Goal: Task Accomplishment & Management: Manage account settings

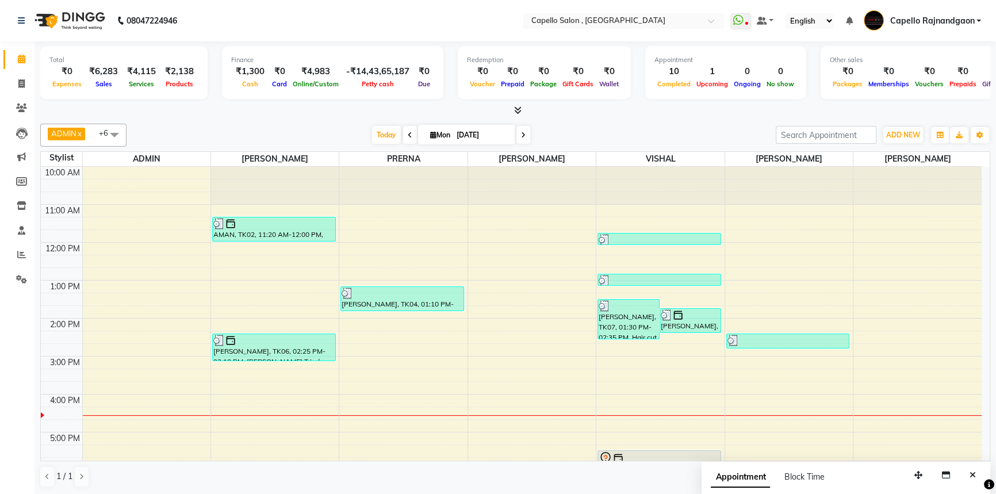
scroll to position [121, 0]
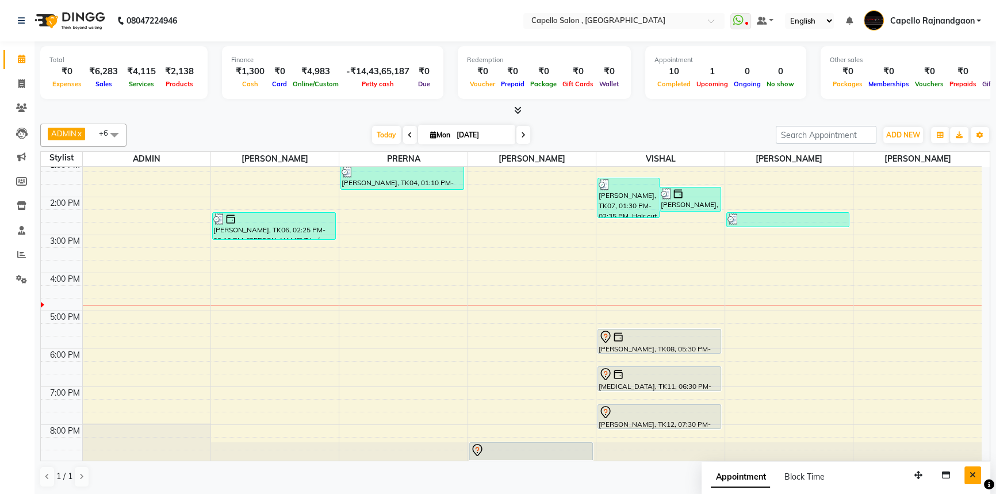
click at [976, 470] on button "Close" at bounding box center [972, 475] width 17 height 18
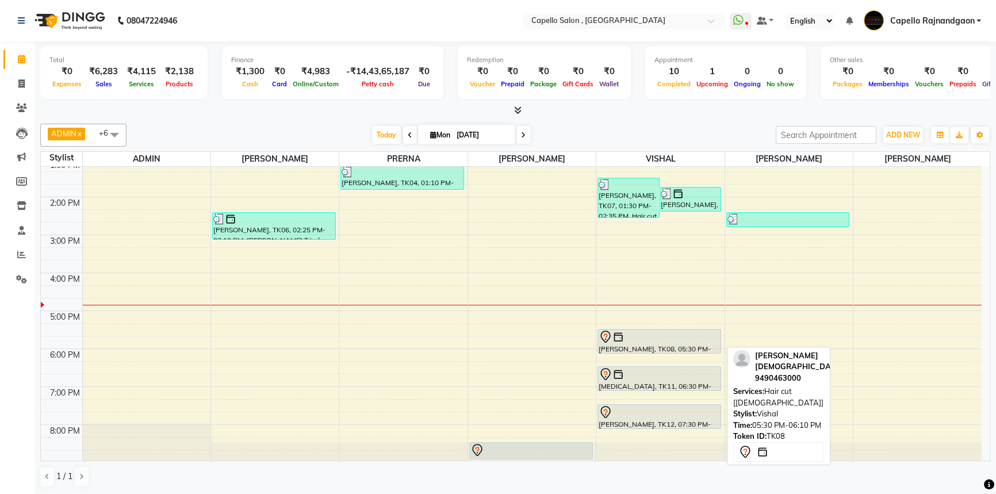
scroll to position [121, 0]
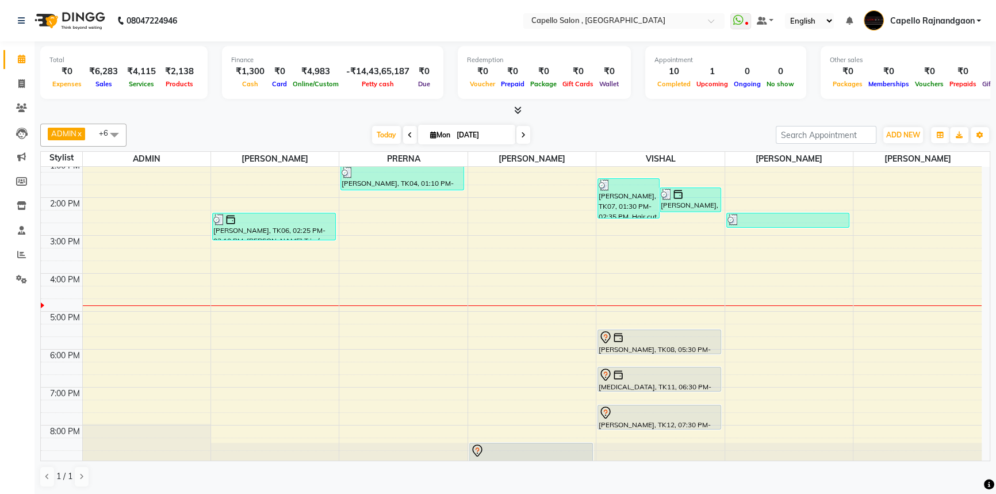
click at [360, 324] on div "10:00 AM 11:00 AM 12:00 PM 1:00 PM 2:00 PM 3:00 PM 4:00 PM 5:00 PM 6:00 PM 7:00…" at bounding box center [511, 254] width 940 height 417
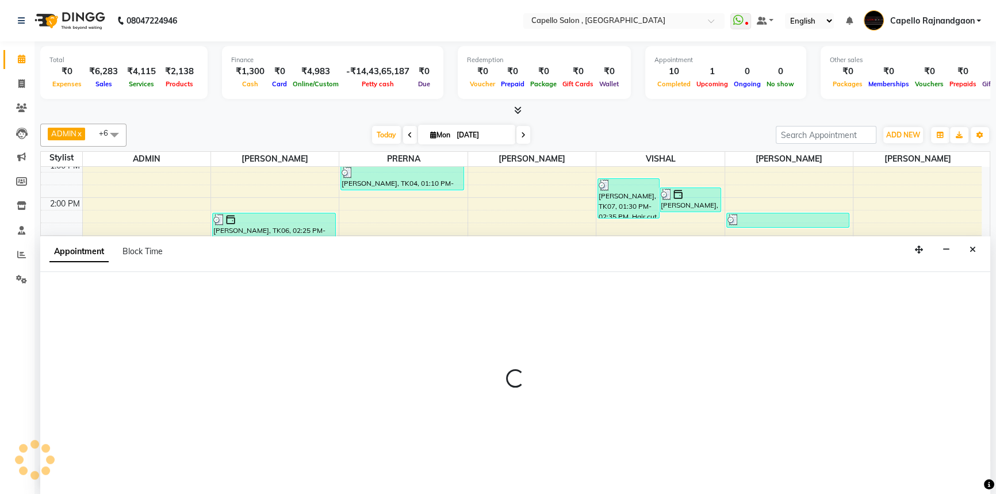
scroll to position [0, 0]
select select "19635"
select select "1035"
select select "tentative"
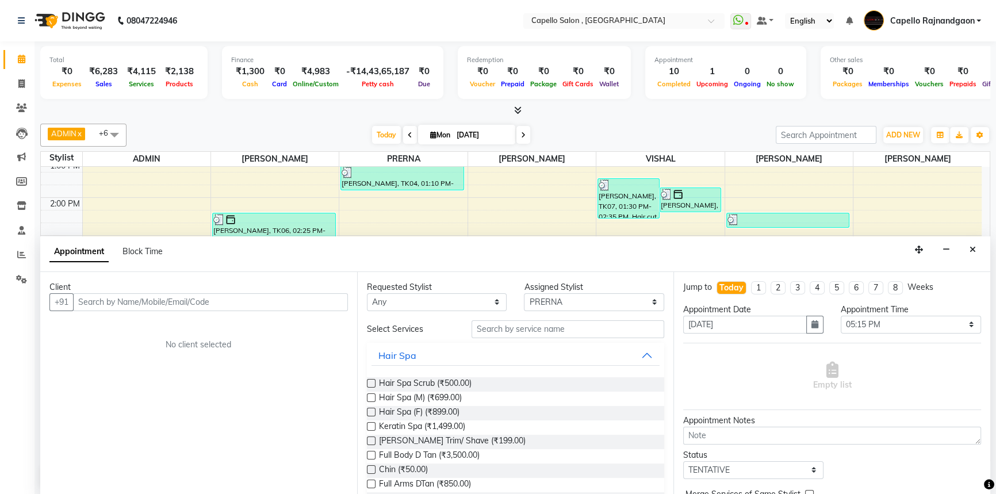
click at [205, 297] on input "text" at bounding box center [210, 302] width 275 height 18
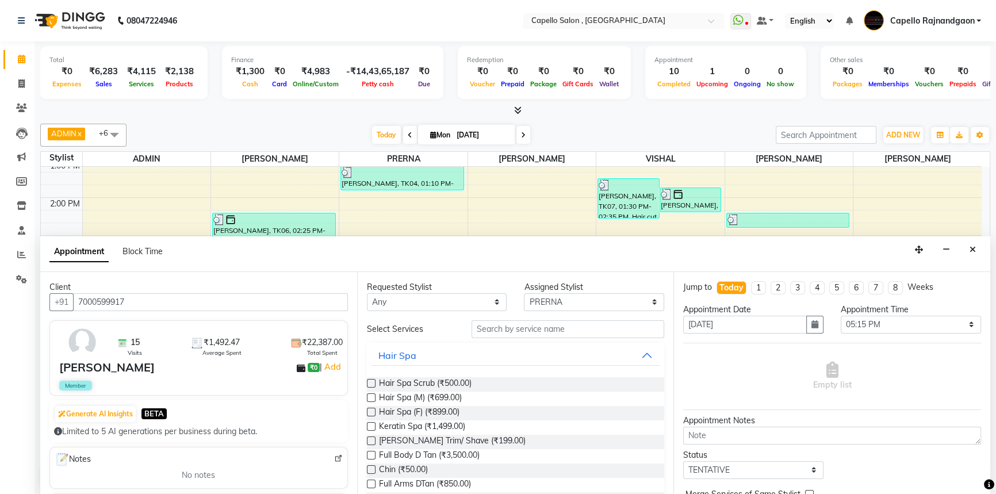
type input "7000599917"
click at [518, 324] on input "text" at bounding box center [567, 329] width 193 height 18
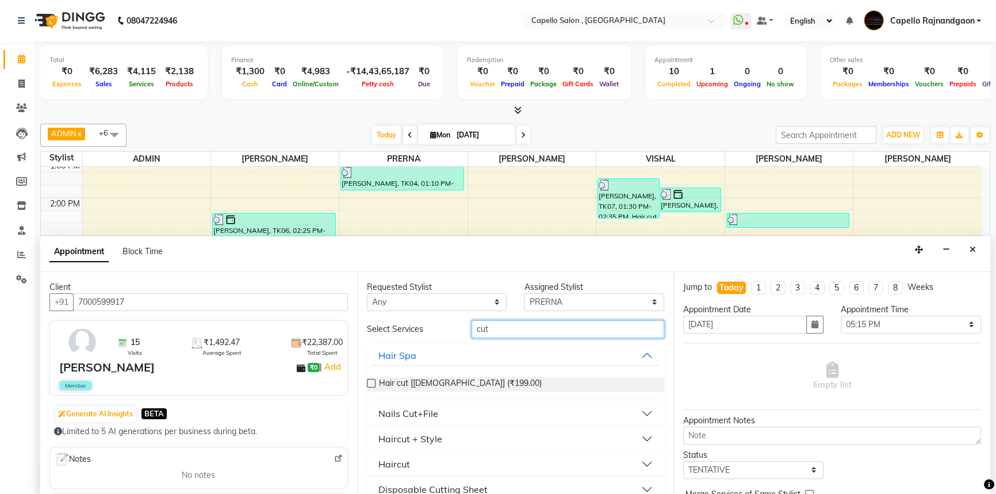
type input "cut"
drag, startPoint x: 473, startPoint y: 439, endPoint x: 466, endPoint y: 446, distance: 9.8
click at [473, 439] on button "Haircut + Style" at bounding box center [515, 438] width 289 height 21
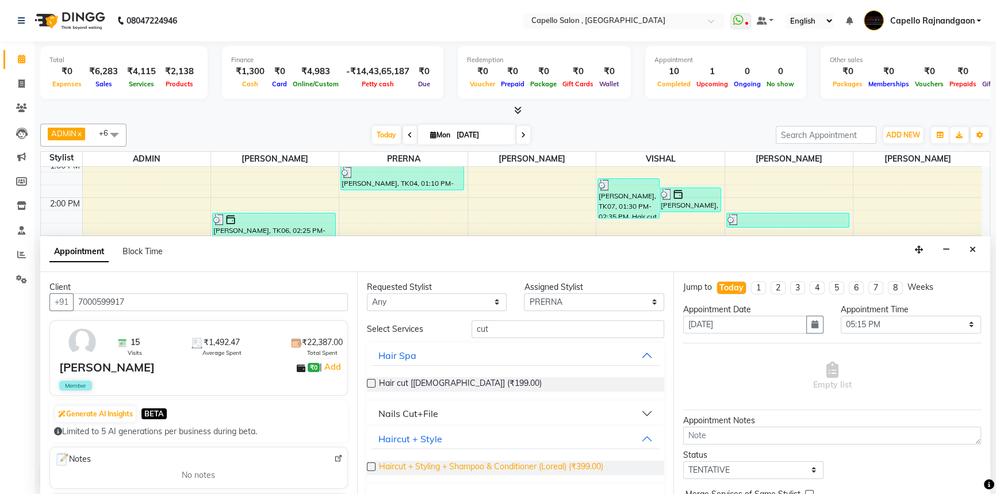
drag, startPoint x: 458, startPoint y: 458, endPoint x: 457, endPoint y: 468, distance: 9.8
click at [458, 461] on div "Haircut + Styling + Shampoo & Conditioner (Loreal) (₹399.00)" at bounding box center [516, 467] width 298 height 33
click at [457, 468] on span "Haircut + Styling + Shampoo & Conditioner (Loreal) (₹399.00)" at bounding box center [491, 467] width 224 height 14
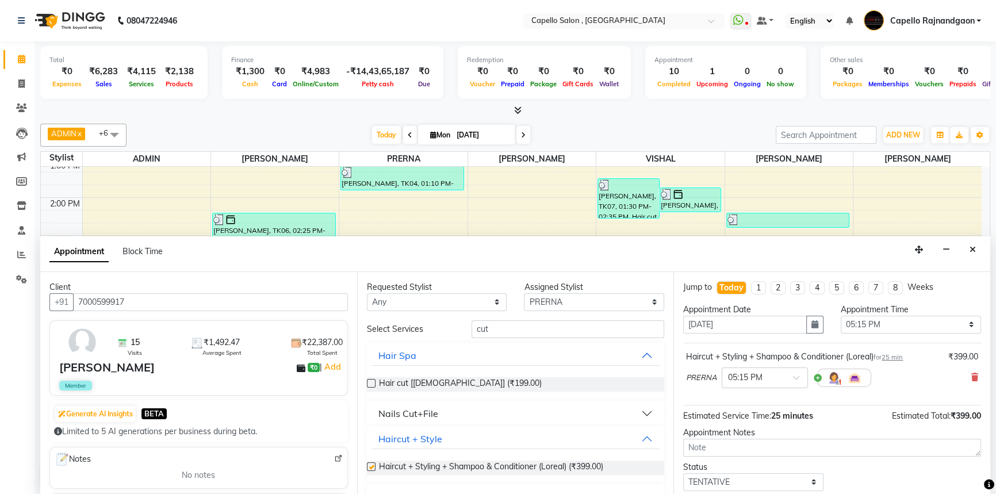
checkbox input "false"
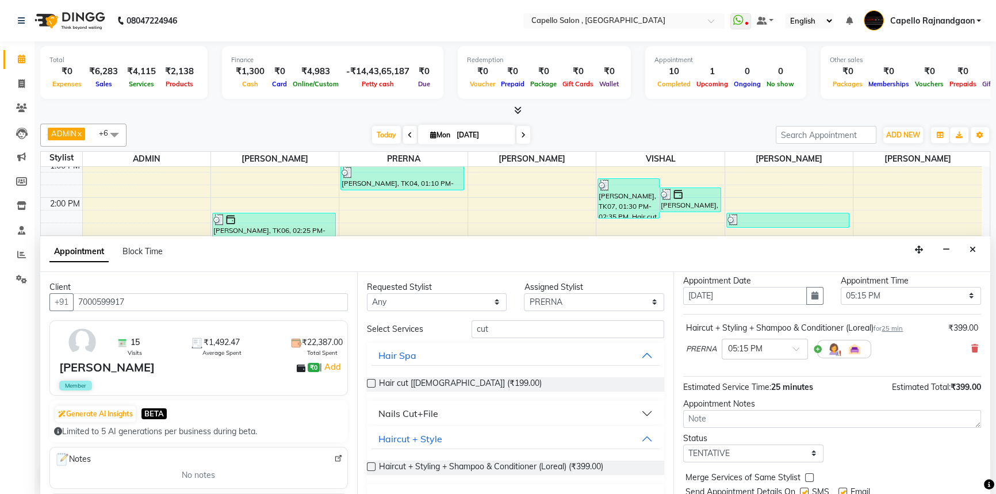
scroll to position [68, 0]
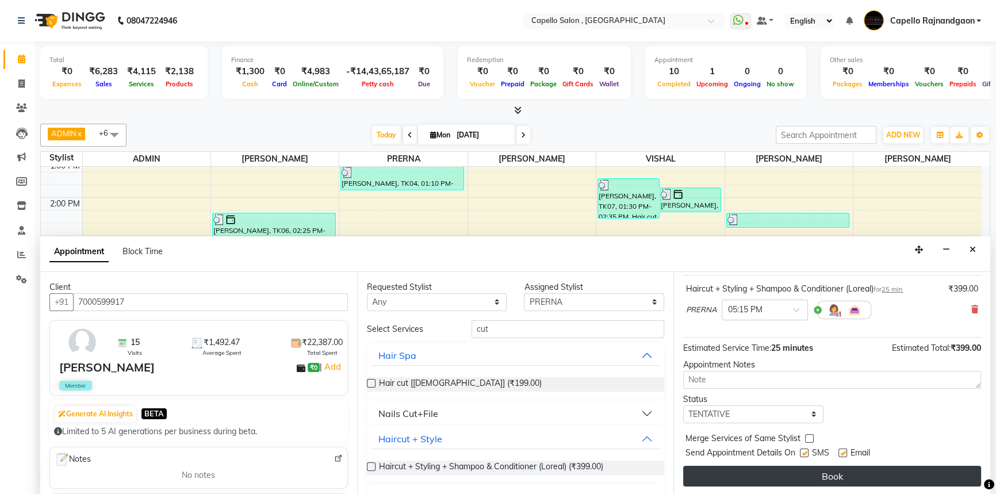
click at [811, 478] on button "Book" at bounding box center [832, 476] width 298 height 21
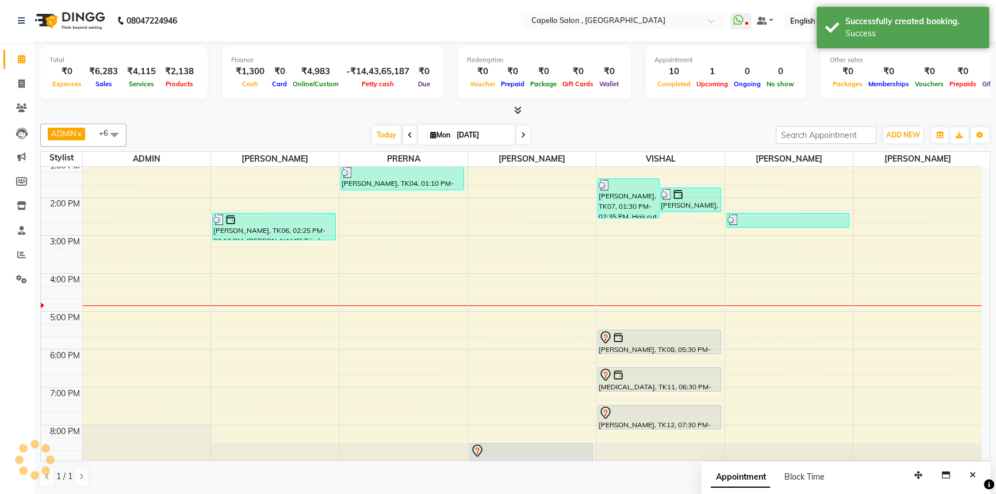
scroll to position [0, 0]
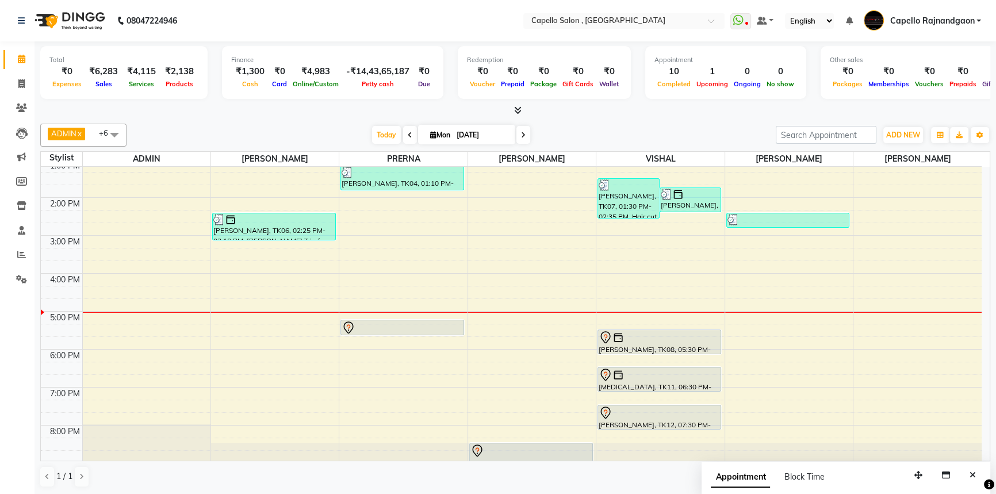
click at [404, 128] on span at bounding box center [410, 135] width 14 height 18
type input "31-08-2025"
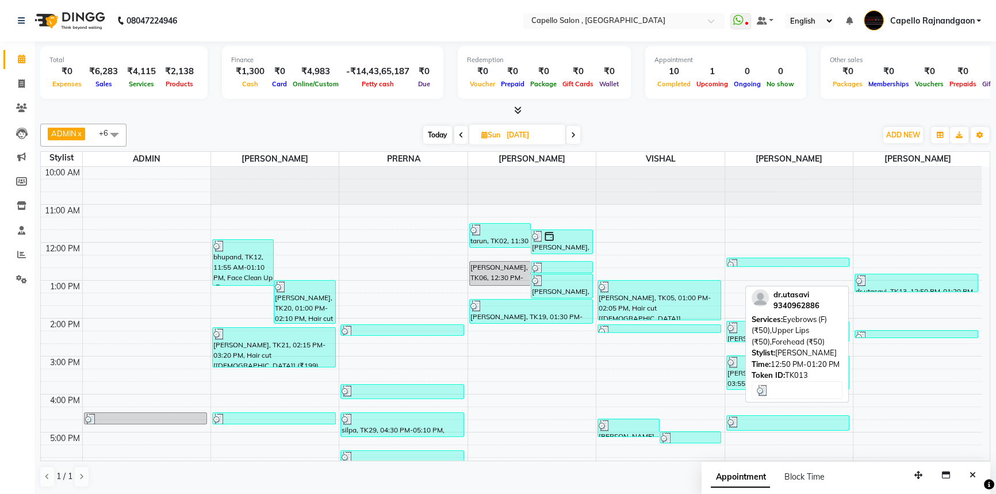
click at [909, 282] on div at bounding box center [915, 280] width 121 height 11
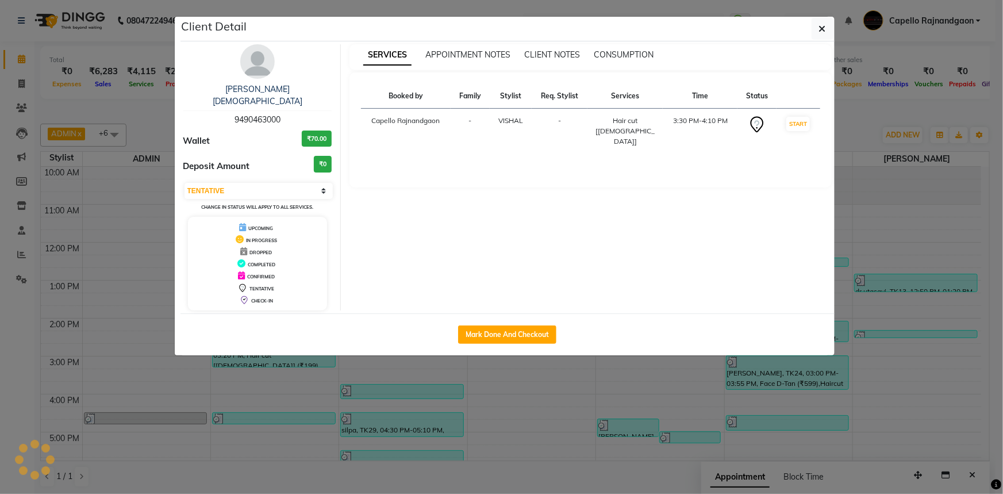
select select "3"
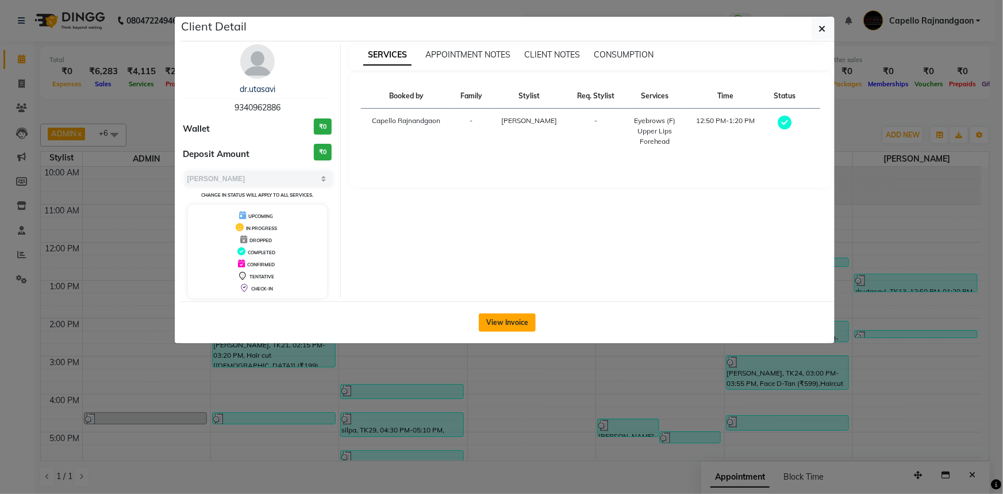
click at [485, 316] on button "View Invoice" at bounding box center [507, 322] width 57 height 18
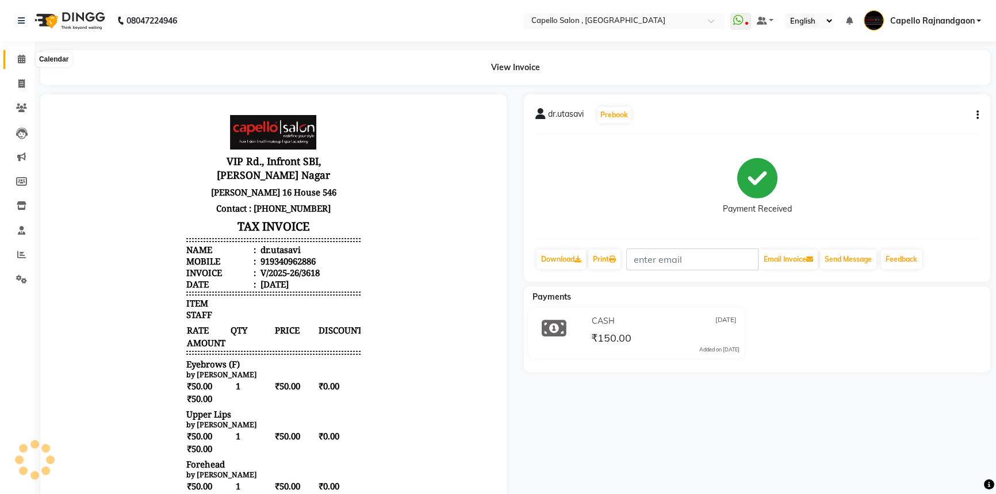
click at [21, 58] on icon at bounding box center [21, 59] width 7 height 9
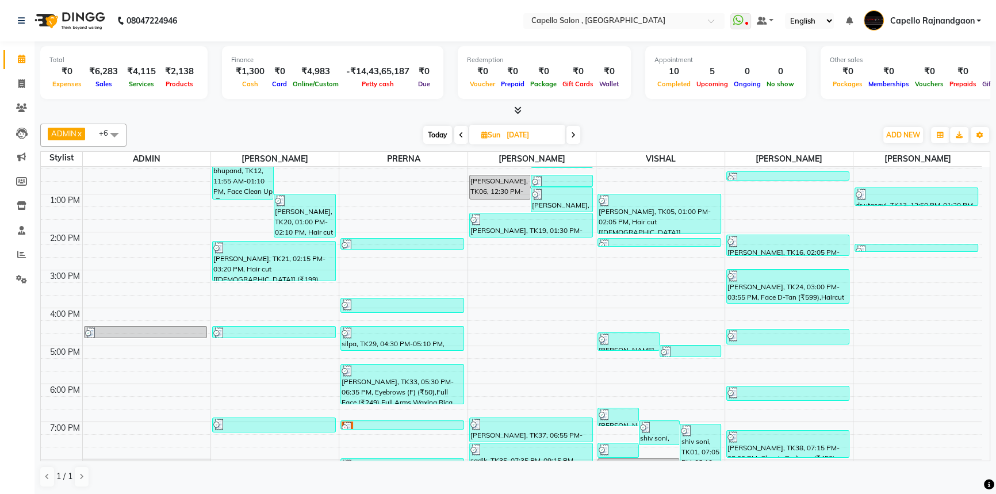
scroll to position [69, 0]
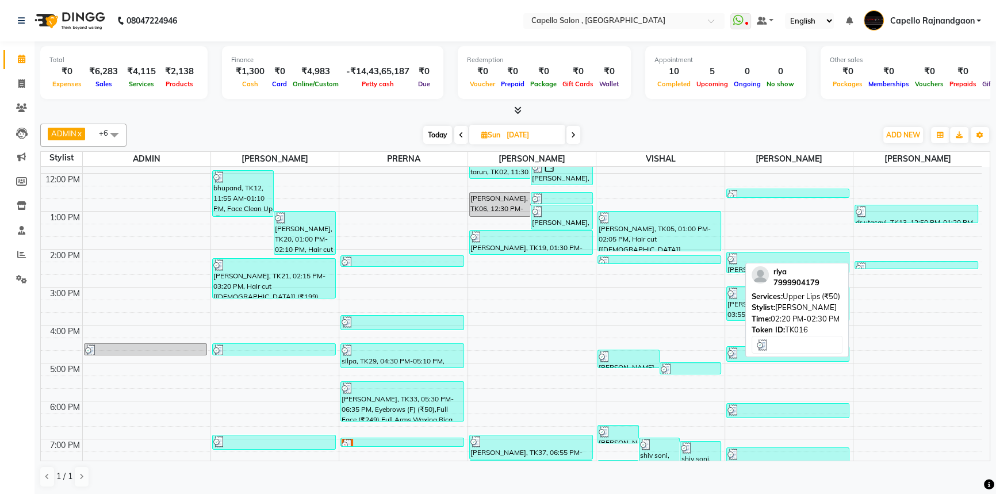
click at [893, 265] on div at bounding box center [915, 267] width 121 height 11
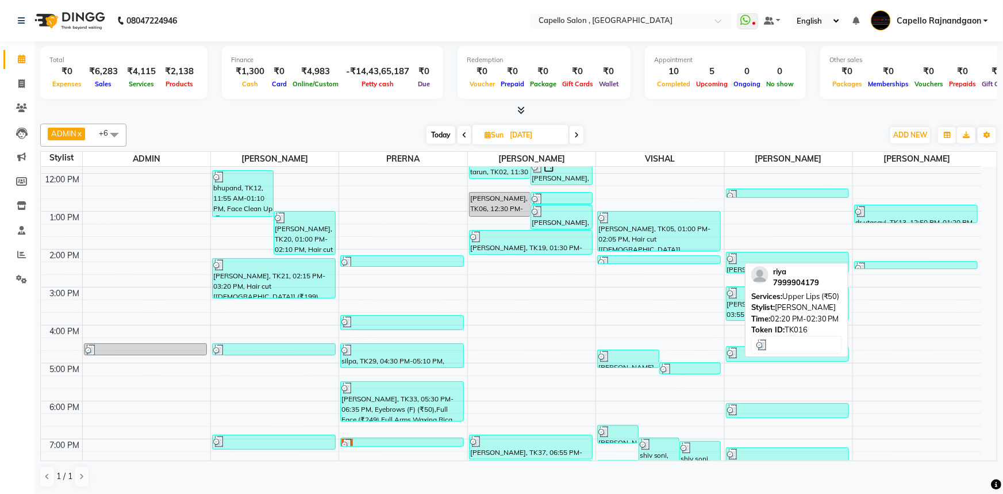
select select "3"
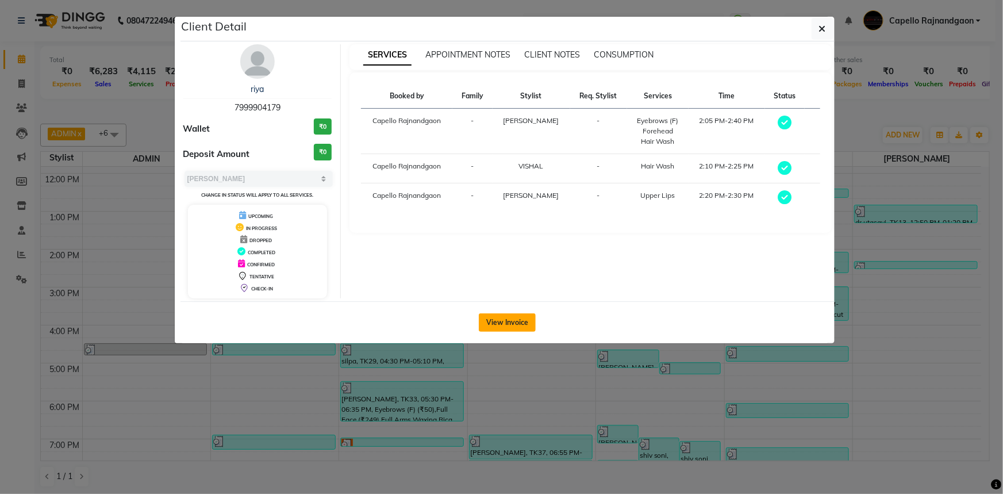
click at [503, 325] on button "View Invoice" at bounding box center [507, 322] width 57 height 18
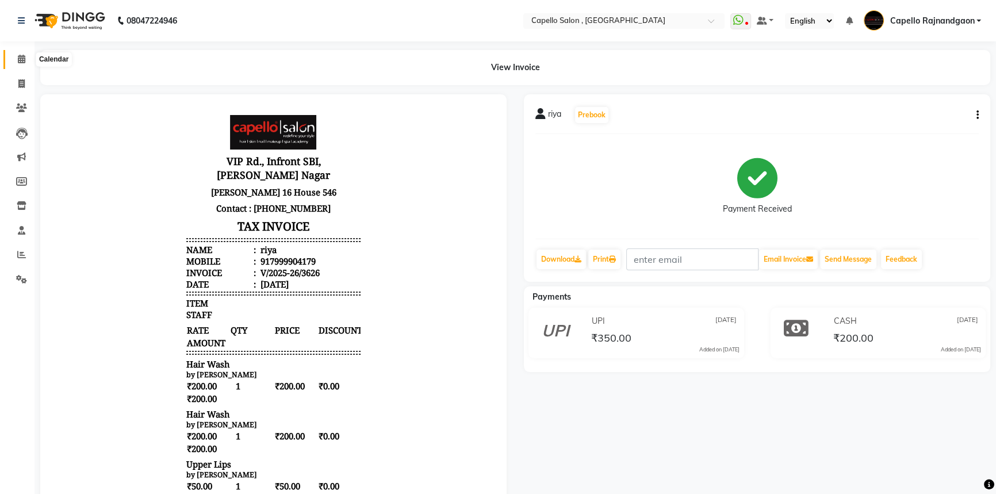
click at [19, 60] on icon at bounding box center [21, 59] width 7 height 9
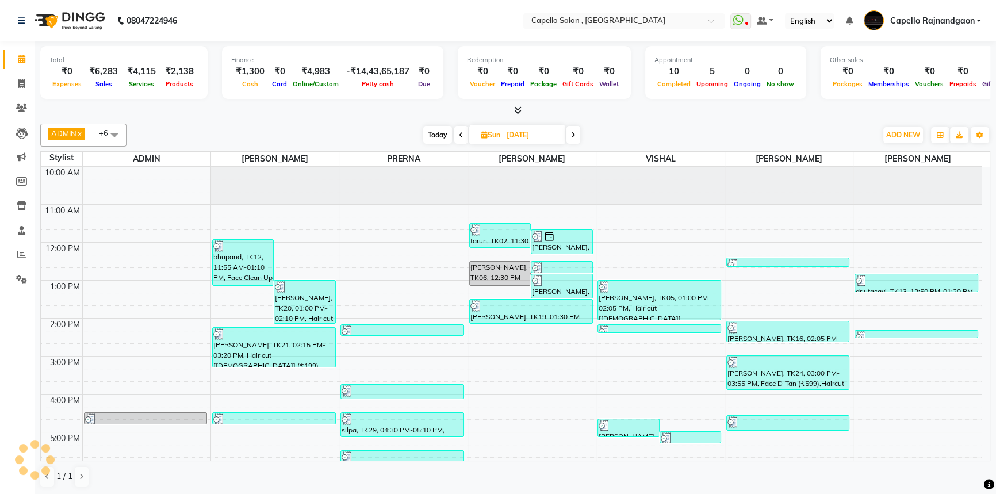
click at [463, 133] on span at bounding box center [461, 135] width 14 height 18
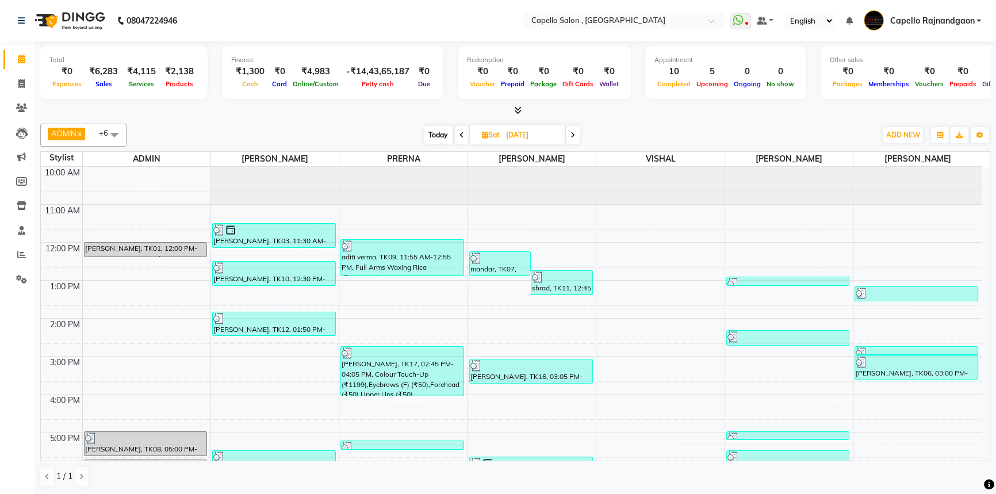
click at [437, 135] on span "Today" at bounding box center [438, 135] width 29 height 18
type input "[DATE]"
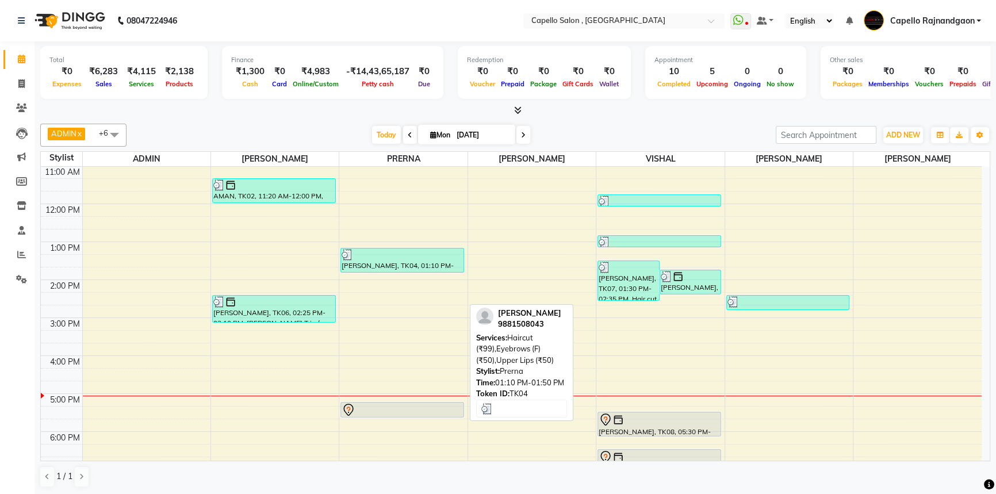
scroll to position [121, 0]
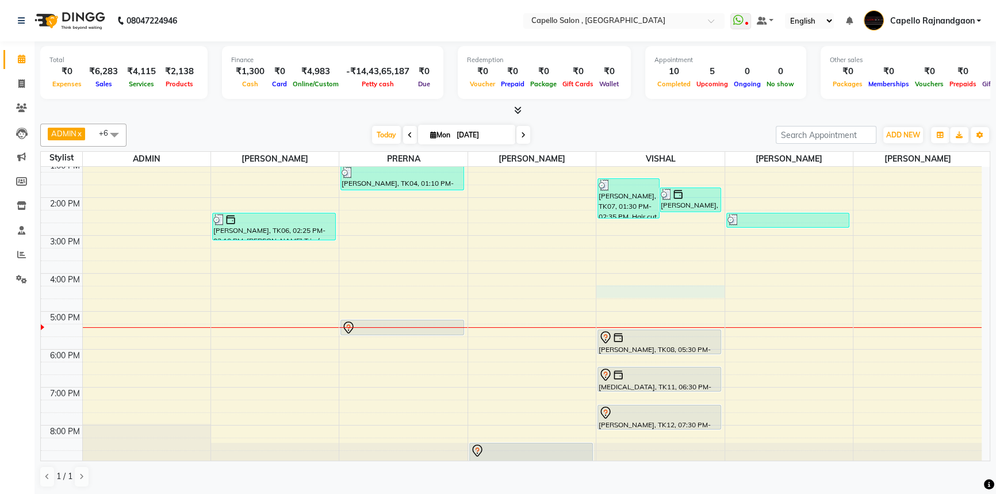
click at [627, 290] on div "10:00 AM 11:00 AM 12:00 PM 1:00 PM 2:00 PM 3:00 PM 4:00 PM 5:00 PM 6:00 PM 7:00…" at bounding box center [511, 254] width 940 height 417
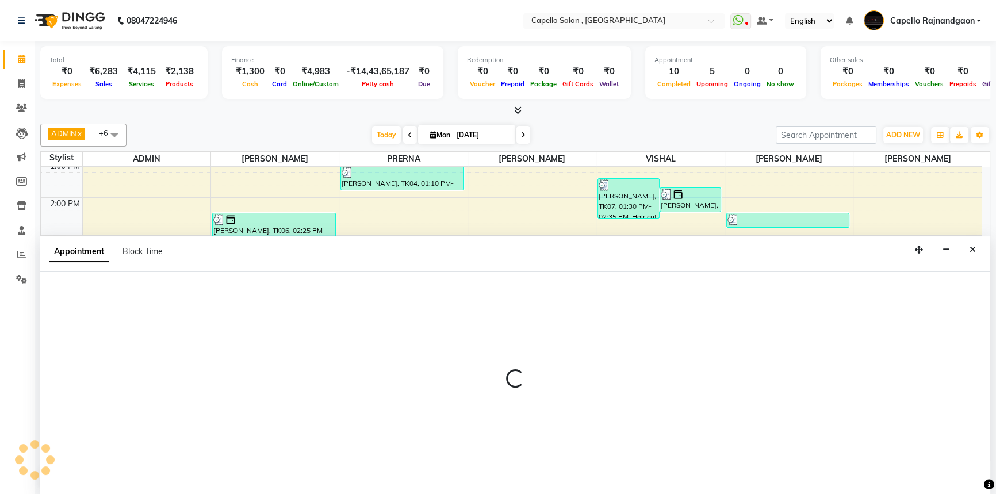
select select "34173"
select select "tentative"
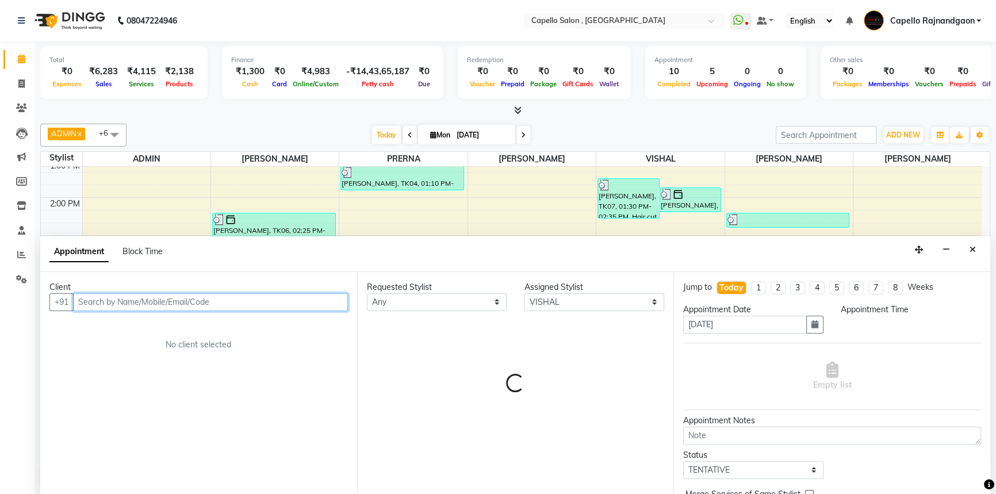
select select "975"
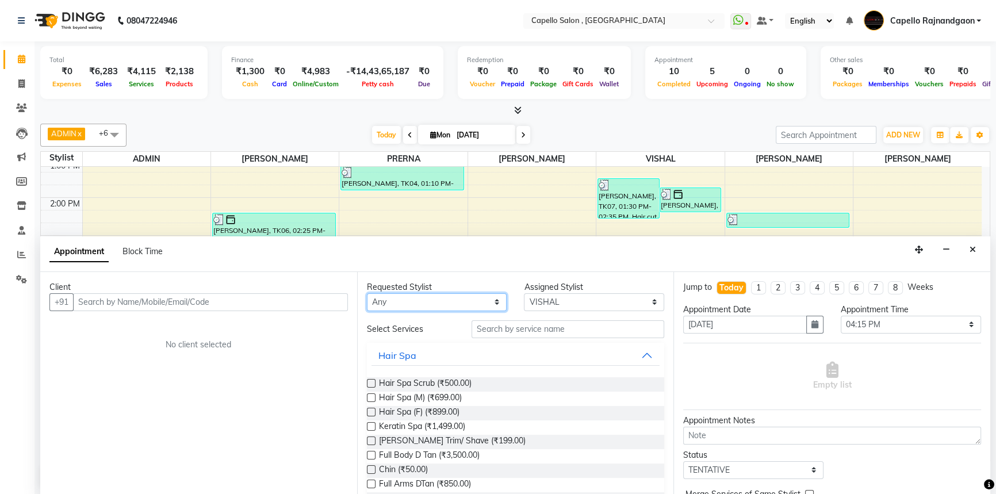
click at [402, 308] on select "Any ADMIN Capello Rajnandgaon Harshal khushi Namrata murari nihal PRERNA Rinki …" at bounding box center [437, 302] width 140 height 18
select select "34173"
click at [367, 293] on select "Any ADMIN Capello Rajnandgaon Harshal khushi Namrata murari nihal PRERNA Rinki …" at bounding box center [437, 302] width 140 height 18
click at [498, 332] on input "text" at bounding box center [567, 329] width 193 height 18
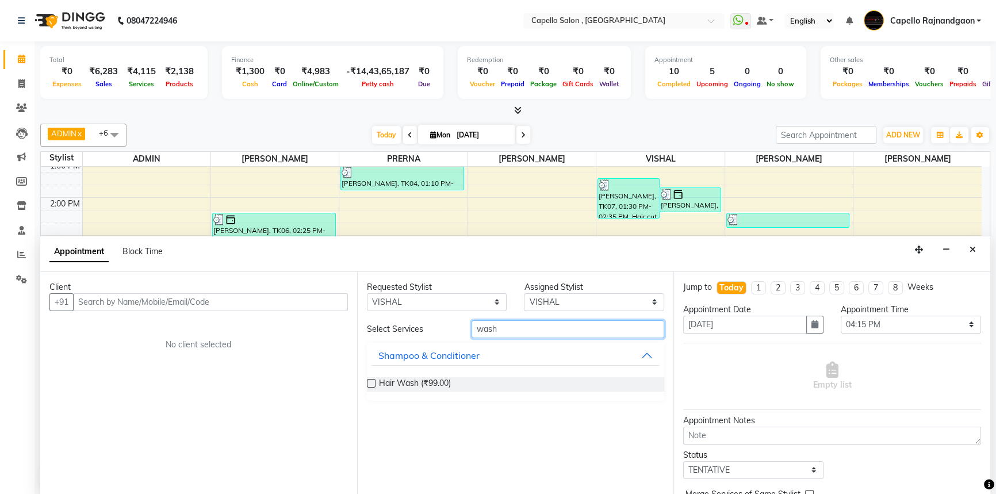
type input "wash"
click at [368, 382] on label at bounding box center [371, 383] width 9 height 9
click at [368, 382] on input "checkbox" at bounding box center [370, 384] width 7 height 7
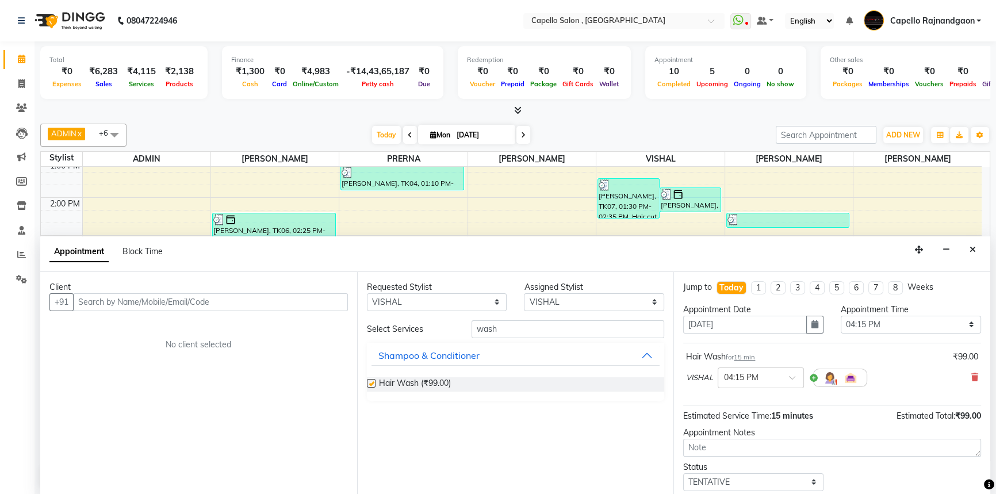
checkbox input "false"
click at [252, 305] on input "text" at bounding box center [210, 302] width 275 height 18
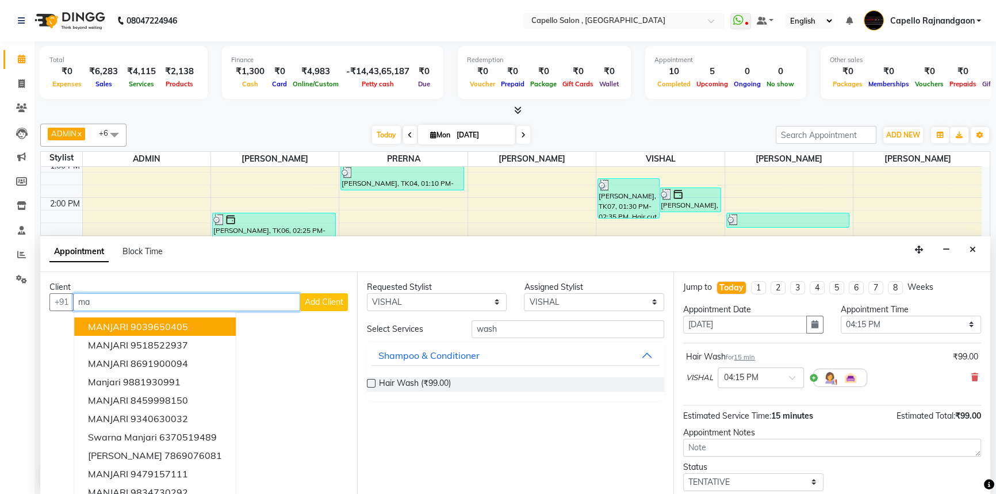
type input "m"
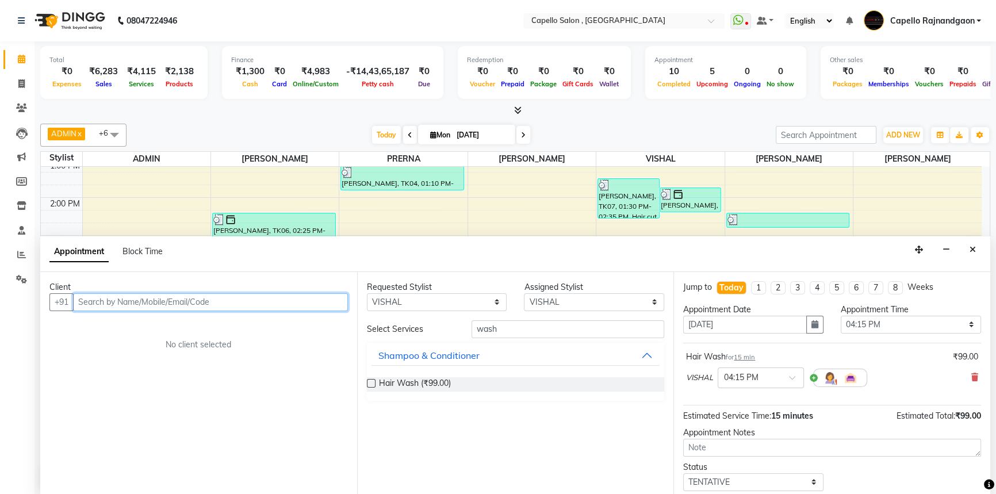
click at [250, 299] on input "text" at bounding box center [210, 302] width 275 height 18
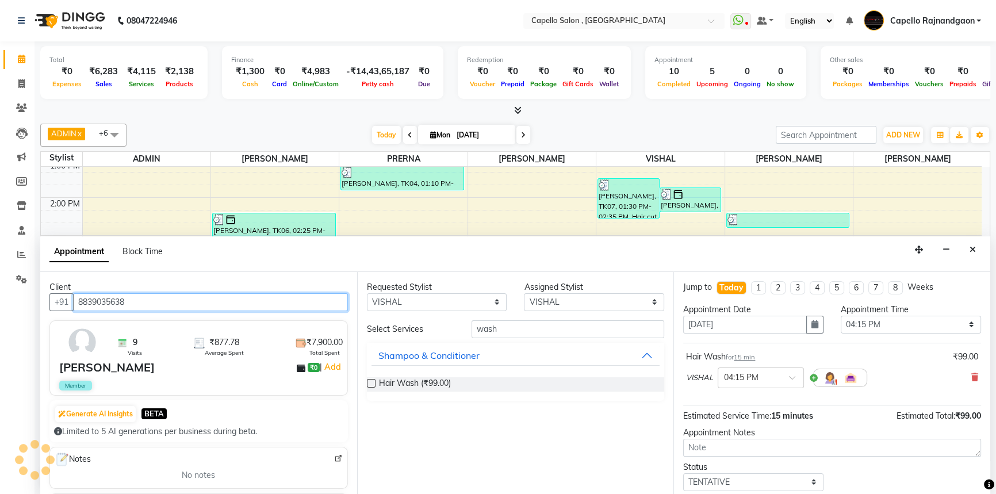
type input "8839035638"
click at [423, 426] on div "Requested Stylist Any ADMIN Capello Rajnandgaon Harshal khushi Namrata murari n…" at bounding box center [515, 383] width 317 height 223
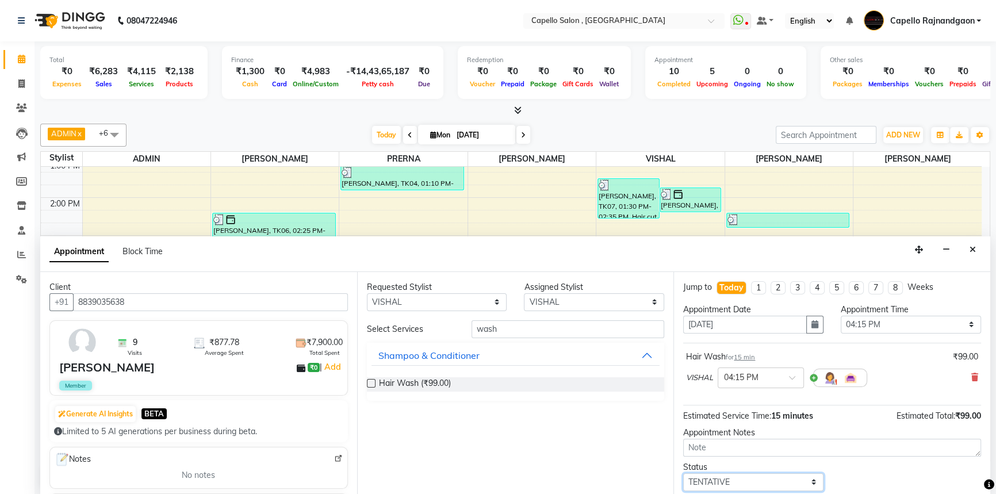
click at [751, 481] on select "Select TENTATIVE CONFIRM CHECK-IN UPCOMING" at bounding box center [753, 482] width 140 height 18
select select "check-in"
click at [683, 473] on select "Select TENTATIVE CONFIRM CHECK-IN UPCOMING" at bounding box center [753, 482] width 140 height 18
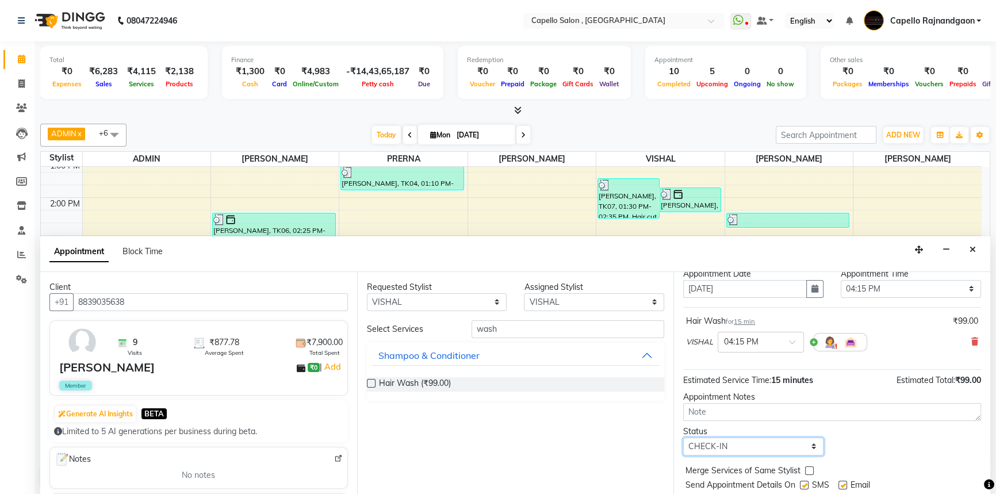
scroll to position [68, 0]
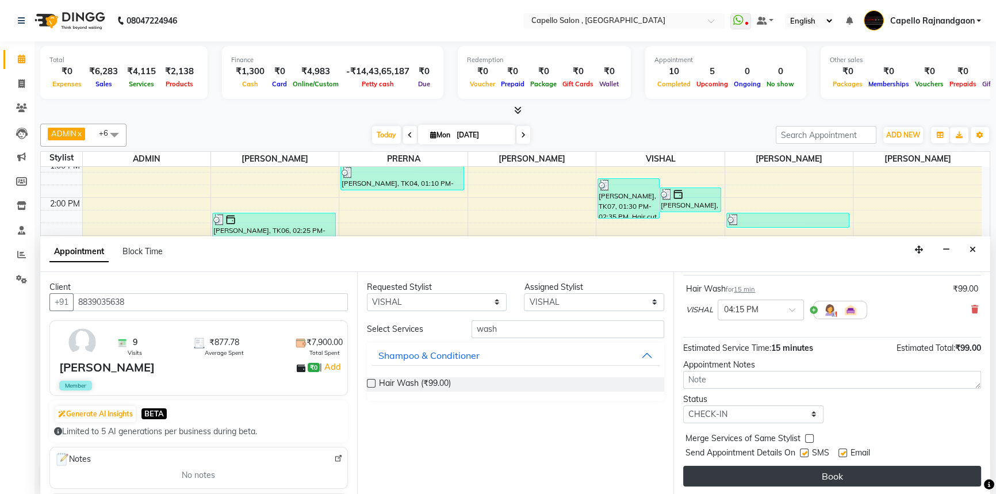
click at [763, 466] on button "Book" at bounding box center [832, 476] width 298 height 21
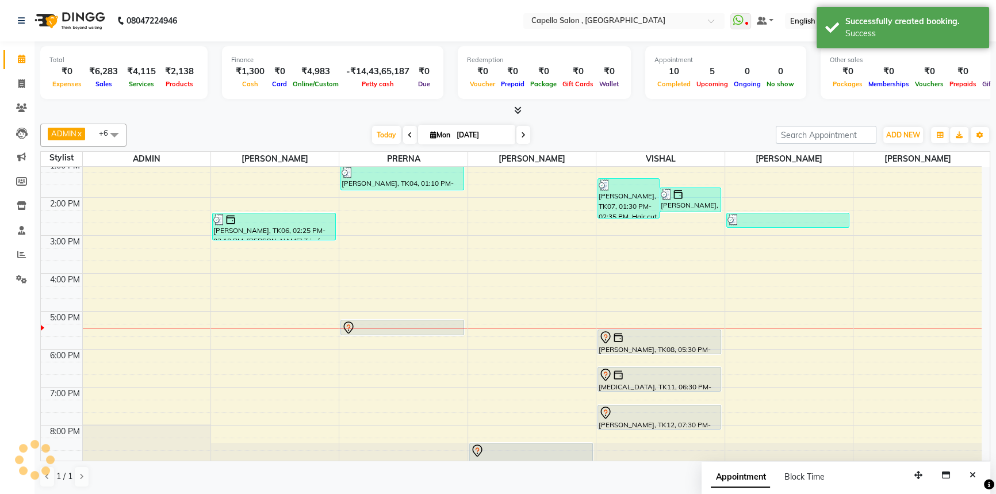
scroll to position [0, 0]
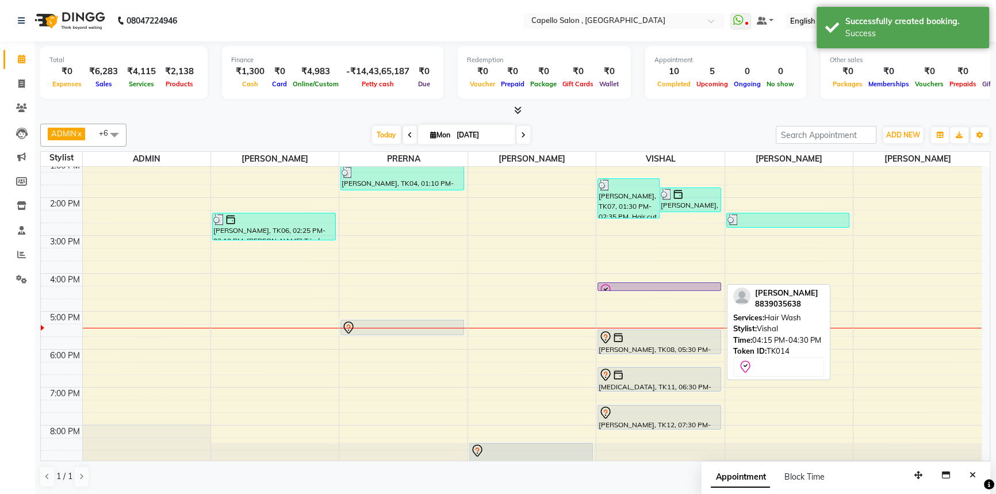
click at [628, 283] on div at bounding box center [658, 290] width 121 height 14
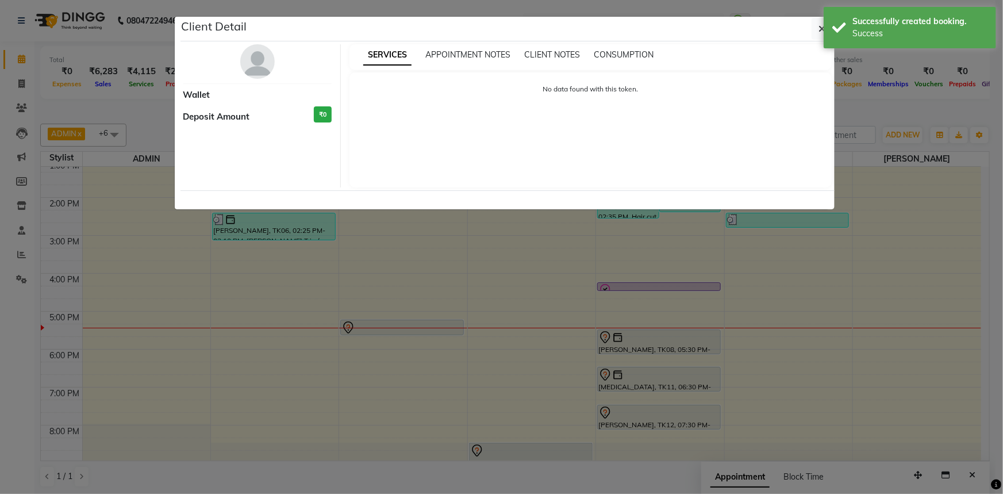
select select "8"
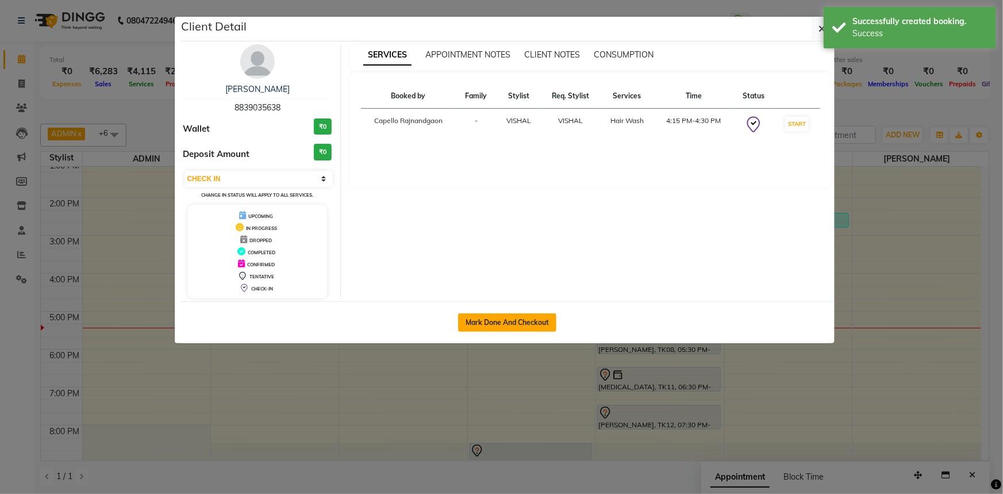
click at [504, 324] on button "Mark Done And Checkout" at bounding box center [507, 322] width 98 height 18
select select "856"
select select "service"
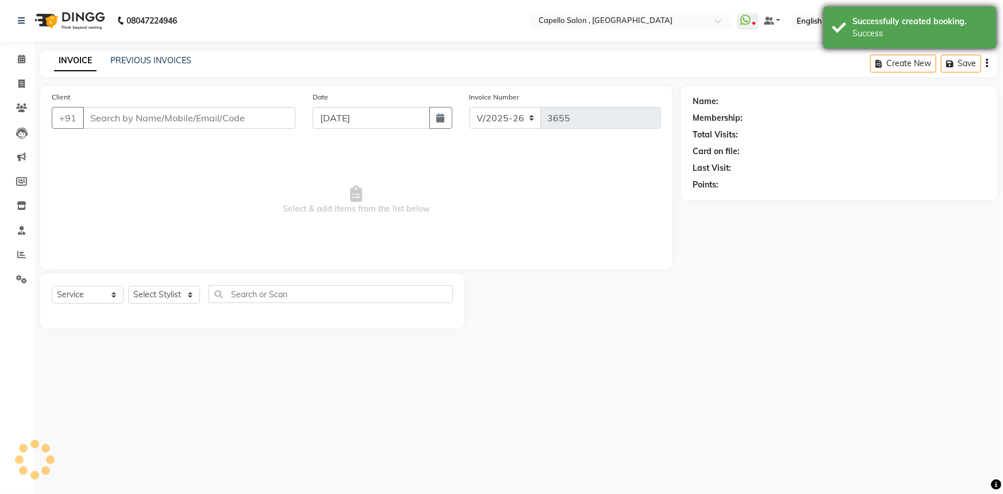
click at [885, 37] on div "Success" at bounding box center [920, 34] width 135 height 12
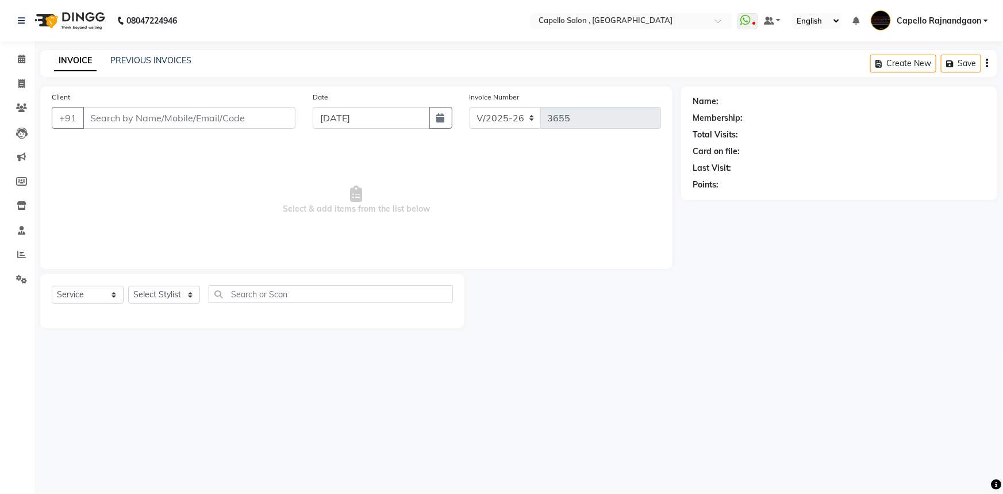
type input "8839035638"
select select "34173"
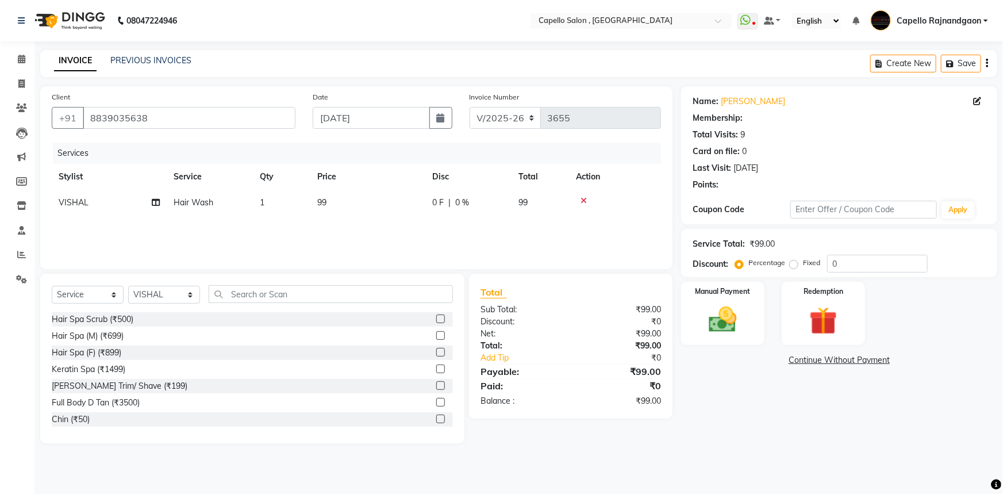
select select "1: Object"
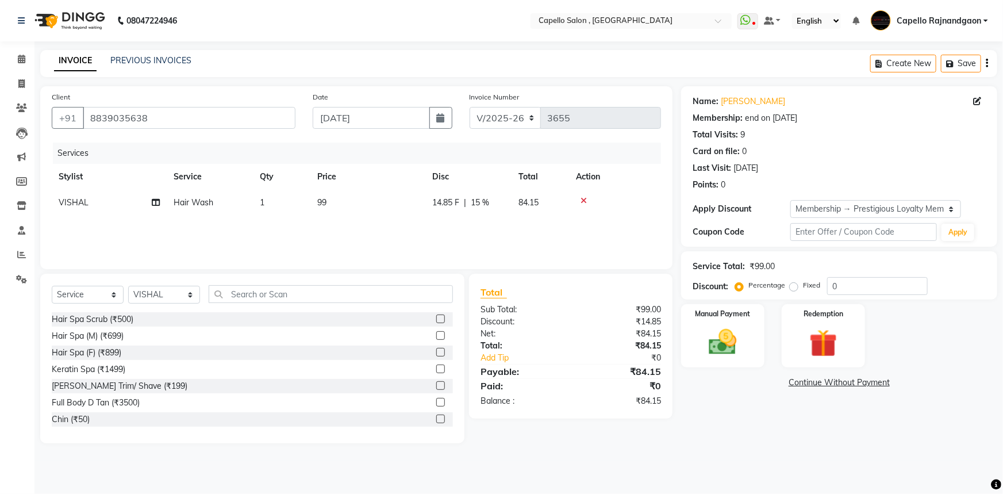
type input "15"
drag, startPoint x: 333, startPoint y: 195, endPoint x: 358, endPoint y: 201, distance: 25.4
click at [340, 199] on td "99" at bounding box center [367, 203] width 115 height 26
select select "34173"
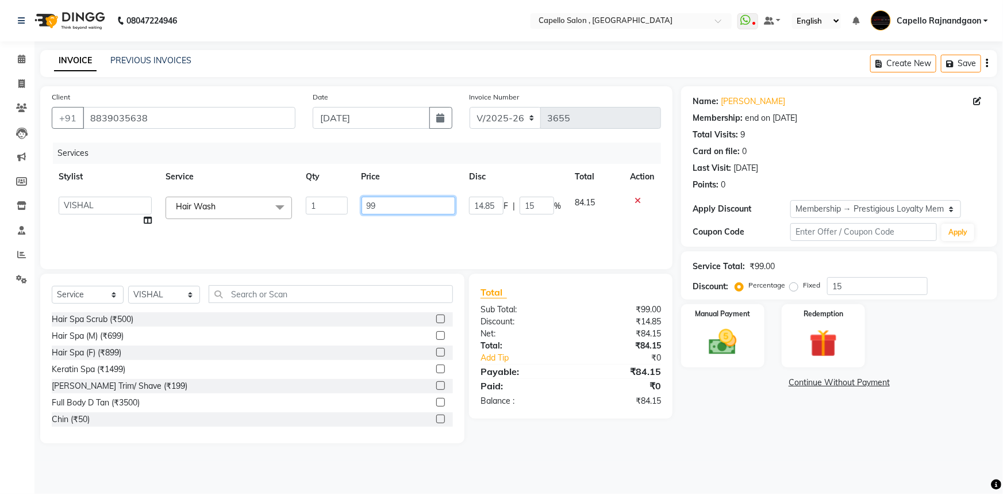
click at [388, 204] on input "99" at bounding box center [409, 206] width 94 height 18
type input "9"
type input "200"
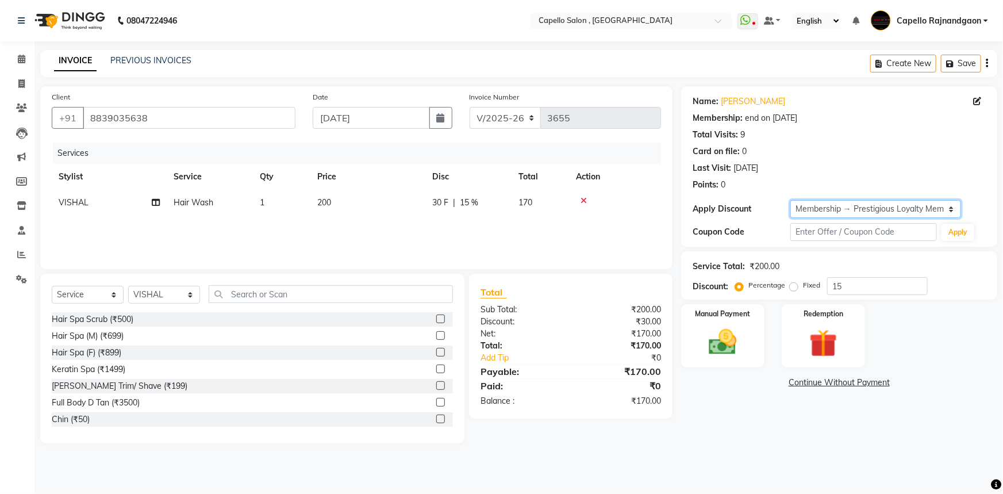
click at [877, 211] on select "Select Membership → Prestigious Loyalty Membership" at bounding box center [875, 209] width 171 height 18
select select "0:"
click at [790, 200] on select "Select Membership → Prestigious Loyalty Membership" at bounding box center [875, 209] width 171 height 18
type input "0"
click at [716, 344] on img at bounding box center [723, 341] width 47 height 33
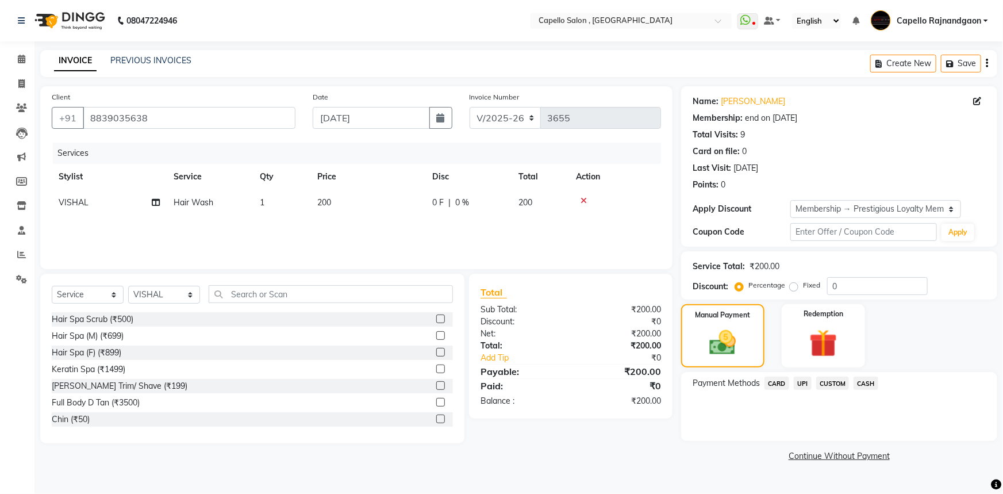
click at [862, 385] on span "CASH" at bounding box center [866, 383] width 25 height 13
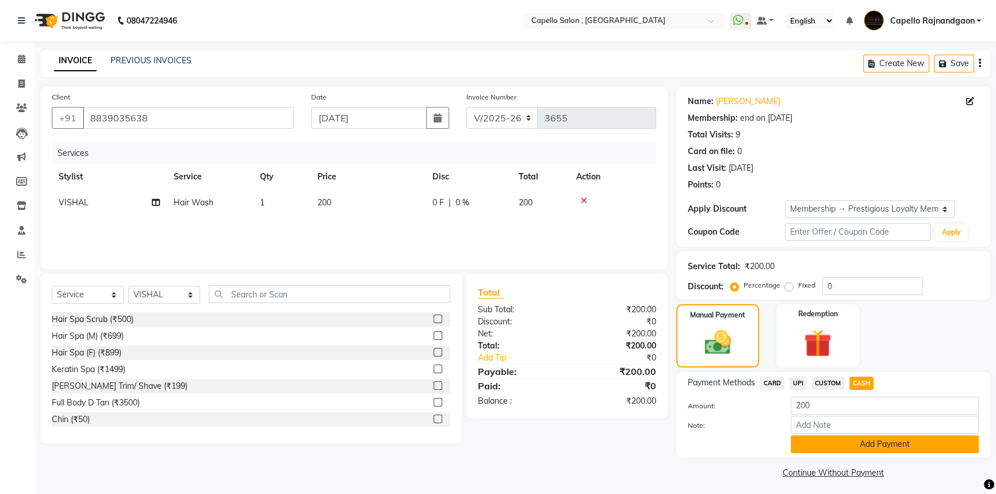
click at [872, 448] on button "Add Payment" at bounding box center [884, 444] width 188 height 18
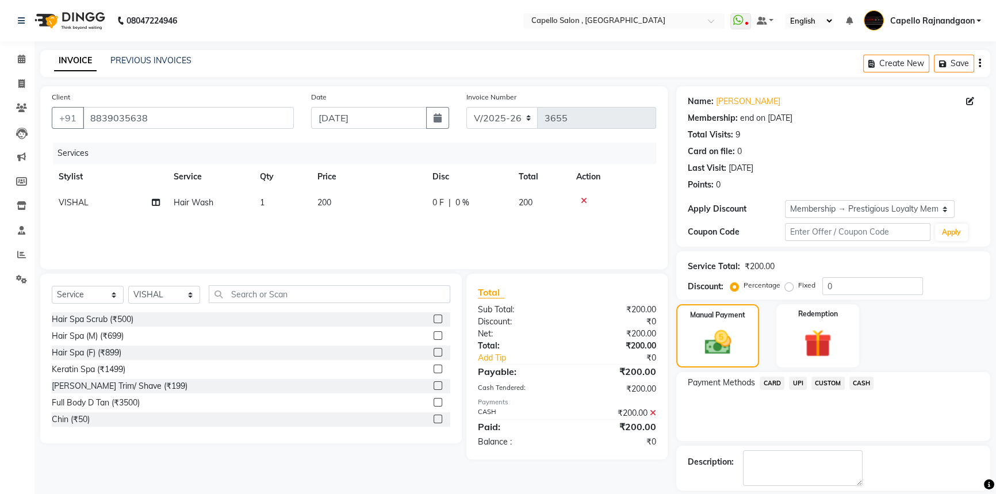
scroll to position [52, 0]
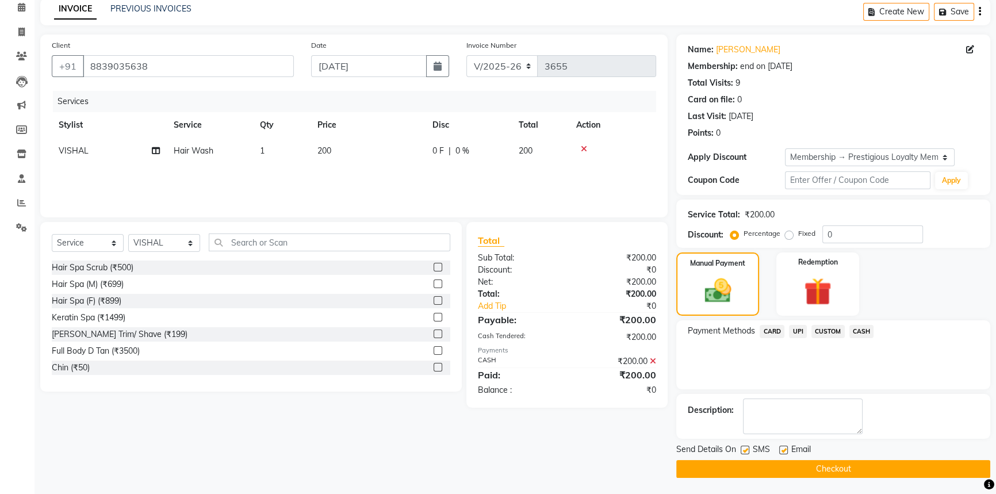
click at [885, 473] on button "Checkout" at bounding box center [833, 469] width 314 height 18
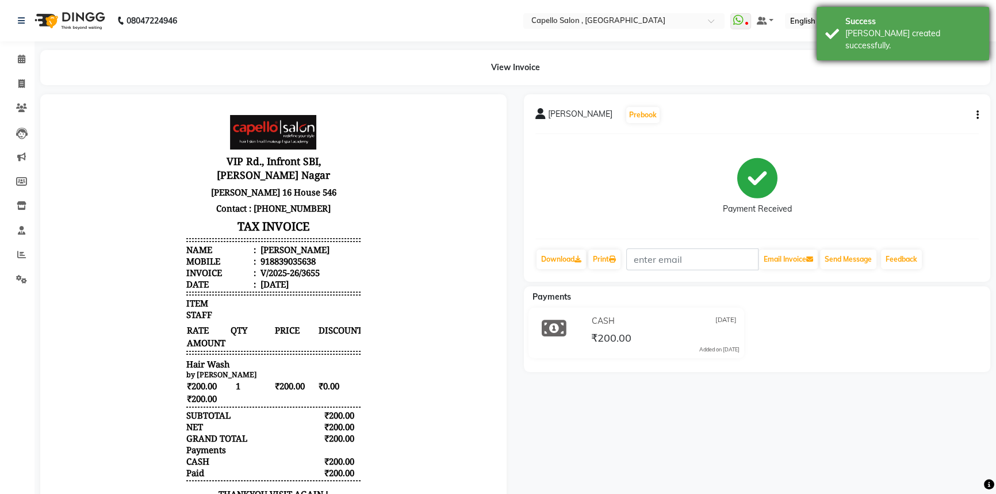
click at [828, 39] on div "Success Bill created successfully." at bounding box center [902, 33] width 172 height 53
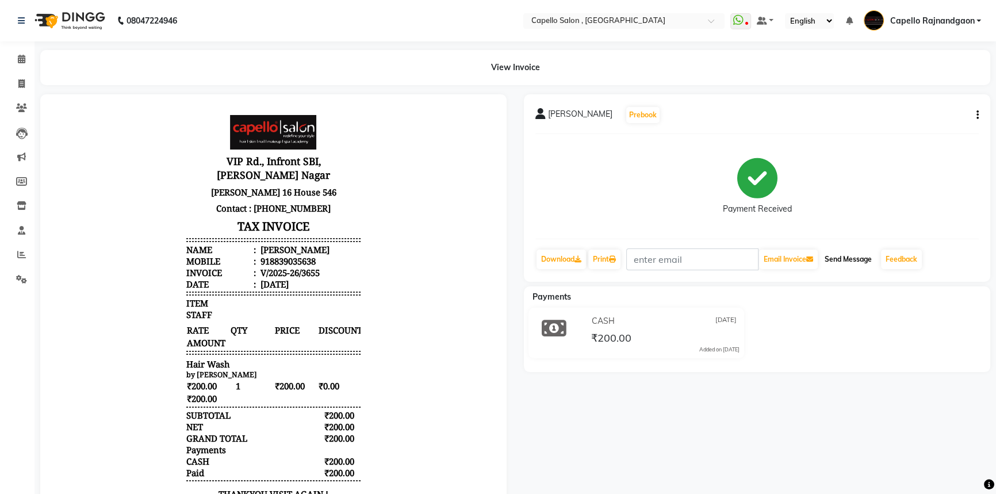
click at [851, 253] on button "Send Message" at bounding box center [848, 259] width 56 height 20
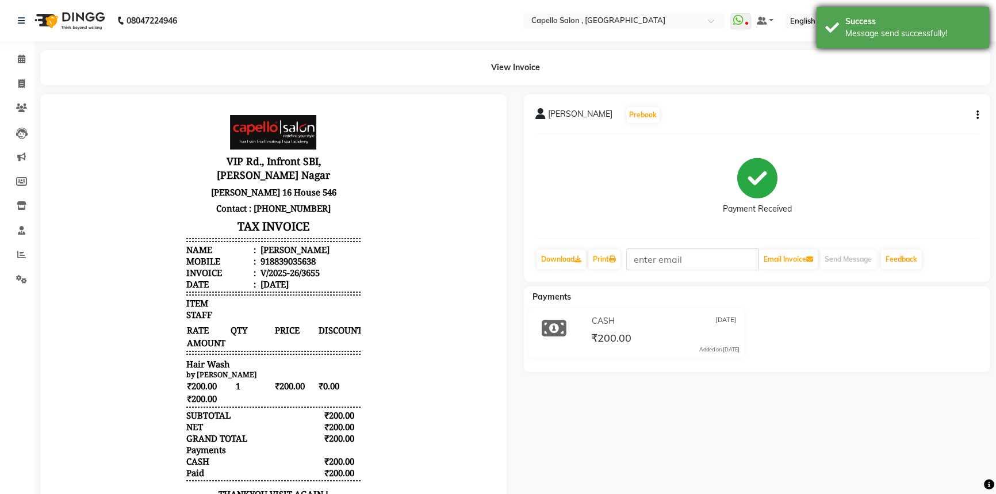
click at [861, 29] on div "Message send successfully!" at bounding box center [912, 34] width 135 height 12
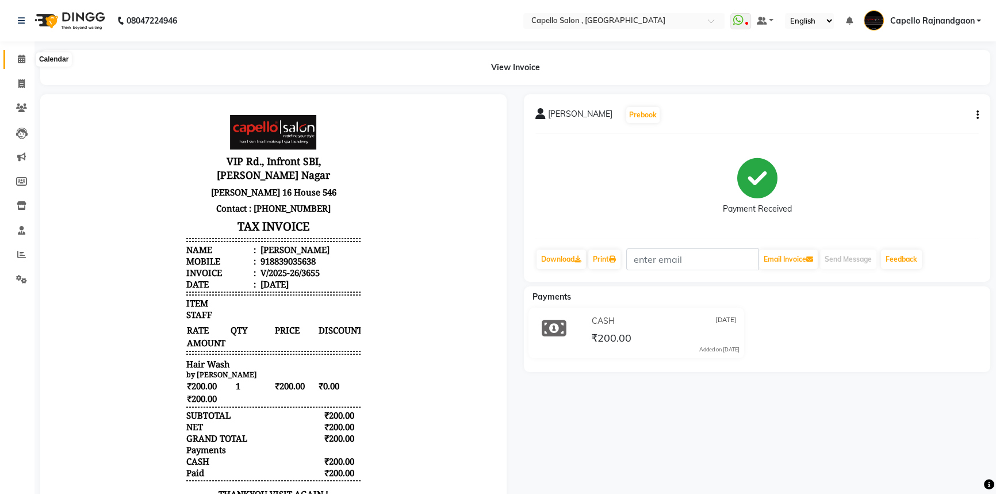
click at [18, 59] on icon at bounding box center [21, 59] width 7 height 9
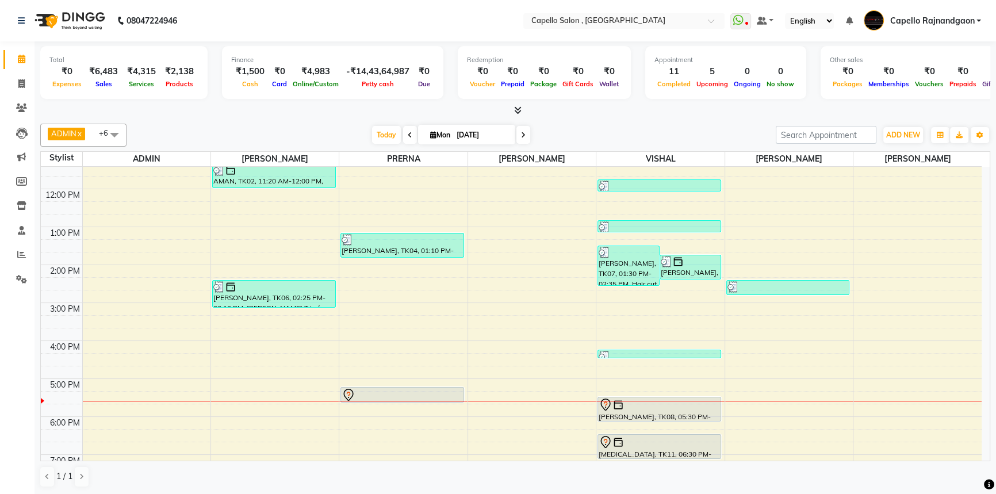
scroll to position [121, 0]
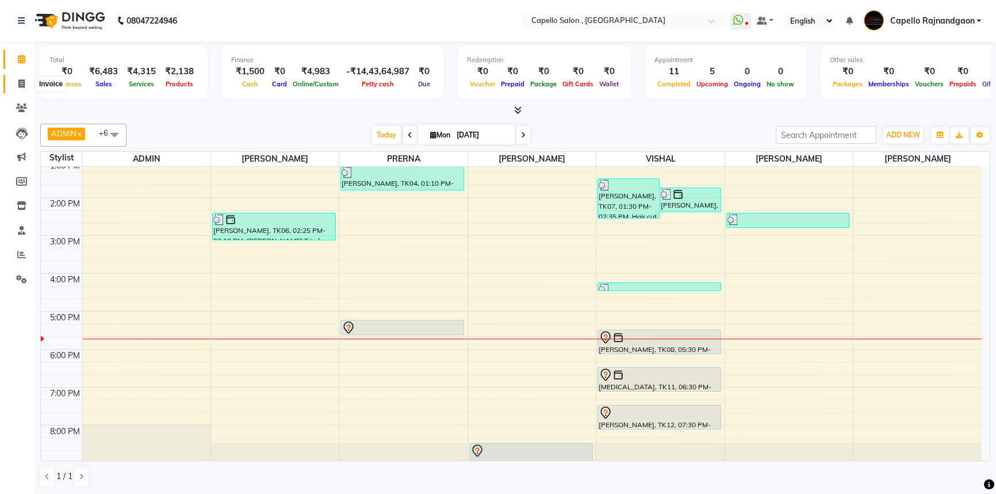
click at [19, 83] on icon at bounding box center [21, 83] width 6 height 9
select select "service"
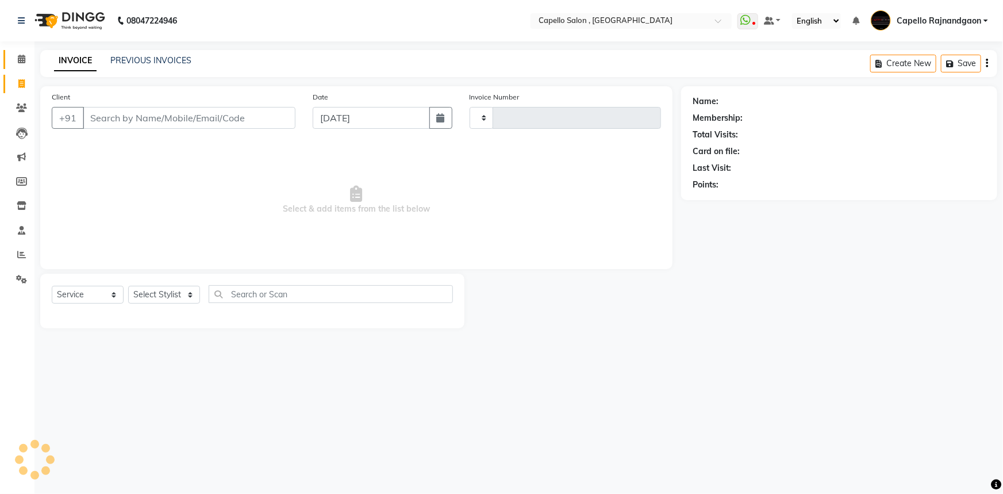
type input "3656"
select select "856"
click at [166, 287] on select "Select Stylist ADMIN Capello Rajnandgaon Harshal khushi Namrata murari nihal PR…" at bounding box center [164, 295] width 72 height 18
select select "66386"
click at [128, 286] on select "Select Stylist ADMIN Capello Rajnandgaon Harshal khushi Namrata murari nihal PR…" at bounding box center [164, 295] width 72 height 18
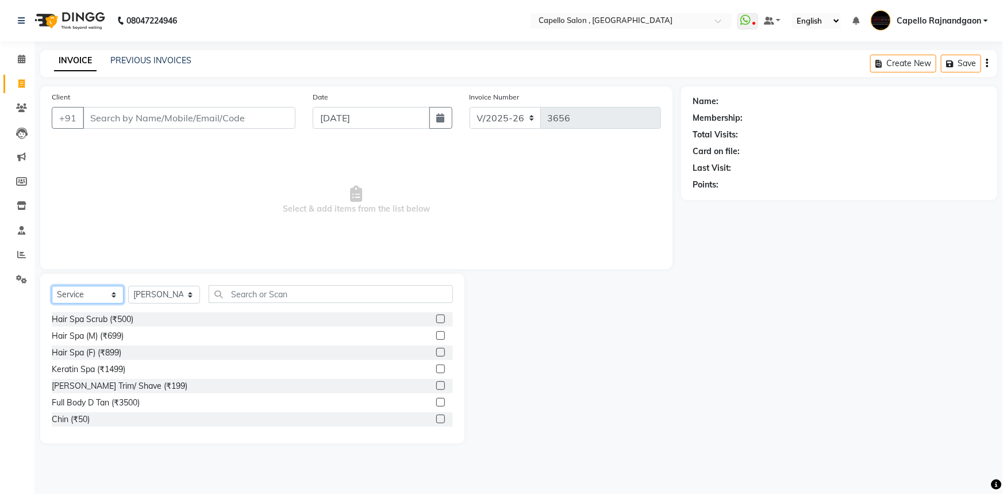
click at [78, 294] on select "Select Service Product Membership Package Voucher Prepaid Gift Card" at bounding box center [88, 295] width 72 height 18
click at [290, 288] on input "text" at bounding box center [331, 294] width 244 height 18
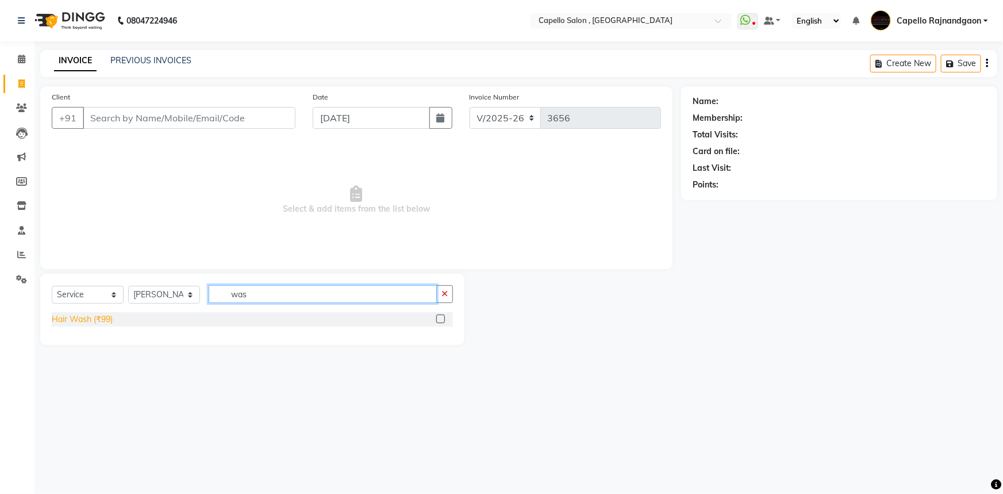
type input "was"
click at [109, 318] on div "Hair Wash (₹99)" at bounding box center [82, 319] width 61 height 12
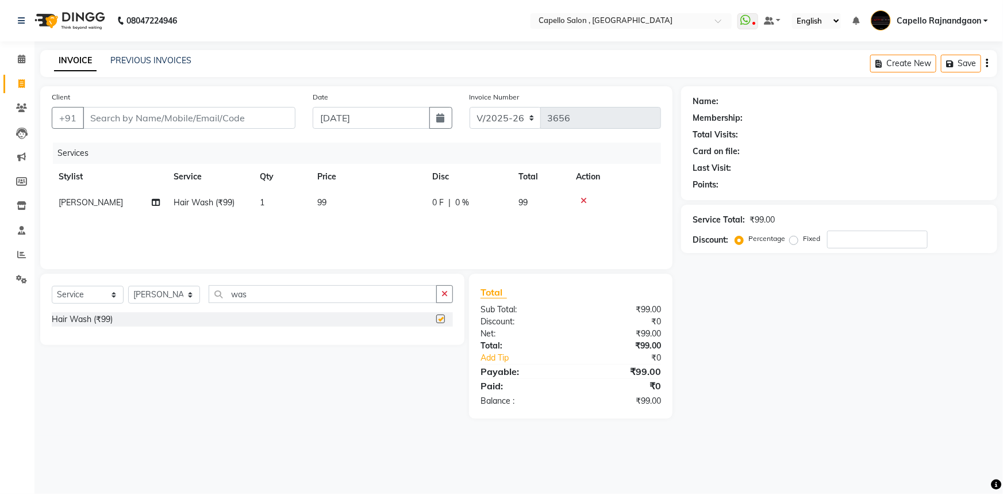
checkbox input "false"
click at [355, 225] on div "Services Stylist Service Qty Price Disc Total Action Shalu Hair Wash (₹99) 1 99…" at bounding box center [356, 200] width 609 height 115
click at [365, 209] on td "99" at bounding box center [367, 203] width 115 height 26
select select "66386"
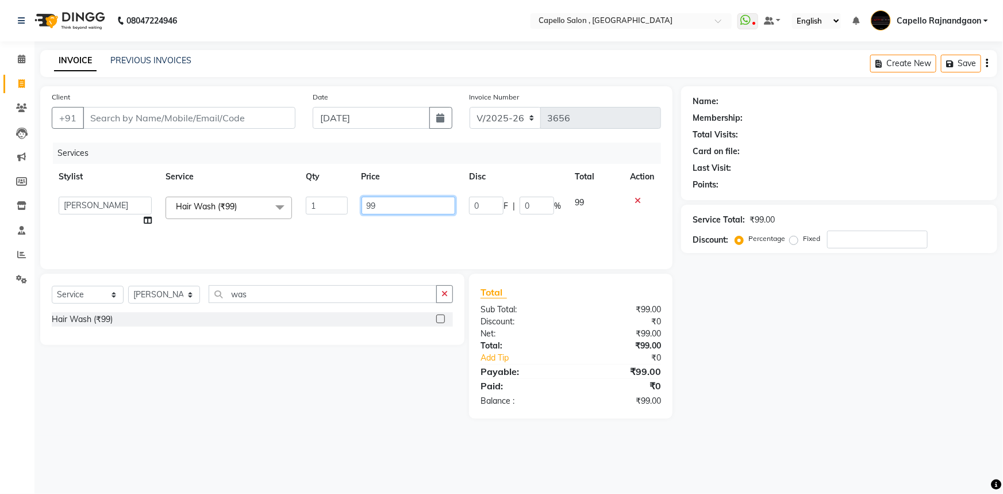
drag, startPoint x: 365, startPoint y: 209, endPoint x: 424, endPoint y: 204, distance: 59.5
click at [423, 211] on input "99" at bounding box center [409, 206] width 94 height 18
type input "200"
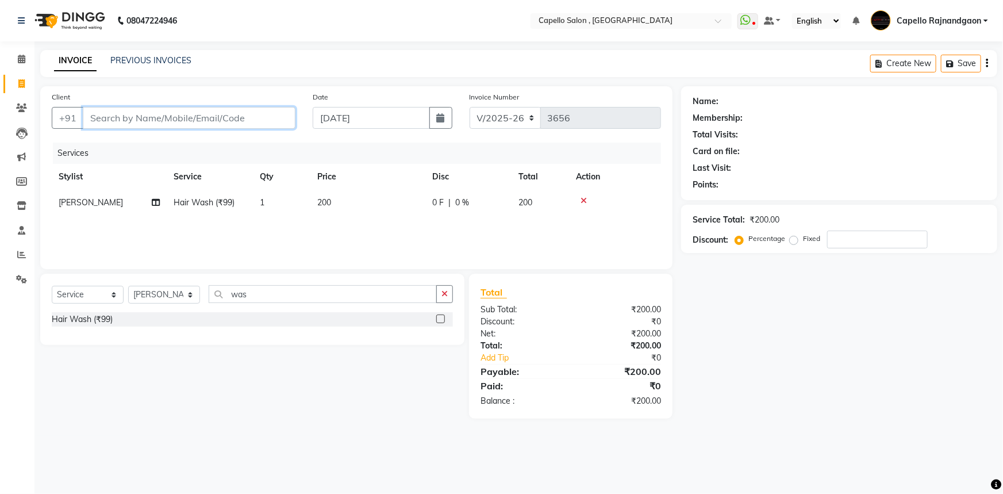
click at [201, 119] on input "Client" at bounding box center [189, 118] width 213 height 22
type input "9"
type input "0"
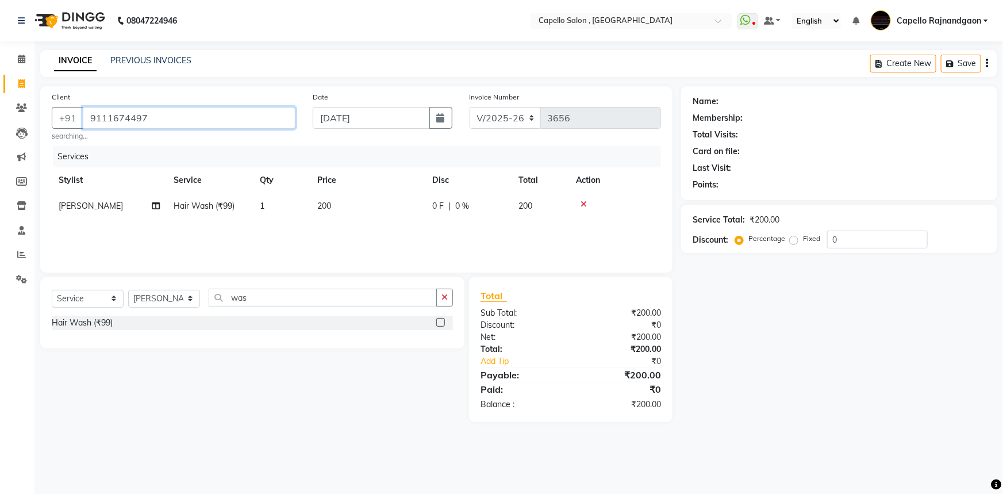
type input "9111674497"
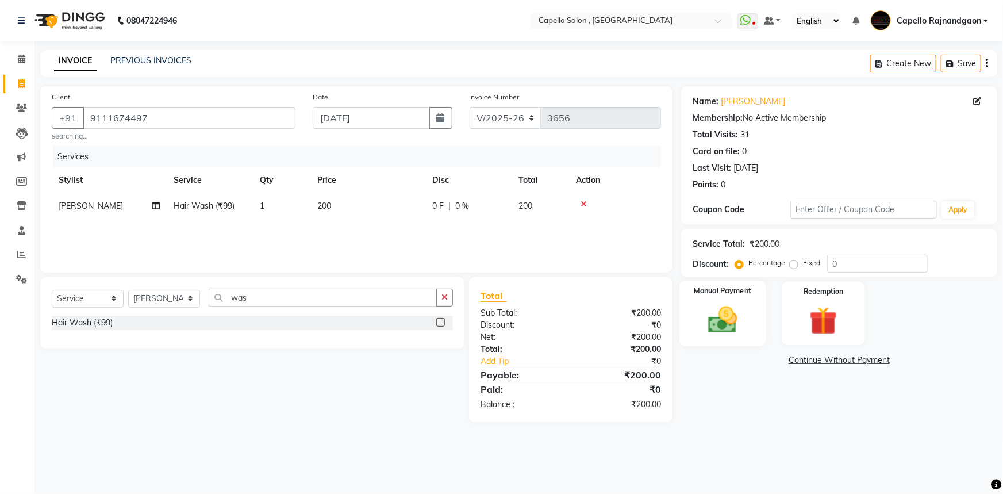
click at [727, 320] on img at bounding box center [723, 319] width 47 height 33
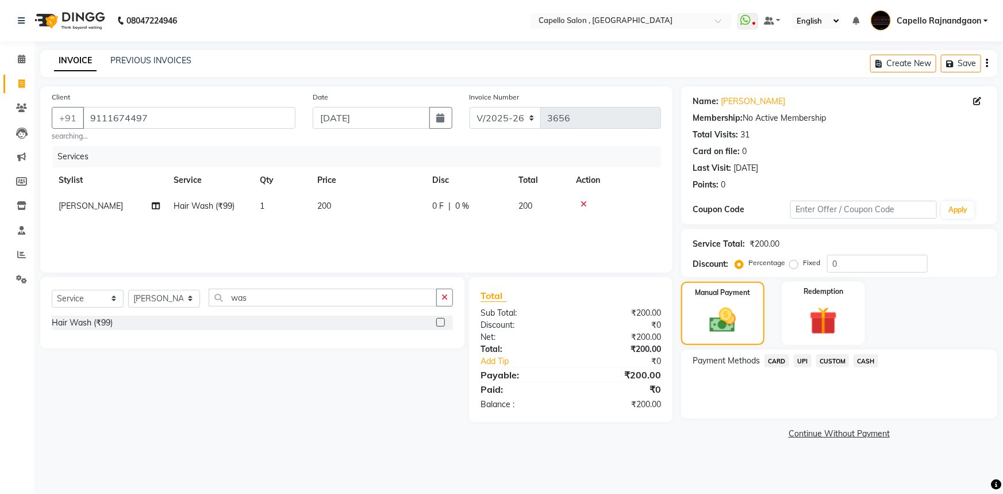
click at [807, 368] on div "UPI" at bounding box center [800, 362] width 22 height 16
click at [808, 362] on span "UPI" at bounding box center [803, 360] width 18 height 13
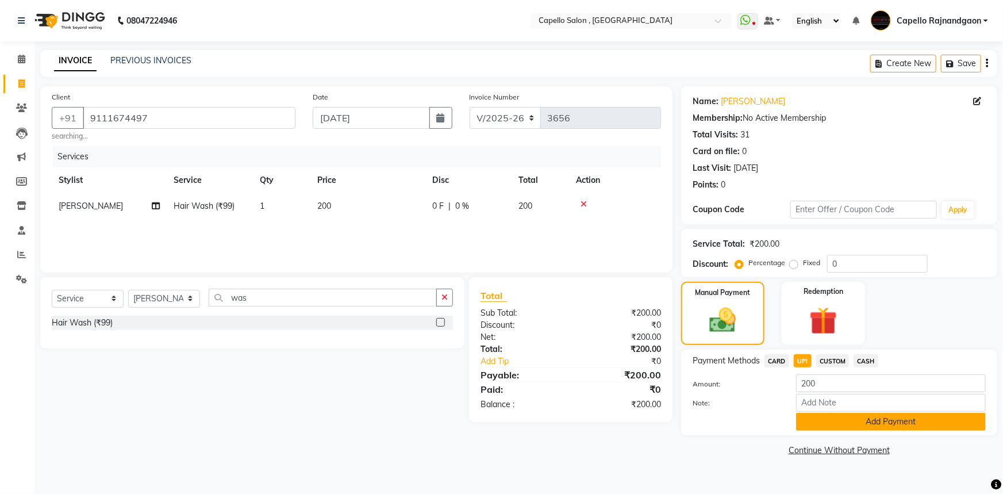
click at [808, 421] on button "Add Payment" at bounding box center [891, 422] width 190 height 18
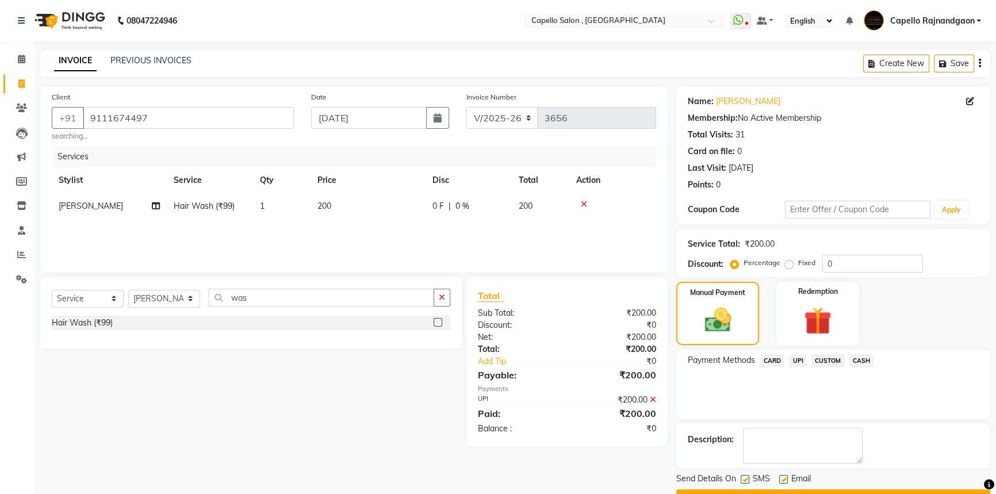
scroll to position [29, 0]
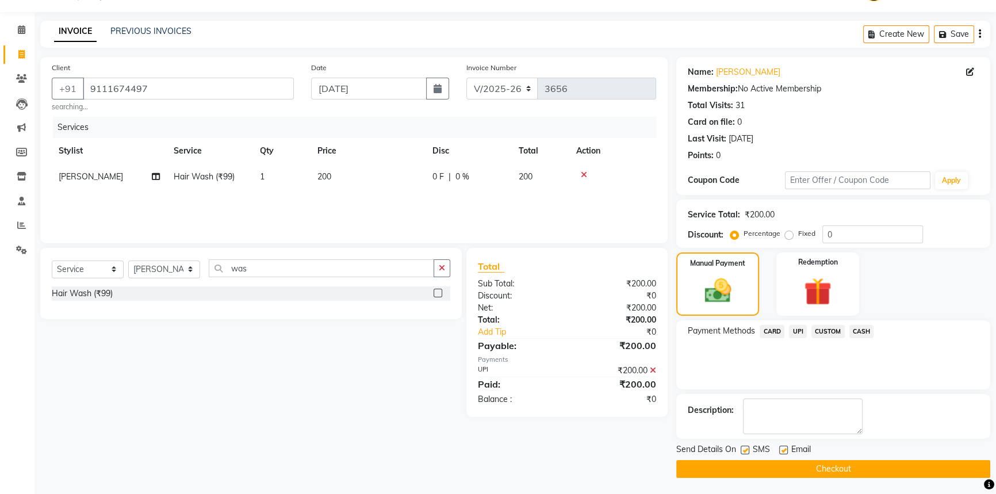
click at [801, 462] on button "Checkout" at bounding box center [833, 469] width 314 height 18
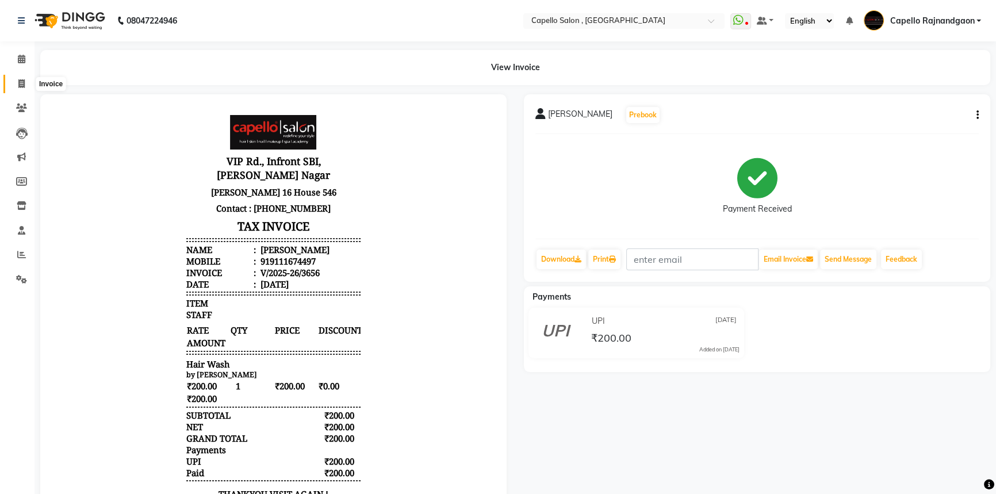
click at [20, 85] on icon at bounding box center [21, 83] width 6 height 9
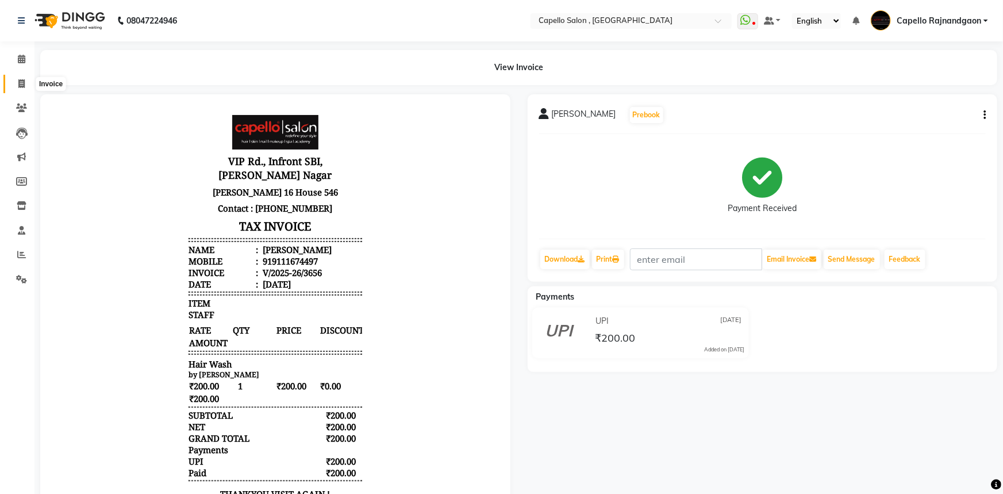
select select "service"
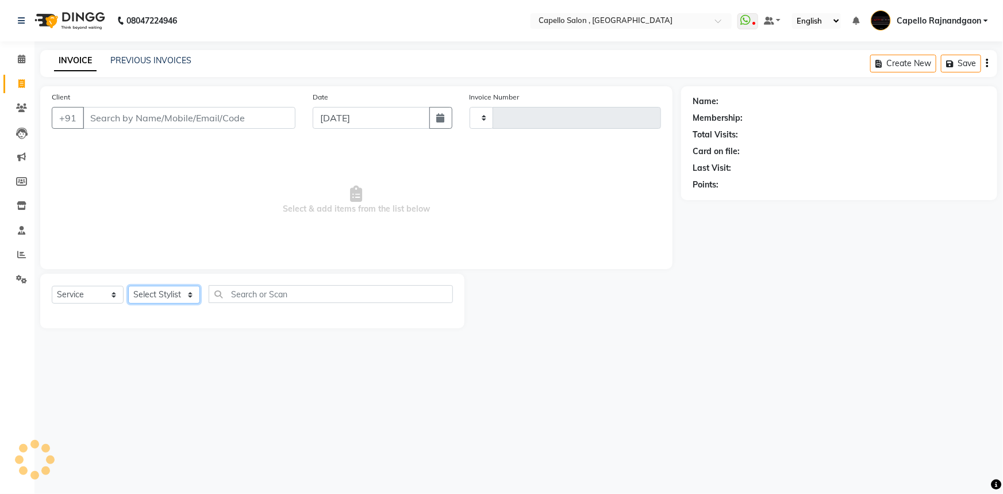
click at [180, 298] on select "Select Stylist" at bounding box center [164, 295] width 72 height 18
type input "3657"
select select "856"
click at [128, 286] on select "Select Stylist" at bounding box center [164, 295] width 72 height 18
click at [161, 300] on select "Select Stylist ADMIN Capello Rajnandgaon Harshal khushi Namrata murari nihal PR…" at bounding box center [164, 295] width 72 height 18
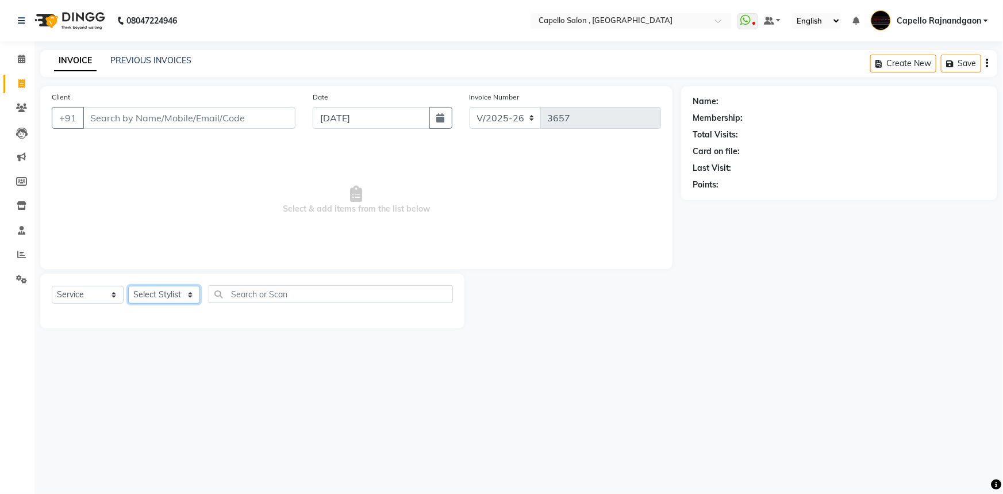
select select "19635"
click at [128, 286] on select "Select Stylist ADMIN Capello Rajnandgaon Harshal khushi Namrata murari nihal PR…" at bounding box center [164, 295] width 72 height 18
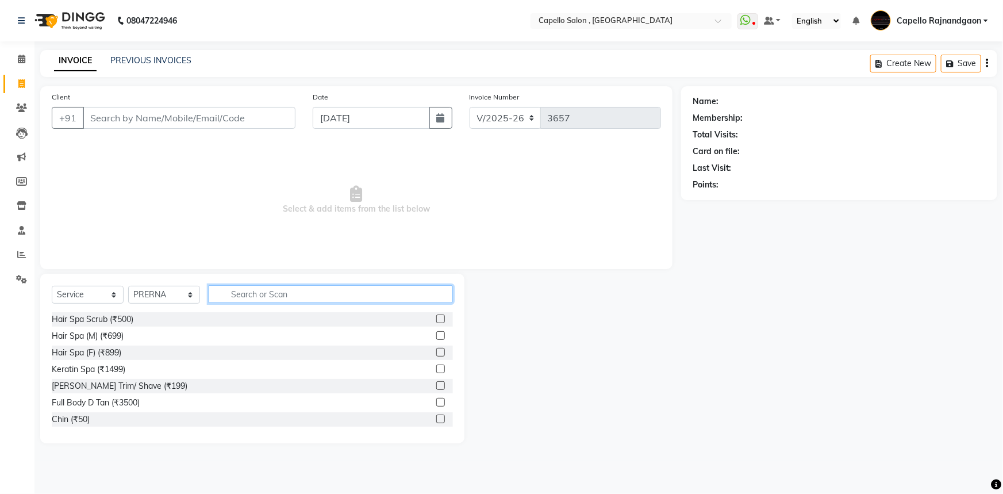
click at [252, 294] on input "text" at bounding box center [331, 294] width 244 height 18
type input "cut"
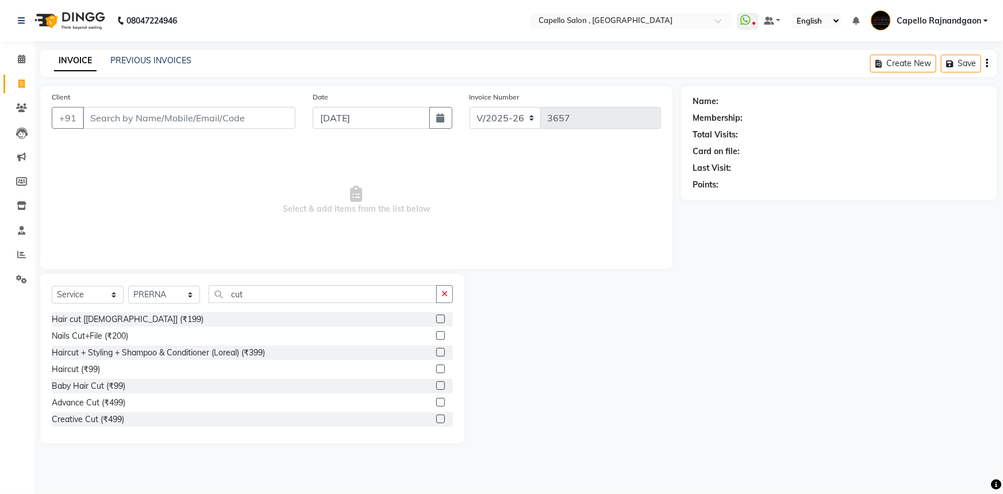
click at [436, 349] on label at bounding box center [440, 352] width 9 height 9
click at [436, 349] on input "checkbox" at bounding box center [439, 352] width 7 height 7
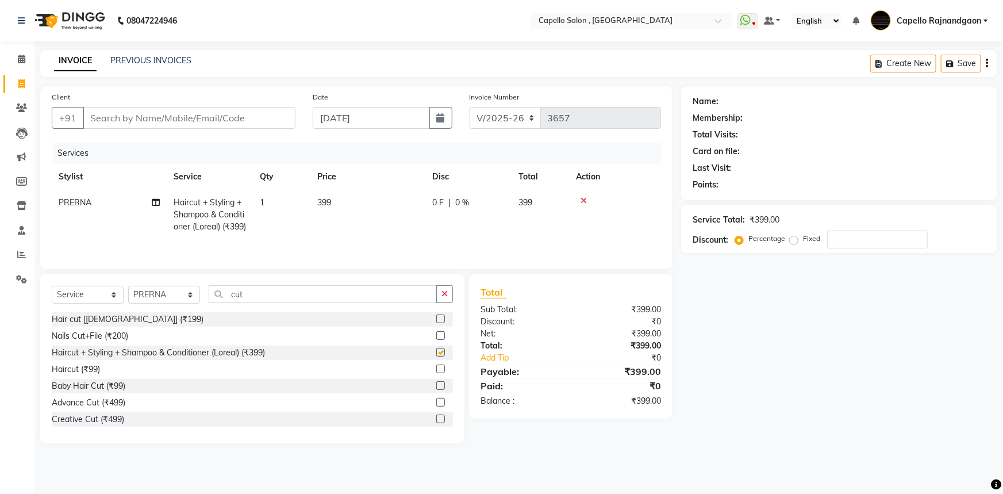
checkbox input "false"
click at [390, 303] on input "cut" at bounding box center [323, 294] width 228 height 18
type input "c"
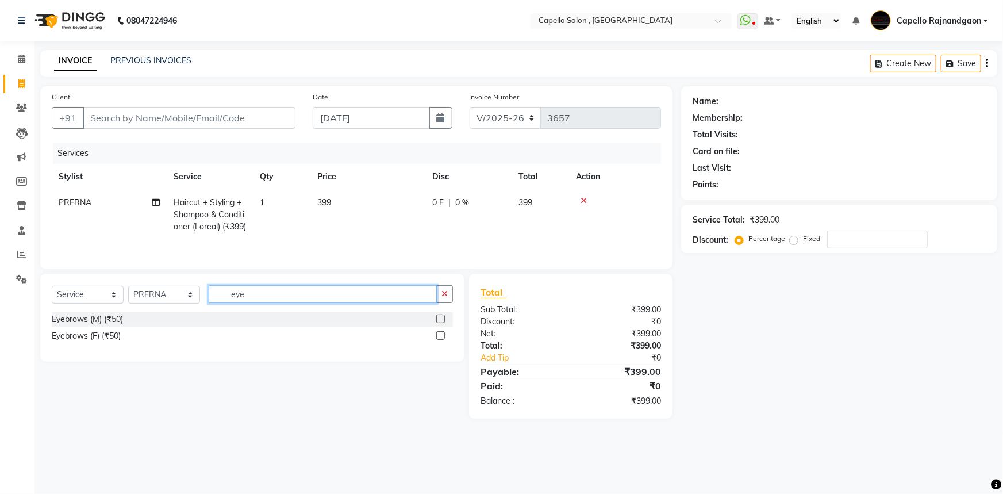
type input "eye"
click at [442, 340] on label at bounding box center [440, 335] width 9 height 9
click at [442, 340] on input "checkbox" at bounding box center [439, 335] width 7 height 7
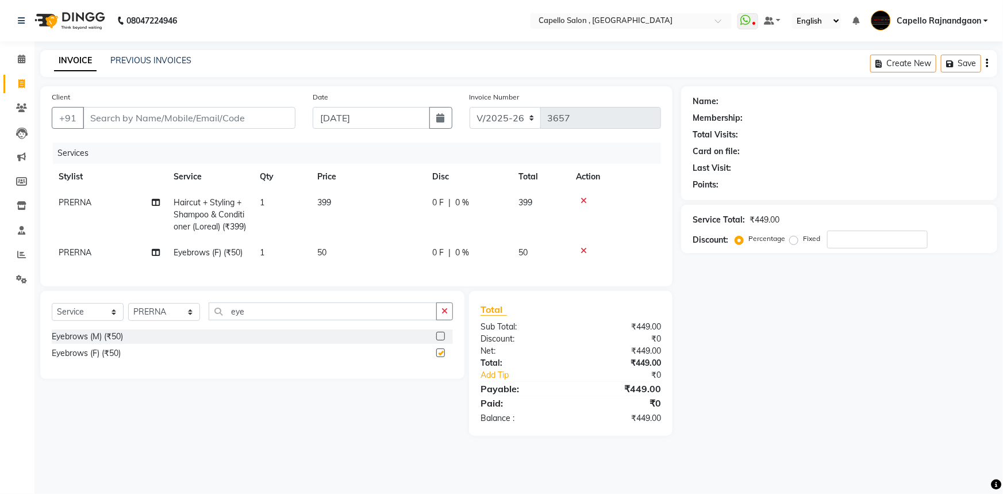
checkbox input "false"
click at [398, 320] on input "eye" at bounding box center [323, 311] width 228 height 18
type input "e"
type input "fo"
click at [443, 340] on label at bounding box center [440, 336] width 9 height 9
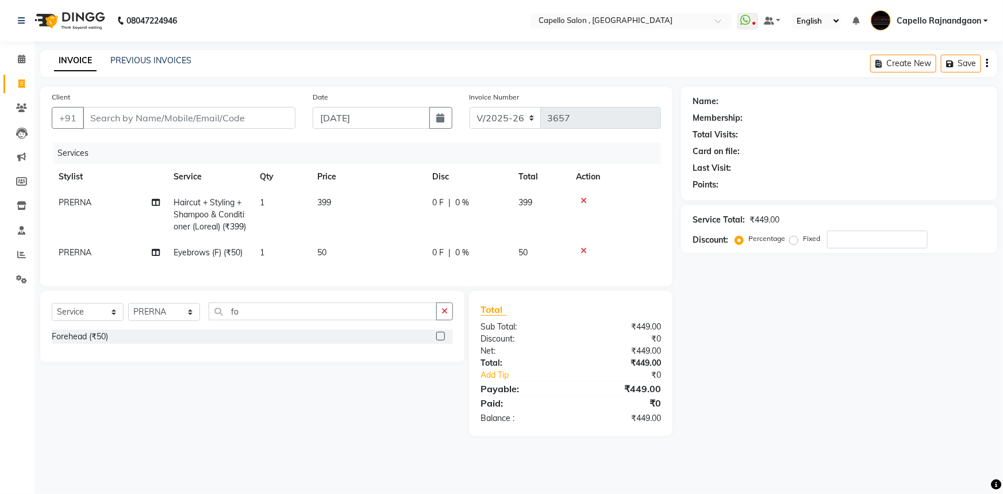
click at [443, 340] on input "checkbox" at bounding box center [439, 336] width 7 height 7
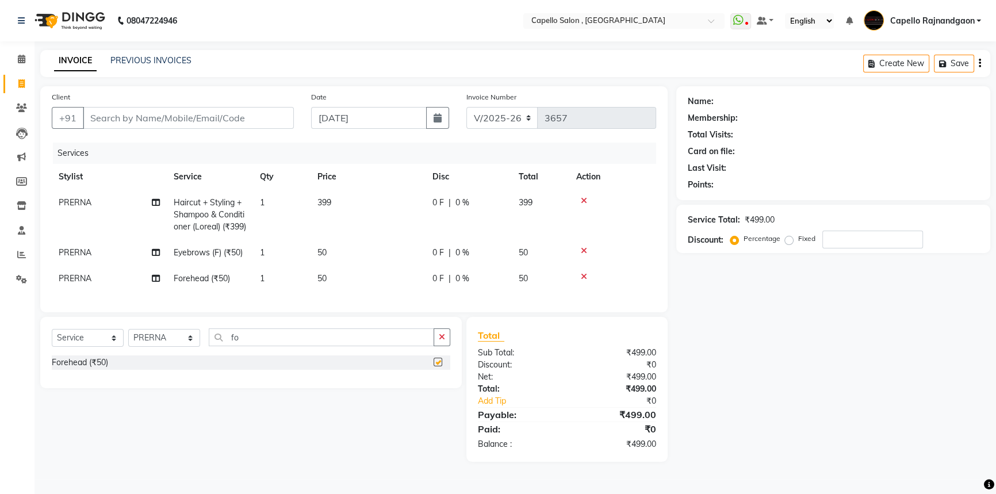
checkbox input "false"
click at [275, 109] on input "Client" at bounding box center [188, 118] width 211 height 22
type input "7"
type input "0"
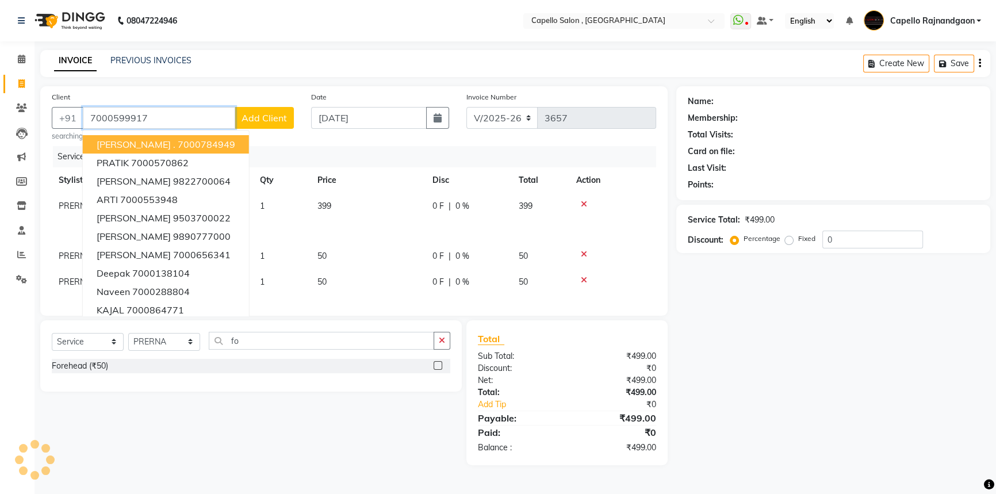
type input "7000599917"
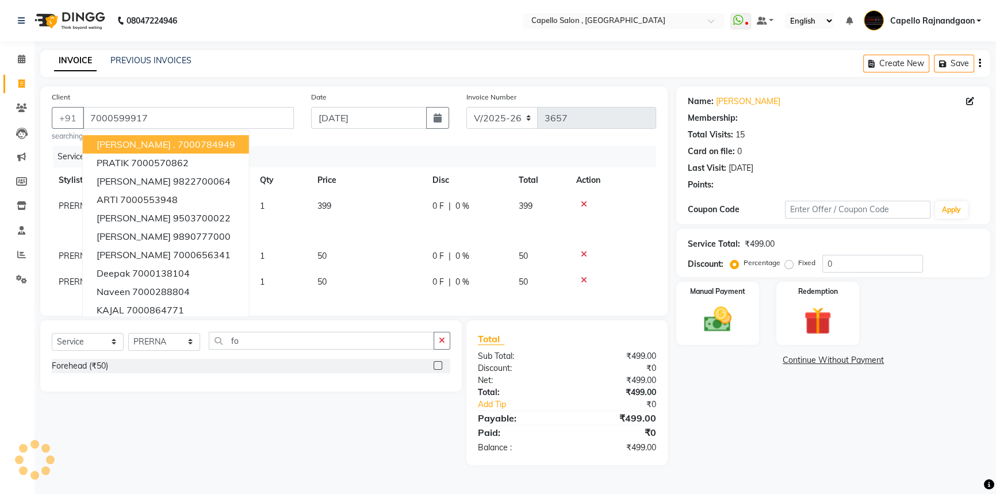
select select "1: Object"
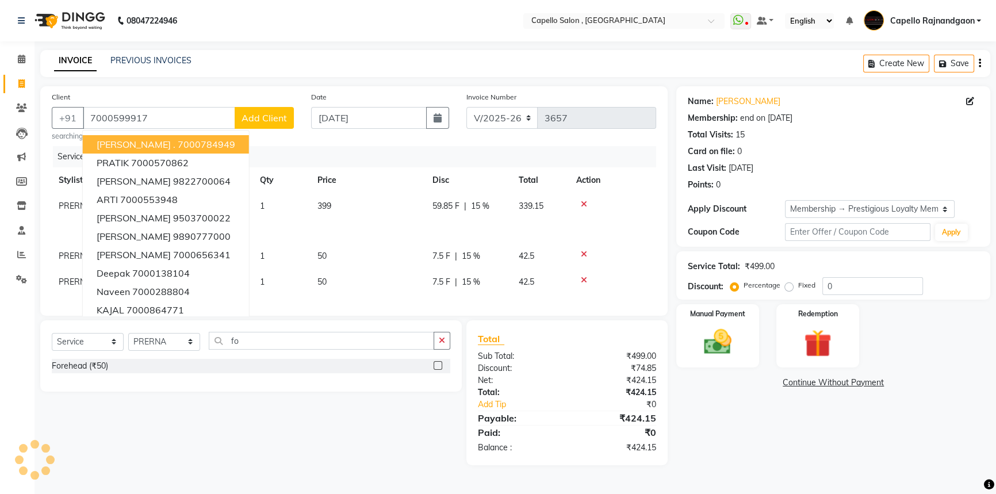
type input "15"
click at [443, 204] on span "59.85 F" at bounding box center [445, 206] width 27 height 12
select select "19635"
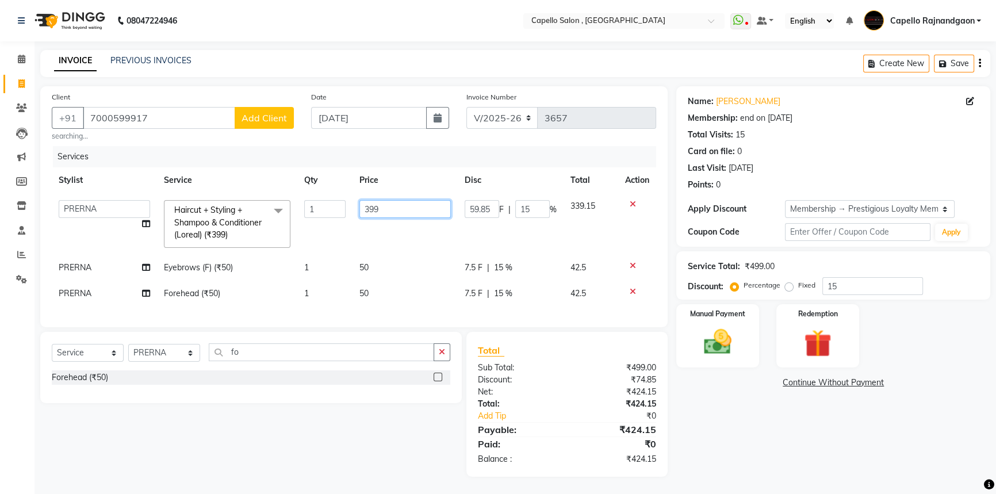
click at [376, 208] on input "399" at bounding box center [404, 209] width 91 height 18
type input "3"
type input "400"
click at [709, 412] on div "Name: Aayushi Singh Membership: end on 16-12-2055 Total Visits: 15 Card on file…" at bounding box center [837, 281] width 322 height 390
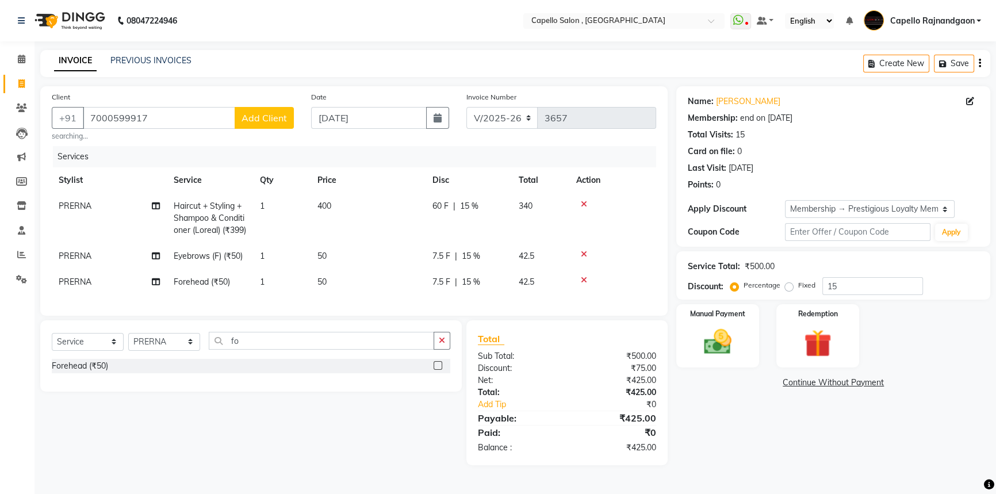
click at [451, 262] on div "7.5 F | 15 %" at bounding box center [468, 256] width 72 height 12
select select "19635"
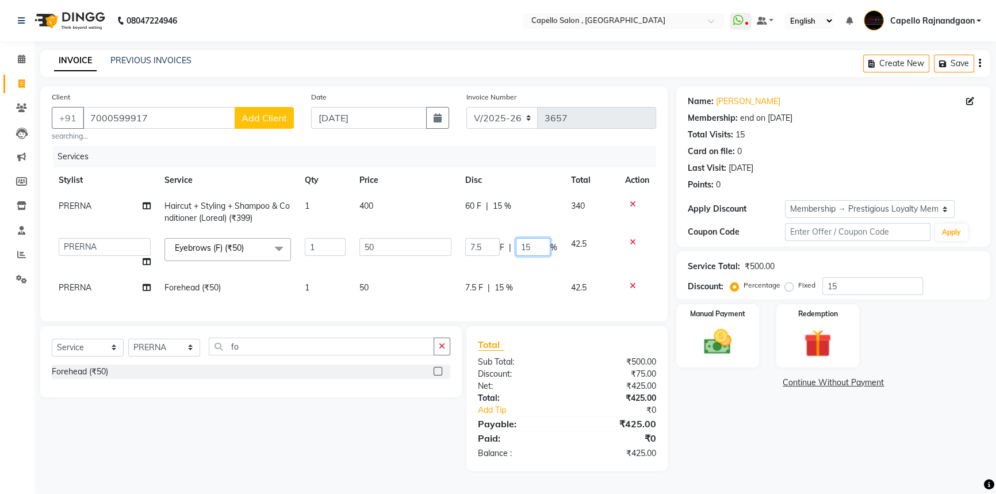
click at [532, 248] on input "15" at bounding box center [533, 247] width 34 height 18
type input "1"
type input "0"
click at [533, 281] on tbody "PRERNA Haircut + Styling + Shampoo & Conditioner (Loreal) (₹399) 1 400 60 F | 1…" at bounding box center [354, 246] width 604 height 107
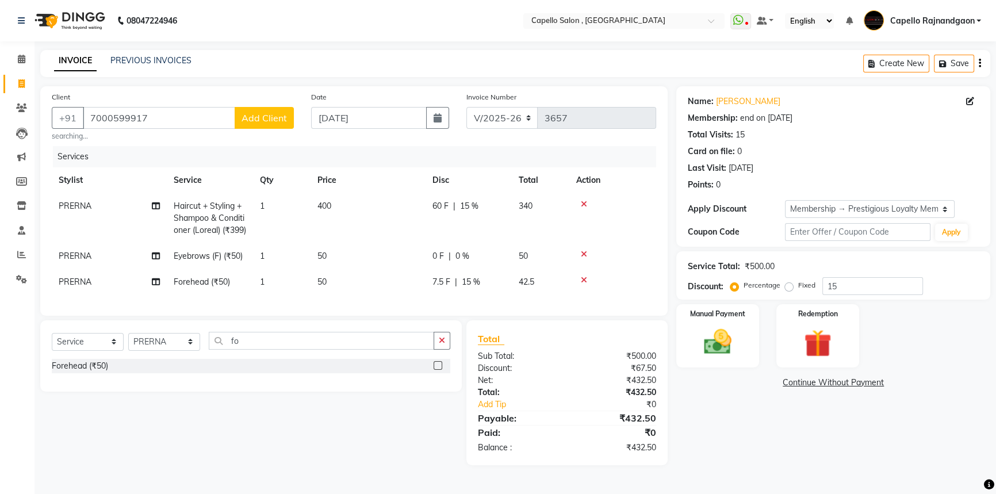
click at [496, 288] on div "7.5 F | 15 %" at bounding box center [468, 282] width 72 height 12
select select "19635"
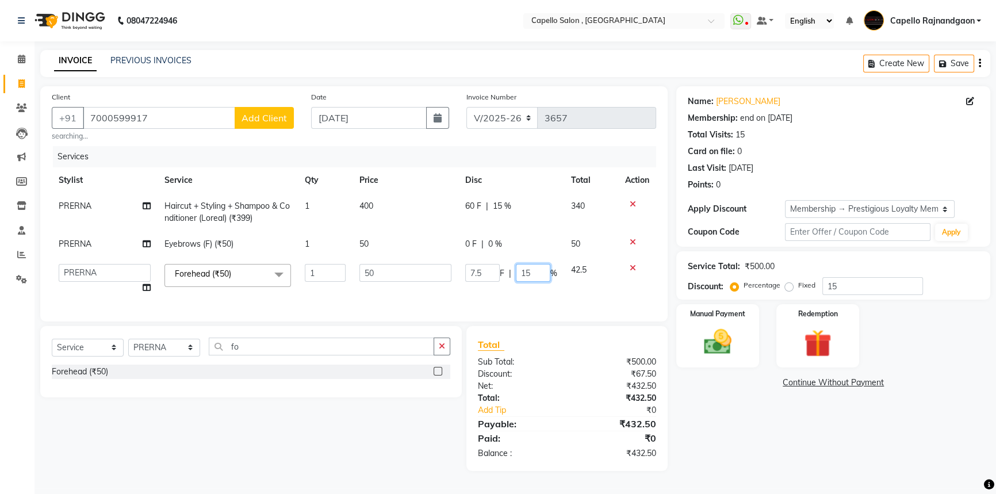
click at [528, 273] on input "15" at bounding box center [533, 273] width 34 height 18
type input "1"
type input "0"
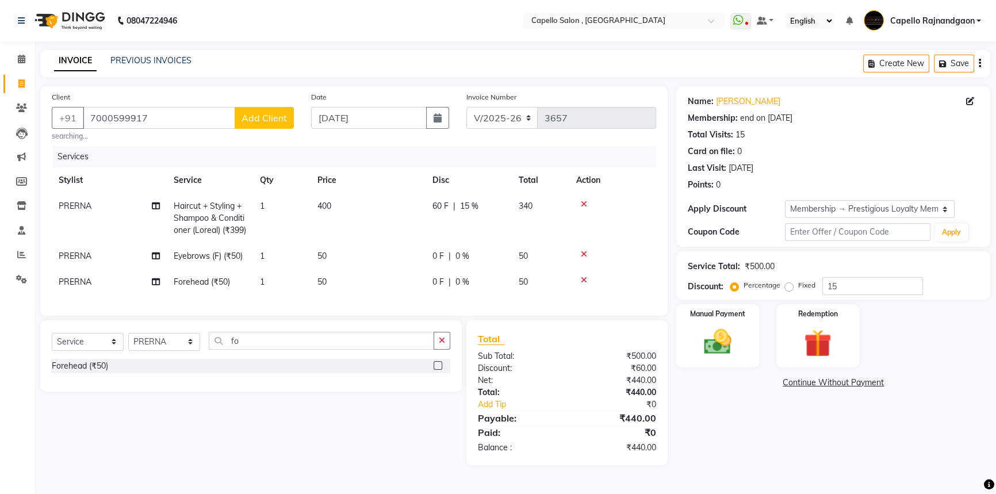
click at [730, 397] on div "Name: Aayushi Singh Membership: end on 16-12-2055 Total Visits: 15 Card on file…" at bounding box center [837, 275] width 322 height 379
click at [713, 344] on img at bounding box center [717, 341] width 47 height 33
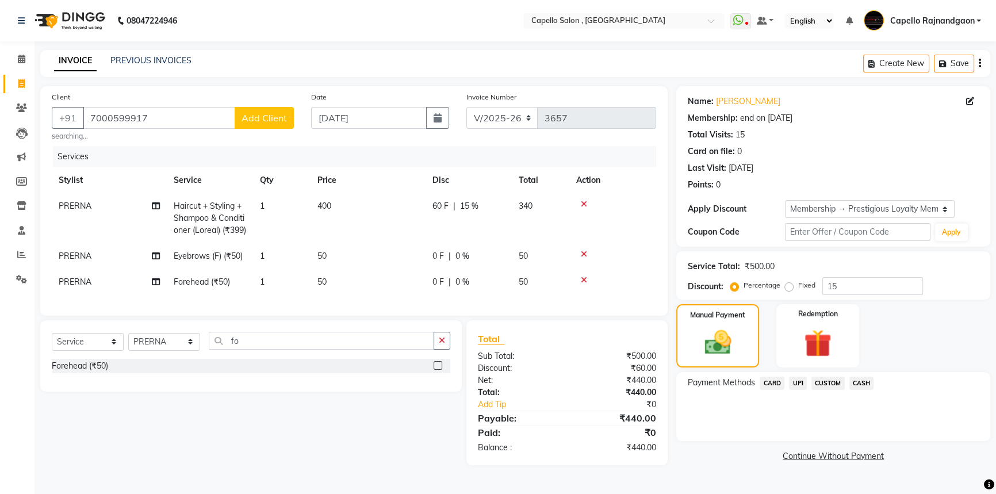
click at [867, 382] on span "CASH" at bounding box center [861, 383] width 25 height 13
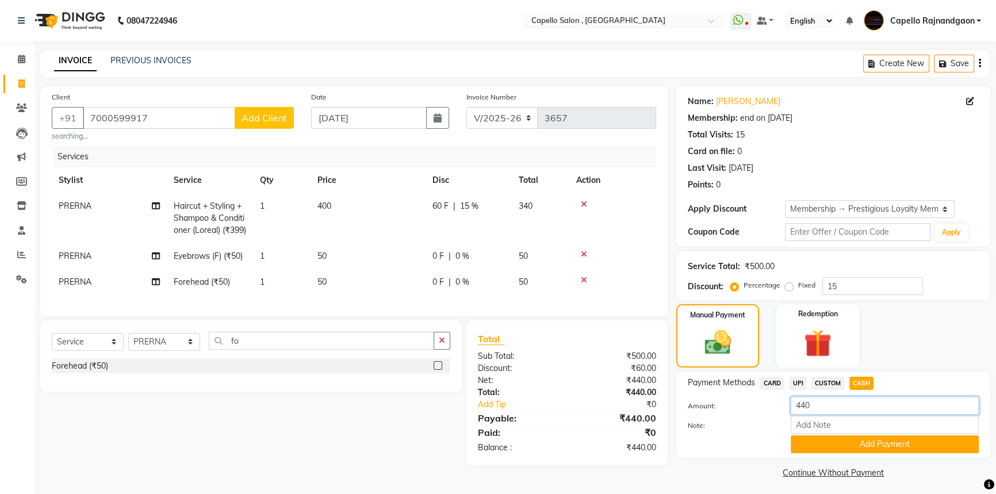
click at [805, 409] on input "440" at bounding box center [884, 406] width 188 height 18
type input "400"
click at [798, 440] on button "Add Payment" at bounding box center [884, 444] width 188 height 18
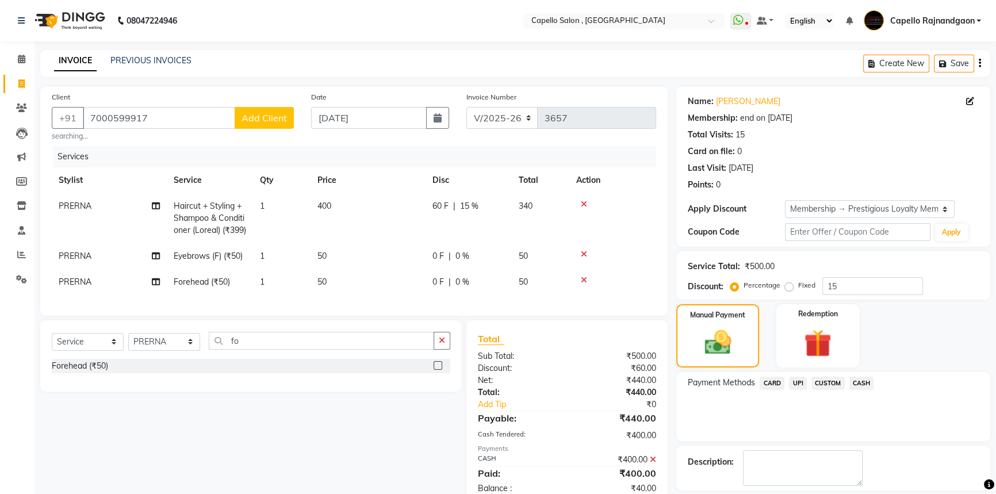
click at [794, 384] on span "UPI" at bounding box center [798, 383] width 18 height 13
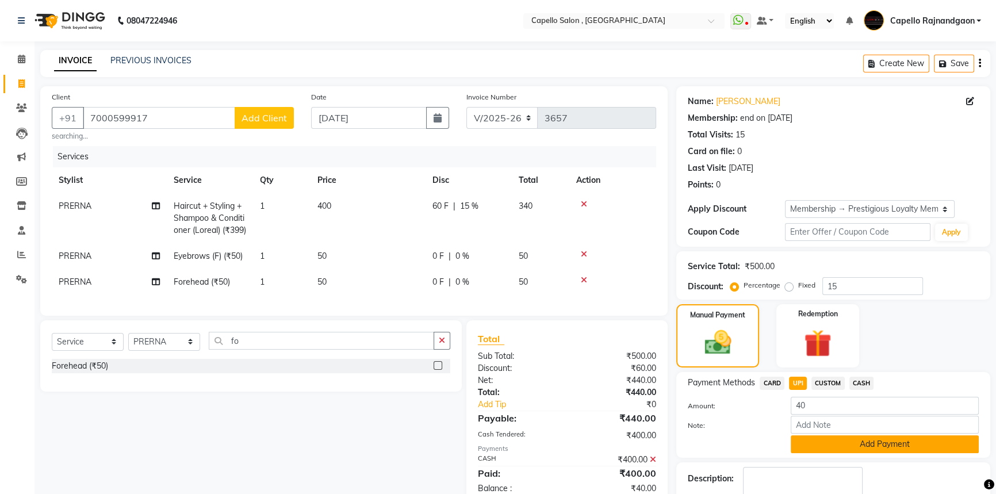
click at [811, 440] on button "Add Payment" at bounding box center [884, 444] width 188 height 18
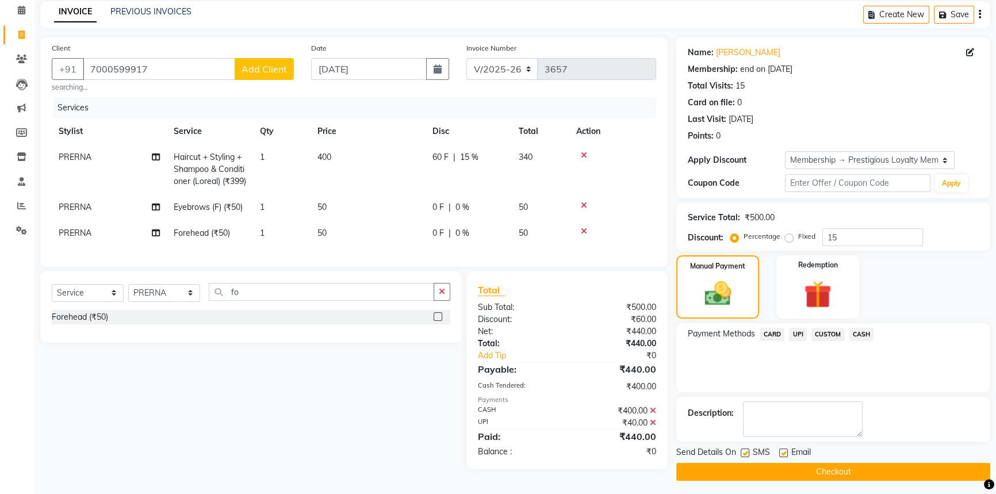
scroll to position [62, 0]
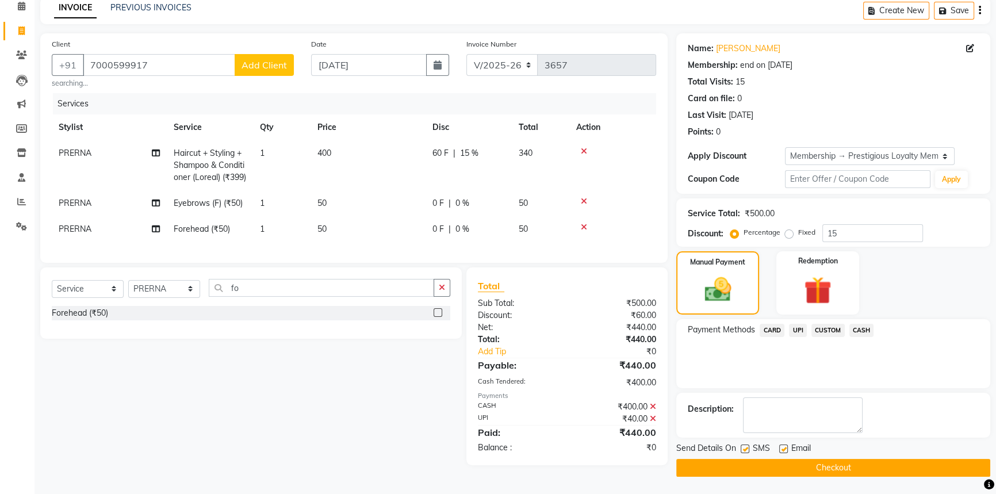
click at [816, 459] on button "Checkout" at bounding box center [833, 468] width 314 height 18
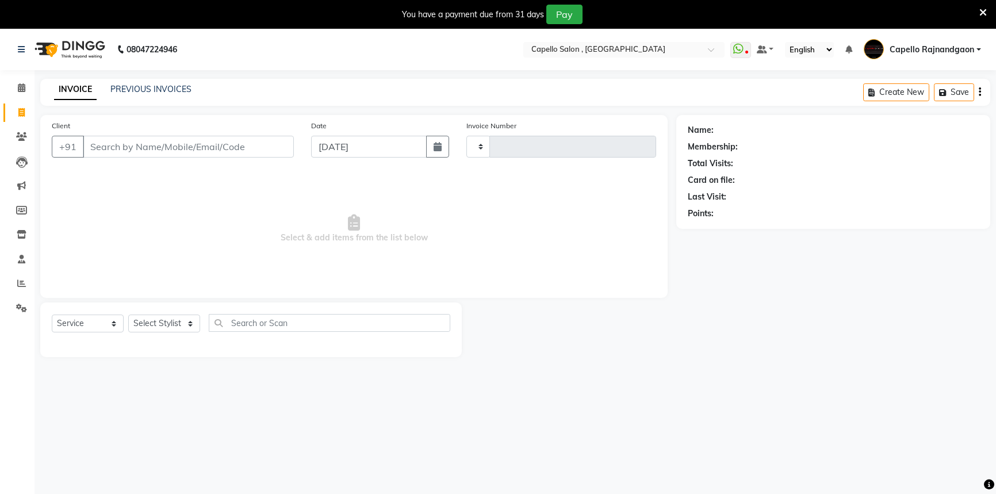
select select "service"
type input "3657"
select select "856"
click at [152, 320] on select "Select Stylist" at bounding box center [164, 323] width 72 height 18
select select "82696"
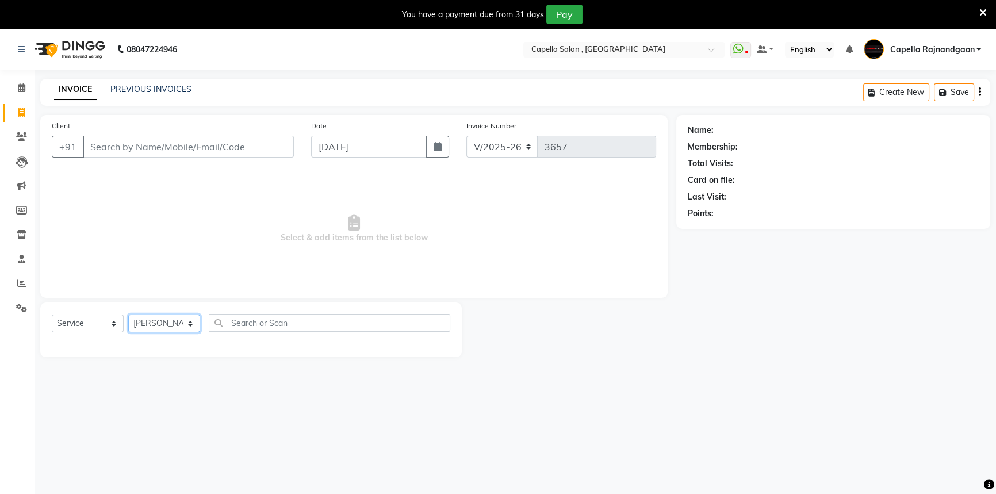
click at [128, 314] on select "Select Stylist ADMIN Capello [GEOGRAPHIC_DATA] [GEOGRAPHIC_DATA] [PERSON_NAME] …" at bounding box center [164, 323] width 72 height 18
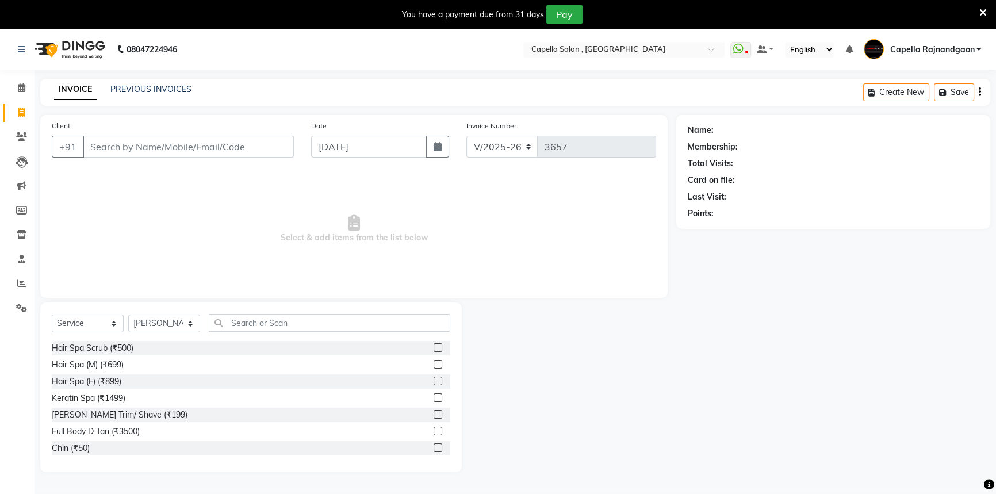
click at [232, 318] on div "Select Service Product Membership Package Voucher Prepaid Gift Card Select Styl…" at bounding box center [250, 387] width 421 height 170
click at [232, 318] on input "text" at bounding box center [329, 323] width 241 height 18
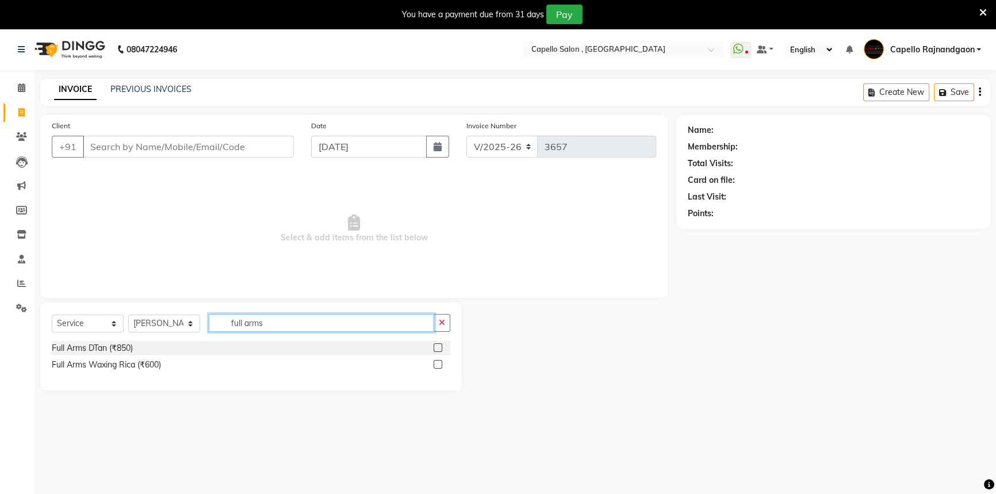
type input "full arms"
click at [64, 373] on div "Full Arms DTan (₹850) Full Arms Waxing Rica (₹600)" at bounding box center [251, 357] width 398 height 33
click at [65, 364] on div "Full Arms Waxing Rica (₹600)" at bounding box center [106, 365] width 109 height 12
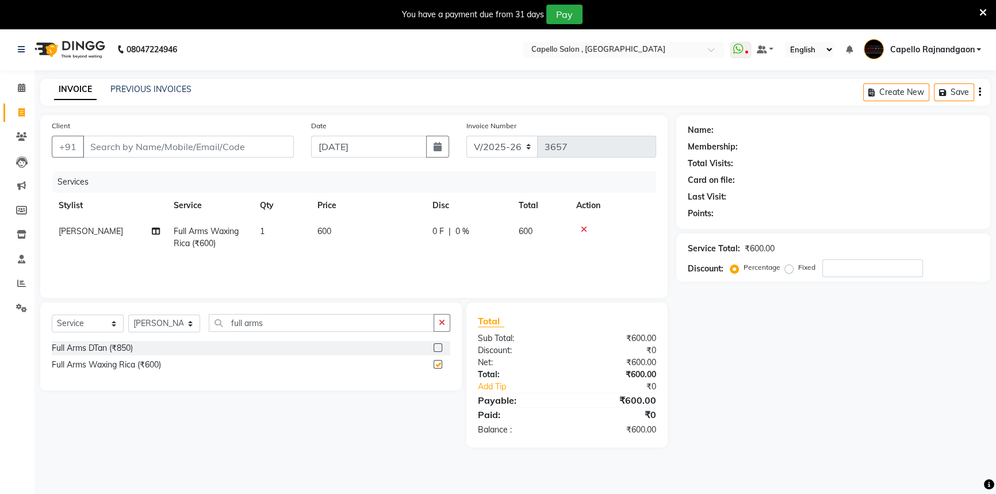
checkbox input "false"
drag, startPoint x: 218, startPoint y: 324, endPoint x: 347, endPoint y: 333, distance: 129.6
click at [347, 333] on div "Select Service Product Membership Package Voucher Prepaid Gift Card Select Styl…" at bounding box center [251, 327] width 398 height 27
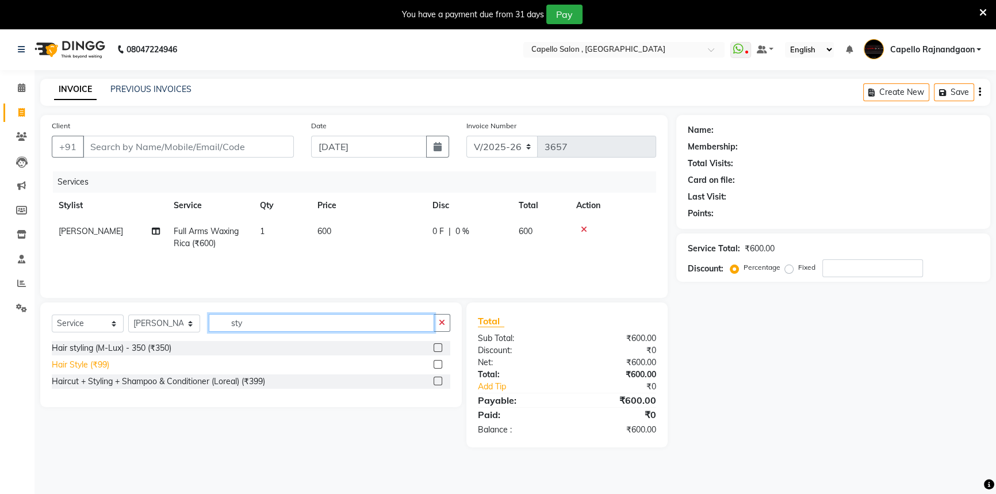
type input "sty"
click at [91, 366] on div "Hair Style (₹99)" at bounding box center [80, 365] width 57 height 12
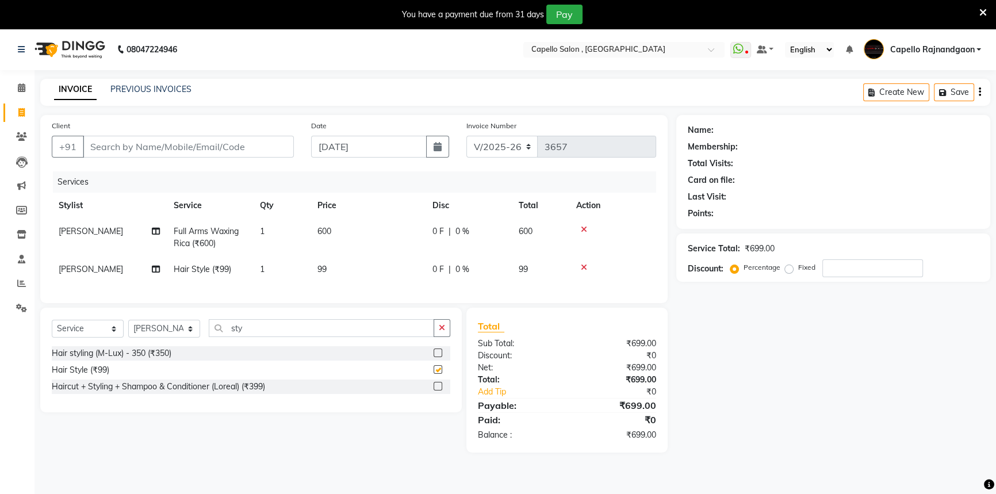
checkbox input "false"
drag, startPoint x: 225, startPoint y: 339, endPoint x: 304, endPoint y: 342, distance: 78.3
click at [304, 337] on input "sty" at bounding box center [321, 328] width 225 height 18
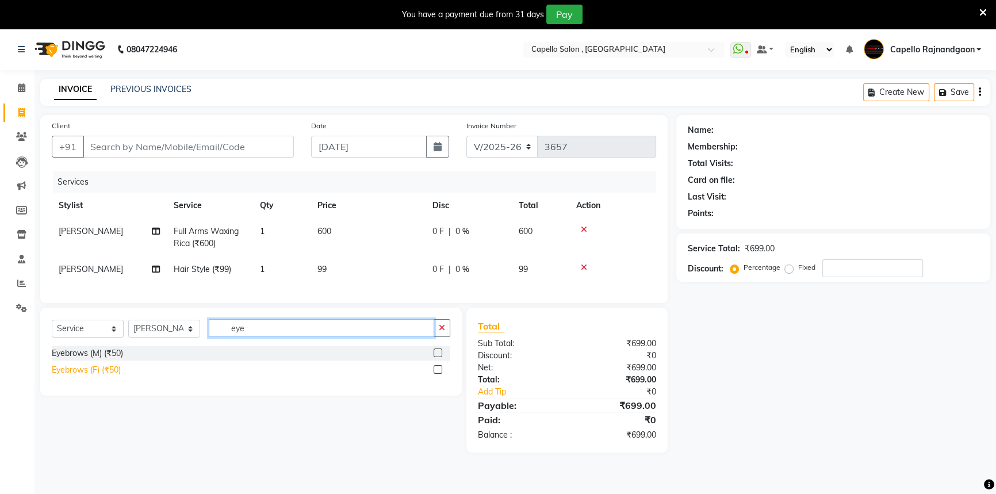
type input "eye"
click at [85, 374] on div "Eyebrows (F) (₹50)" at bounding box center [86, 370] width 69 height 12
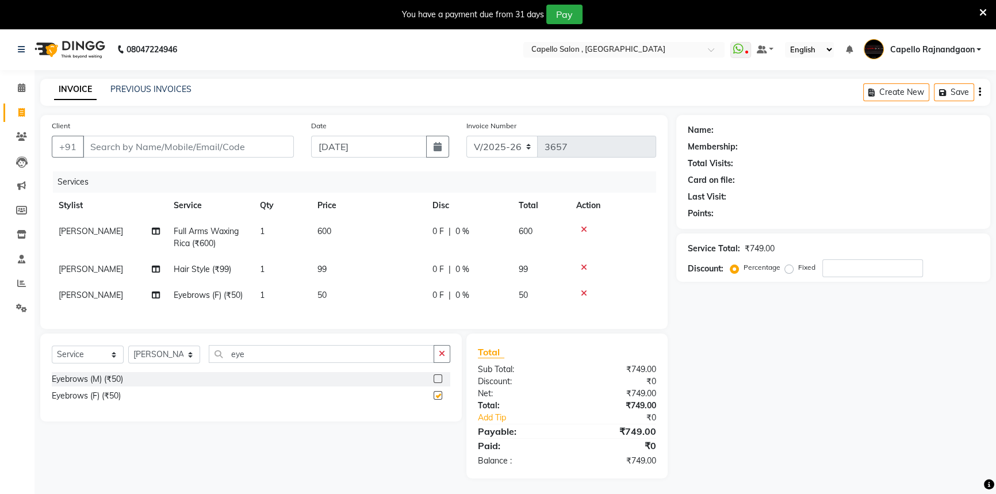
checkbox input "false"
drag, startPoint x: 218, startPoint y: 363, endPoint x: 310, endPoint y: 368, distance: 92.7
click at [310, 363] on input "eye" at bounding box center [321, 354] width 225 height 18
type input "upp"
click at [103, 385] on div "Upper Lips (₹50)" at bounding box center [82, 379] width 61 height 12
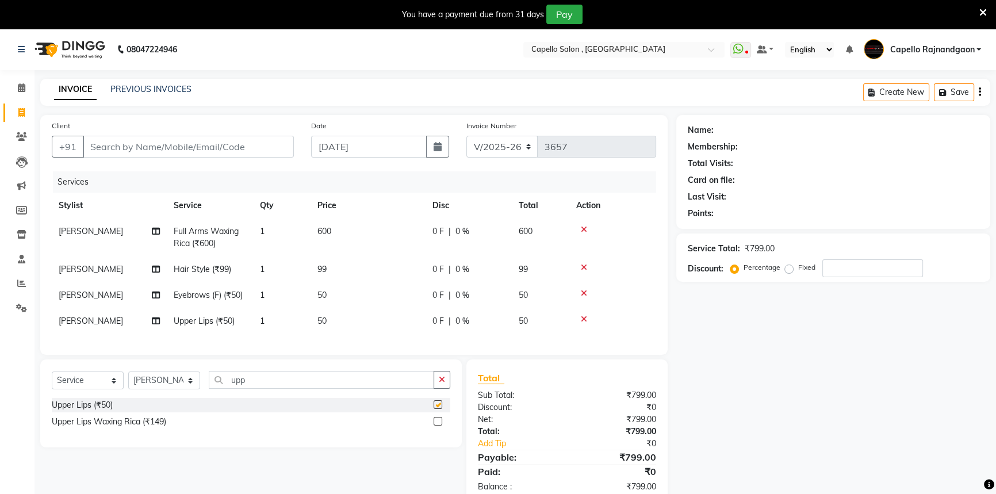
checkbox input "false"
click at [381, 264] on td "99" at bounding box center [367, 269] width 115 height 26
select select "82696"
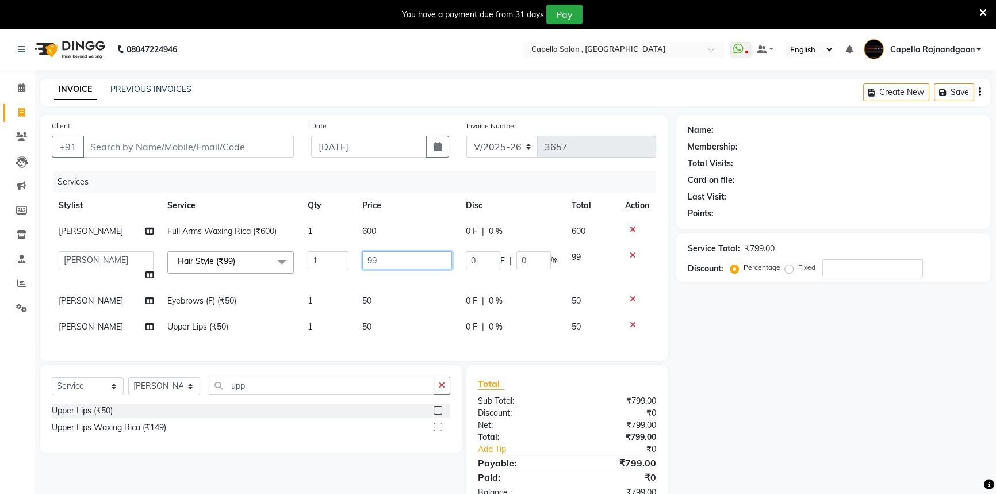
drag, startPoint x: 360, startPoint y: 262, endPoint x: 417, endPoint y: 262, distance: 56.9
click at [421, 268] on input "99" at bounding box center [407, 260] width 90 height 18
type input "200"
click at [707, 374] on div "Name: Membership: Total Visits: Card on file: Last Visit: Points: Service Total…" at bounding box center [837, 312] width 322 height 395
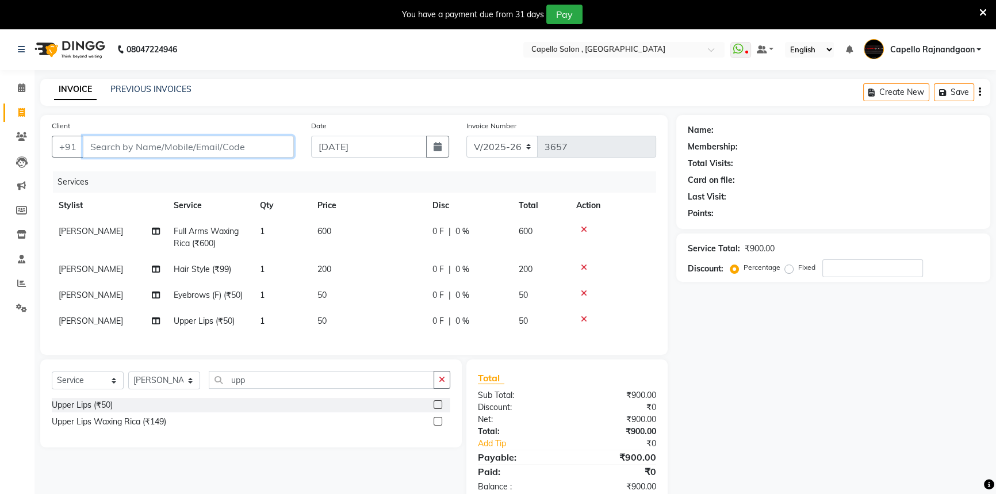
click at [170, 150] on input "Client" at bounding box center [188, 147] width 211 height 22
type input "7"
type input "0"
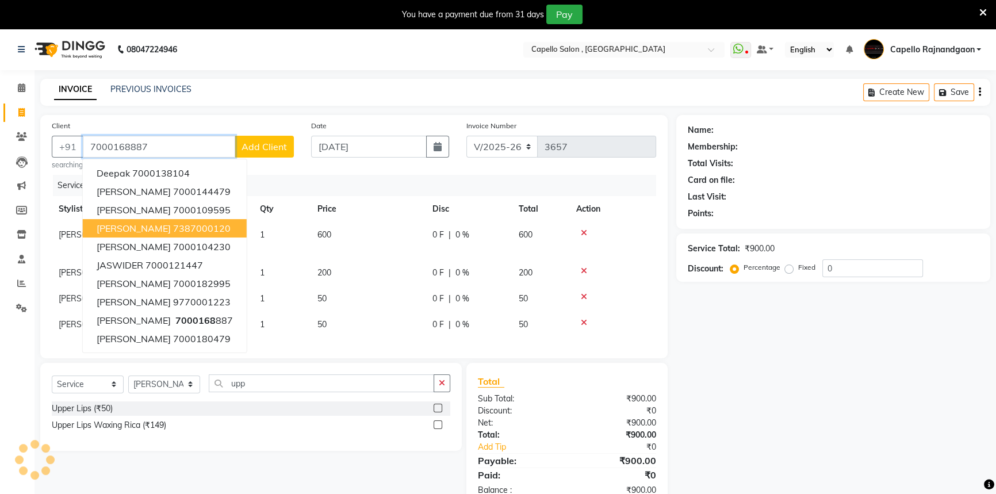
type input "7000168887"
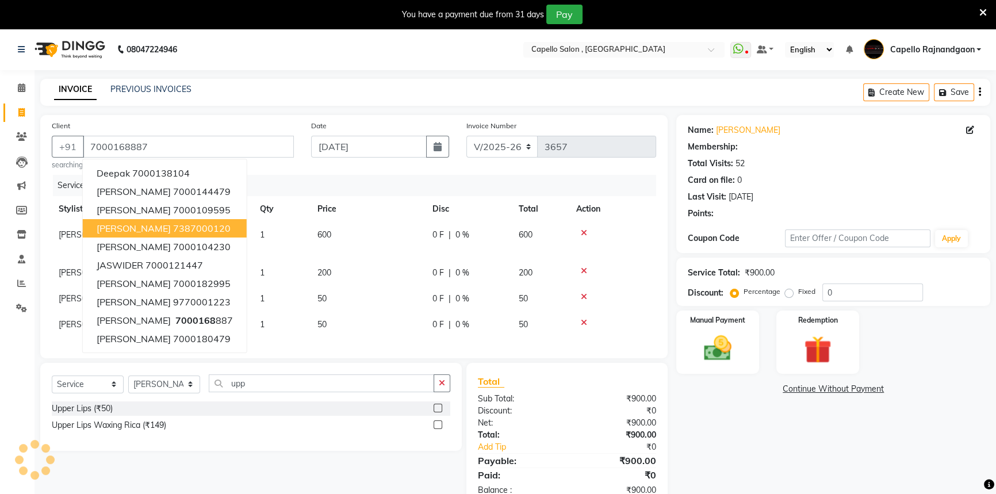
select select "1: Object"
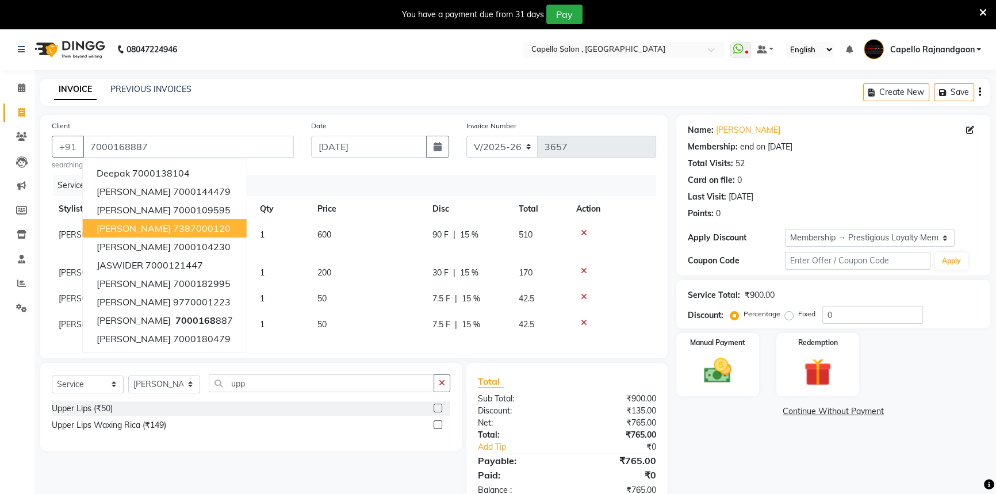
type input "15"
click at [474, 299] on span "15 %" at bounding box center [471, 299] width 18 height 12
select select "82696"
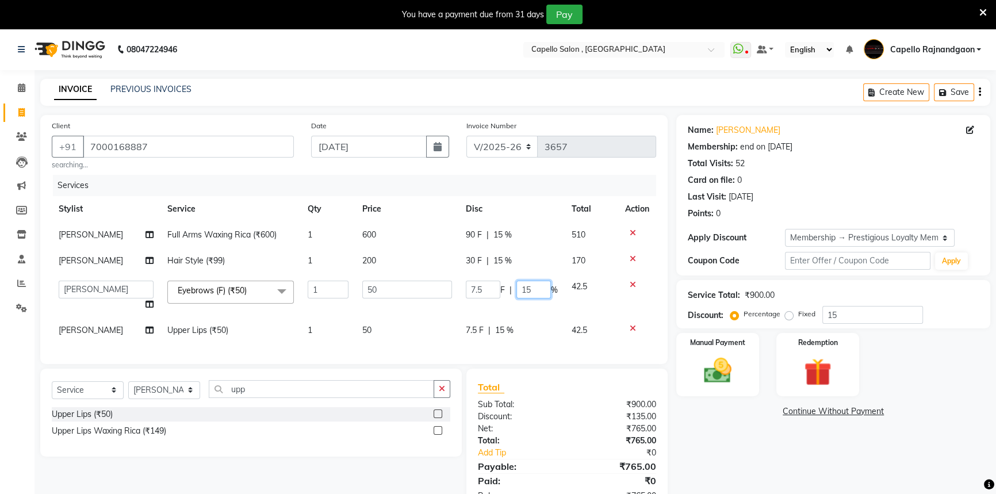
drag, startPoint x: 519, startPoint y: 290, endPoint x: 563, endPoint y: 298, distance: 44.5
click at [563, 298] on tr "ADMIN Capello Rajnandgaon Harshal khushi Namrata murari nihal PRERNA Rinki ROSH…" at bounding box center [354, 296] width 604 height 44
type input "0"
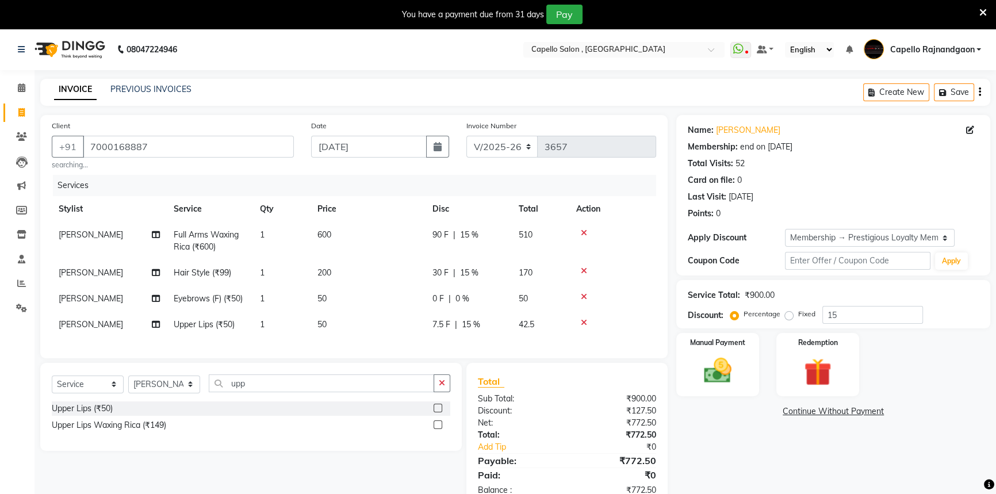
click at [536, 322] on tr "Namrata murari Upper Lips (₹50) 1 50 7.5 F | 15 % 42.5" at bounding box center [354, 325] width 604 height 26
click at [536, 322] on td "42.5" at bounding box center [540, 325] width 57 height 26
select select "82696"
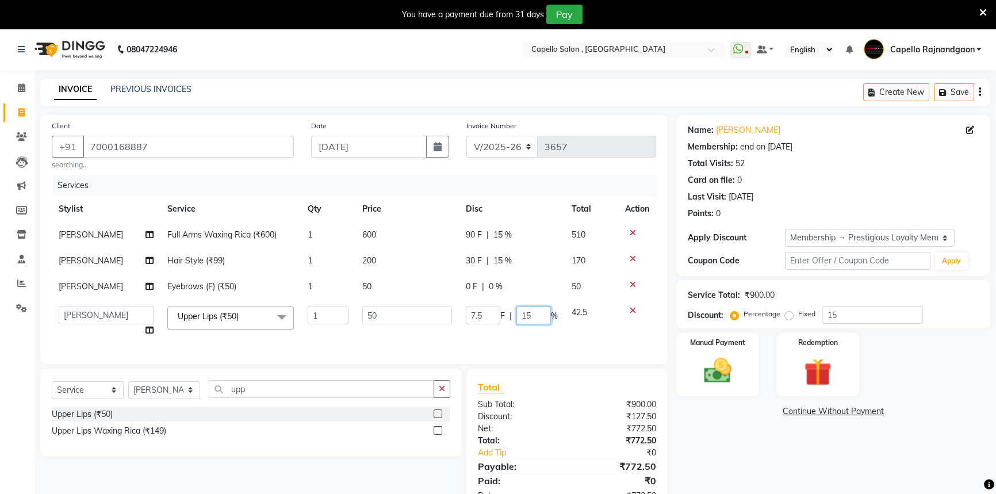
drag, startPoint x: 519, startPoint y: 320, endPoint x: 546, endPoint y: 321, distance: 26.5
click at [546, 321] on input "15" at bounding box center [533, 315] width 34 height 18
type input "0"
drag, startPoint x: 756, startPoint y: 455, endPoint x: 757, endPoint y: 448, distance: 7.6
click at [756, 455] on div "Name: Navaldeep Kaur Membership: end on 31-12-2033 Total Visits: 52 Card on fil…" at bounding box center [837, 314] width 322 height 398
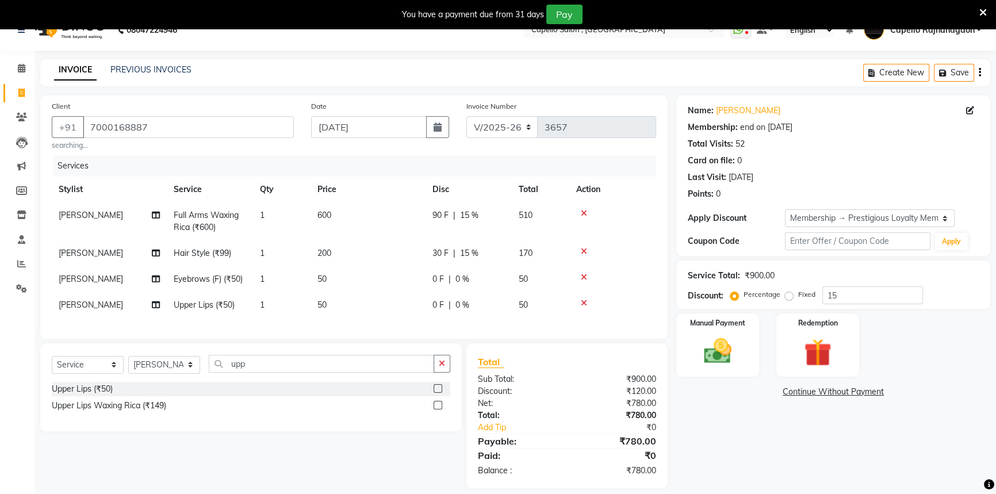
scroll to position [39, 0]
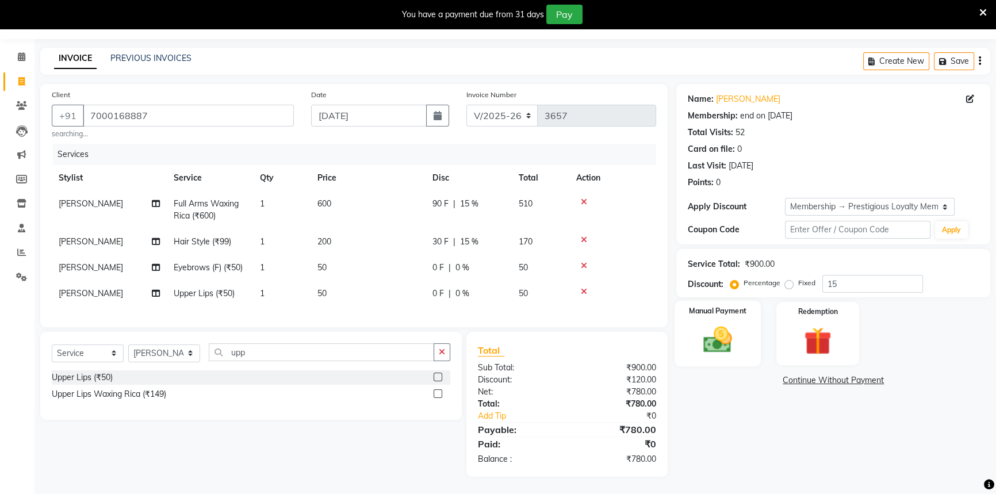
click at [716, 323] on img at bounding box center [717, 339] width 47 height 33
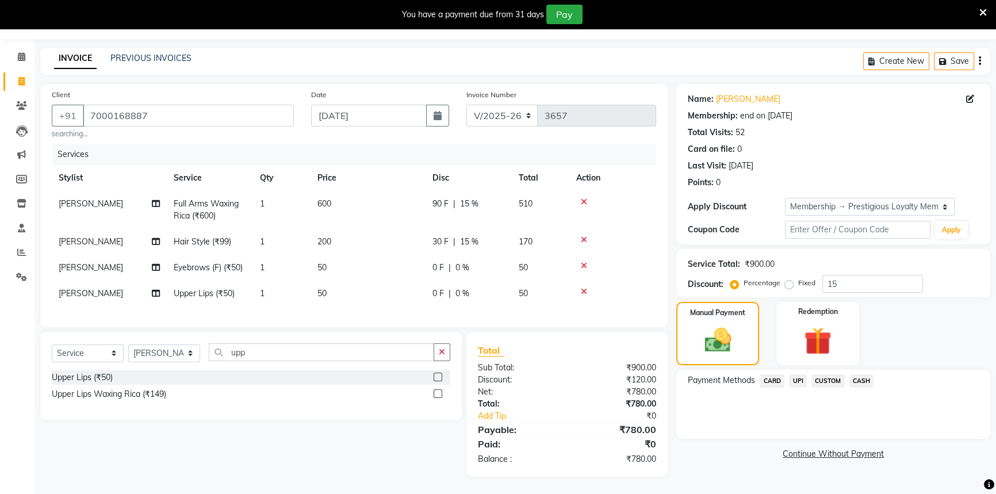
click at [863, 374] on span "CASH" at bounding box center [861, 380] width 25 height 13
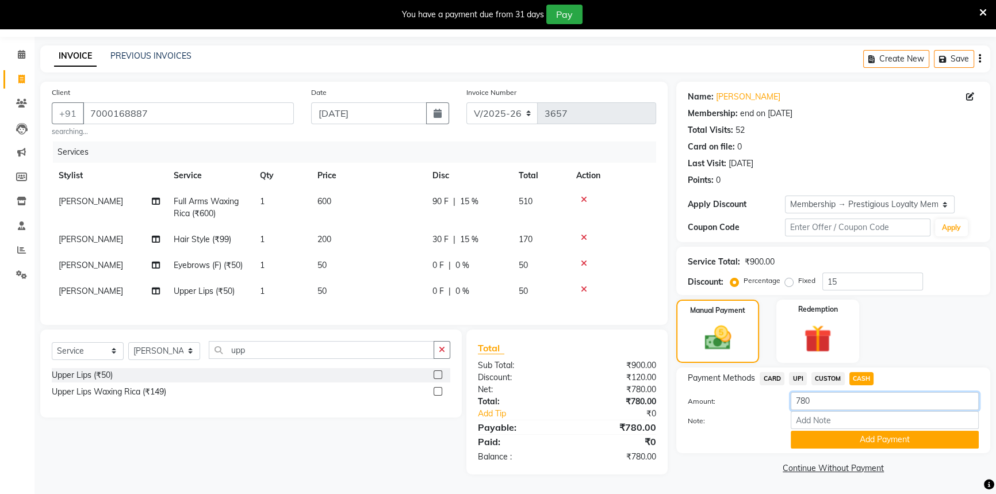
click at [820, 394] on input "780" at bounding box center [884, 401] width 188 height 18
type input "790"
click at [808, 436] on button "Add Payment" at bounding box center [884, 440] width 188 height 18
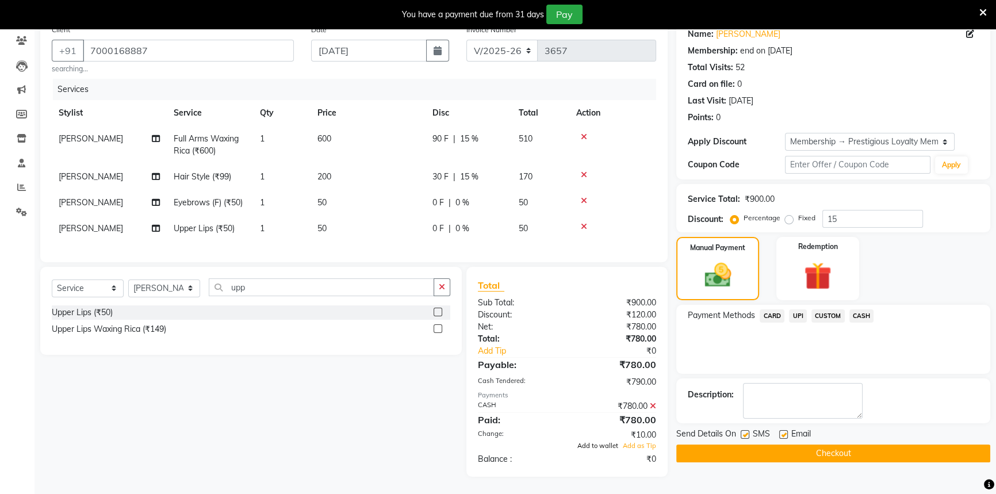
click at [606, 445] on span "Add to wallet" at bounding box center [597, 445] width 41 height 8
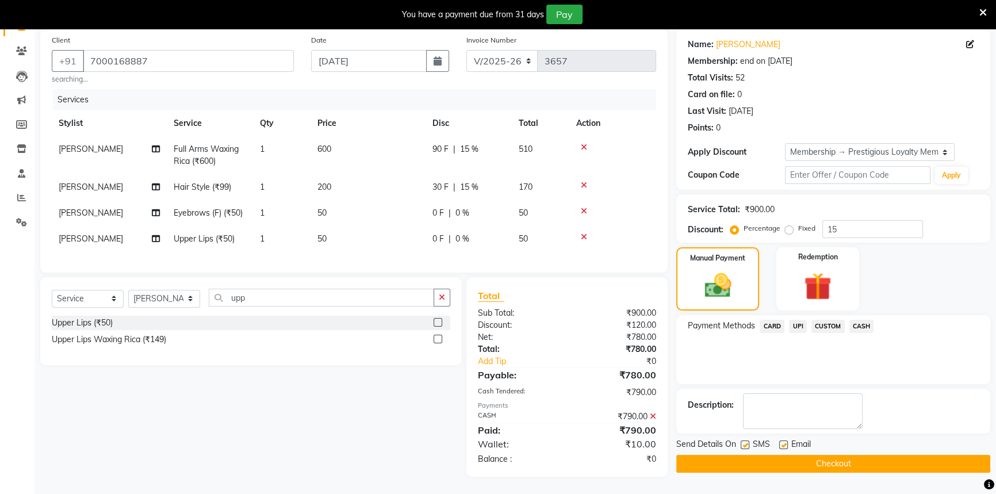
scroll to position [93, 0]
click at [805, 456] on button "Checkout" at bounding box center [833, 464] width 314 height 18
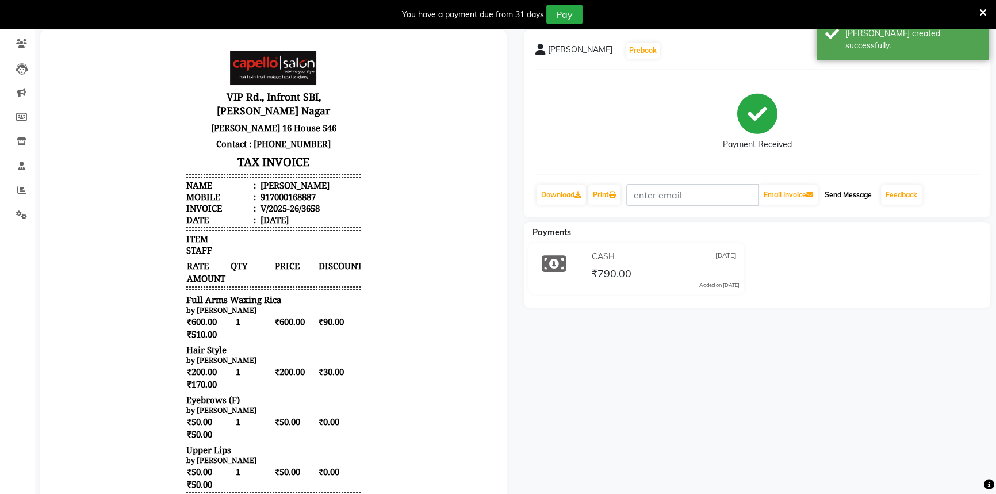
click at [844, 201] on button "Send Message" at bounding box center [848, 195] width 56 height 20
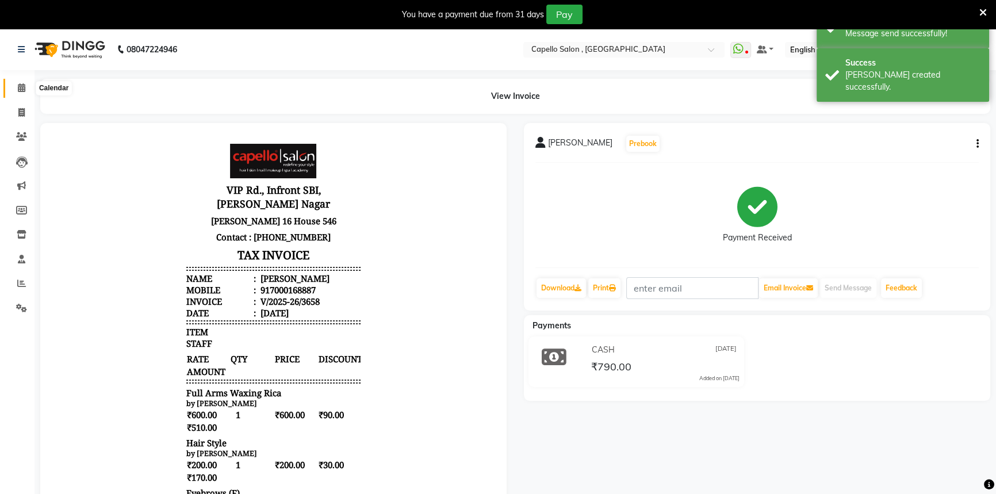
click at [16, 92] on span at bounding box center [21, 88] width 20 height 13
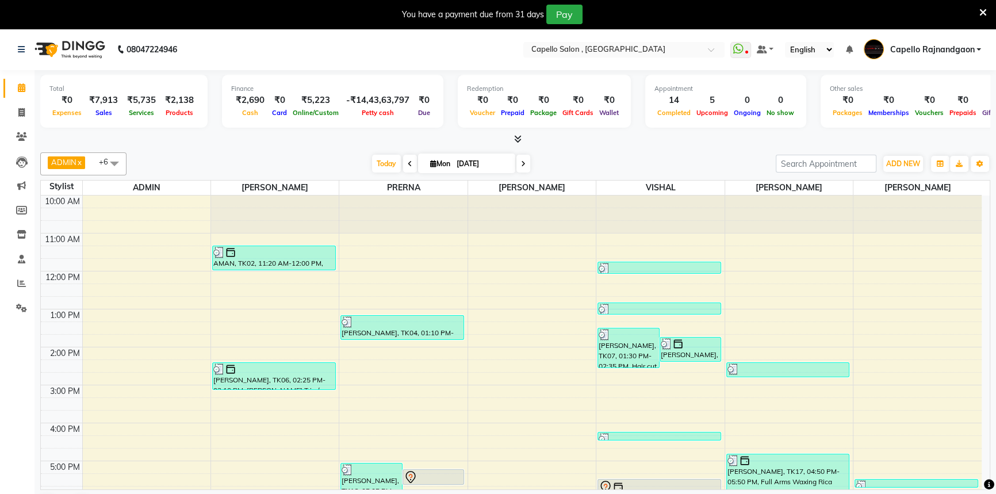
scroll to position [29, 0]
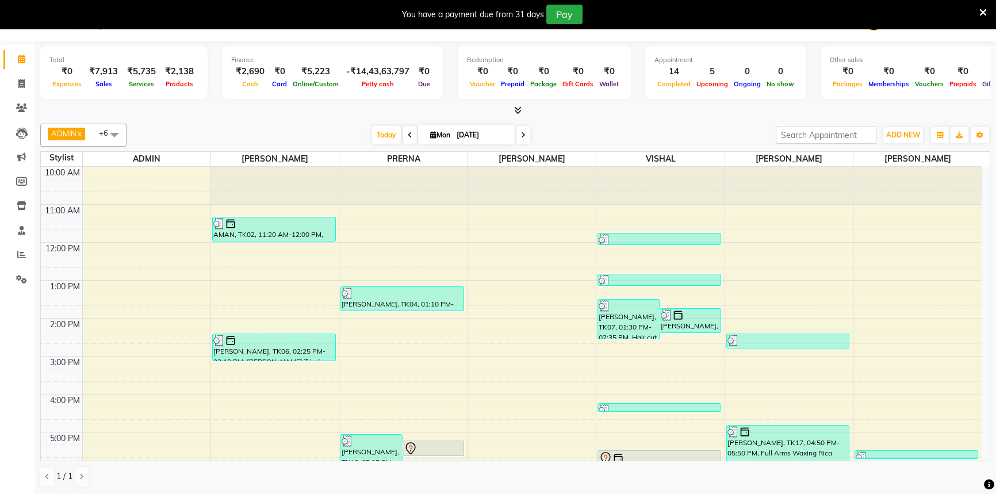
click at [982, 13] on icon at bounding box center [982, 12] width 7 height 10
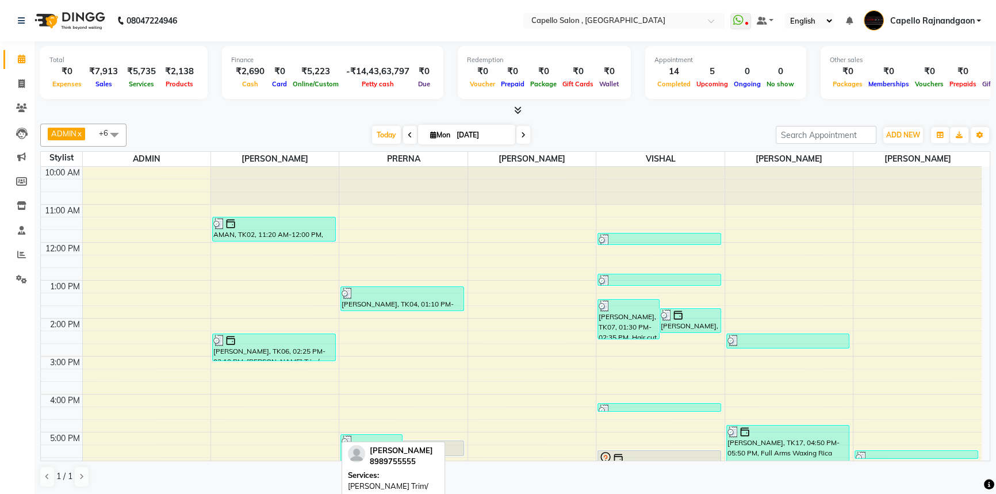
scroll to position [121, 0]
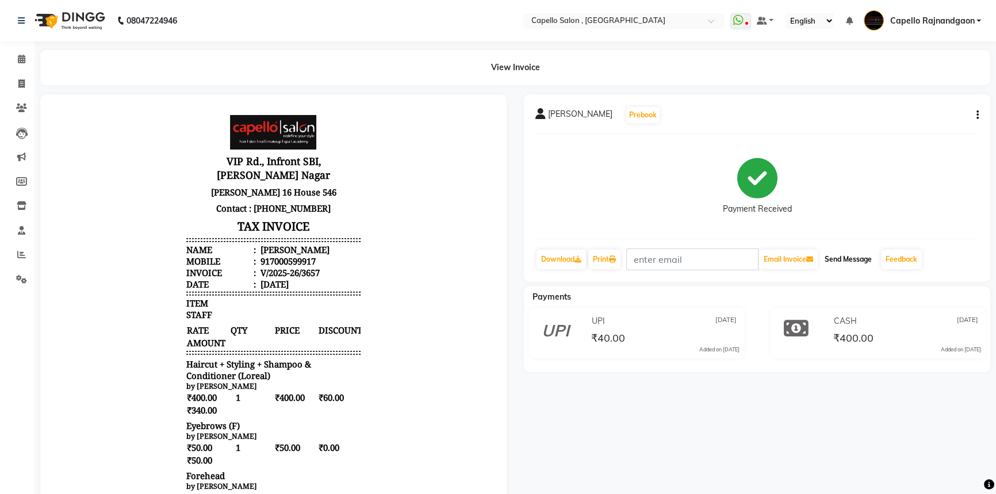
click at [840, 264] on button "Send Message" at bounding box center [848, 259] width 56 height 20
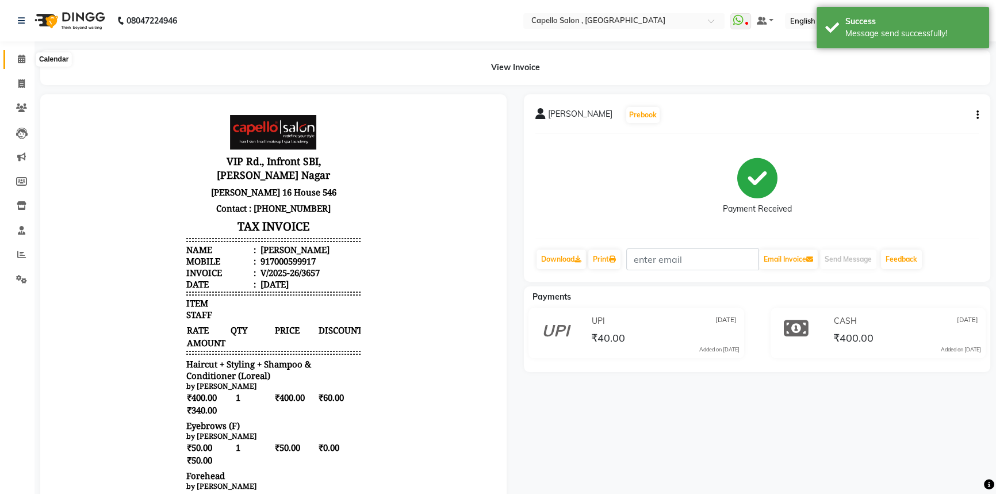
click at [23, 59] on icon at bounding box center [21, 59] width 7 height 9
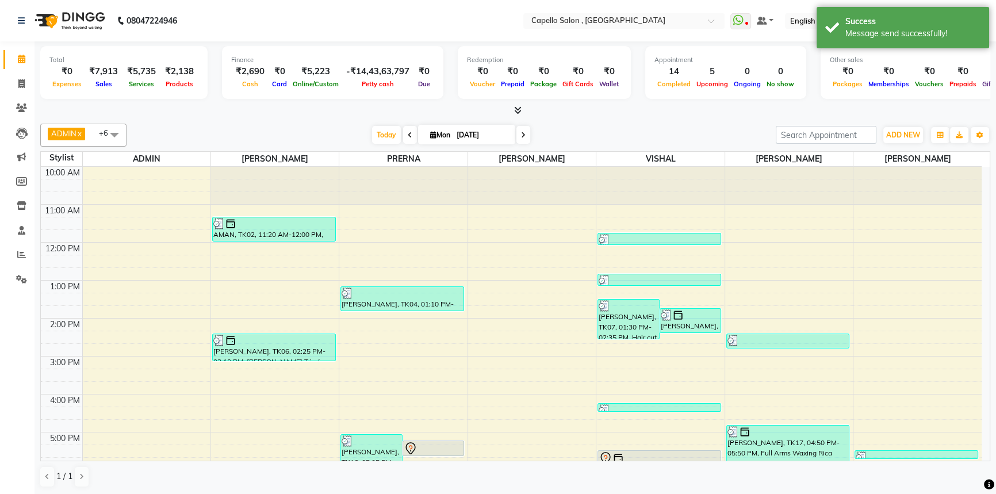
click at [517, 111] on icon at bounding box center [517, 110] width 7 height 9
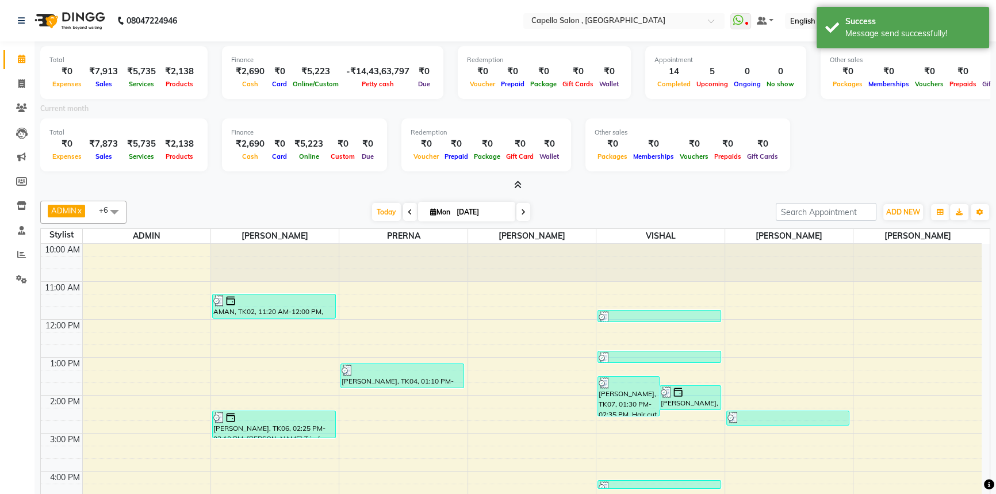
click at [521, 182] on icon at bounding box center [517, 185] width 7 height 9
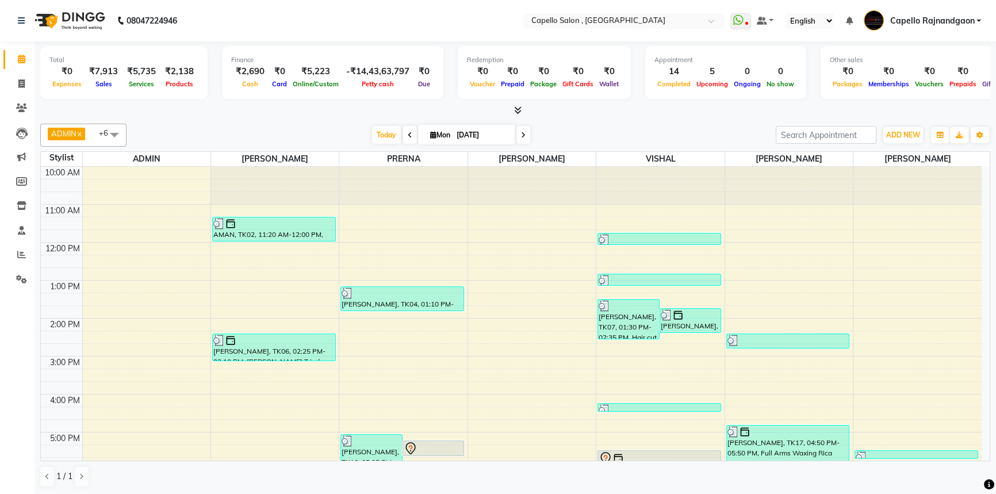
click at [517, 108] on icon at bounding box center [517, 110] width 7 height 9
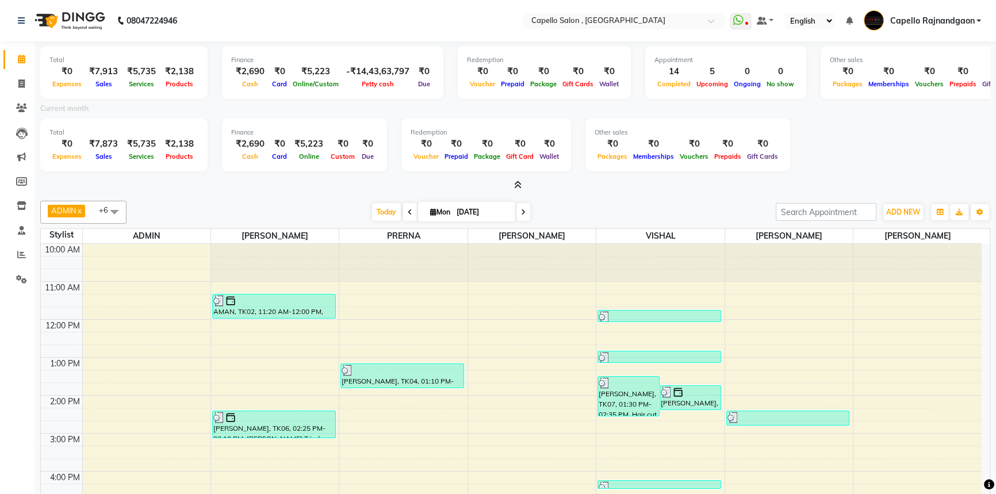
click at [516, 184] on icon at bounding box center [517, 185] width 7 height 9
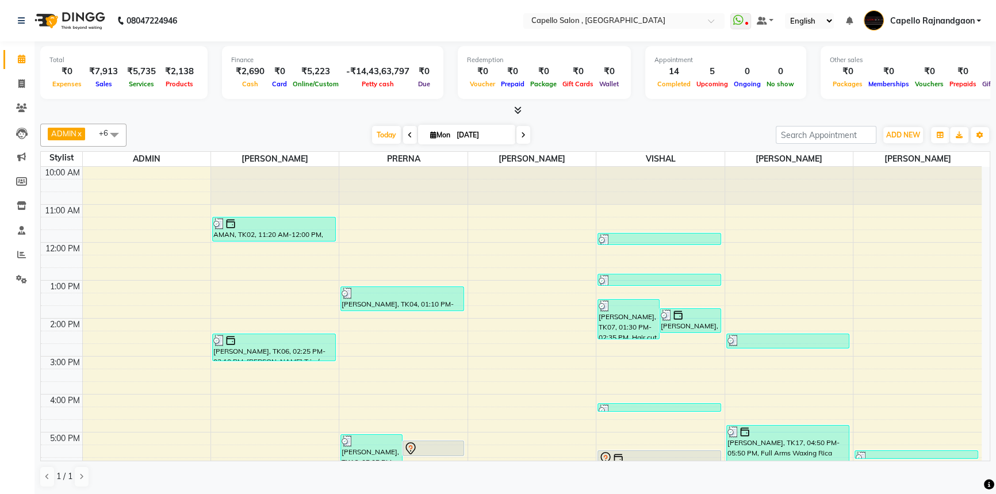
click at [517, 116] on span at bounding box center [515, 111] width 12 height 12
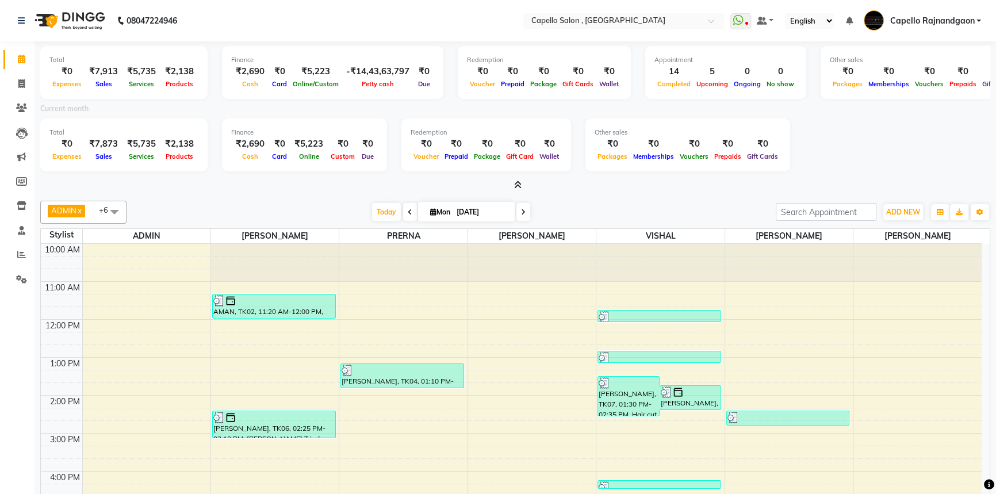
click at [517, 183] on icon at bounding box center [517, 185] width 7 height 9
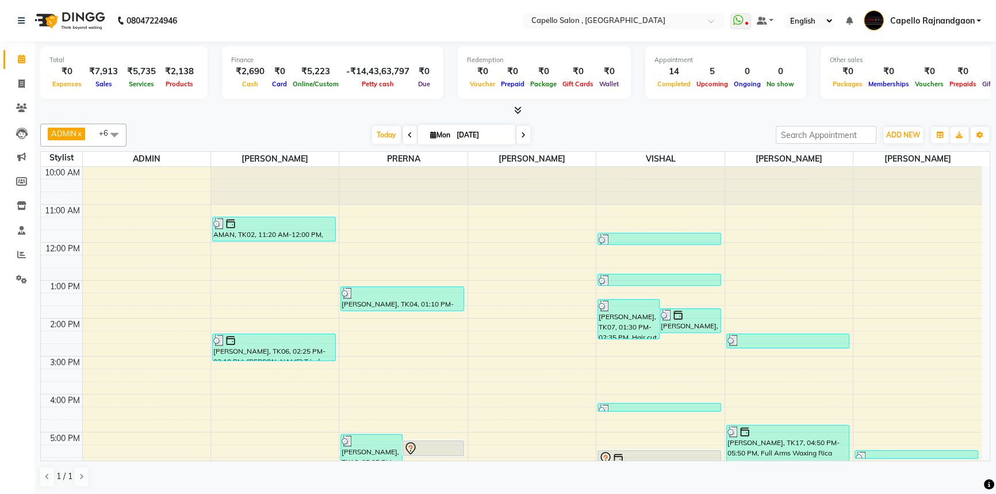
click at [516, 110] on icon at bounding box center [517, 110] width 7 height 9
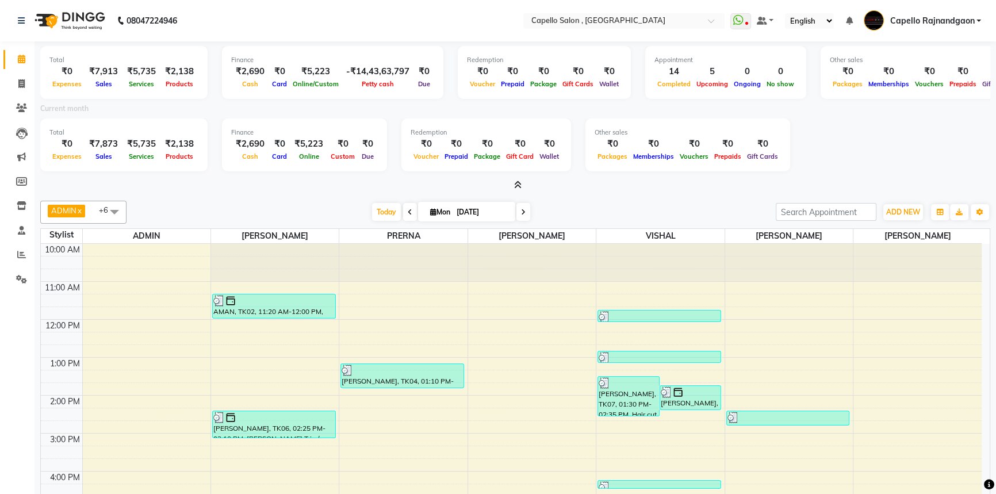
click at [516, 179] on span at bounding box center [515, 185] width 12 height 12
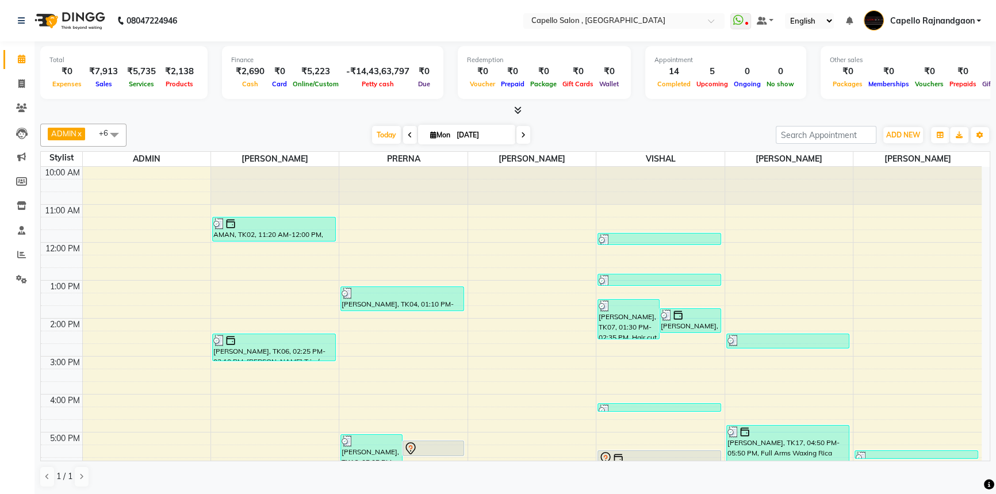
click at [516, 110] on icon at bounding box center [517, 110] width 7 height 9
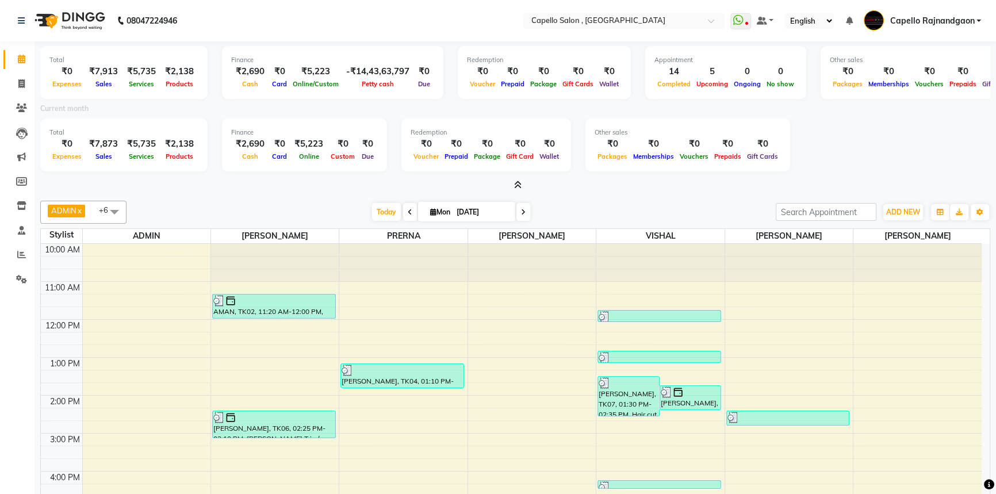
click at [517, 184] on icon at bounding box center [517, 185] width 7 height 9
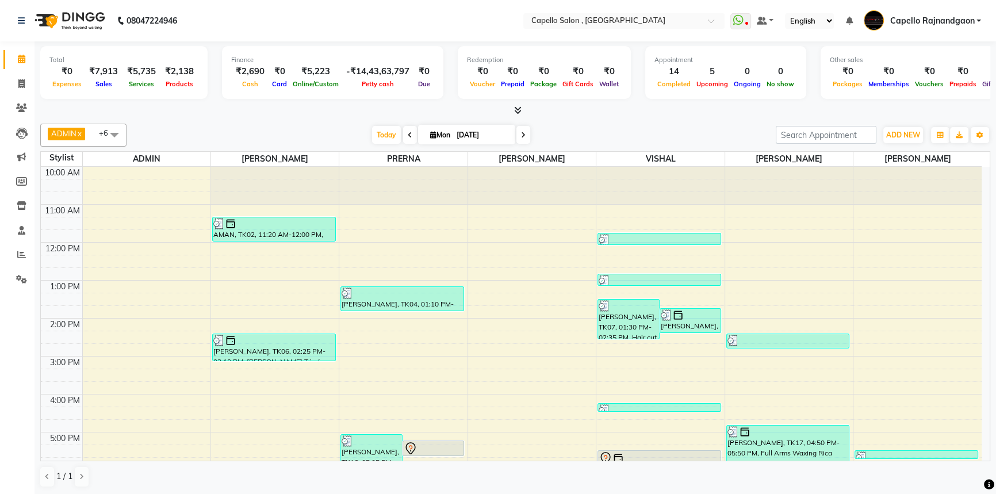
click at [520, 107] on icon at bounding box center [517, 110] width 7 height 9
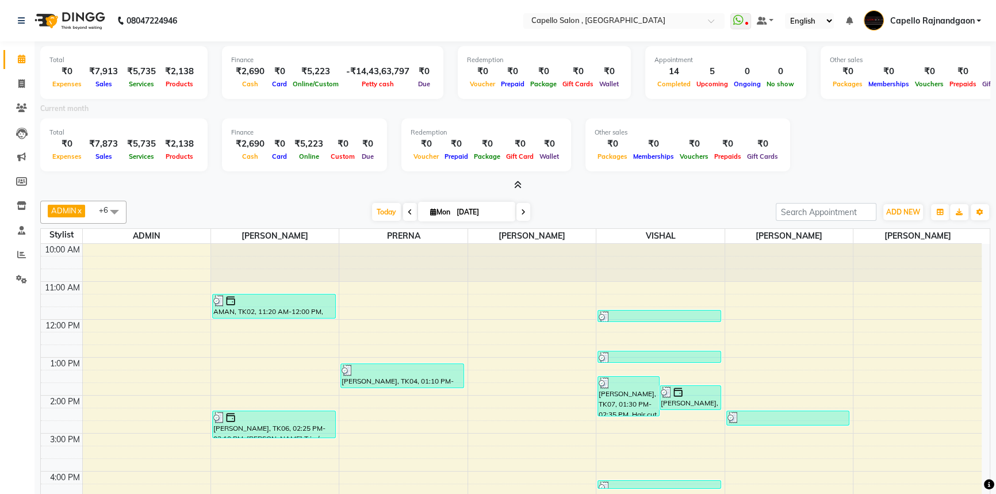
click at [515, 183] on icon at bounding box center [517, 185] width 7 height 9
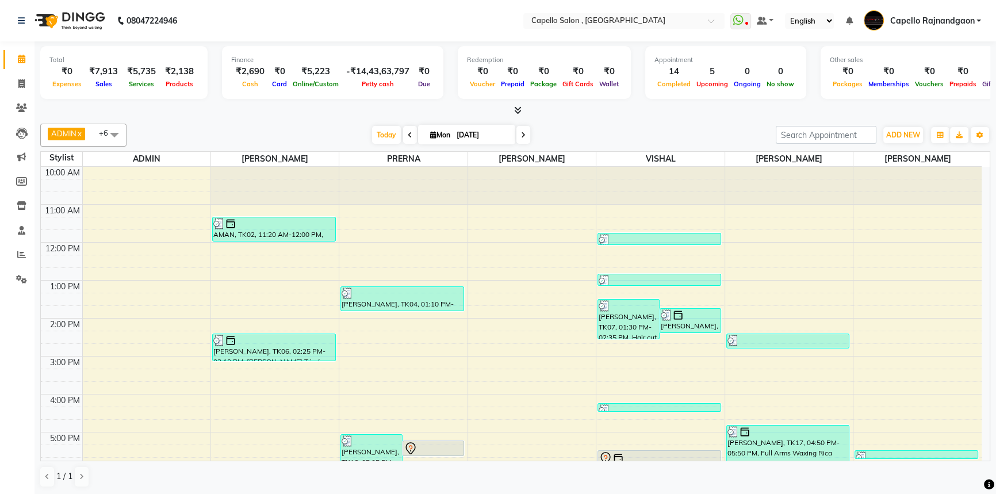
click at [516, 110] on icon at bounding box center [517, 110] width 7 height 9
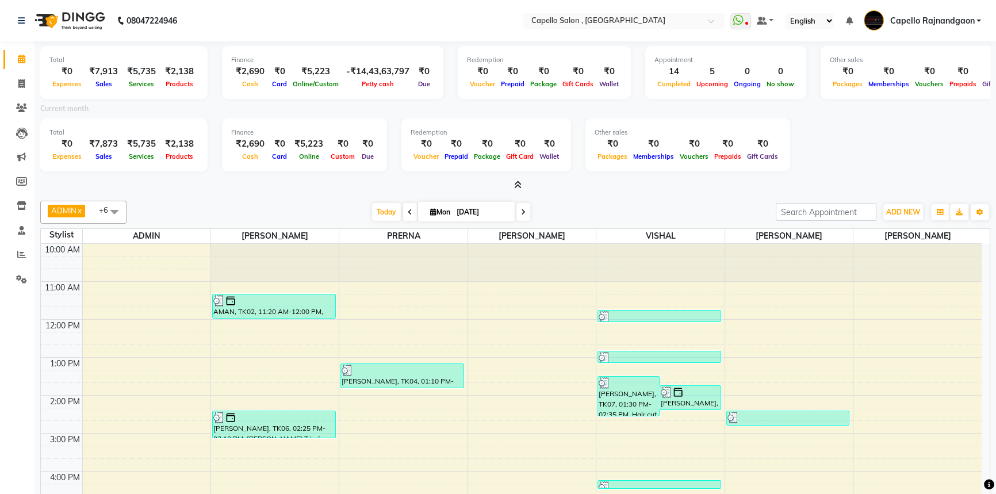
click at [518, 187] on icon at bounding box center [517, 185] width 7 height 9
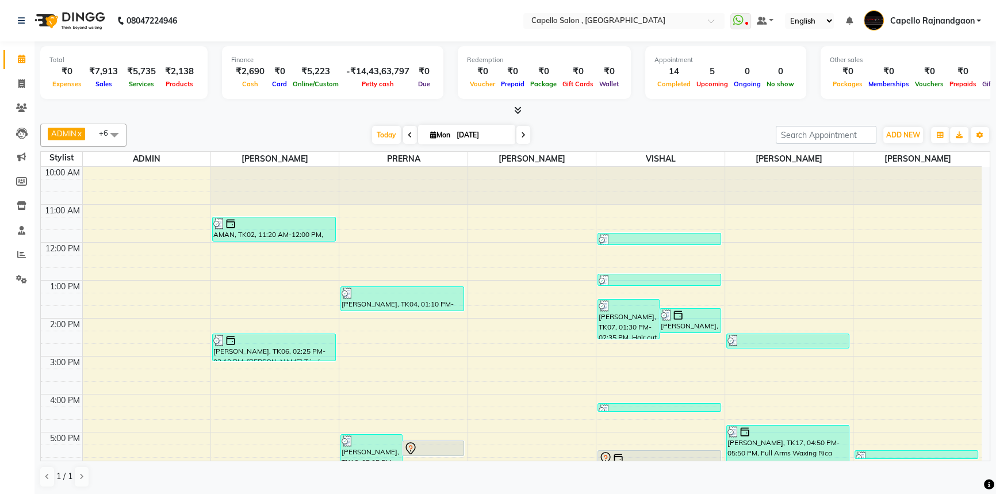
click at [517, 111] on icon at bounding box center [517, 110] width 7 height 9
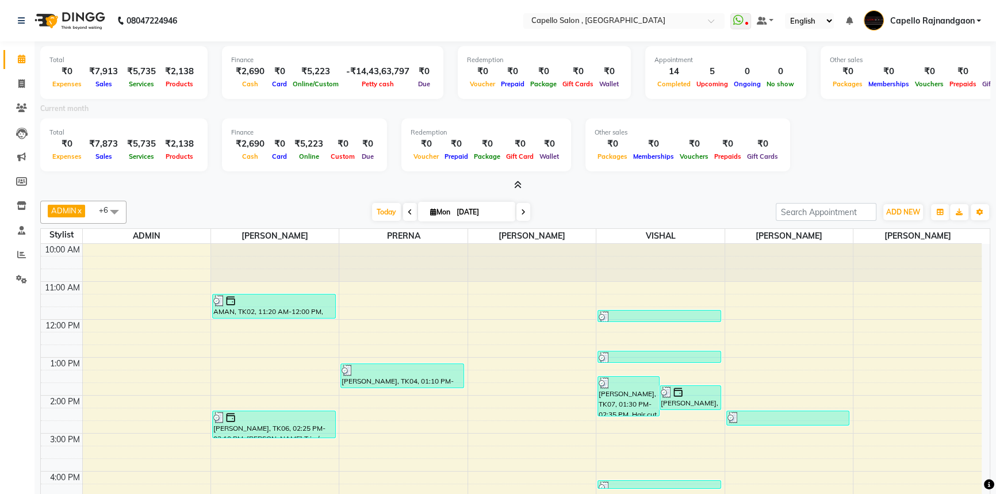
click at [516, 183] on icon at bounding box center [517, 185] width 7 height 9
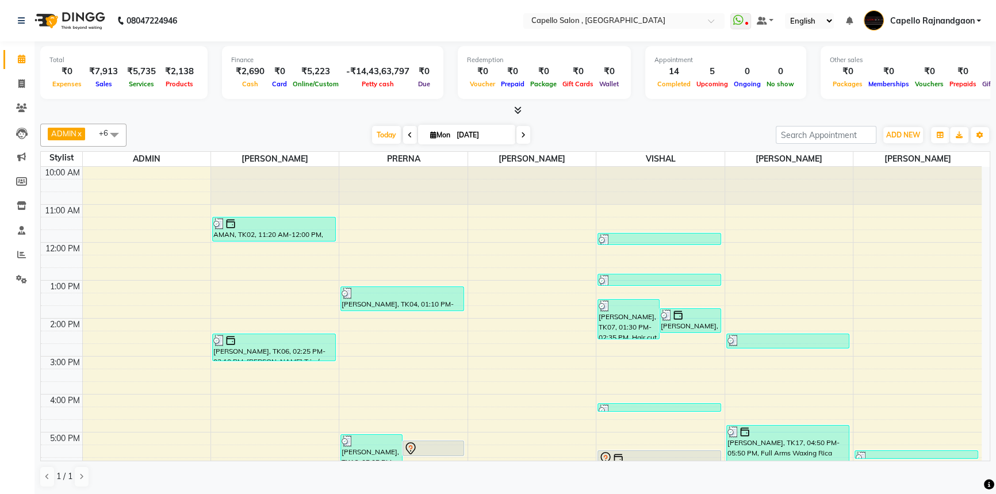
click at [520, 109] on icon at bounding box center [517, 110] width 7 height 9
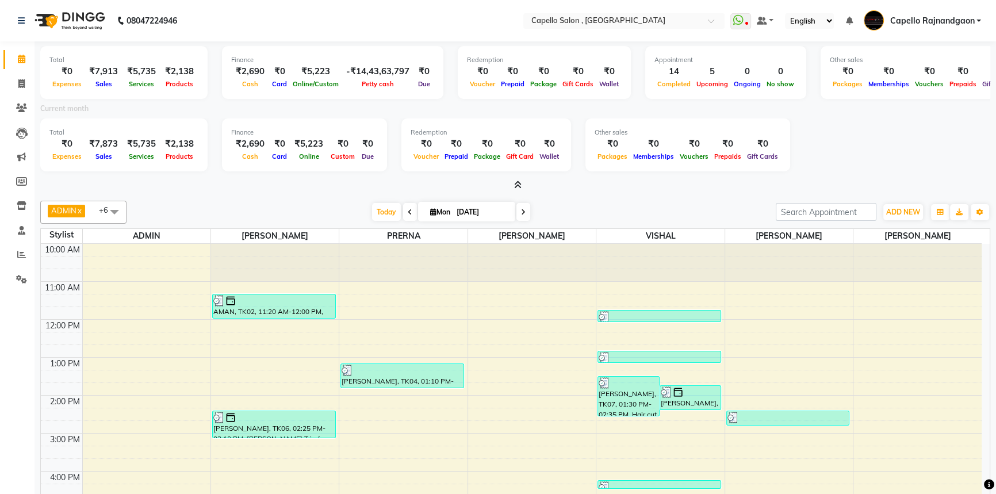
click at [519, 182] on icon at bounding box center [517, 185] width 7 height 9
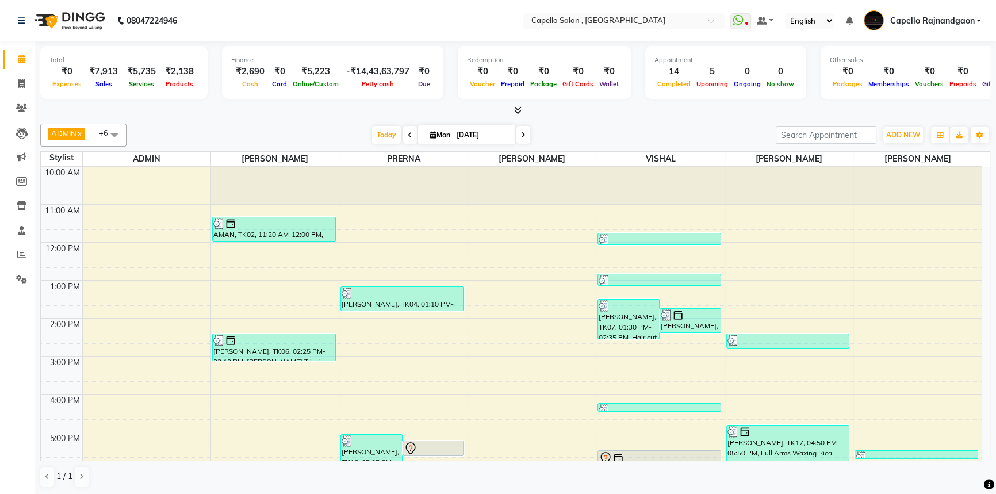
scroll to position [121, 0]
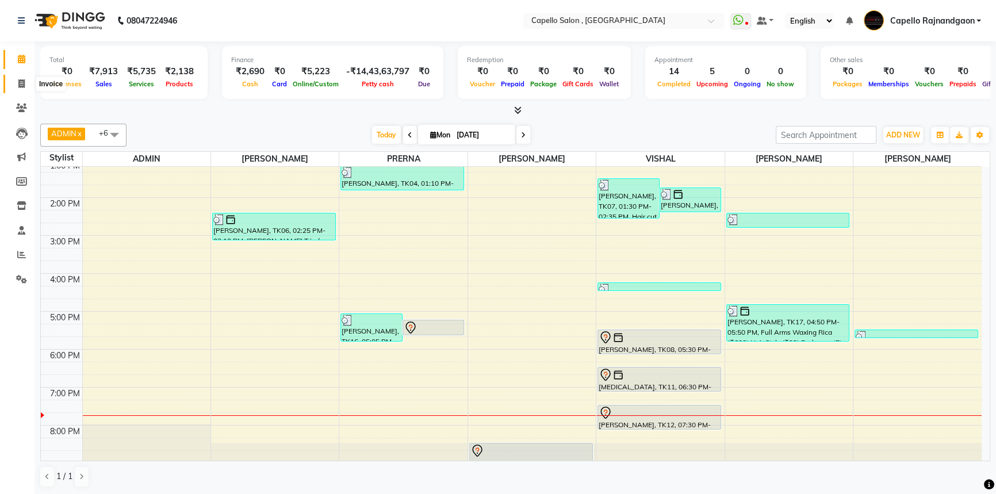
click at [26, 80] on span at bounding box center [21, 84] width 20 height 13
select select "856"
select select "service"
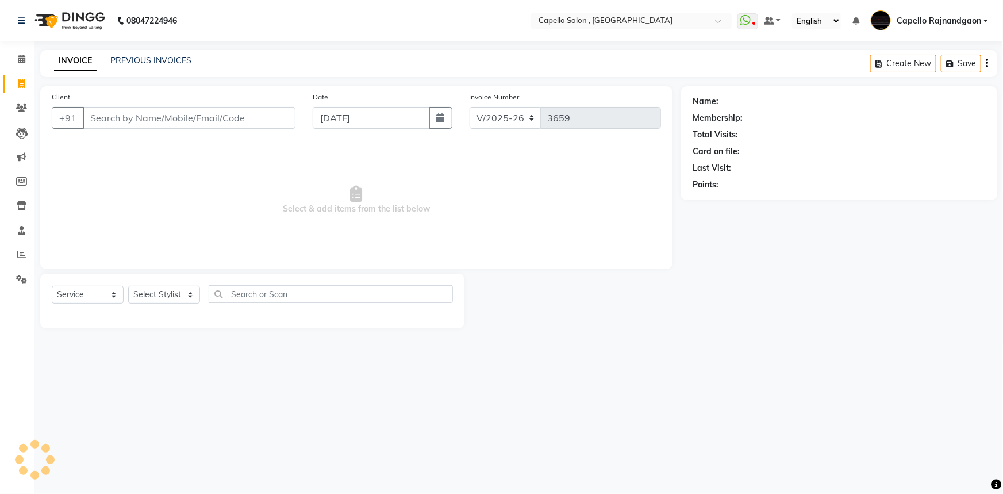
click at [124, 107] on div "Client +91" at bounding box center [173, 114] width 261 height 47
click at [118, 117] on input "Client" at bounding box center [189, 118] width 213 height 22
type input "9752176002"
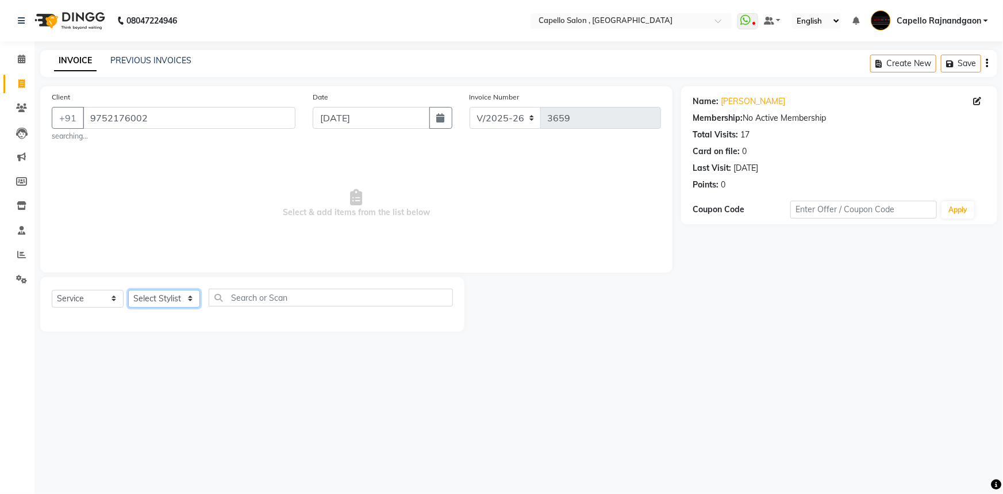
click at [162, 297] on select "Select Stylist ADMIN Capello [GEOGRAPHIC_DATA] [GEOGRAPHIC_DATA] [PERSON_NAME] …" at bounding box center [164, 299] width 72 height 18
select select "38913"
click at [128, 290] on select "Select Stylist ADMIN Capello [GEOGRAPHIC_DATA] [GEOGRAPHIC_DATA] [PERSON_NAME] …" at bounding box center [164, 299] width 72 height 18
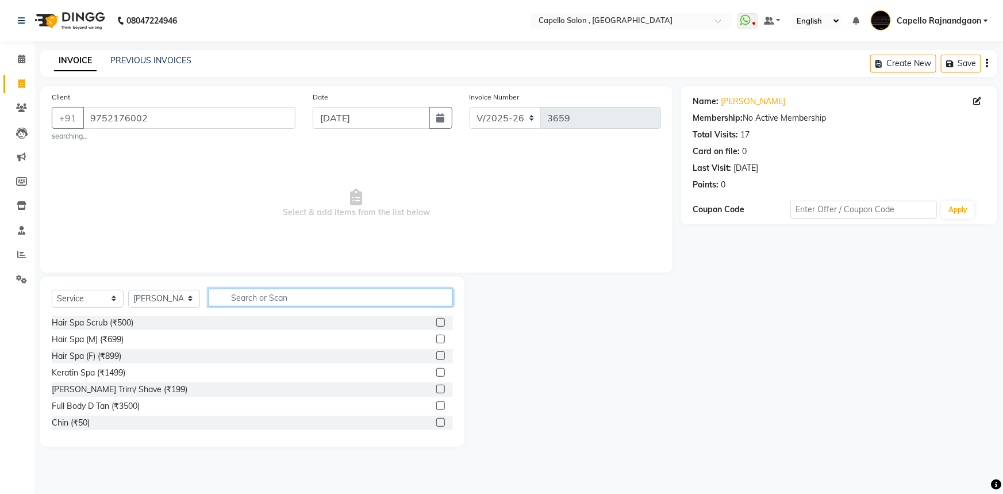
click at [247, 293] on input "text" at bounding box center [331, 298] width 244 height 18
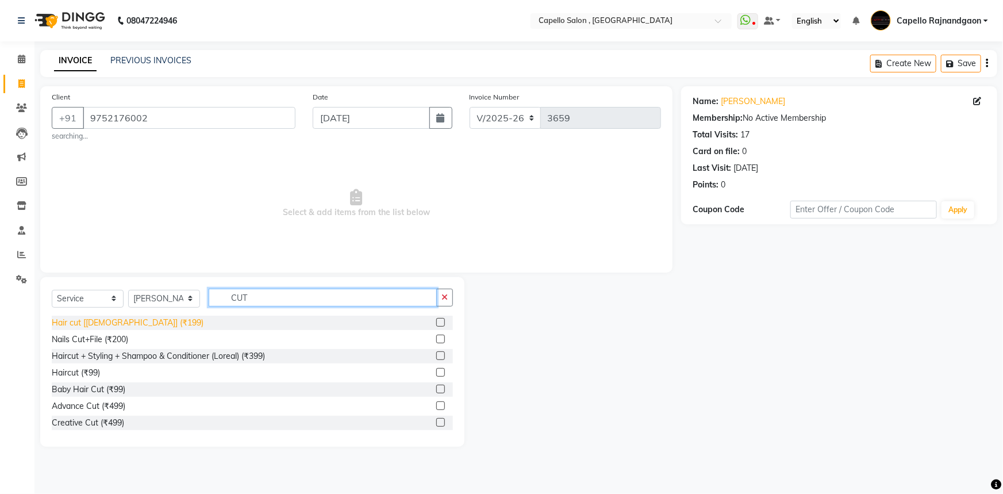
type input "CUT"
drag, startPoint x: 112, startPoint y: 325, endPoint x: 249, endPoint y: 246, distance: 158.7
click at [114, 324] on div "Hair cut [[DEMOGRAPHIC_DATA]] (₹199)" at bounding box center [128, 323] width 152 height 12
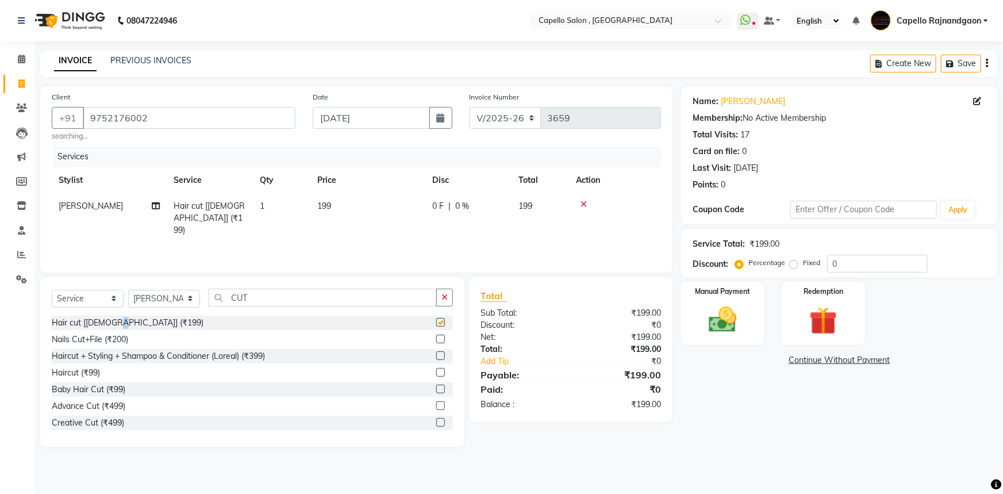
checkbox input "false"
click at [373, 207] on td "199" at bounding box center [367, 218] width 115 height 50
select select "38913"
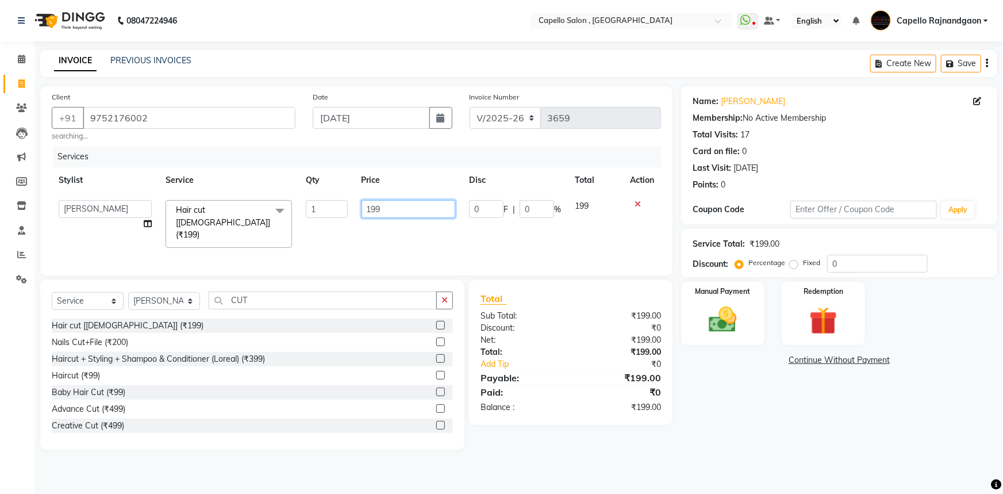
click at [396, 202] on input "199" at bounding box center [409, 209] width 94 height 18
type input "200"
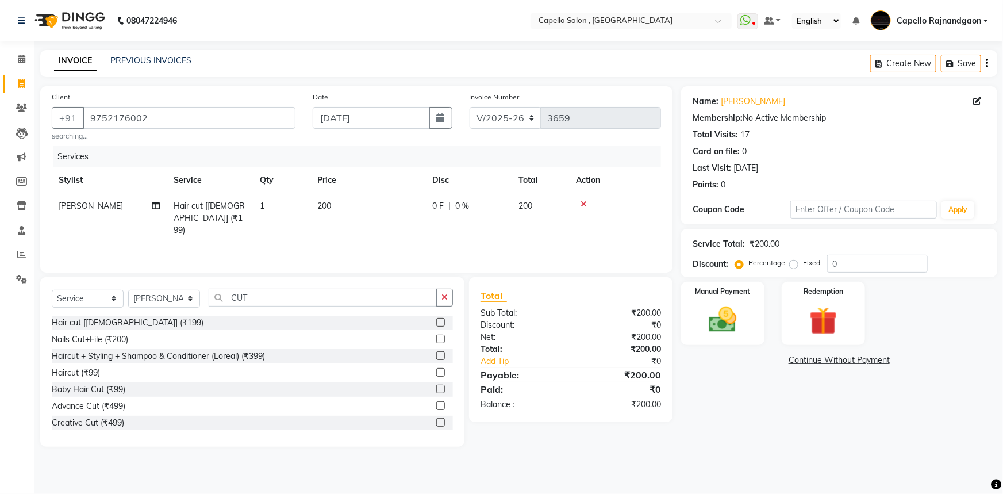
click at [751, 420] on div "Name: Shlok Membership: No Active Membership Total Visits: 17 Card on file: 0 L…" at bounding box center [843, 266] width 325 height 360
click at [732, 343] on div "Manual Payment" at bounding box center [722, 314] width 87 height 66
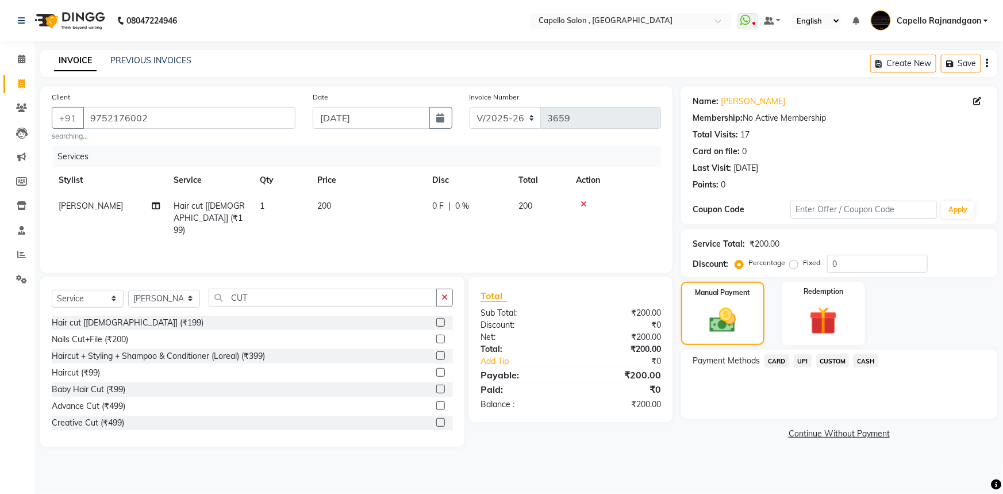
click at [807, 362] on span "UPI" at bounding box center [803, 360] width 18 height 13
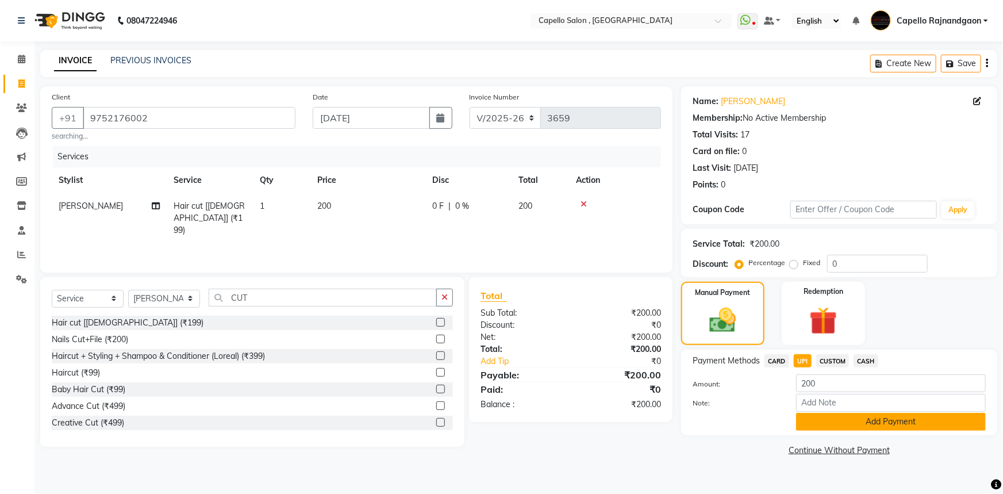
click at [832, 428] on button "Add Payment" at bounding box center [891, 422] width 190 height 18
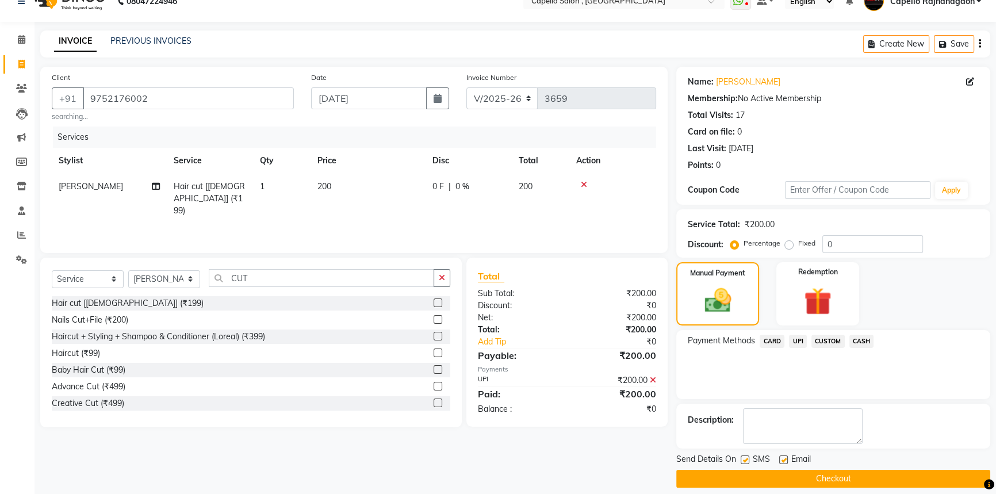
scroll to position [29, 0]
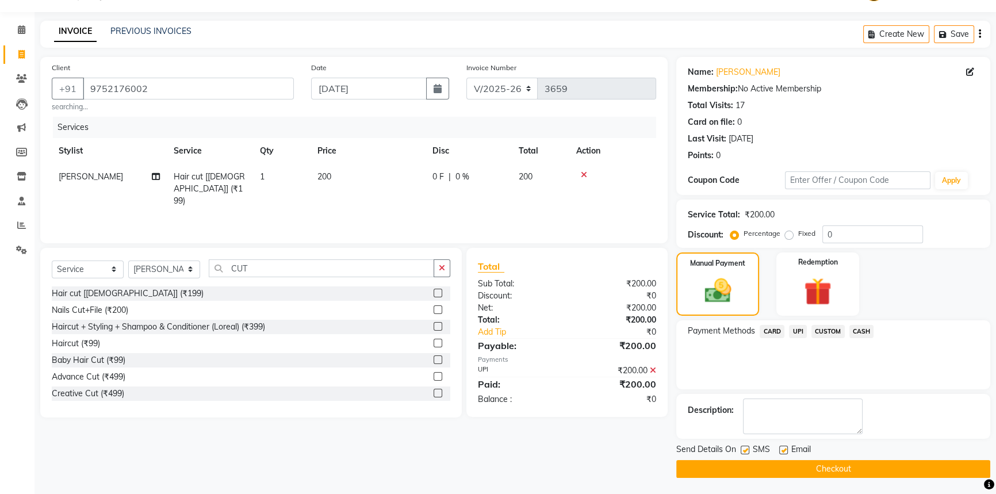
click at [815, 470] on button "Checkout" at bounding box center [833, 469] width 314 height 18
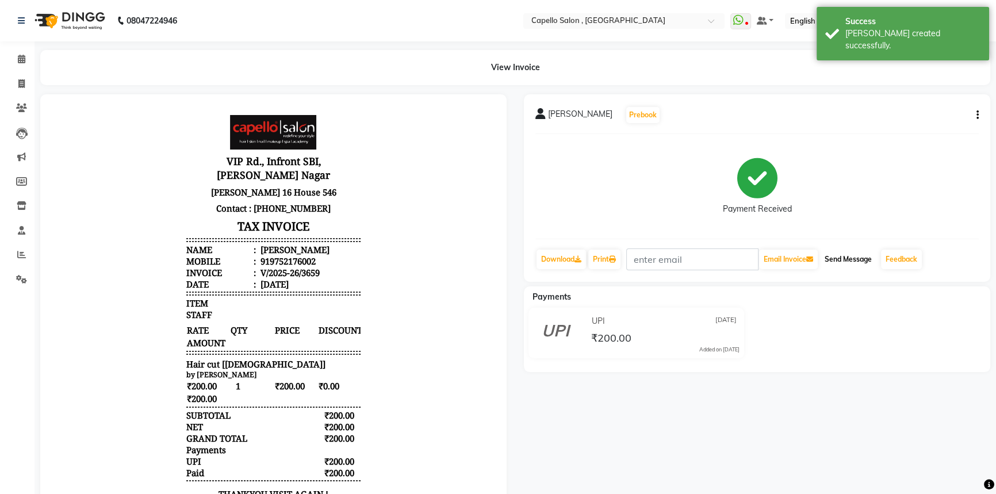
click at [852, 258] on button "Send Message" at bounding box center [848, 259] width 56 height 20
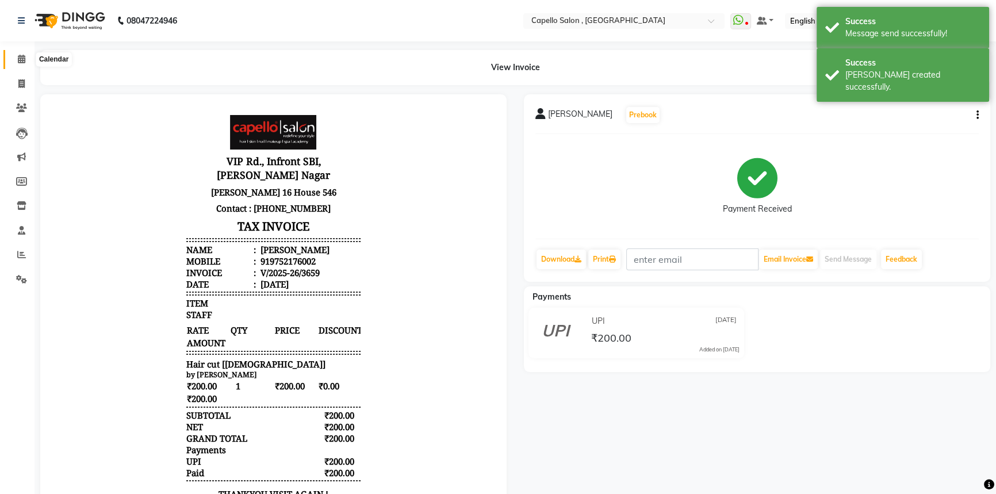
click at [22, 57] on icon at bounding box center [21, 59] width 7 height 9
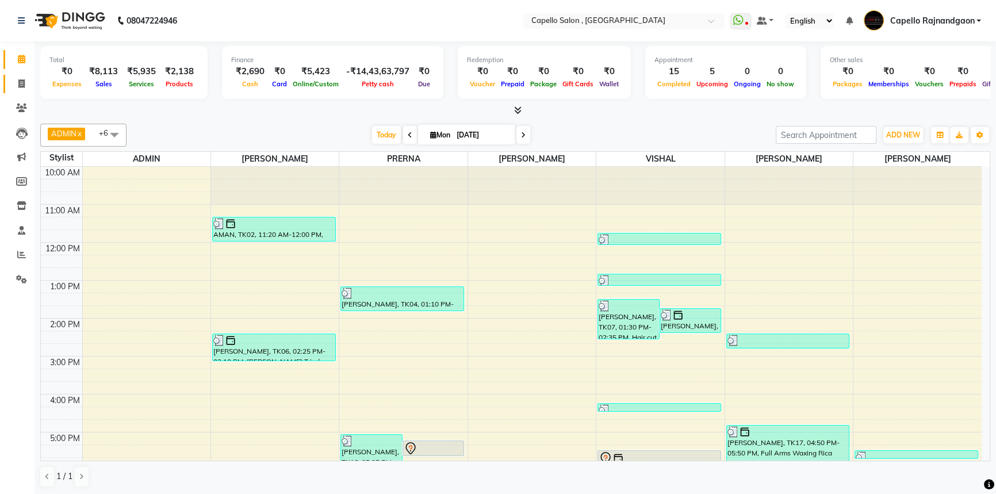
click at [23, 75] on link "Invoice" at bounding box center [17, 84] width 28 height 19
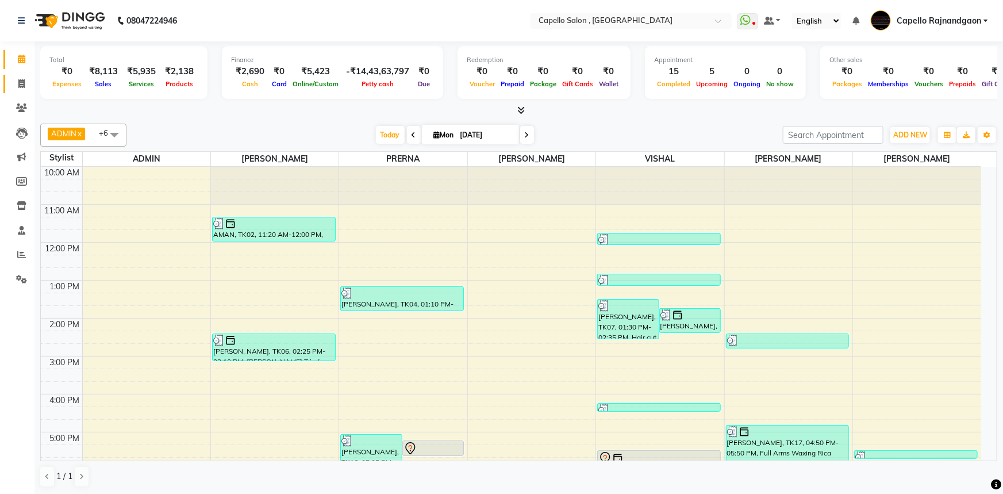
select select "service"
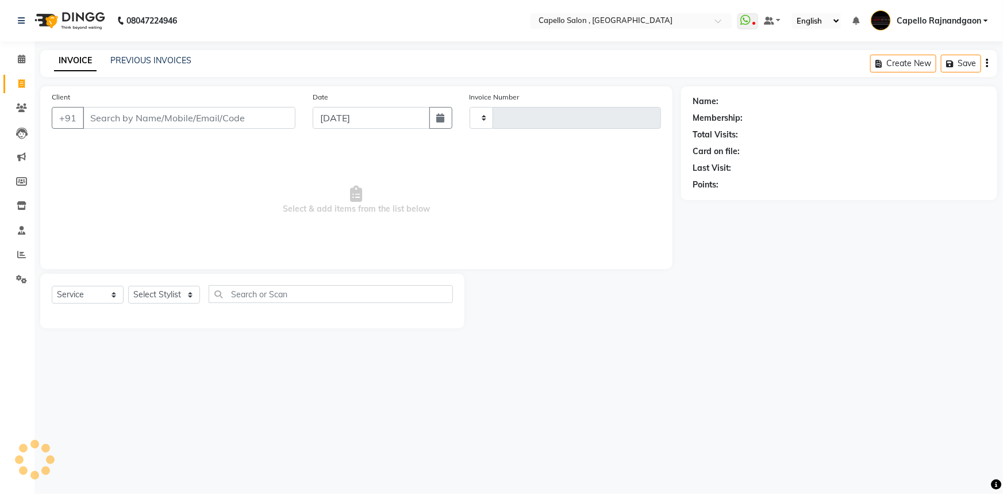
type input "3660"
select select "856"
click at [135, 286] on select "Select Stylist" at bounding box center [164, 295] width 72 height 18
click at [140, 290] on select "Select Stylist" at bounding box center [164, 295] width 72 height 18
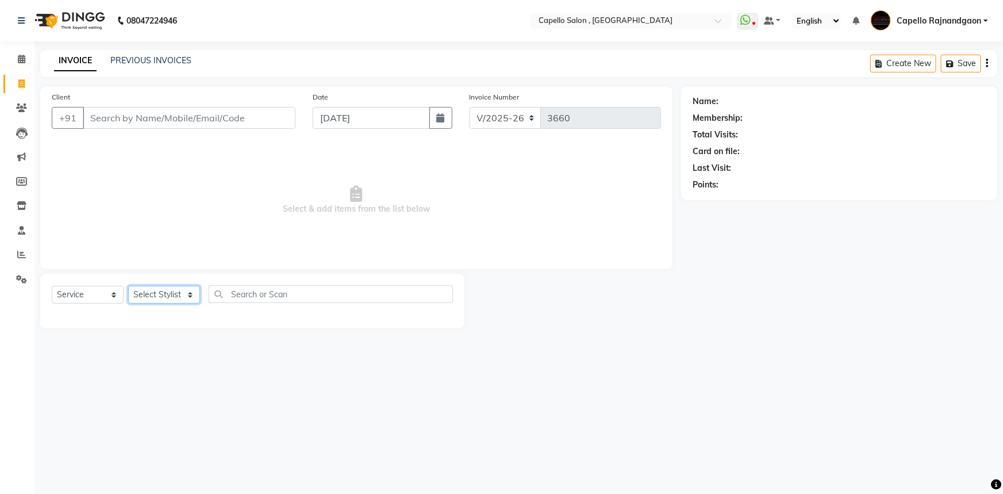
click at [152, 291] on select "Select Stylist ADMIN Capello [GEOGRAPHIC_DATA] [GEOGRAPHIC_DATA] [PERSON_NAME] …" at bounding box center [164, 295] width 72 height 18
select select "66386"
click at [128, 286] on select "Select Stylist ADMIN Capello [GEOGRAPHIC_DATA] [GEOGRAPHIC_DATA] [PERSON_NAME] …" at bounding box center [164, 295] width 72 height 18
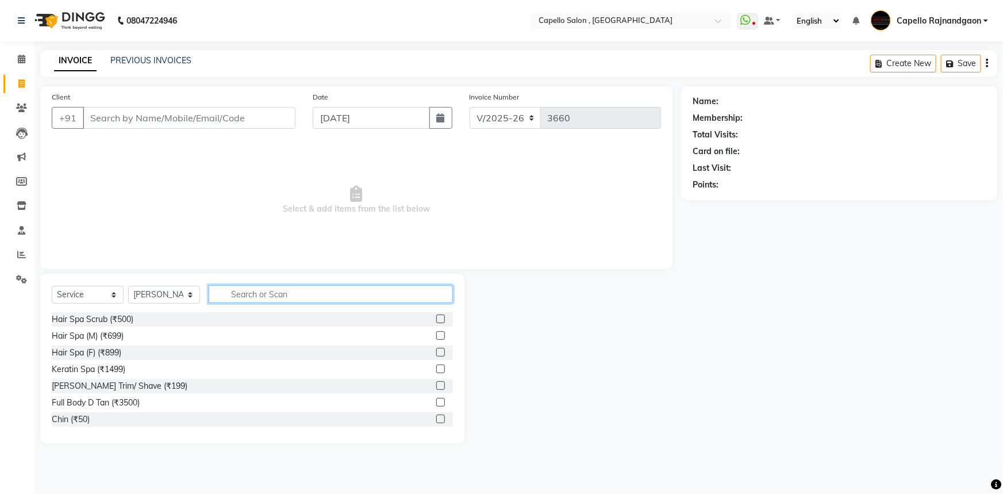
click at [271, 290] on input "text" at bounding box center [331, 294] width 244 height 18
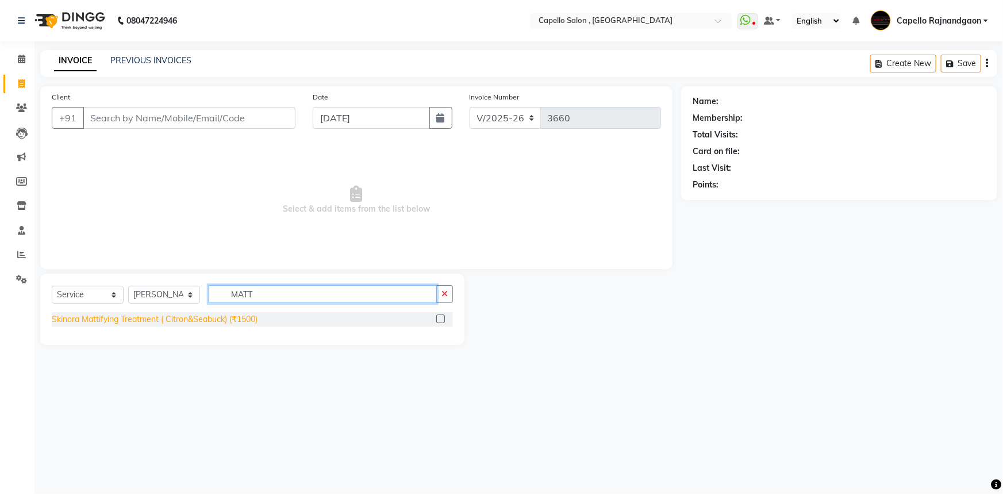
type input "MATT"
click at [184, 324] on div "Skinora Mattifying Treatment ( Citron&Seabuck) (₹1500)" at bounding box center [155, 319] width 206 height 12
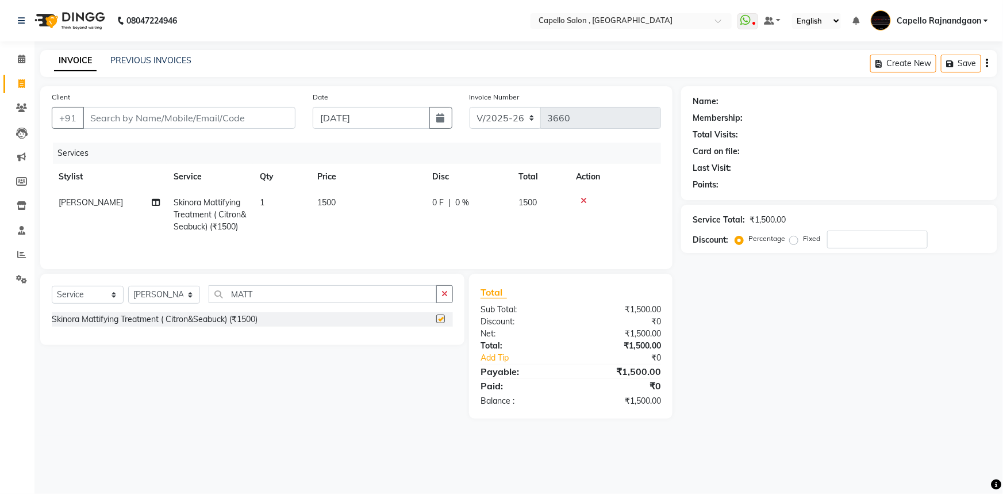
checkbox input "false"
drag, startPoint x: 392, startPoint y: 195, endPoint x: 382, endPoint y: 214, distance: 21.9
click at [392, 195] on td "1500" at bounding box center [367, 215] width 115 height 50
select select "66386"
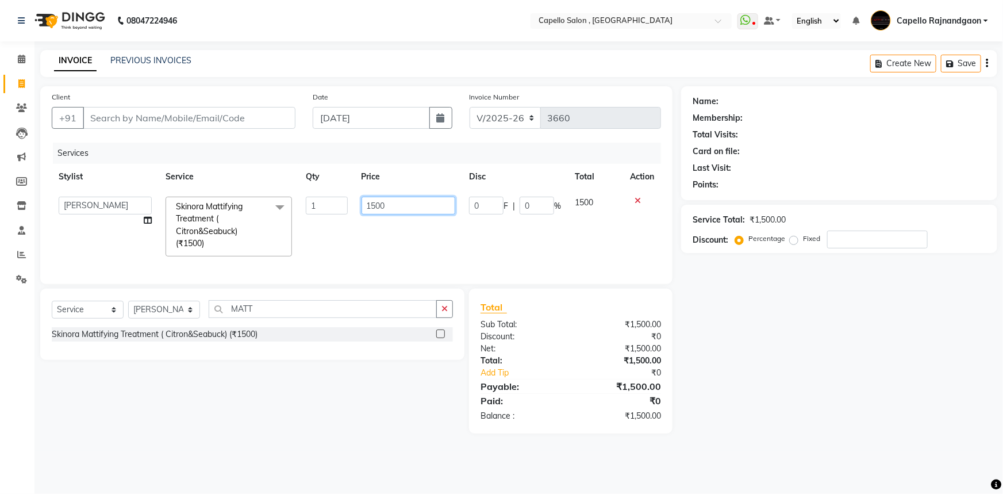
drag, startPoint x: 364, startPoint y: 201, endPoint x: 436, endPoint y: 198, distance: 71.9
click at [435, 201] on input "1500" at bounding box center [409, 206] width 94 height 18
type input "2000"
click at [259, 115] on input "Client" at bounding box center [189, 118] width 213 height 22
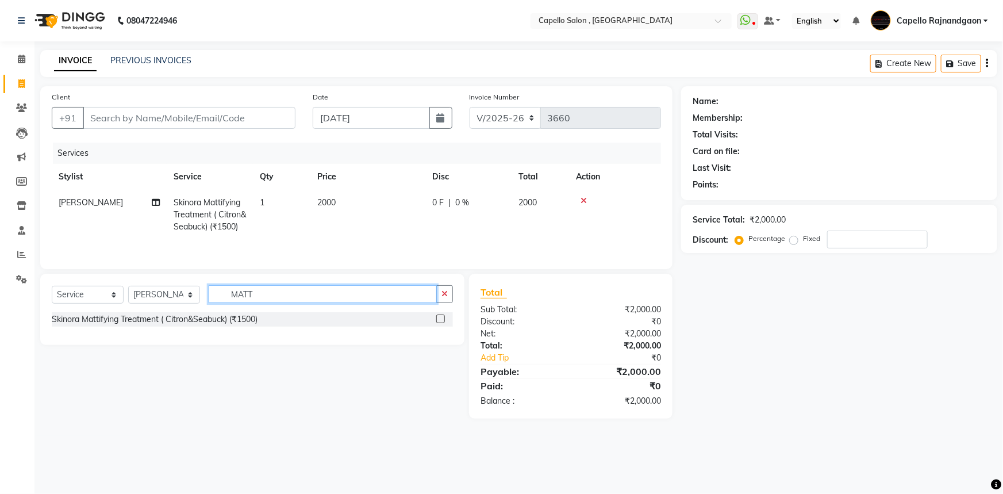
drag, startPoint x: 224, startPoint y: 291, endPoint x: 286, endPoint y: 296, distance: 62.3
click at [286, 296] on input "MATT" at bounding box center [323, 294] width 228 height 18
type input "UPP"
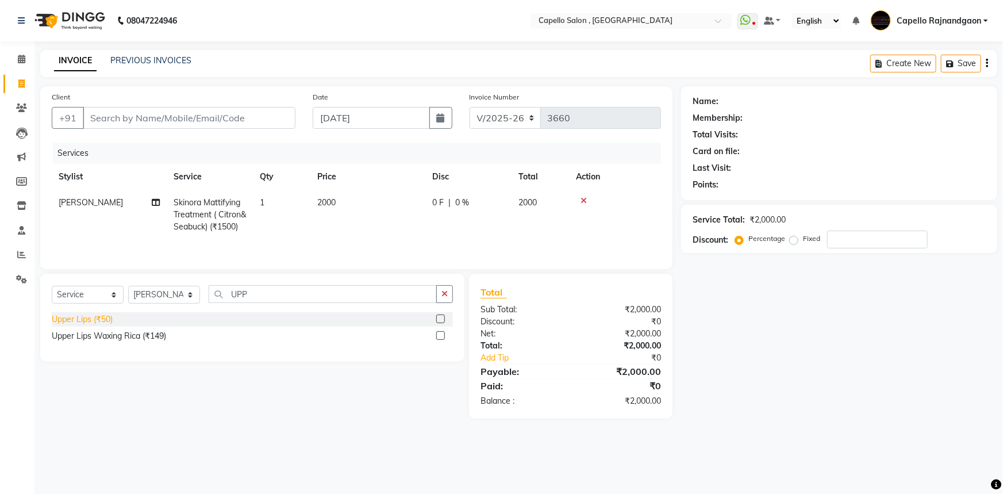
click at [90, 316] on div "Upper Lips (₹50)" at bounding box center [82, 319] width 61 height 12
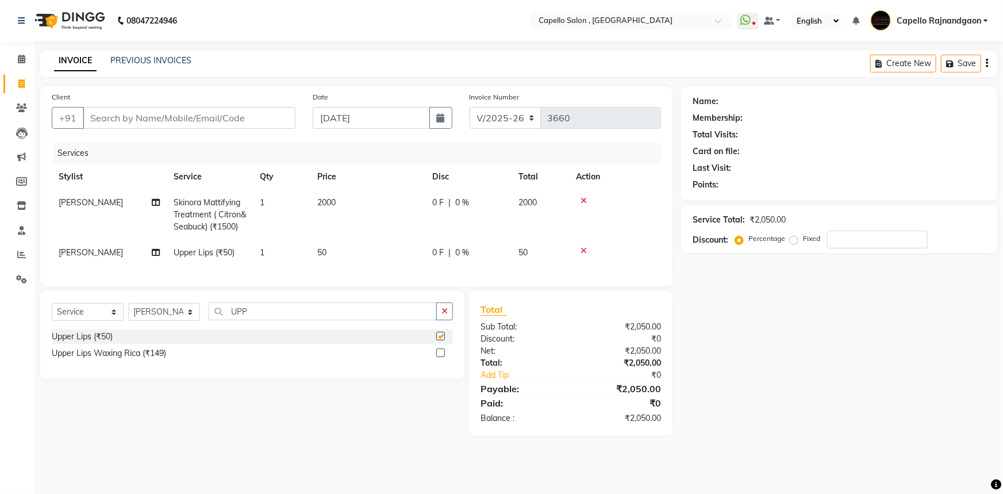
checkbox input "false"
drag, startPoint x: 230, startPoint y: 320, endPoint x: 320, endPoint y: 331, distance: 90.4
click at [320, 329] on div "Select Service Product Membership Package Voucher Prepaid Gift Card Select Styl…" at bounding box center [252, 315] width 401 height 27
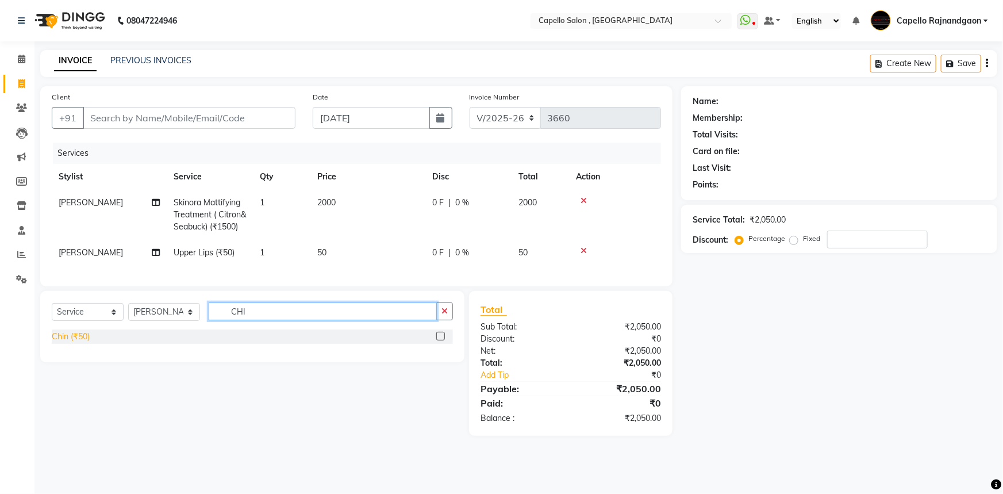
type input "CHI"
click at [85, 342] on div "Chin (₹50)" at bounding box center [71, 337] width 38 height 12
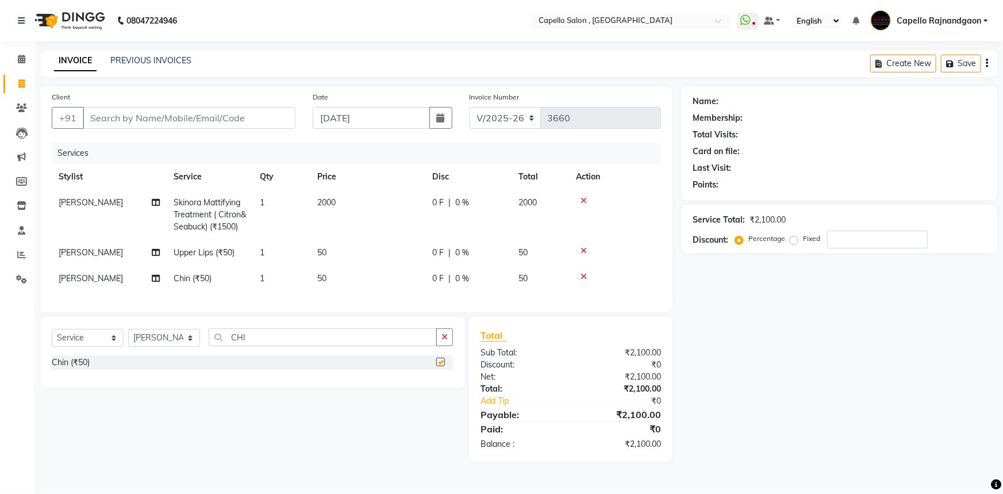
checkbox input "false"
click at [131, 121] on input "Client" at bounding box center [189, 118] width 213 height 22
type input "8"
type input "0"
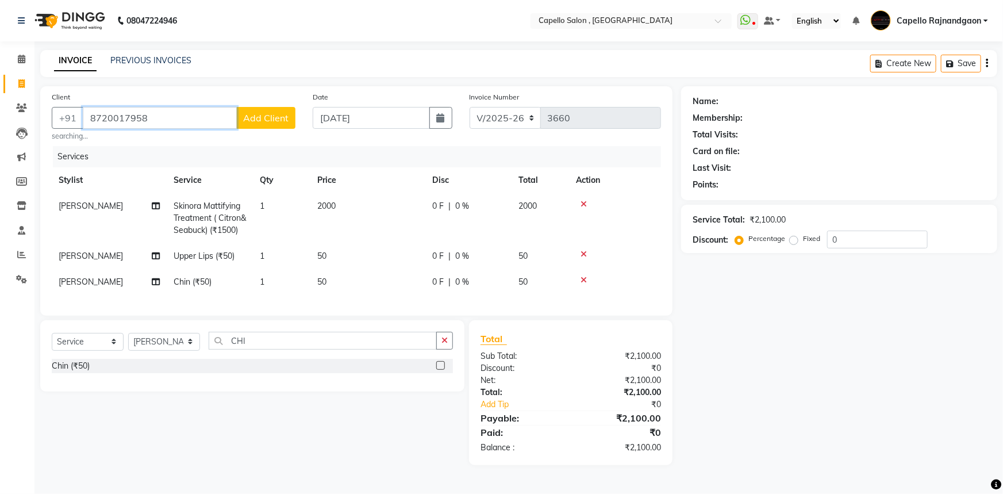
type input "8720017958"
click at [260, 116] on span "Add Client" at bounding box center [265, 117] width 45 height 11
select select "7"
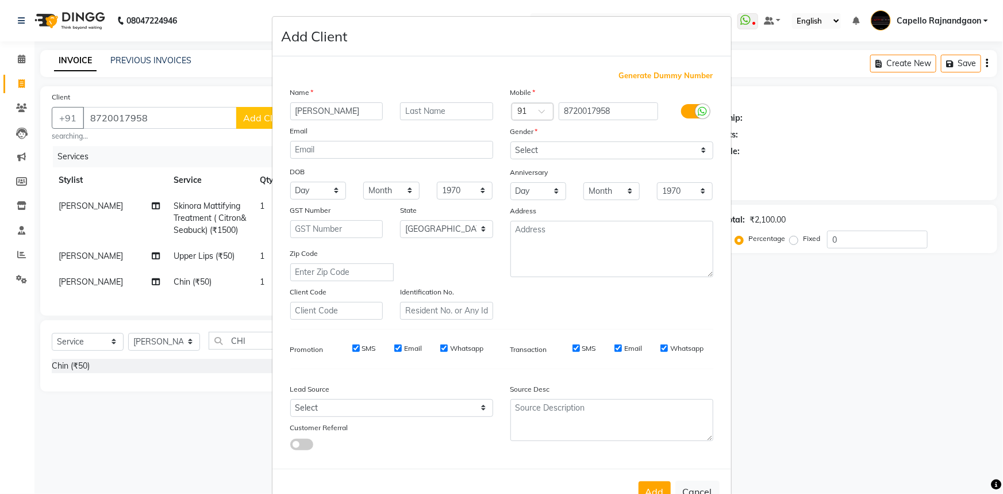
type input "FULSO RAJESH"
click at [409, 110] on input "text" at bounding box center [446, 111] width 93 height 18
type input "PATEL"
click at [615, 153] on select "Select Male Female Other Prefer Not To Say" at bounding box center [611, 150] width 203 height 18
select select "female"
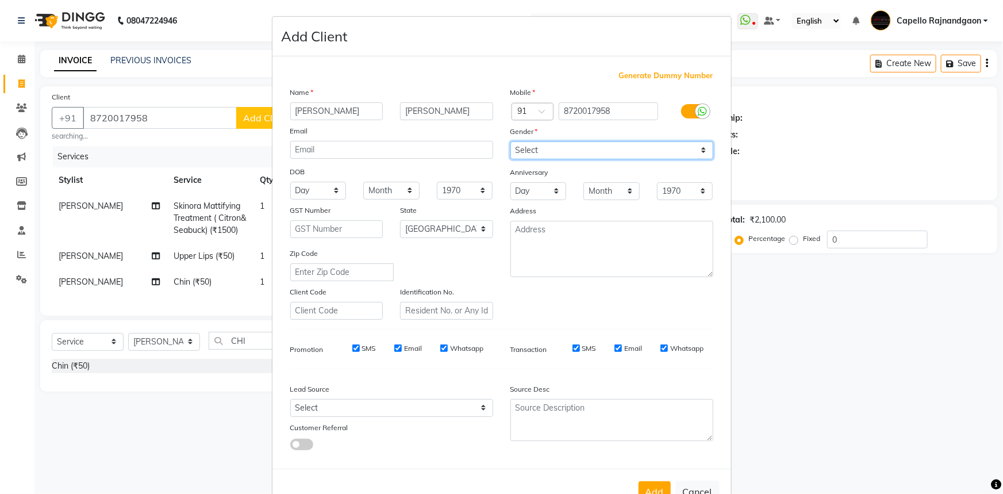
click at [510, 141] on select "Select Male Female Other Prefer Not To Say" at bounding box center [611, 150] width 203 height 18
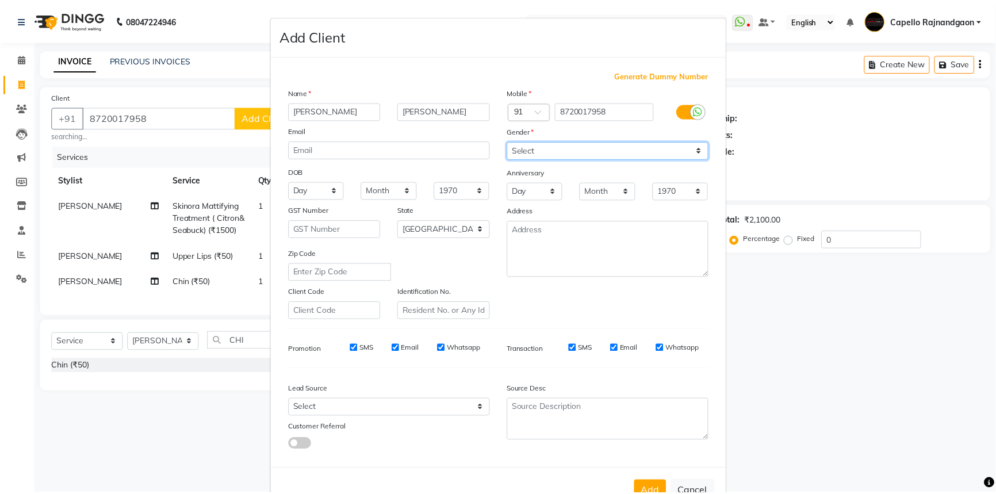
scroll to position [40, 0]
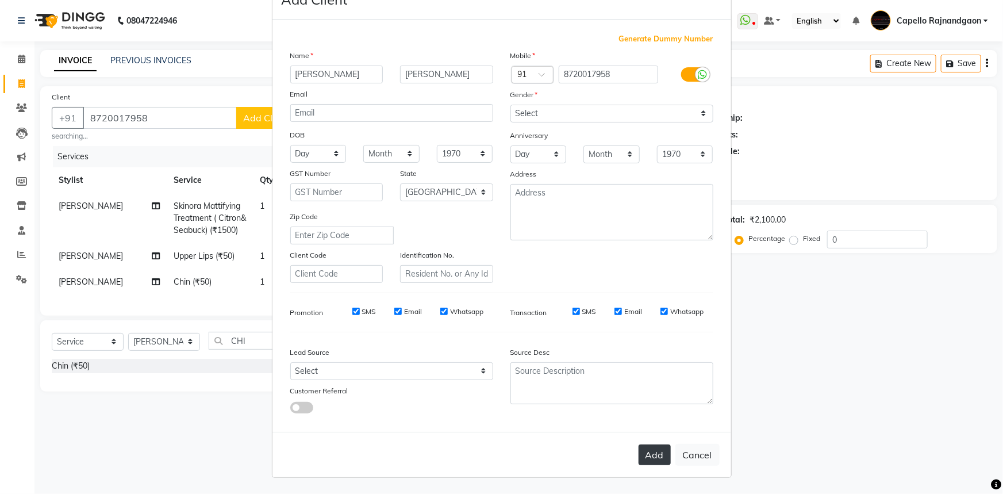
click at [644, 460] on button "Add" at bounding box center [655, 454] width 32 height 21
select select
select select "null"
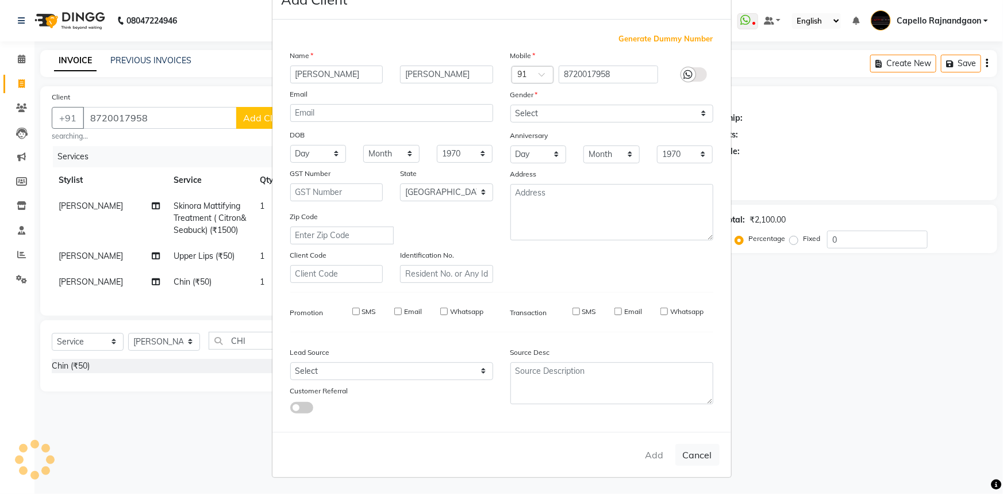
select select
checkbox input "false"
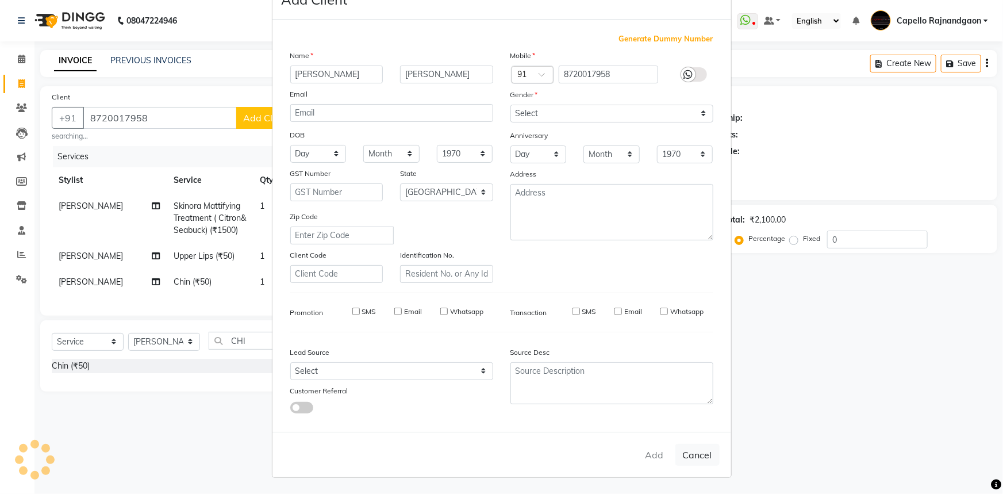
checkbox input "false"
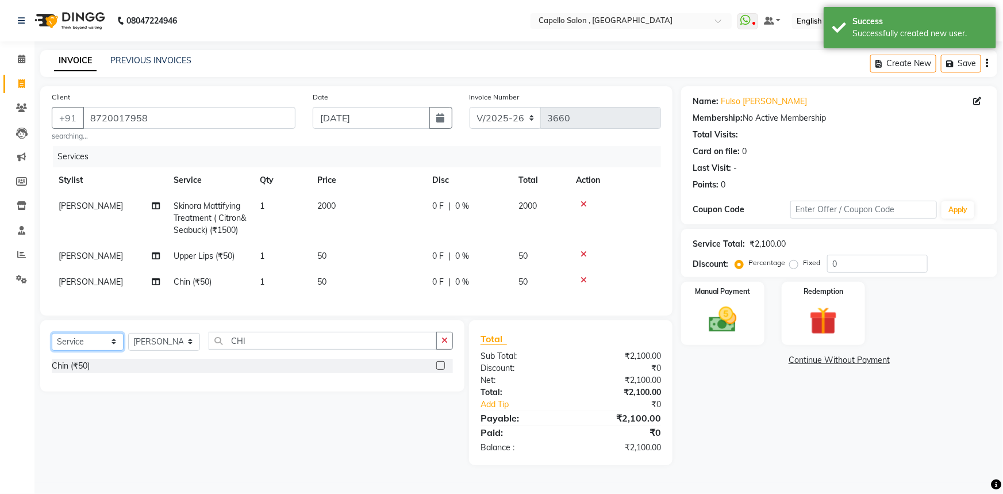
click at [95, 351] on select "Select Service Product Membership Package Voucher Prepaid Gift Card" at bounding box center [88, 342] width 72 height 18
click at [52, 340] on select "Select Service Product Membership Package Voucher Prepaid Gift Card" at bounding box center [88, 342] width 72 height 18
drag, startPoint x: 124, startPoint y: 385, endPoint x: 142, endPoint y: 379, distance: 18.6
click at [125, 385] on div "Royalty Membership 999" at bounding box center [97, 383] width 91 height 12
select select "select"
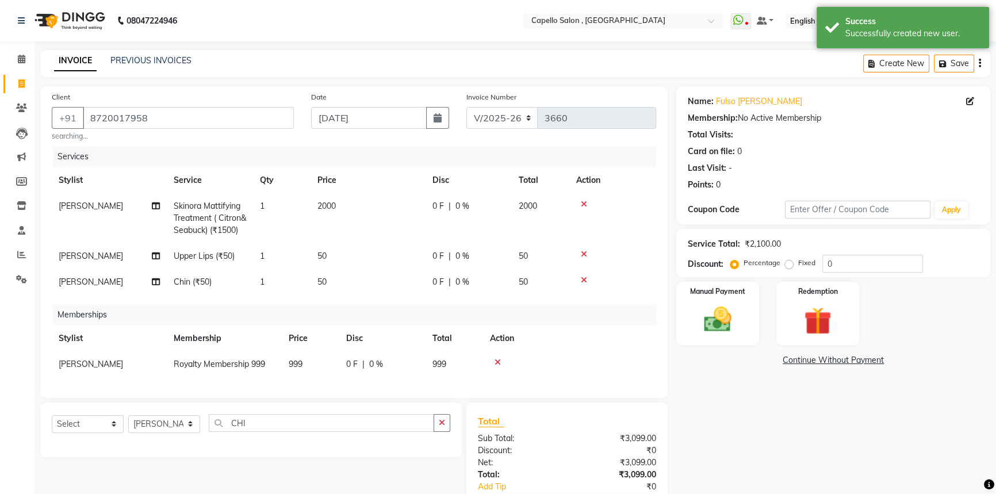
click at [298, 358] on td "999" at bounding box center [310, 364] width 57 height 26
select select "66386"
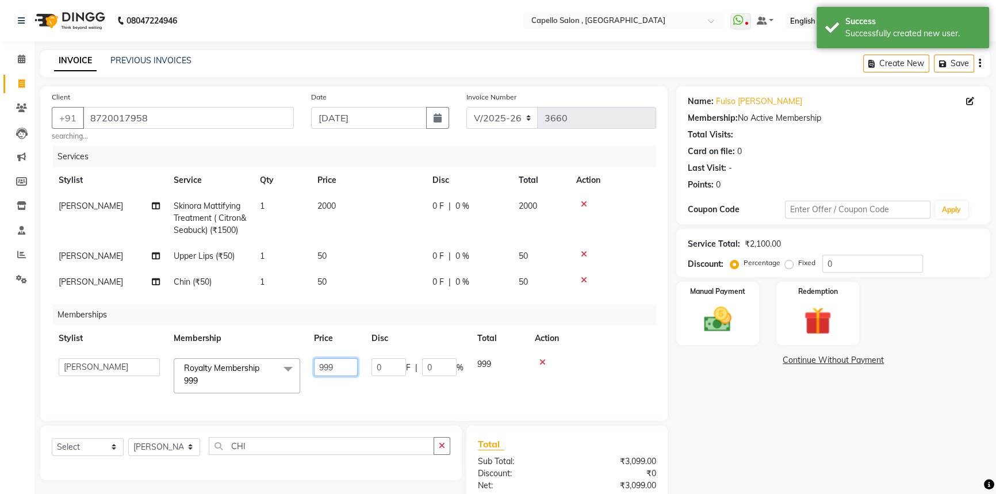
drag, startPoint x: 317, startPoint y: 363, endPoint x: 352, endPoint y: 368, distance: 35.4
click at [352, 368] on input "999" at bounding box center [336, 367] width 44 height 18
type input "0"
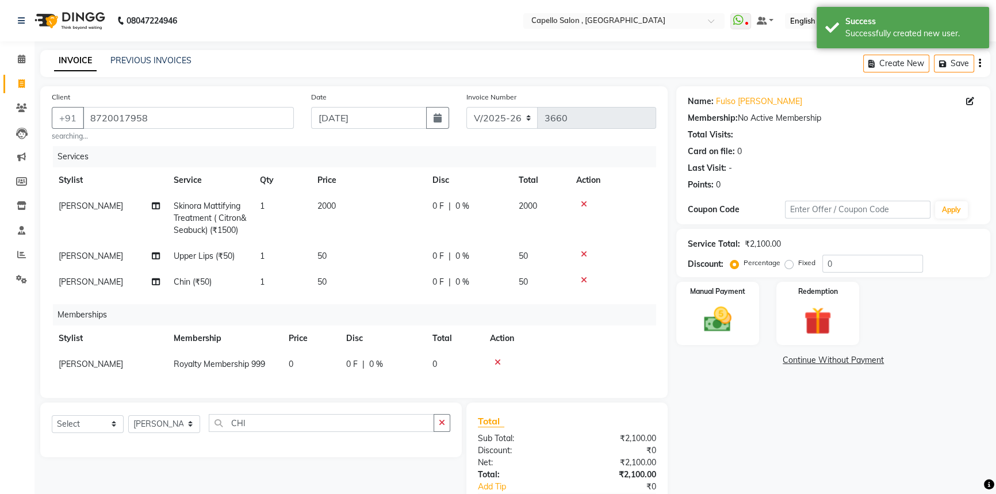
click at [112, 368] on td "[PERSON_NAME]" at bounding box center [109, 364] width 115 height 26
select select "66386"
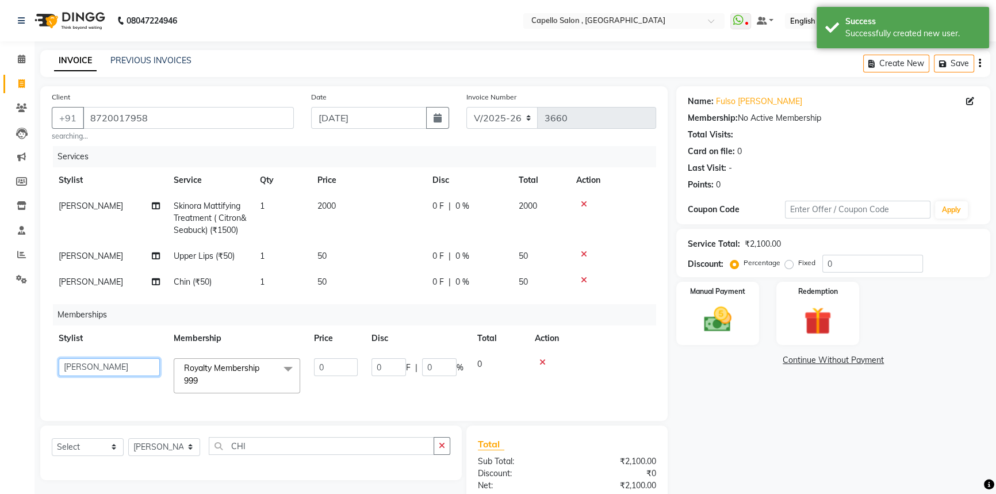
click at [112, 368] on select "ADMIN Capello Rajnandgaon Harshal khushi Namrata murari nihal PRERNA Rinki ROSH…" at bounding box center [109, 367] width 101 height 18
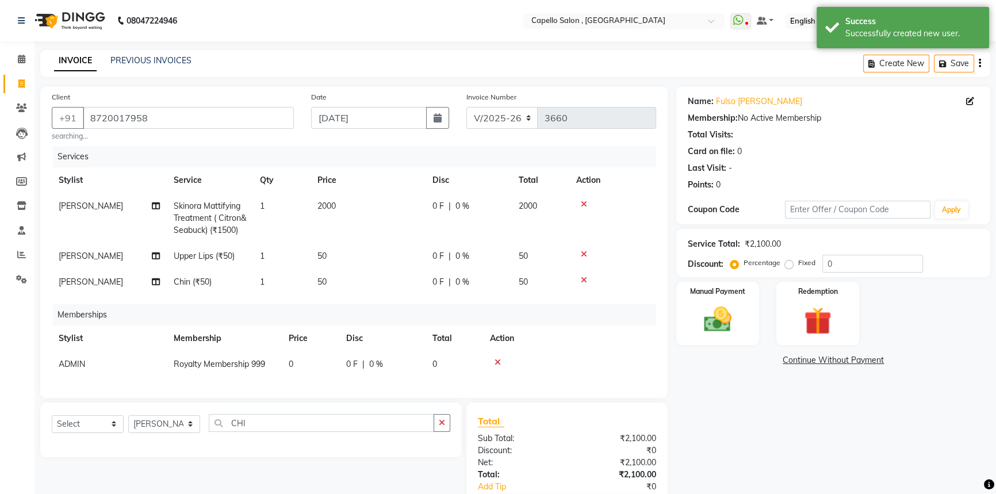
click at [720, 448] on div "Name: Fulso Rajesh Patel Membership: No Active Membership Total Visits: Card on…" at bounding box center [837, 316] width 322 height 461
click at [719, 322] on img at bounding box center [717, 319] width 47 height 33
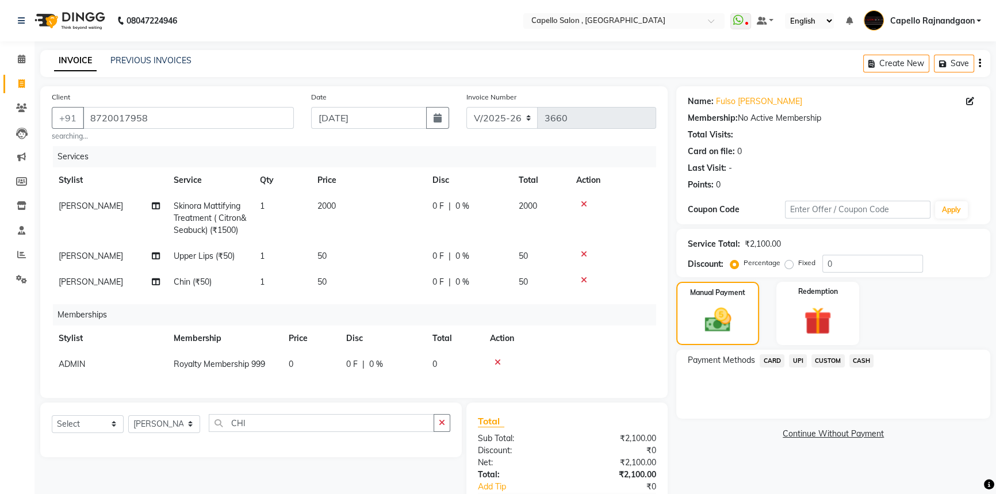
click at [870, 360] on span "CASH" at bounding box center [861, 360] width 25 height 13
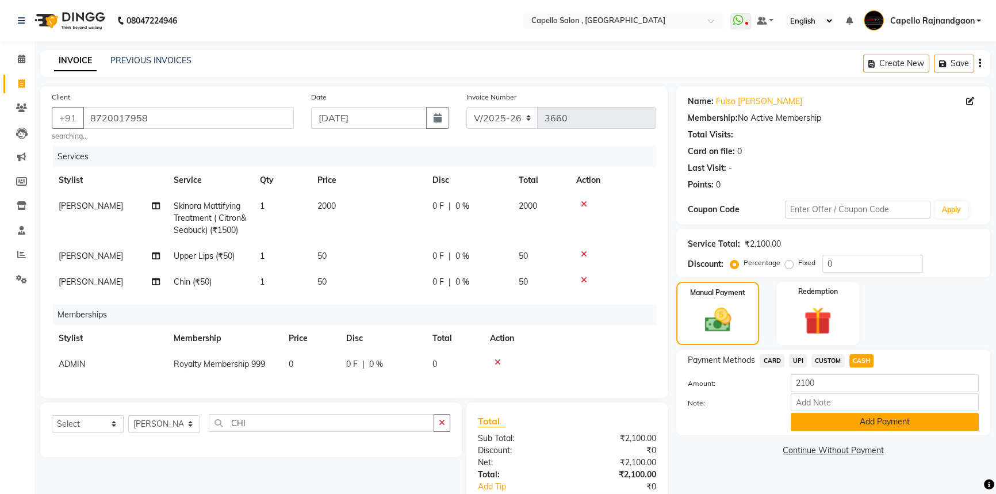
click at [838, 417] on button "Add Payment" at bounding box center [884, 422] width 188 height 18
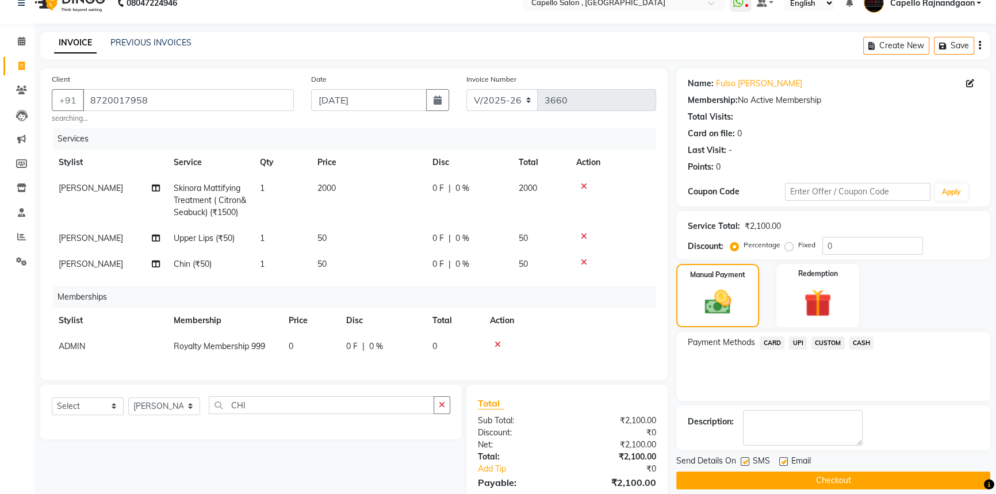
scroll to position [120, 0]
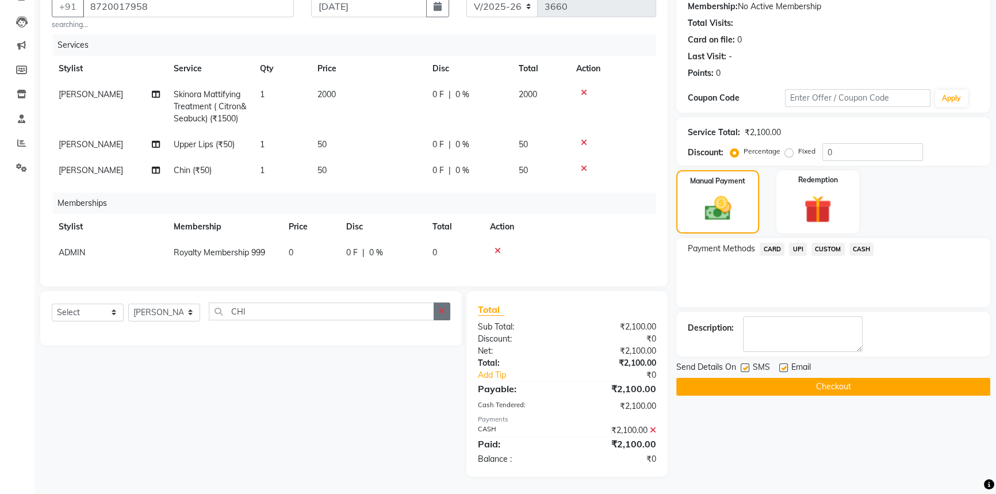
click at [437, 312] on button "button" at bounding box center [441, 311] width 17 height 18
click at [819, 378] on button "Checkout" at bounding box center [833, 387] width 314 height 18
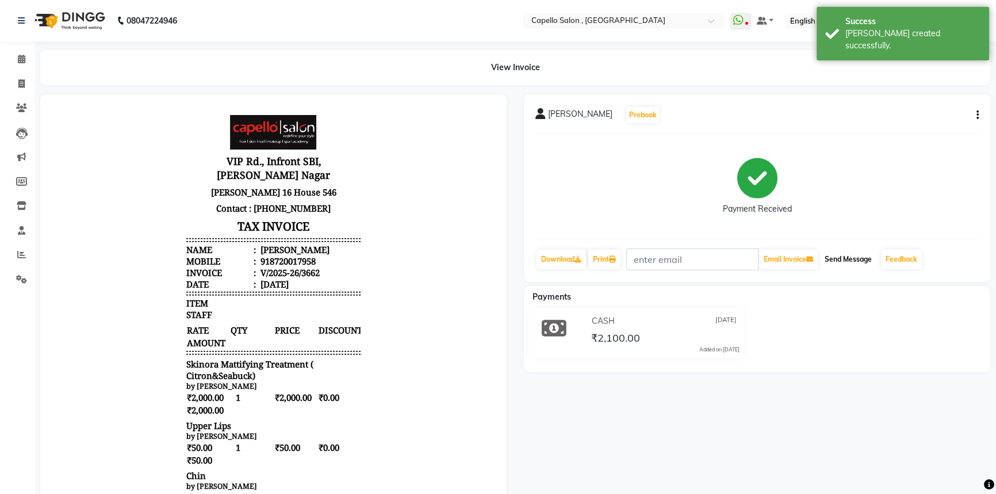
click at [847, 253] on button "Send Message" at bounding box center [848, 259] width 56 height 20
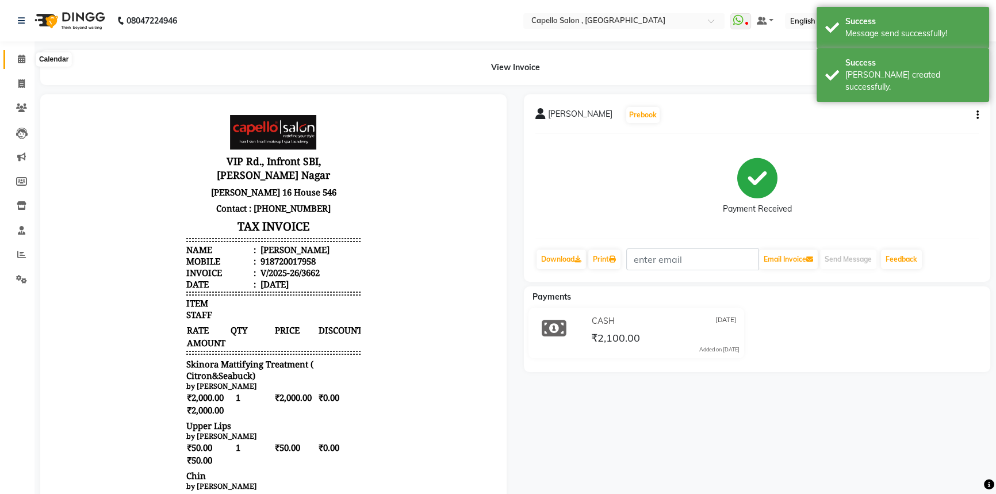
click at [18, 60] on icon at bounding box center [21, 59] width 7 height 9
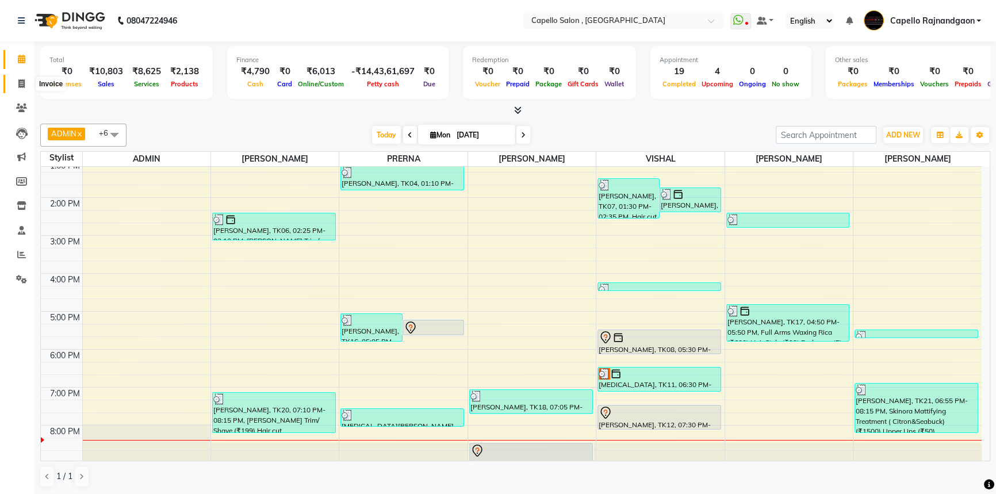
click at [24, 83] on icon at bounding box center [21, 83] width 6 height 9
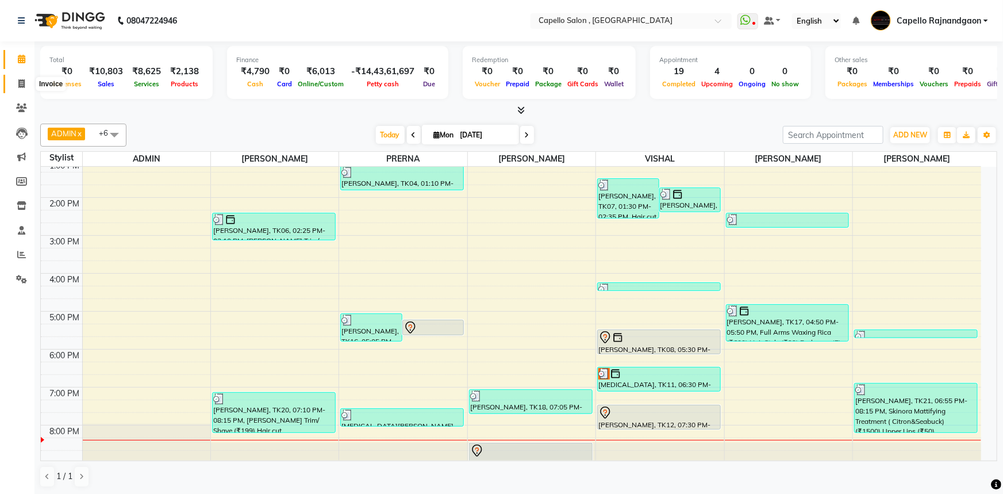
select select "service"
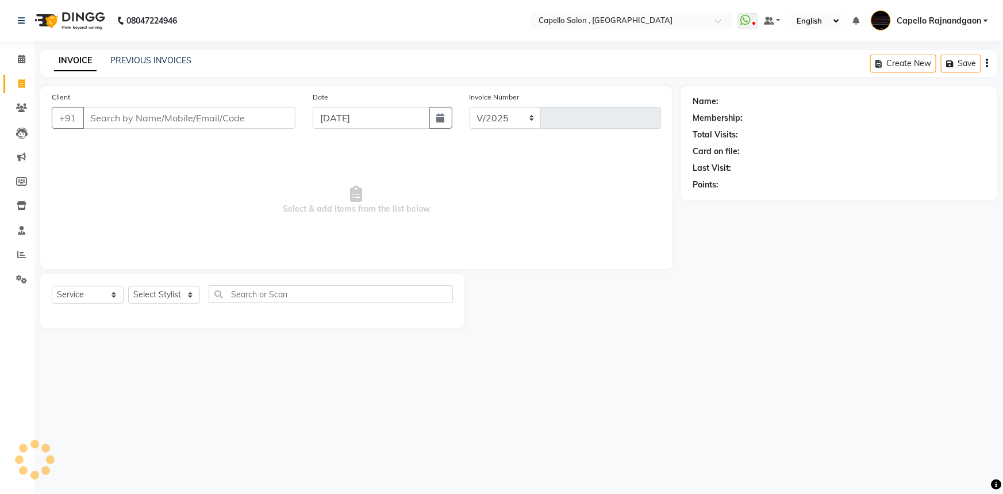
select select "856"
type input "3663"
click at [161, 290] on select "Select Stylist" at bounding box center [164, 295] width 72 height 18
select select "66386"
click at [128, 286] on select "Select Stylist ADMIN Capello [GEOGRAPHIC_DATA] [GEOGRAPHIC_DATA] [PERSON_NAME] …" at bounding box center [164, 295] width 72 height 18
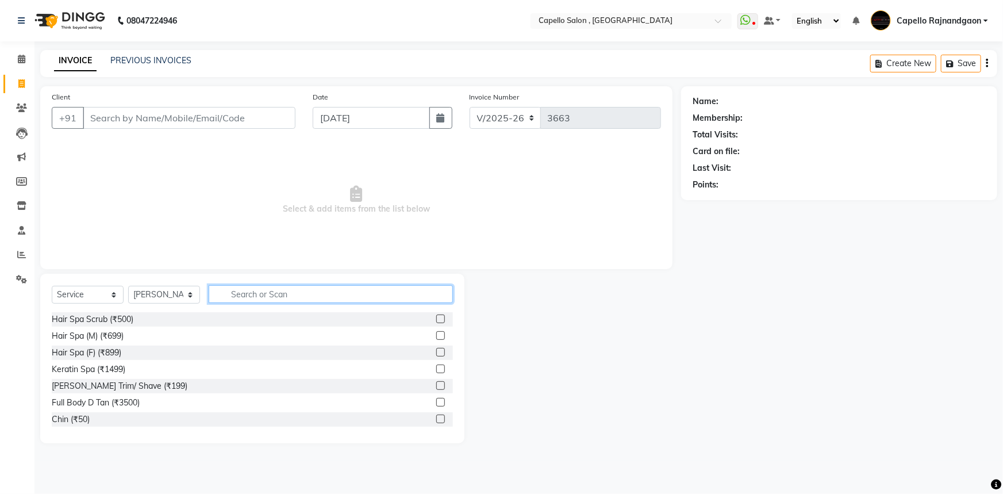
click at [281, 297] on input "text" at bounding box center [331, 294] width 244 height 18
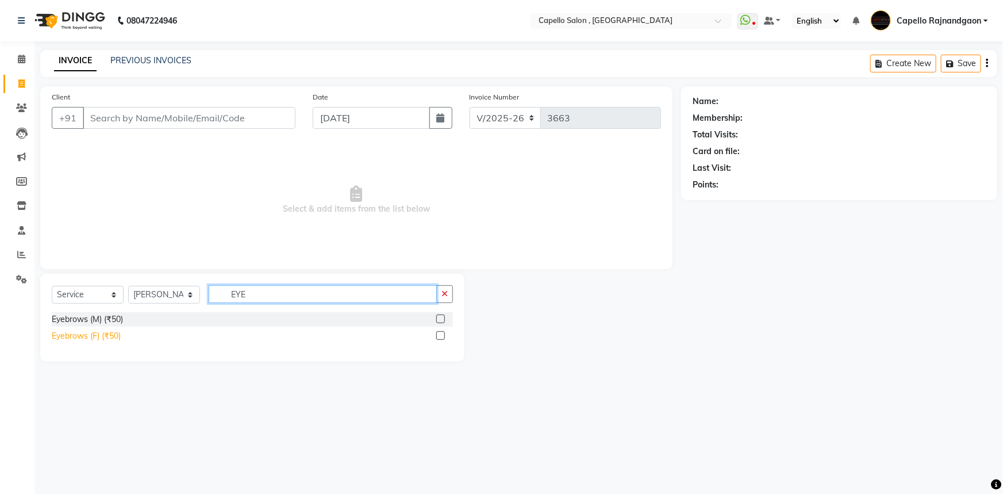
type input "EYE"
click at [99, 338] on div "Eyebrows (F) (₹50)" at bounding box center [86, 336] width 69 height 12
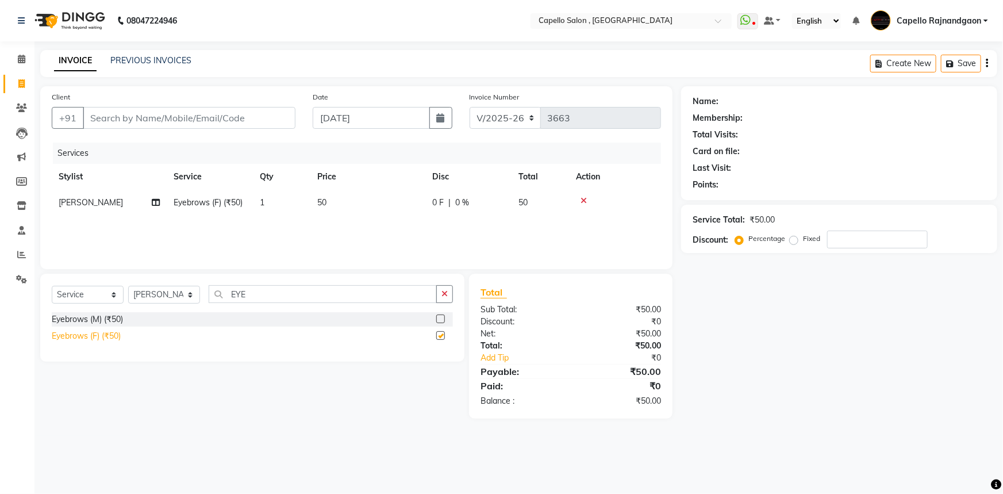
checkbox input "false"
drag, startPoint x: 232, startPoint y: 290, endPoint x: 305, endPoint y: 293, distance: 73.1
click at [305, 293] on input "EYE" at bounding box center [323, 294] width 228 height 18
type input "FOR"
click at [58, 316] on div "Forehead (₹50)" at bounding box center [80, 319] width 56 height 12
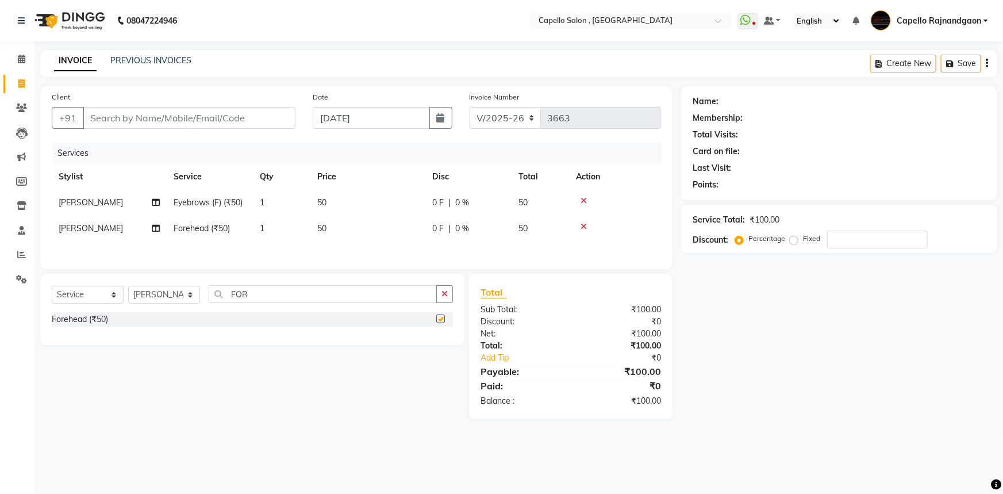
checkbox input "false"
click at [163, 129] on div "Client +91" at bounding box center [173, 114] width 261 height 47
click at [178, 112] on input "Client" at bounding box center [189, 118] width 213 height 22
type input "8"
type input "0"
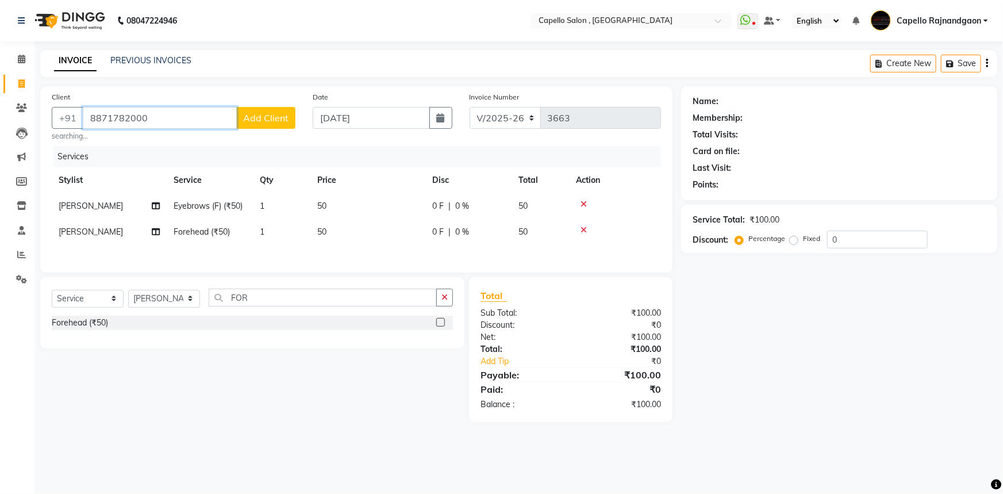
type input "8871782000"
click at [261, 121] on span "Add Client" at bounding box center [265, 117] width 45 height 11
select select "7"
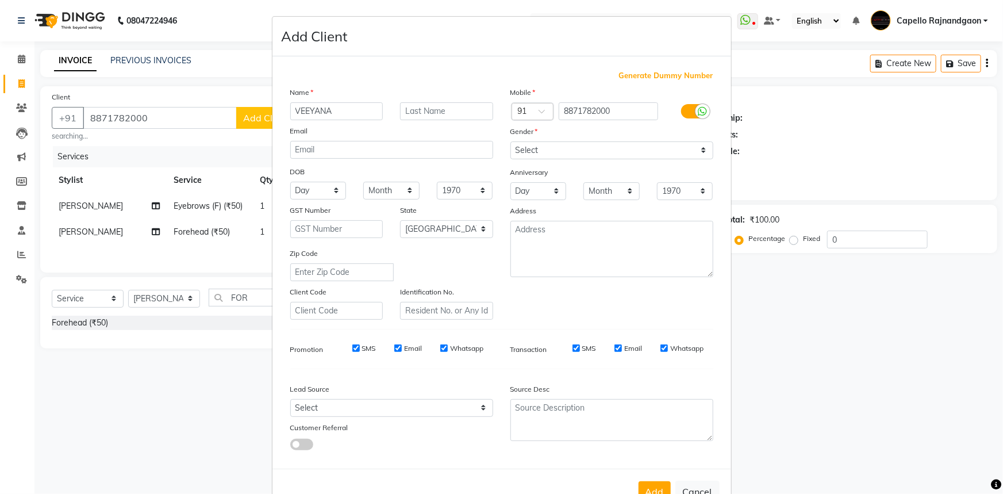
type input "VEEYANA"
click at [531, 152] on select "Select Male Female Other Prefer Not To Say" at bounding box center [611, 150] width 203 height 18
select select "female"
click at [510, 141] on select "Select Male Female Other Prefer Not To Say" at bounding box center [611, 150] width 203 height 18
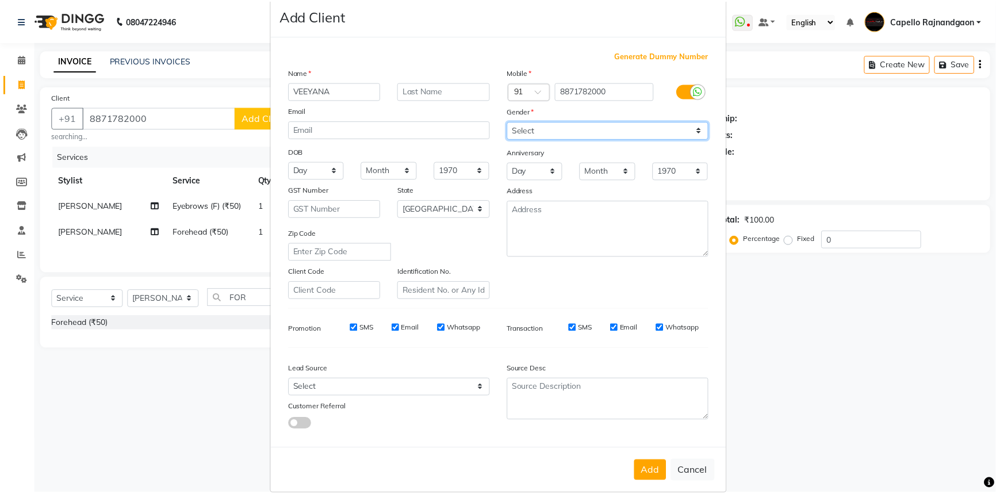
scroll to position [40, 0]
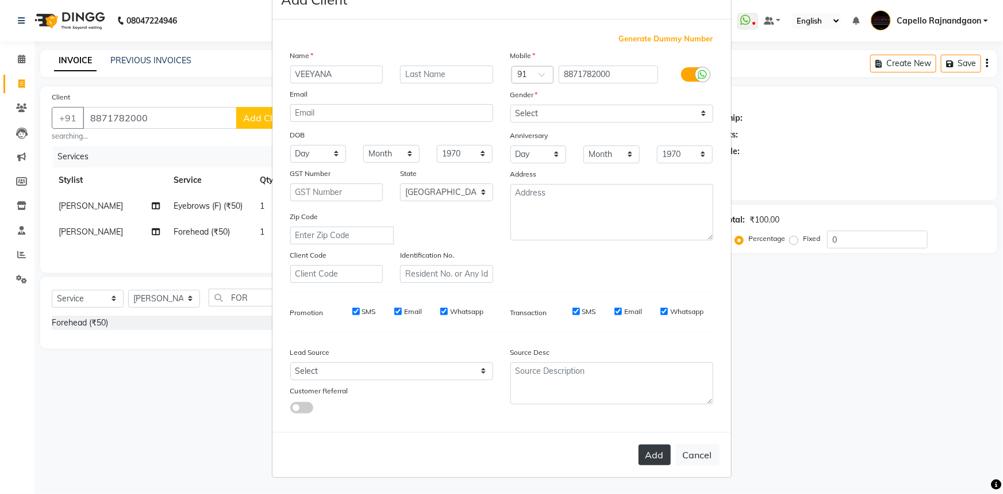
click at [651, 461] on button "Add" at bounding box center [655, 454] width 32 height 21
select select
select select "null"
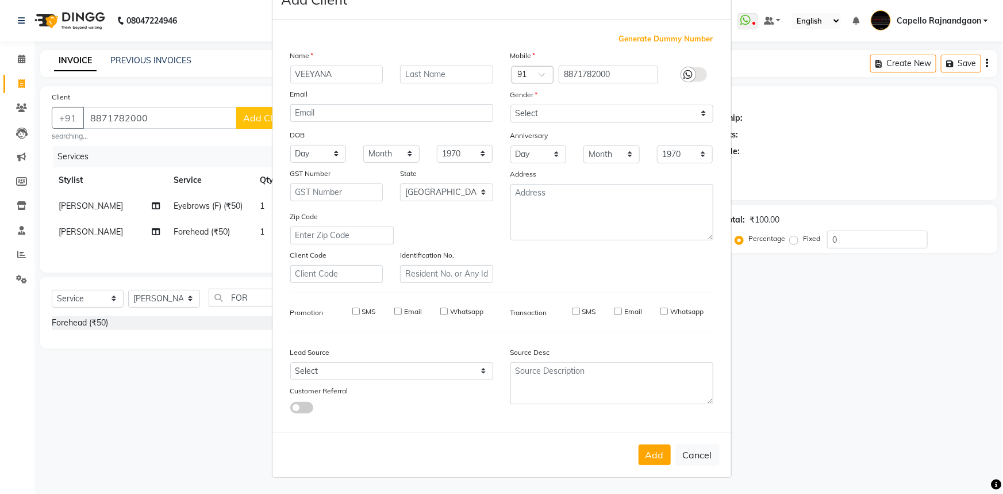
select select
checkbox input "false"
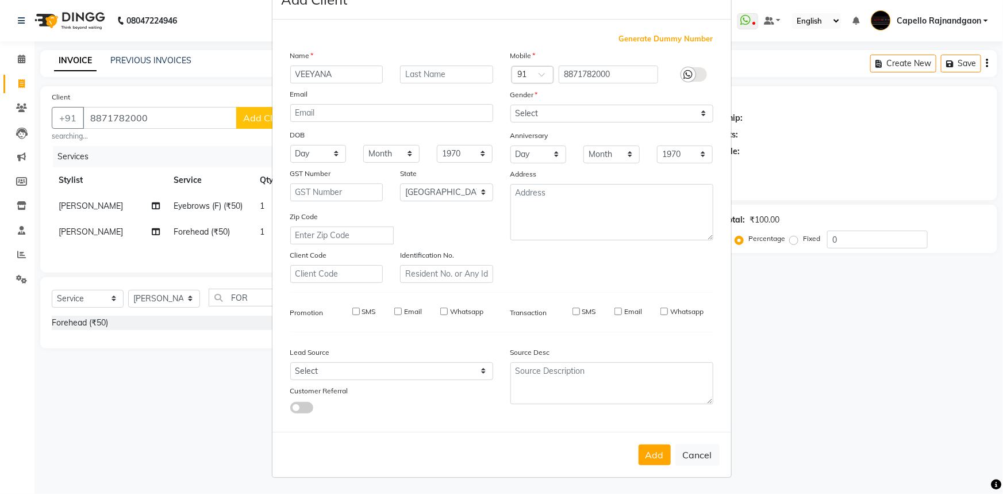
checkbox input "false"
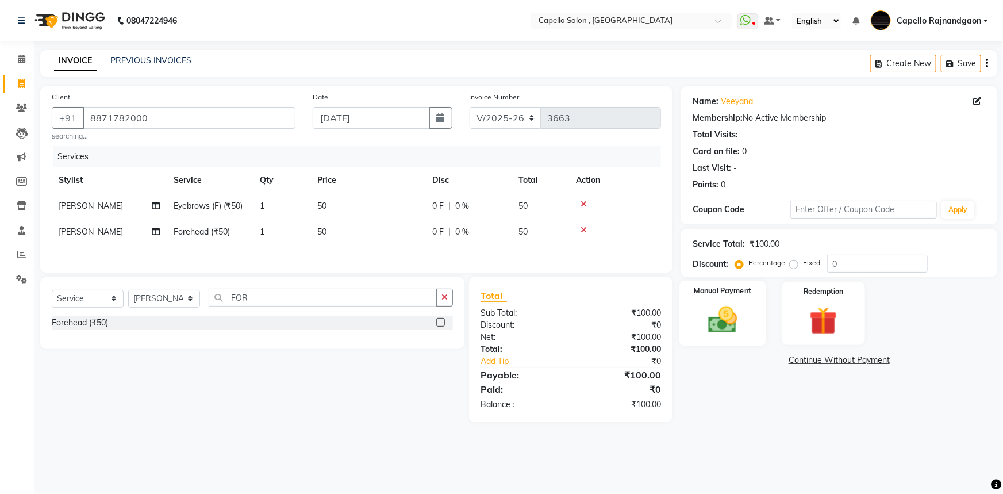
click at [704, 312] on img at bounding box center [723, 319] width 47 height 33
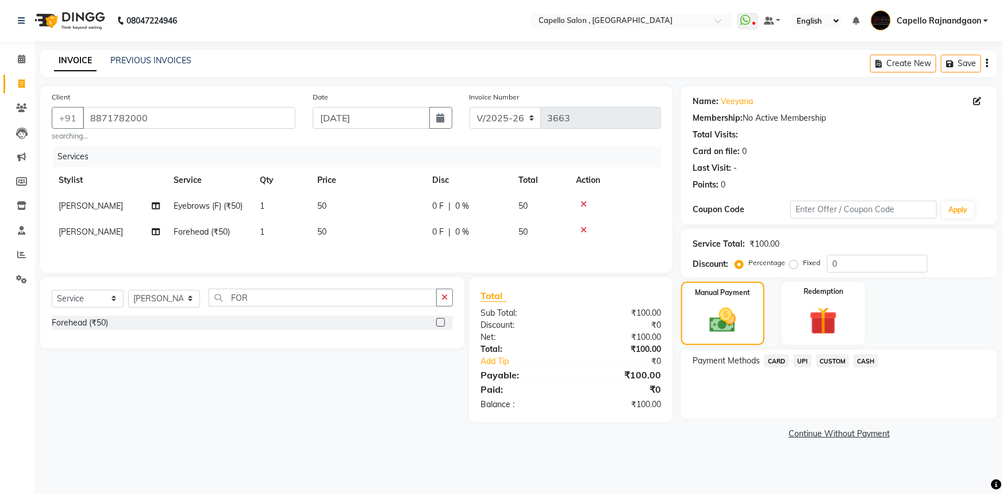
click at [807, 364] on span "UPI" at bounding box center [803, 360] width 18 height 13
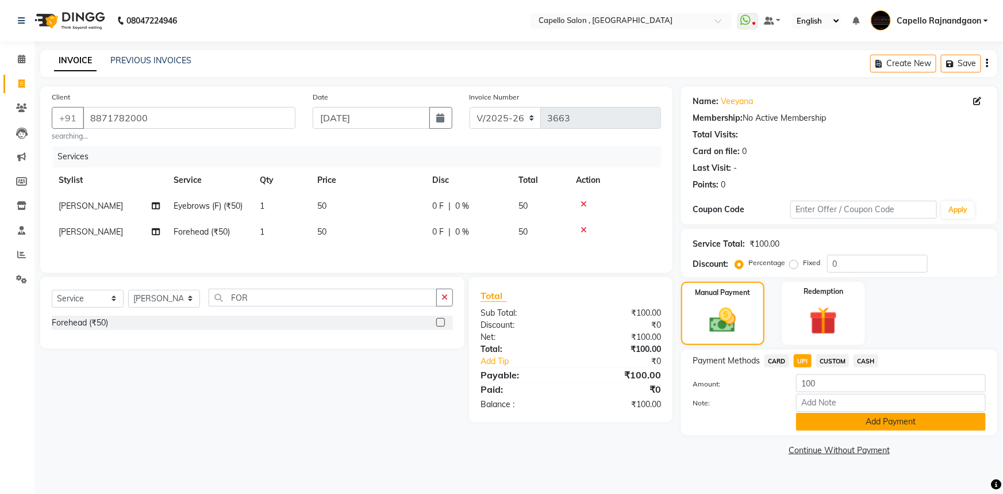
click at [844, 425] on button "Add Payment" at bounding box center [891, 422] width 190 height 18
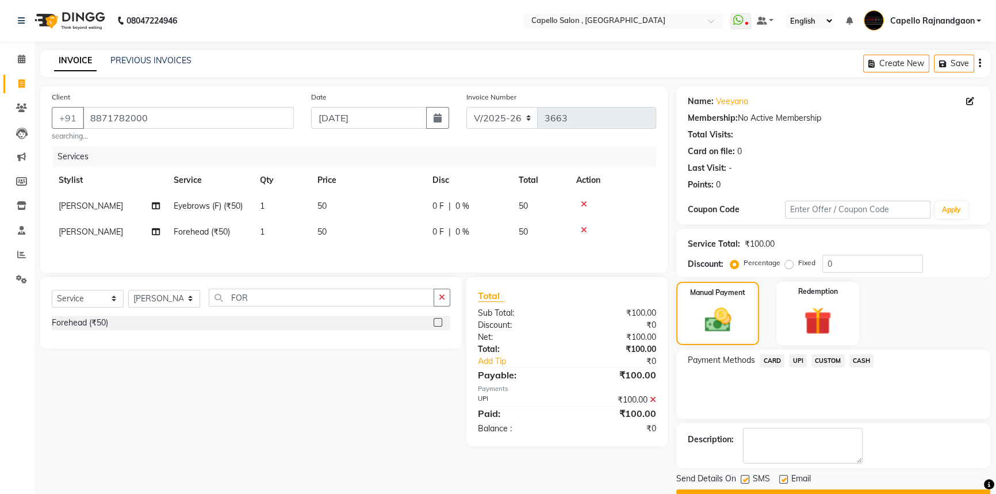
scroll to position [29, 0]
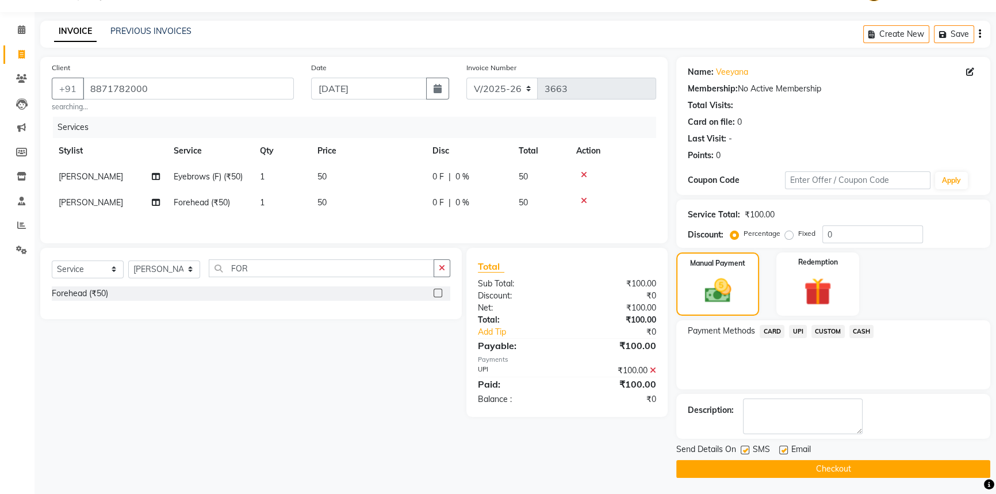
click at [815, 472] on button "Checkout" at bounding box center [833, 469] width 314 height 18
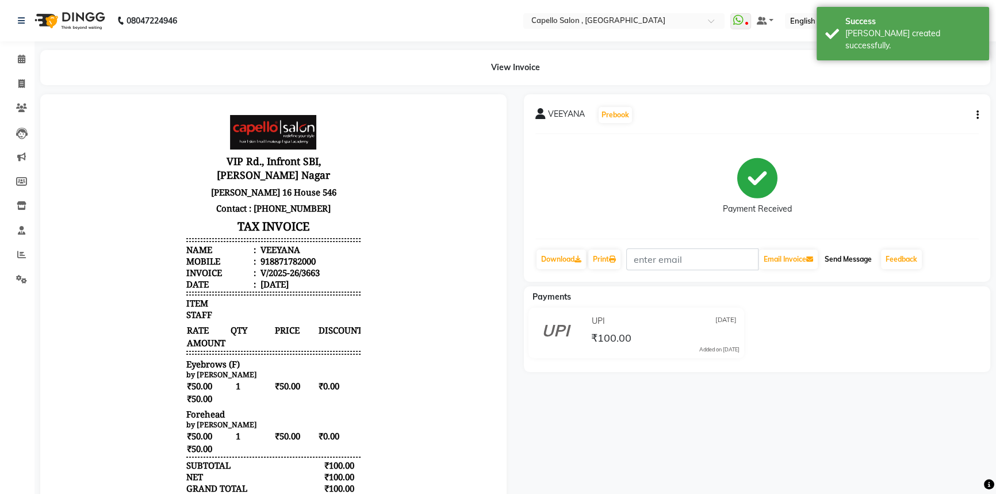
click at [848, 249] on button "Send Message" at bounding box center [848, 259] width 56 height 20
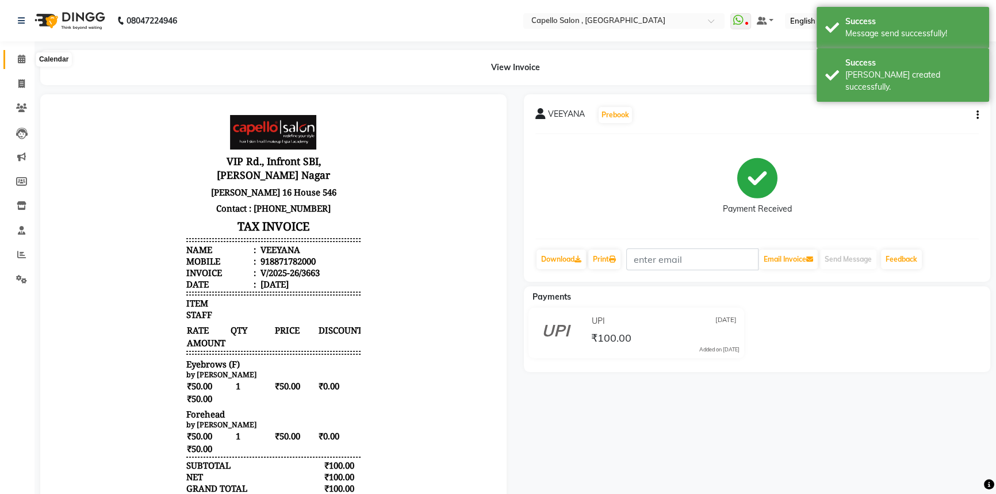
click at [21, 56] on icon at bounding box center [21, 59] width 7 height 9
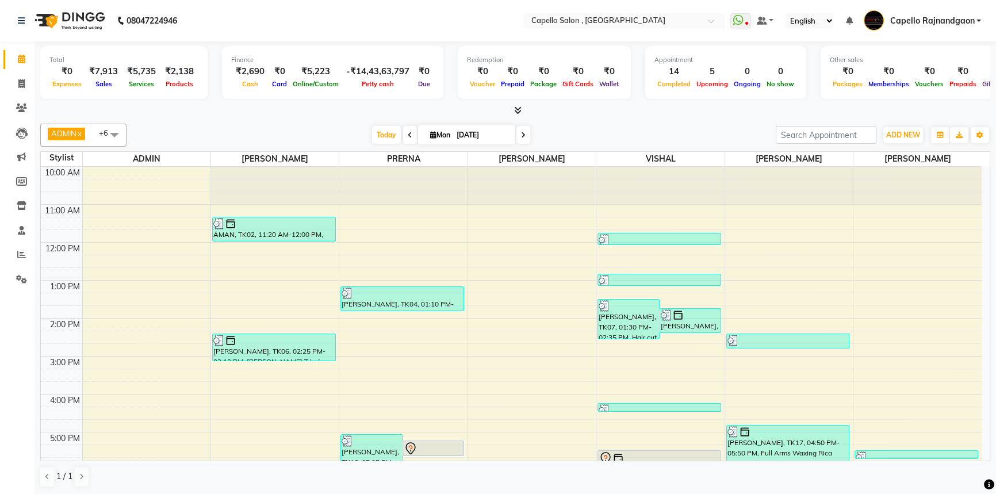
scroll to position [121, 0]
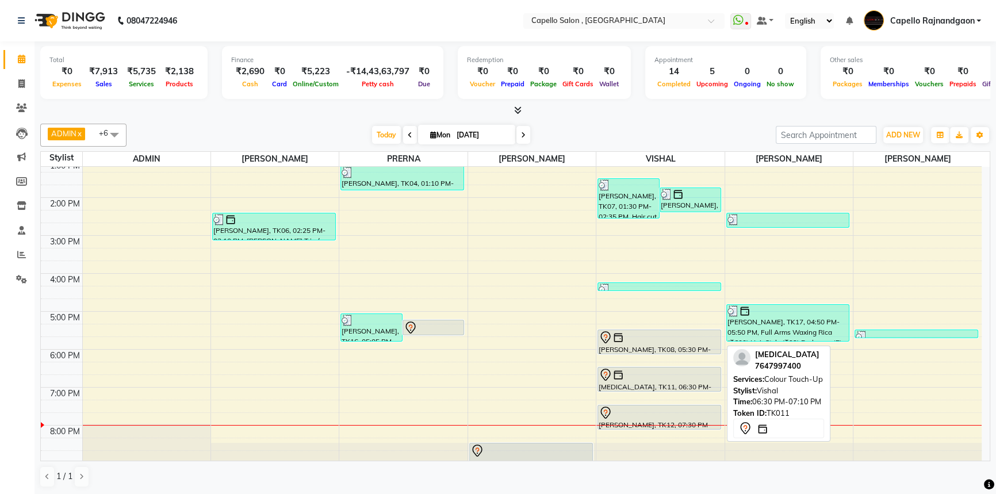
click at [620, 385] on div "[MEDICAL_DATA], TK11, 06:30 PM-07:10 PM, Colour Touch-Up" at bounding box center [659, 379] width 122 height 24
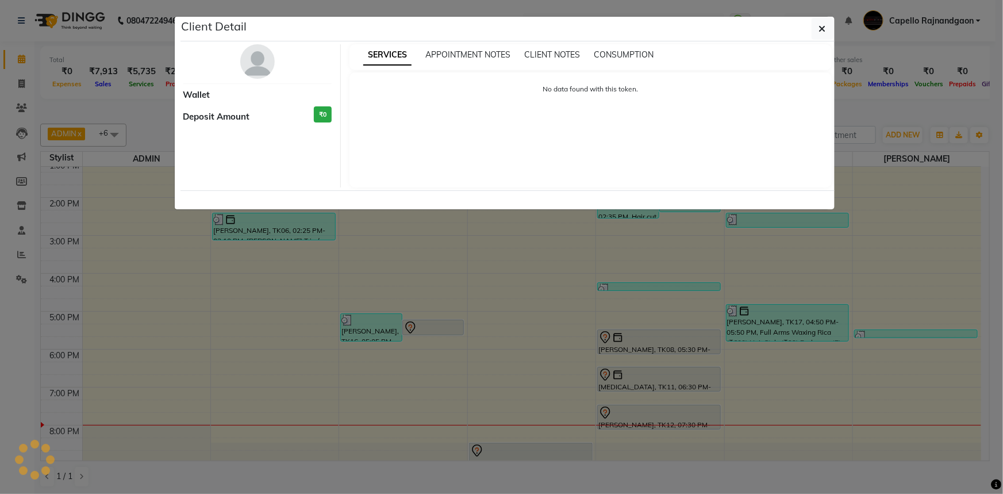
select select "7"
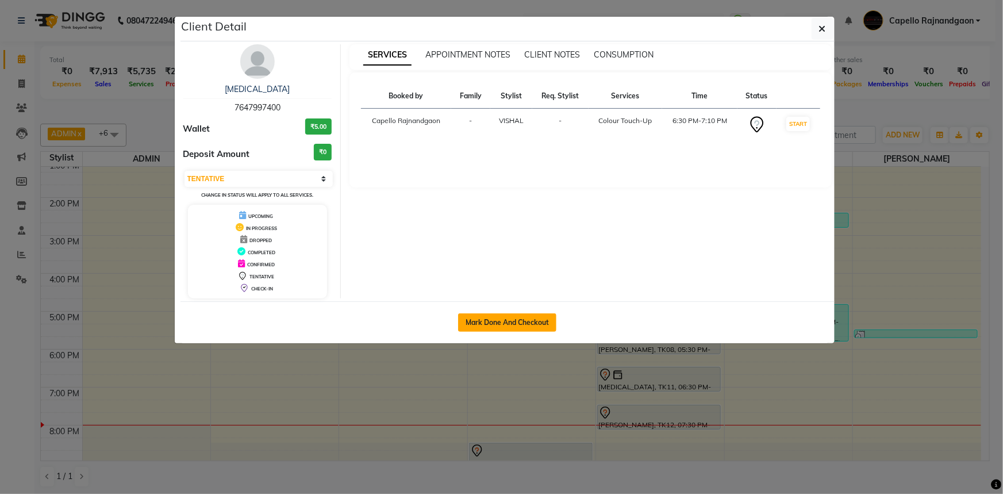
click at [504, 325] on button "Mark Done And Checkout" at bounding box center [507, 322] width 98 height 18
select select "service"
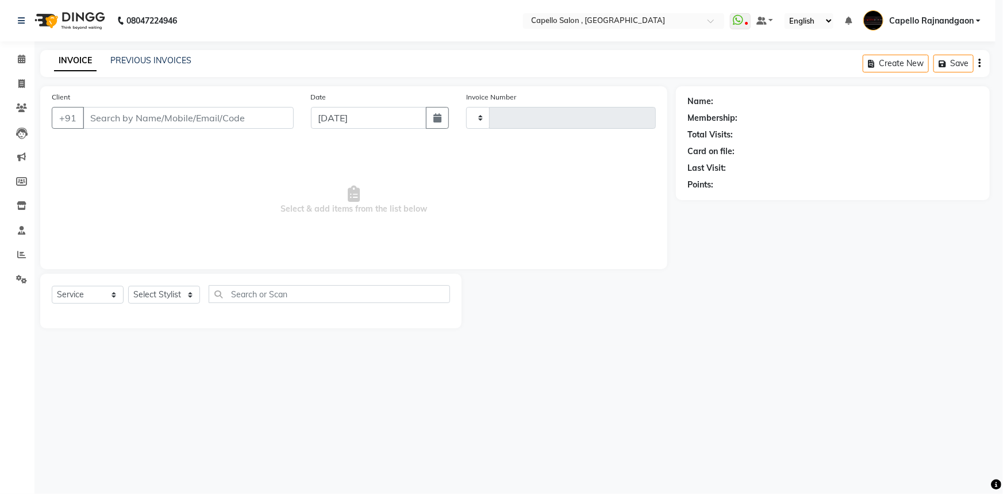
select select "3"
type input "3660"
select select "856"
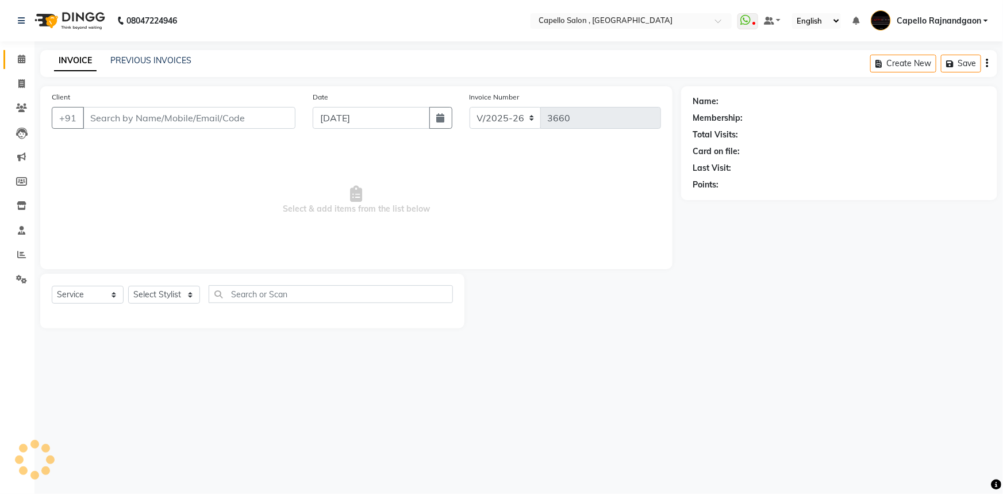
type input "7647997400"
select select "34173"
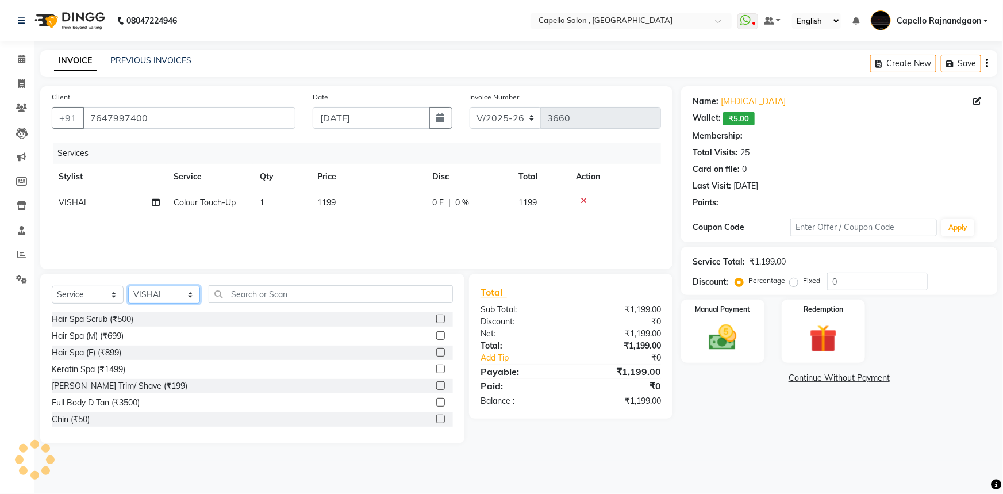
click at [166, 294] on select "Select Stylist ADMIN Capello [GEOGRAPHIC_DATA] [GEOGRAPHIC_DATA] [PERSON_NAME] …" at bounding box center [164, 295] width 72 height 18
select select "1: Object"
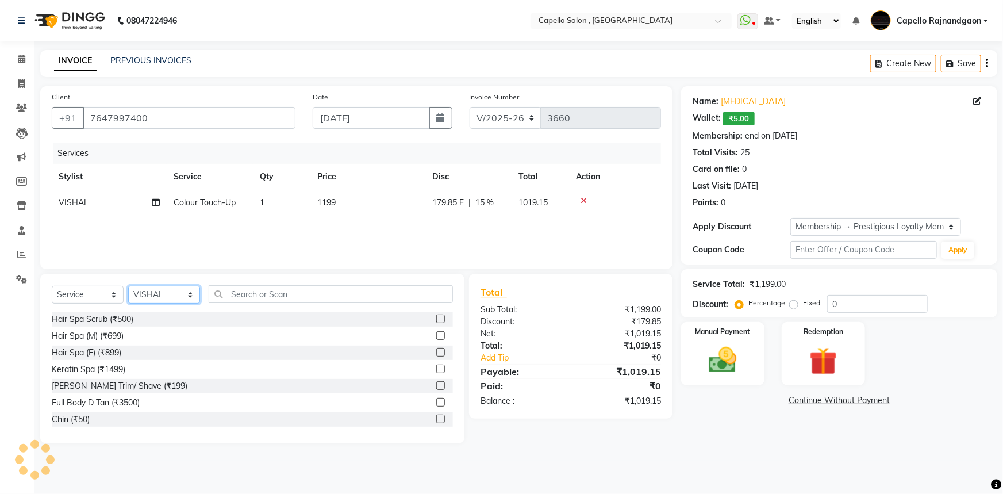
type input "15"
select select "82696"
click at [128, 286] on select "Select Stylist ADMIN Capello [GEOGRAPHIC_DATA] [GEOGRAPHIC_DATA] [PERSON_NAME] …" at bounding box center [164, 295] width 72 height 18
click at [231, 282] on div "Select Service Product Membership Package Voucher Prepaid Gift Card Select Styl…" at bounding box center [252, 359] width 424 height 170
click at [231, 284] on div "Select Service Product Membership Package Voucher Prepaid Gift Card Select Styl…" at bounding box center [252, 359] width 424 height 170
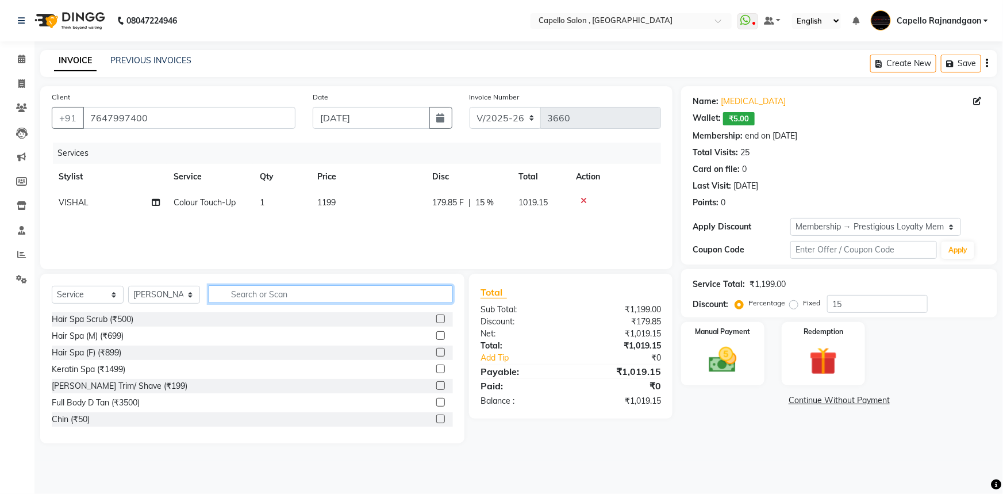
click at [234, 294] on input "text" at bounding box center [331, 294] width 244 height 18
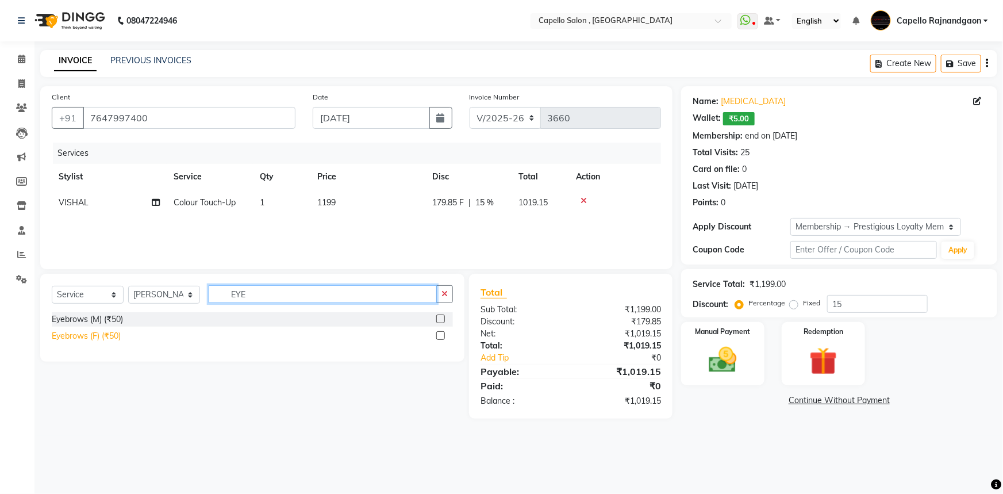
type input "EYE"
click at [109, 335] on div "Eyebrows (F) (₹50)" at bounding box center [86, 336] width 69 height 12
checkbox input "false"
drag, startPoint x: 225, startPoint y: 290, endPoint x: 289, endPoint y: 290, distance: 63.2
click at [289, 293] on input "EYE" at bounding box center [323, 294] width 228 height 18
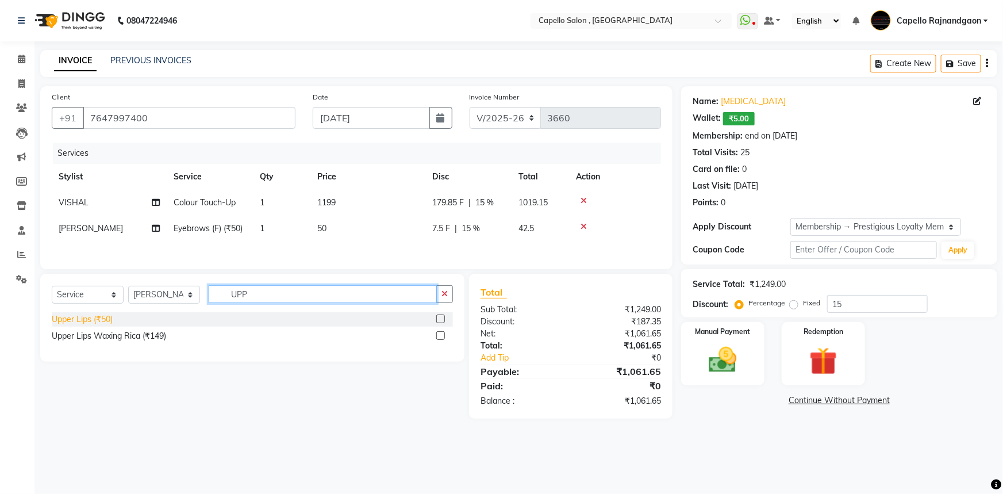
type input "UPP"
click at [90, 321] on div "Upper Lips (₹50)" at bounding box center [82, 319] width 61 height 12
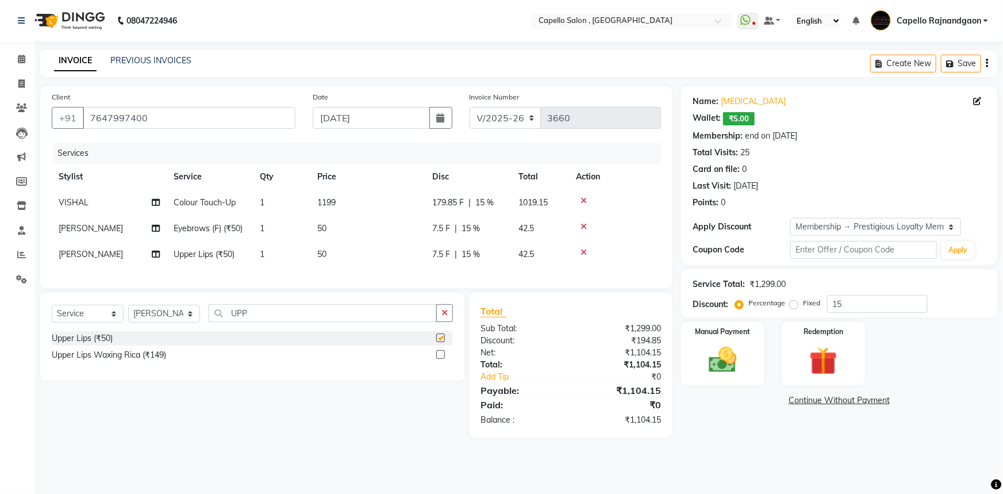
checkbox input "false"
drag, startPoint x: 217, startPoint y: 322, endPoint x: 288, endPoint y: 317, distance: 70.9
click at [287, 322] on input "UPP" at bounding box center [323, 313] width 228 height 18
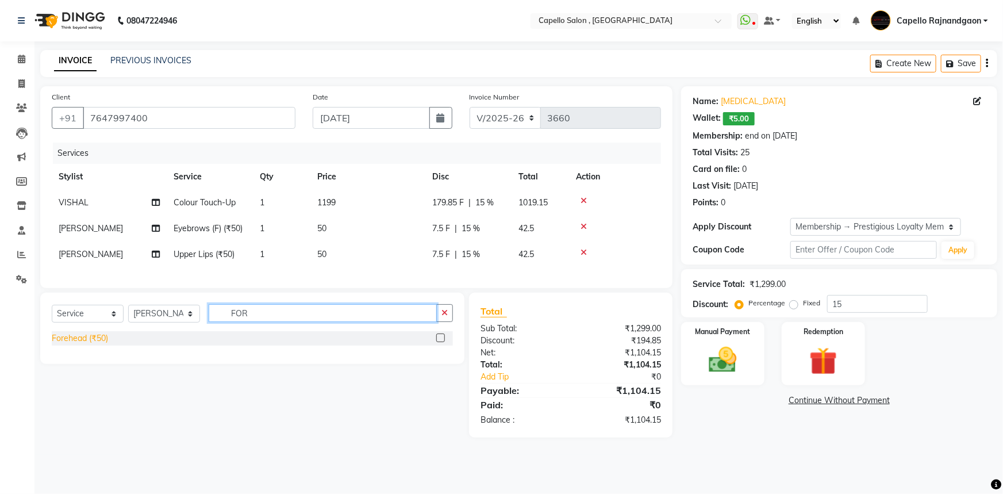
type input "FOR"
click at [87, 343] on div "Forehead (₹50)" at bounding box center [80, 338] width 56 height 12
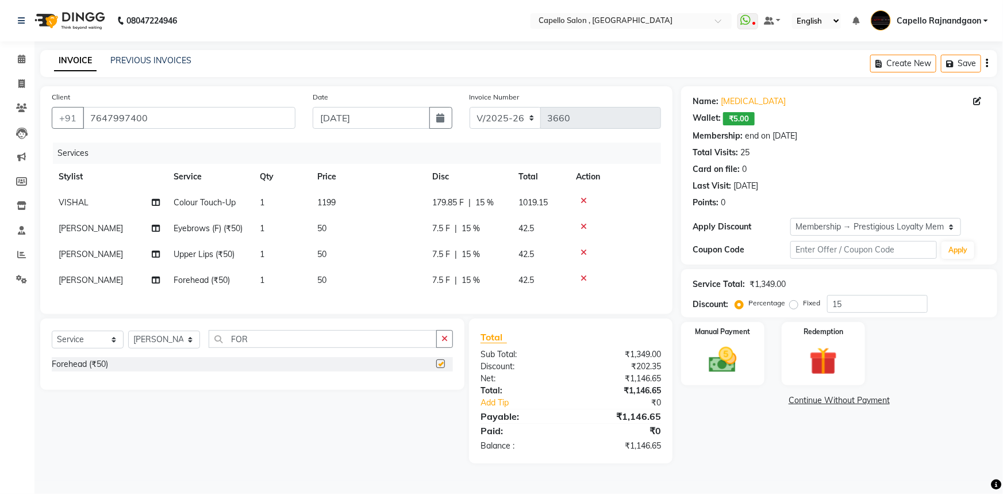
checkbox input "false"
click at [494, 228] on div "7.5 F | 15 %" at bounding box center [468, 228] width 72 height 12
select select "82696"
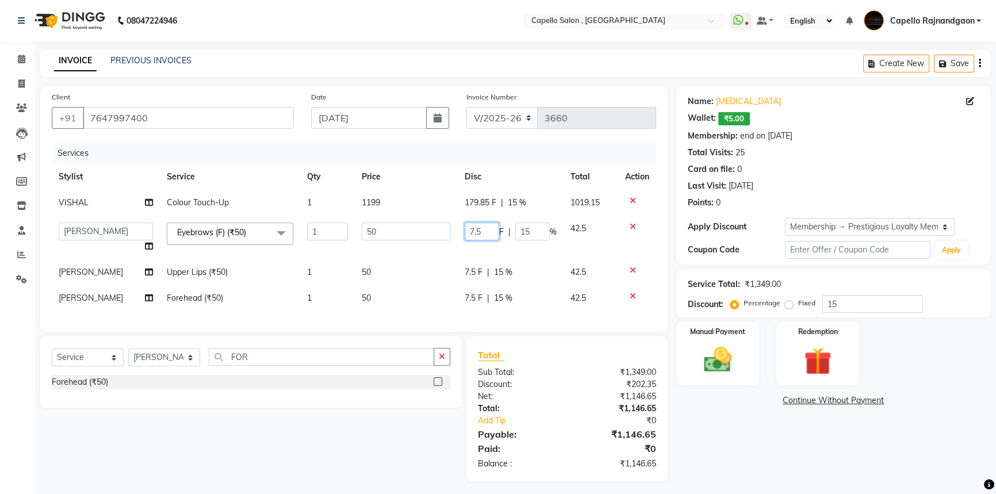
click at [494, 228] on input "7.5" at bounding box center [481, 231] width 34 height 18
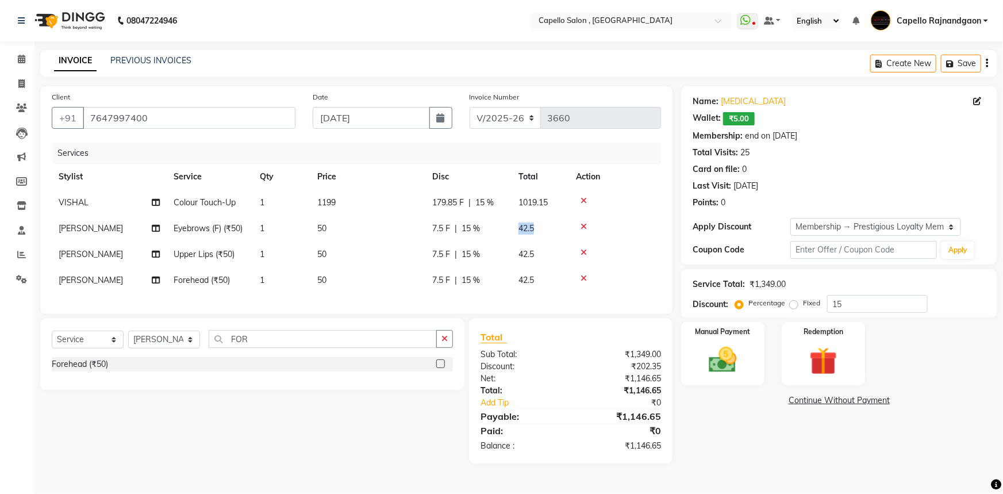
drag, startPoint x: 517, startPoint y: 232, endPoint x: 556, endPoint y: 233, distance: 39.1
click at [554, 226] on td "42.5" at bounding box center [540, 229] width 57 height 26
select select "82696"
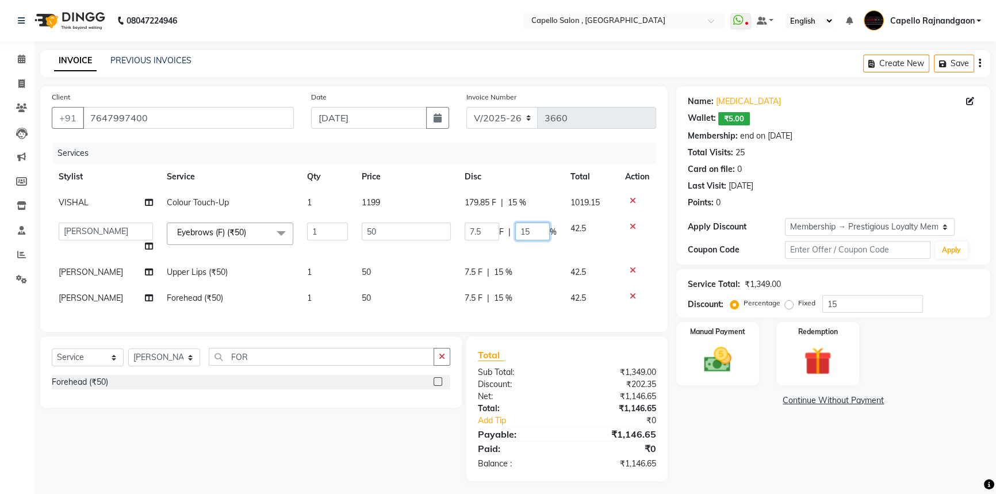
drag, startPoint x: 517, startPoint y: 229, endPoint x: 539, endPoint y: 233, distance: 22.8
click at [539, 233] on input "15" at bounding box center [532, 231] width 34 height 18
type input "0"
click at [506, 276] on tbody "VISHAL Colour Touch-Up 1 1199 179.85 F | 15 % 1019.15 ADMIN Capello Rajnandgaon…" at bounding box center [354, 250] width 604 height 121
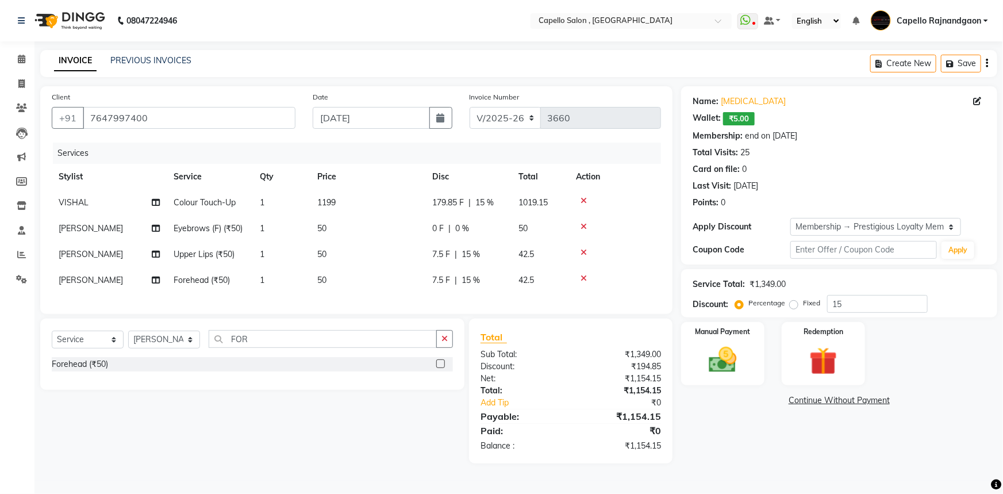
click at [520, 258] on span "42.5" at bounding box center [527, 254] width 16 height 10
select select "82696"
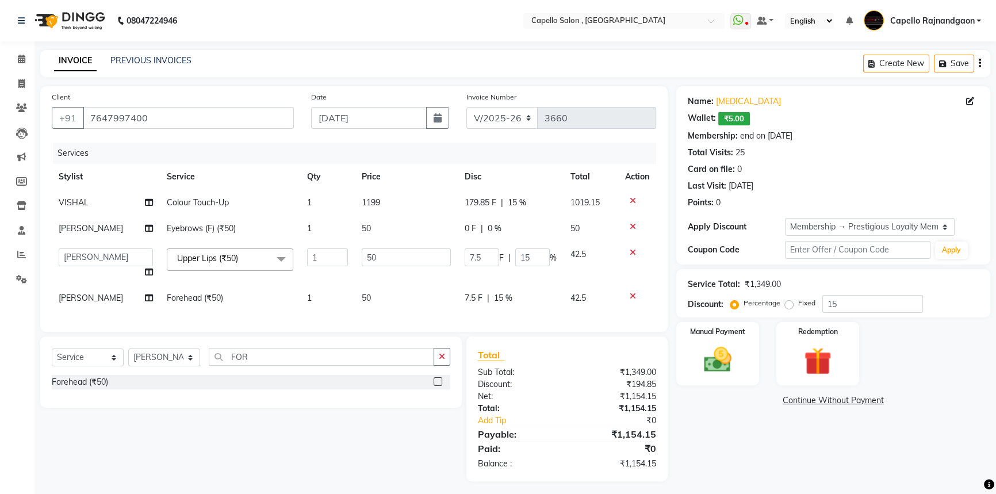
click at [520, 258] on input "15" at bounding box center [532, 257] width 34 height 18
type input "0"
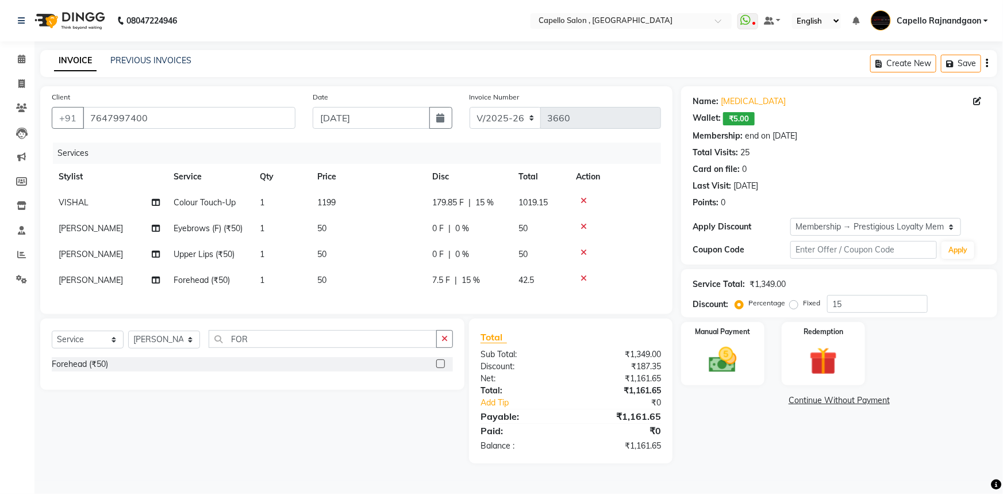
click at [528, 302] on div "Services Stylist Service Qty Price Disc Total Action VISHAL Colour Touch-Up 1 1…" at bounding box center [356, 223] width 609 height 160
click at [529, 300] on div "Services Stylist Service Qty Price Disc Total Action VISHAL Colour Touch-Up 1 1…" at bounding box center [356, 223] width 609 height 160
click at [529, 286] on td "42.5" at bounding box center [540, 280] width 57 height 26
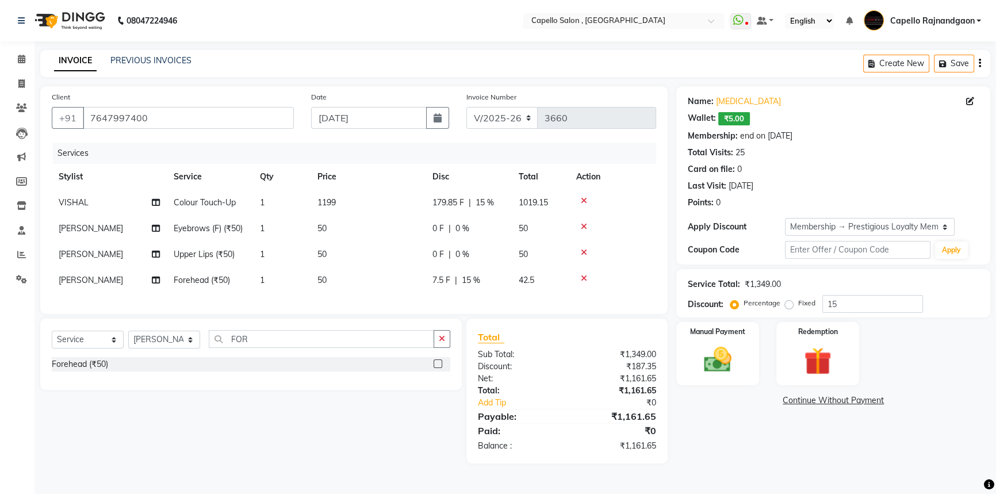
select select "82696"
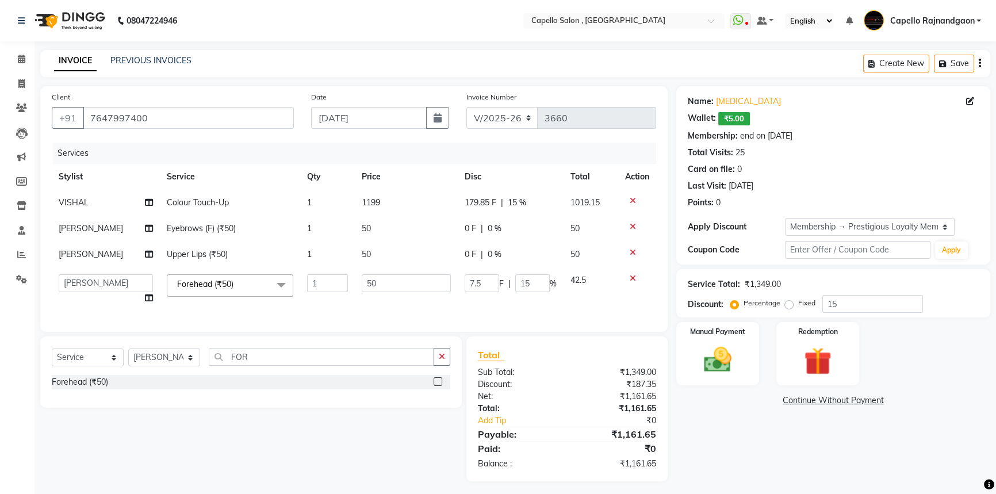
click at [529, 284] on input "15" at bounding box center [532, 283] width 34 height 18
type input "1"
type input "0"
click at [702, 408] on div "Name: Nikita Wallet: ₹5.00 Membership: end on 03-08-2028 Total Visits: 25 Card …" at bounding box center [837, 283] width 322 height 395
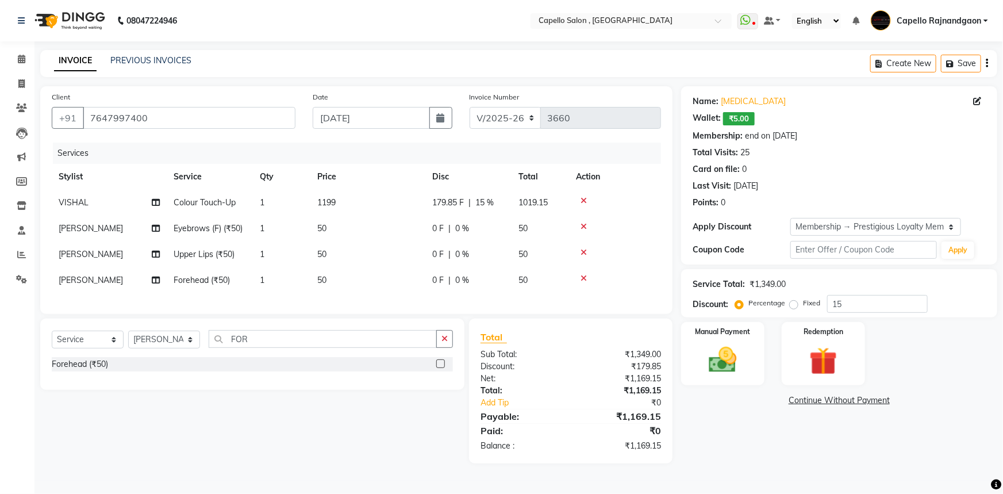
click at [391, 206] on td "1199" at bounding box center [367, 203] width 115 height 26
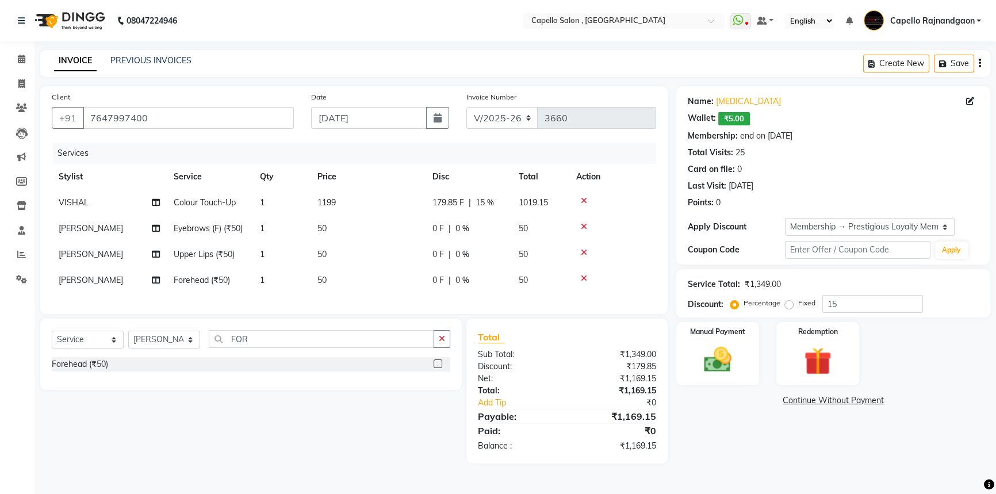
select select "34173"
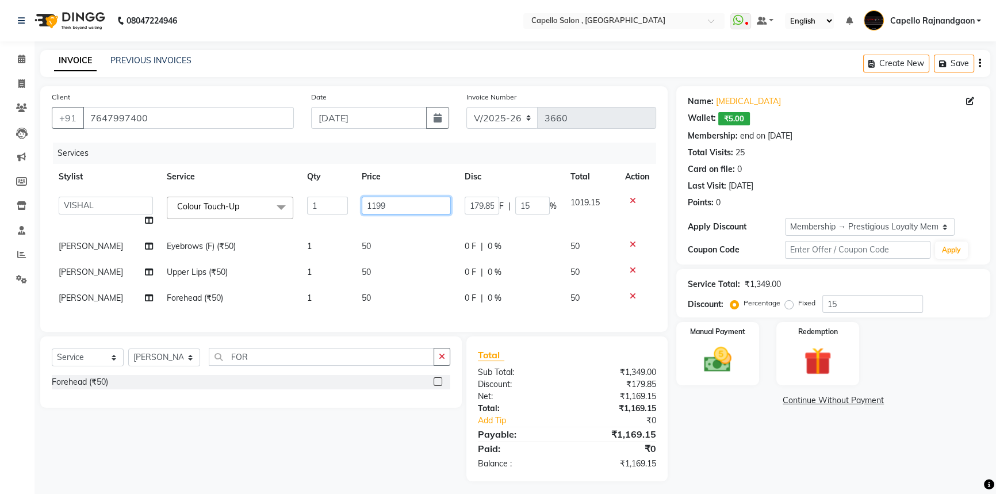
drag, startPoint x: 368, startPoint y: 204, endPoint x: 420, endPoint y: 207, distance: 51.9
click at [420, 207] on input "1199" at bounding box center [406, 206] width 89 height 18
type input "1500"
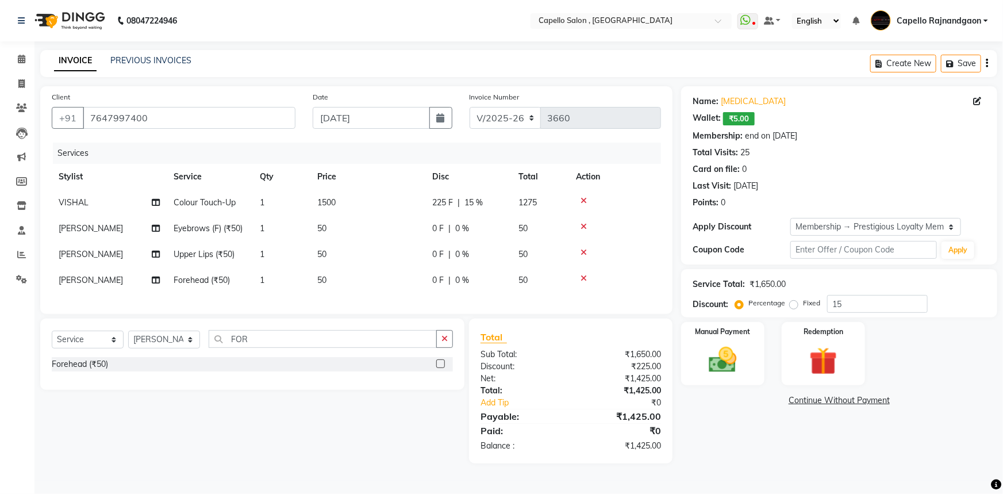
click at [721, 409] on div "Name: Nikita Wallet: ₹5.00 Membership: end on 03-08-2028 Total Visits: 25 Card …" at bounding box center [843, 274] width 325 height 377
click at [724, 98] on link "[MEDICAL_DATA]" at bounding box center [753, 101] width 65 height 12
click at [701, 428] on div "Name: Nikita Wallet: ₹5.00 Membership: end on 03-08-2028 Total Visits: 25 Card …" at bounding box center [843, 274] width 325 height 377
click at [179, 344] on select "Select Stylist ADMIN Capello [GEOGRAPHIC_DATA] [GEOGRAPHIC_DATA] [PERSON_NAME] …" at bounding box center [164, 340] width 72 height 18
select select "19635"
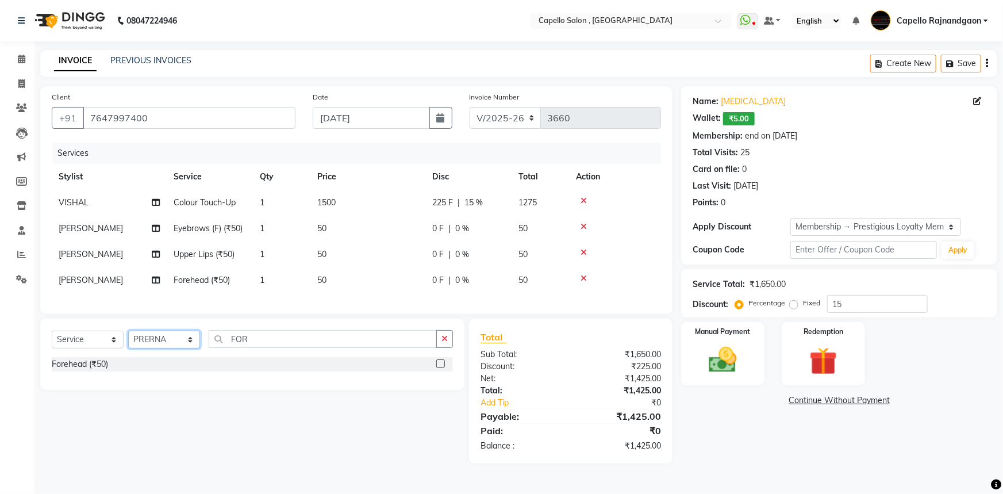
click at [128, 339] on select "Select Stylist ADMIN Capello [GEOGRAPHIC_DATA] [GEOGRAPHIC_DATA] [PERSON_NAME] …" at bounding box center [164, 340] width 72 height 18
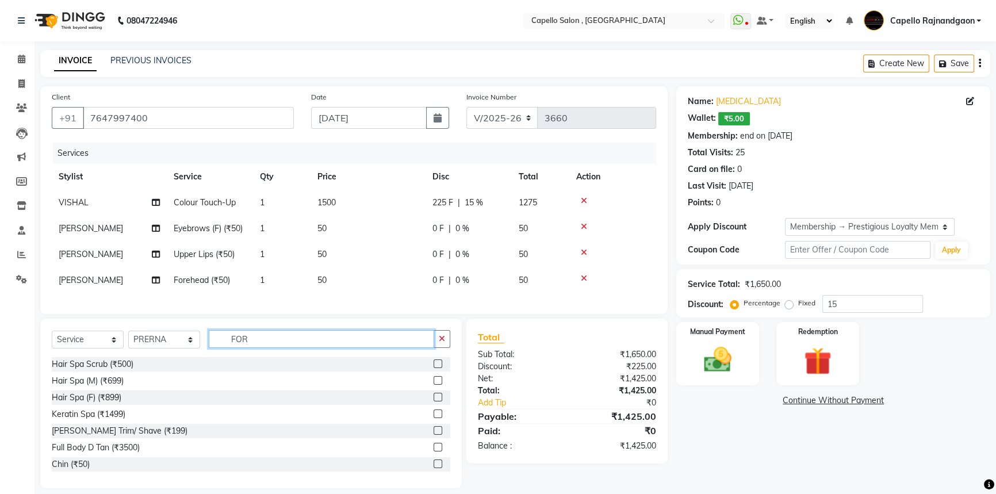
drag, startPoint x: 227, startPoint y: 344, endPoint x: 294, endPoint y: 344, distance: 66.7
click at [294, 344] on input "FOR" at bounding box center [321, 339] width 225 height 18
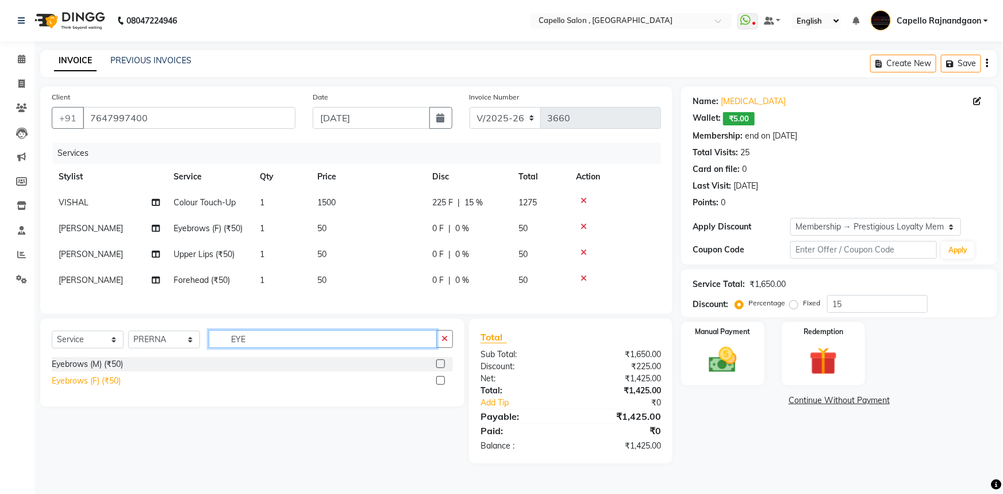
type input "EYE"
click at [67, 382] on div "Eyebrows (F) (₹50)" at bounding box center [86, 381] width 69 height 12
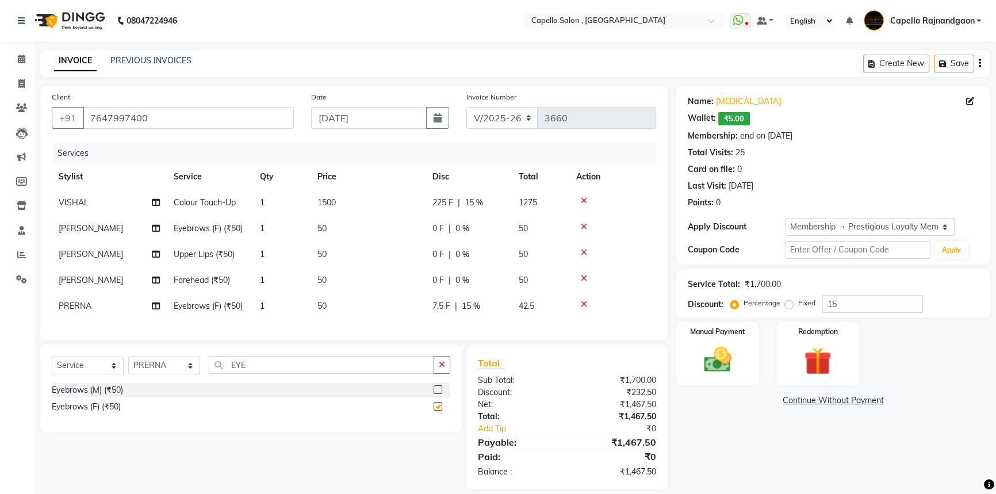
checkbox input "false"
click at [491, 310] on div "7.5 F | 15 %" at bounding box center [468, 306] width 72 height 12
select select "19635"
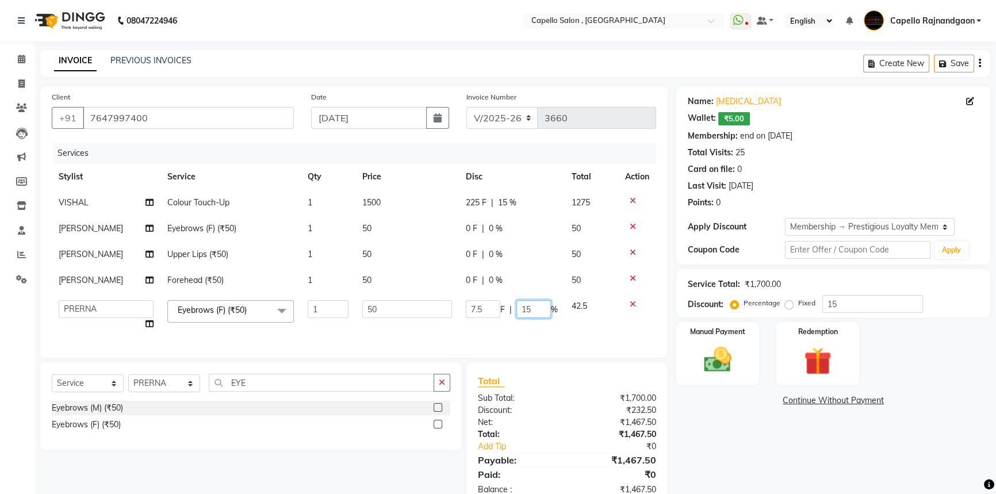
drag, startPoint x: 519, startPoint y: 308, endPoint x: 539, endPoint y: 309, distance: 20.1
click at [539, 309] on input "15" at bounding box center [533, 309] width 34 height 18
type input "0"
click at [747, 429] on div "Name: Nikita Wallet: ₹5.00 Membership: end on 03-08-2028 Total Visits: 25 Card …" at bounding box center [837, 296] width 322 height 421
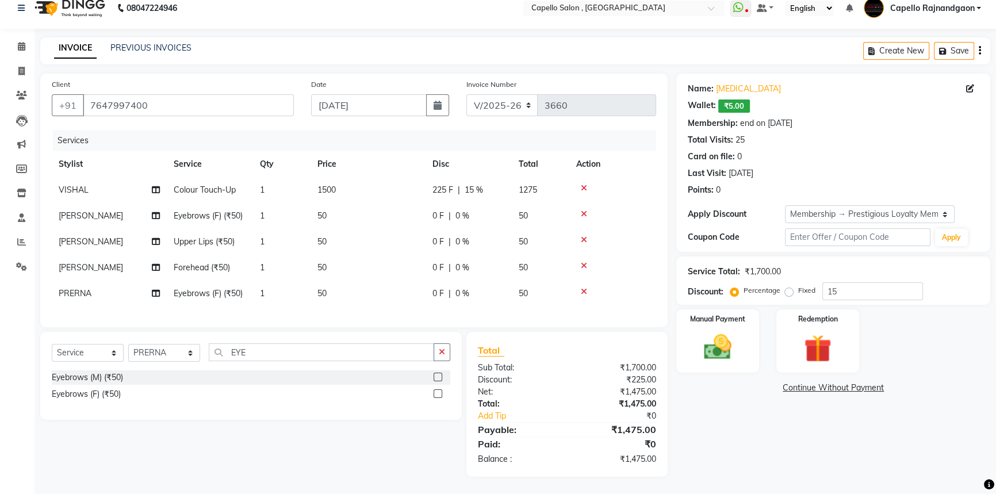
scroll to position [20, 0]
click at [735, 413] on div "Name: Nikita Wallet: ₹5.00 Membership: end on 03-08-2028 Total Visits: 25 Card …" at bounding box center [837, 275] width 322 height 403
drag, startPoint x: 189, startPoint y: 356, endPoint x: 187, endPoint y: 347, distance: 10.0
click at [189, 356] on select "Select Stylist ADMIN Capello [GEOGRAPHIC_DATA] [GEOGRAPHIC_DATA] [PERSON_NAME] …" at bounding box center [164, 353] width 72 height 18
drag, startPoint x: 239, startPoint y: 354, endPoint x: 293, endPoint y: 355, distance: 53.5
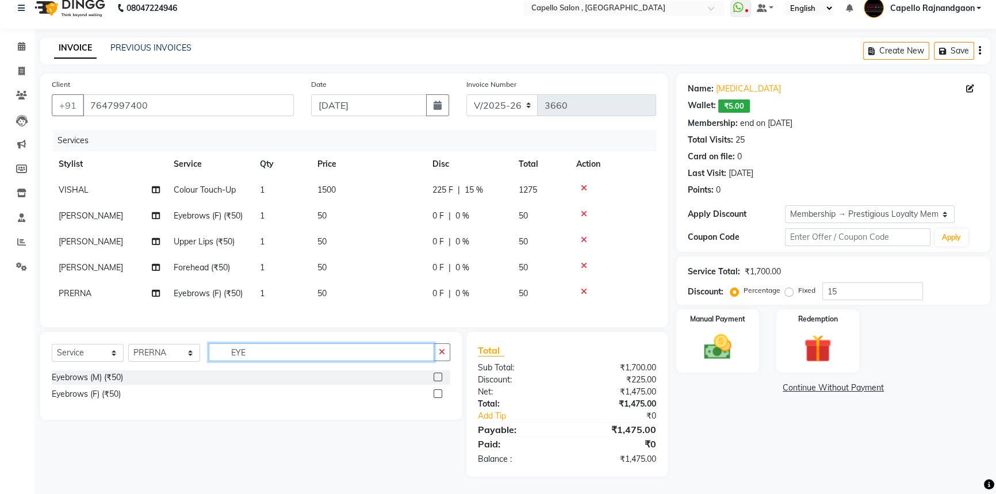
click at [293, 355] on input "EYE" at bounding box center [321, 352] width 225 height 18
type input "UPP"
click at [103, 378] on div "Upper Lips (₹50)" at bounding box center [82, 377] width 61 height 12
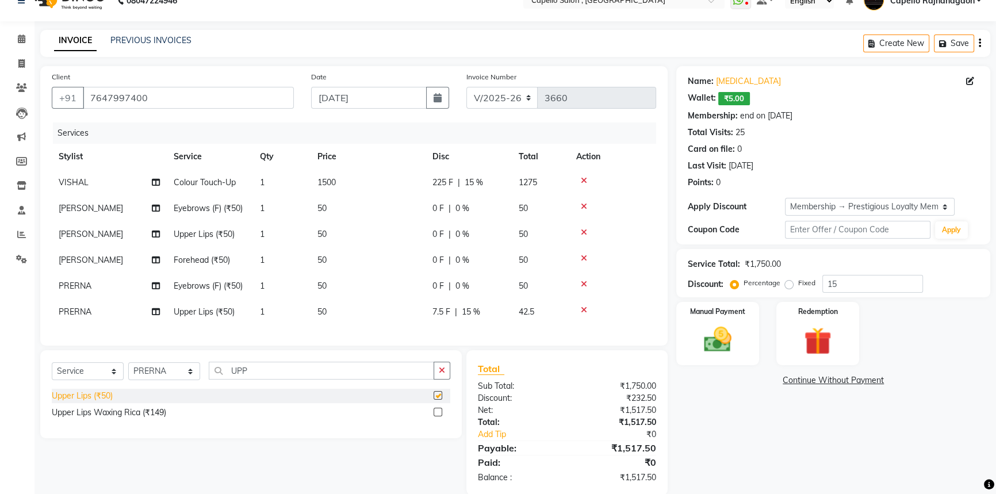
checkbox input "false"
drag, startPoint x: 242, startPoint y: 377, endPoint x: 294, endPoint y: 380, distance: 52.4
click at [294, 379] on input "UPP" at bounding box center [321, 371] width 225 height 18
type input "CHIN"
click at [63, 399] on div "Chin (₹50)" at bounding box center [71, 396] width 38 height 12
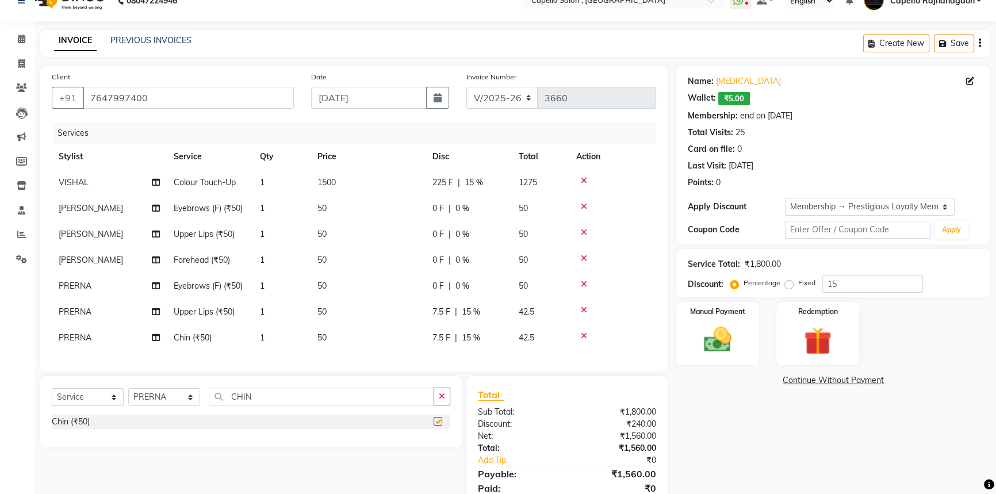
checkbox input "false"
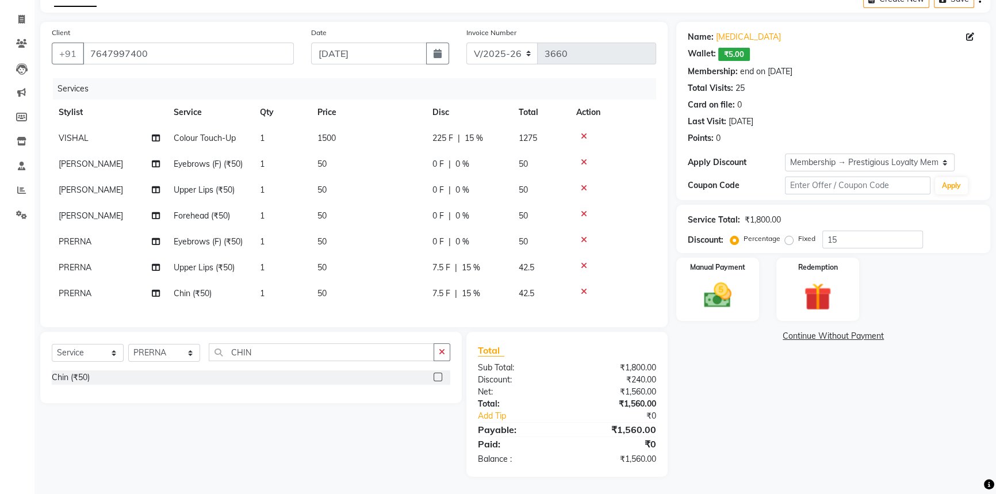
click at [446, 263] on span "7.5 F" at bounding box center [441, 268] width 18 height 12
select select "19635"
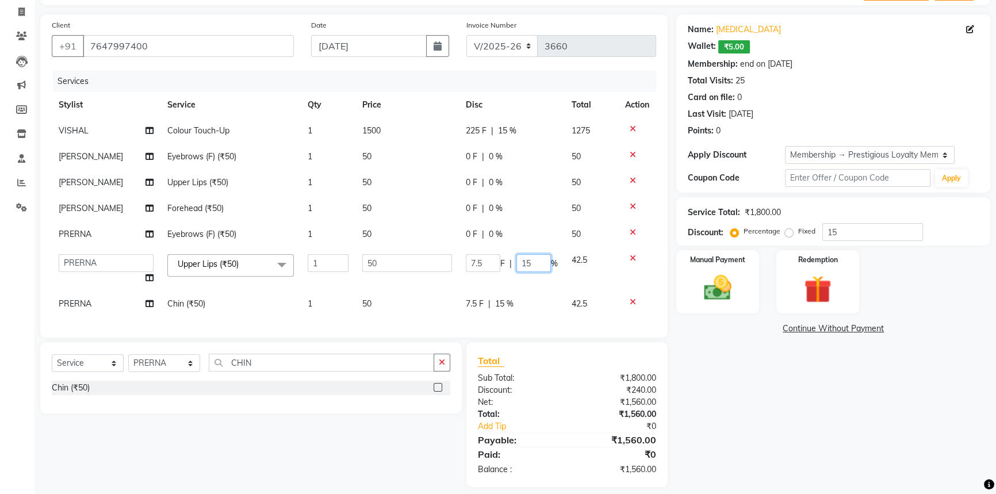
drag, startPoint x: 519, startPoint y: 262, endPoint x: 567, endPoint y: 264, distance: 48.3
click at [567, 264] on tr "ADMIN Capello Rajnandgaon Harshal khushi Namrata murari nihal PRERNA Rinki ROSH…" at bounding box center [354, 269] width 604 height 44
type input "0"
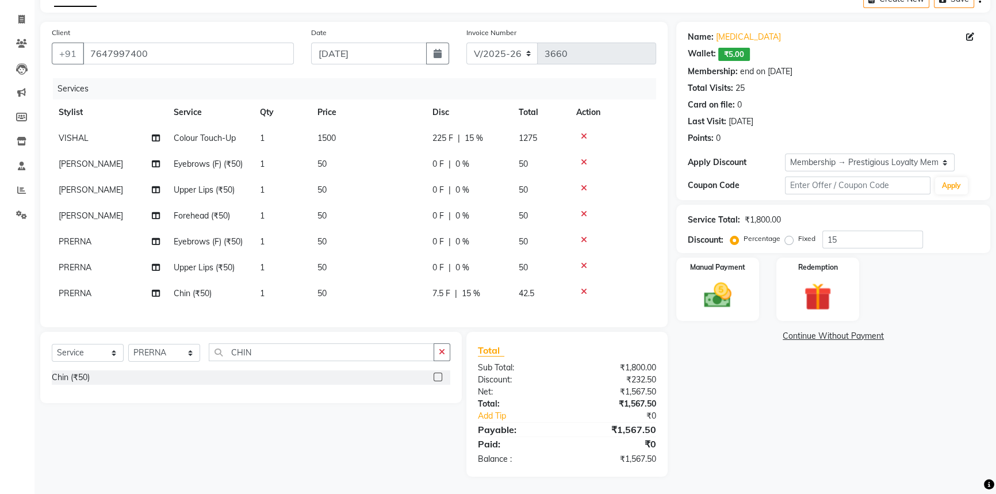
click at [524, 306] on div "Services Stylist Service Qty Price Disc Total Action VISHAL Colour Touch-Up 1 1…" at bounding box center [354, 196] width 604 height 237
click at [524, 305] on div "Services Stylist Service Qty Price Disc Total Action VISHAL Colour Touch-Up 1 1…" at bounding box center [354, 196] width 604 height 237
click at [516, 287] on td "42.5" at bounding box center [540, 294] width 57 height 26
select select "19635"
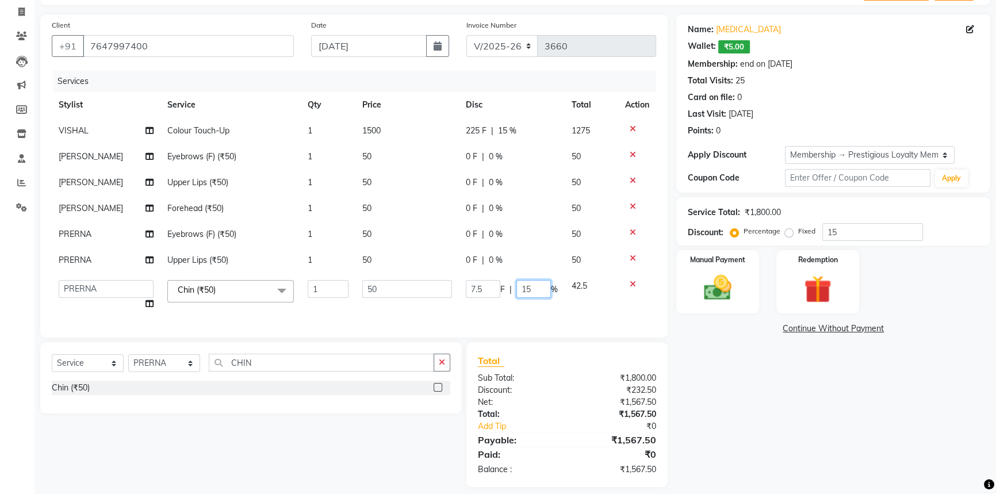
click at [516, 287] on input "15" at bounding box center [533, 289] width 34 height 18
type input "0"
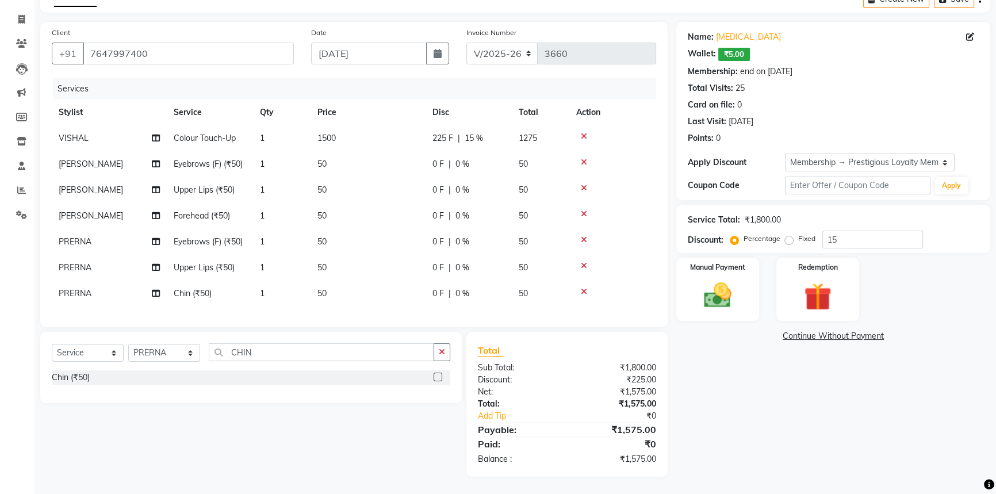
click at [746, 402] on div "Name: Nikita Wallet: ₹5.00 Membership: end on 03-08-2028 Total Visits: 25 Card …" at bounding box center [837, 249] width 322 height 455
click at [707, 307] on div "Manual Payment" at bounding box center [717, 289] width 86 height 66
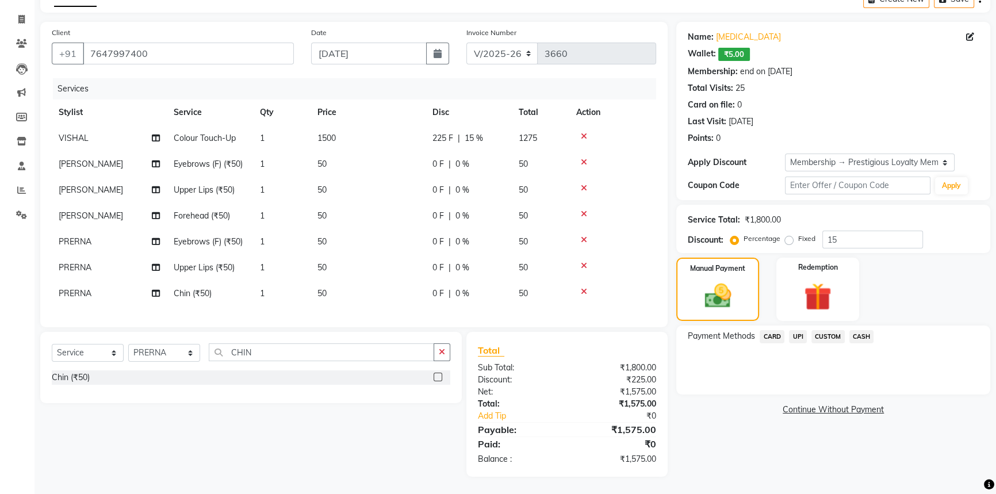
click at [859, 330] on span "CASH" at bounding box center [861, 336] width 25 height 13
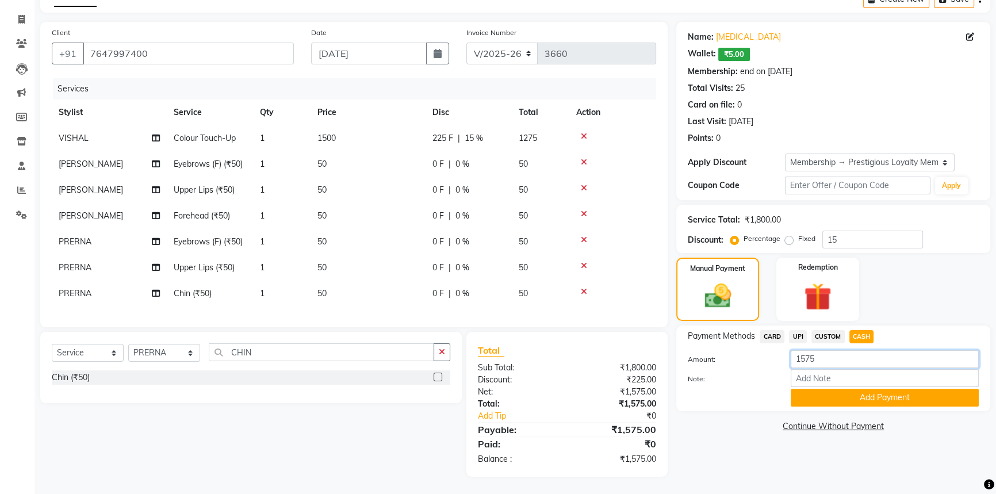
click at [828, 352] on input "1575" at bounding box center [884, 359] width 188 height 18
type input "1500"
click at [830, 389] on button "Add Payment" at bounding box center [884, 398] width 188 height 18
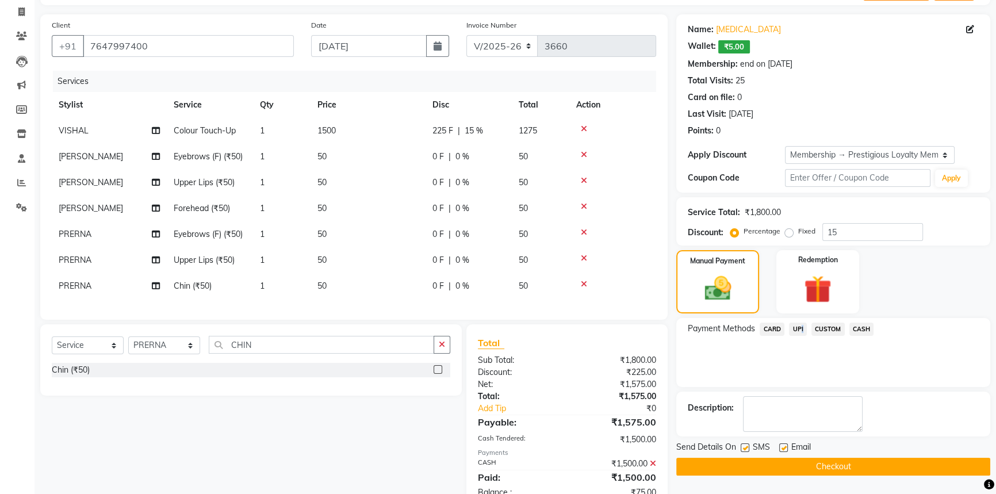
click at [799, 328] on span "UPI" at bounding box center [798, 328] width 18 height 13
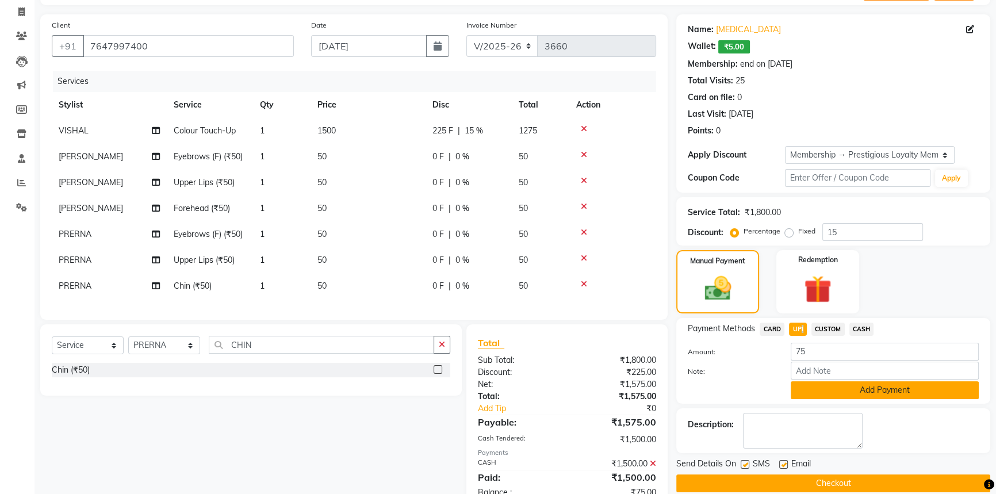
click at [832, 390] on button "Add Payment" at bounding box center [884, 390] width 188 height 18
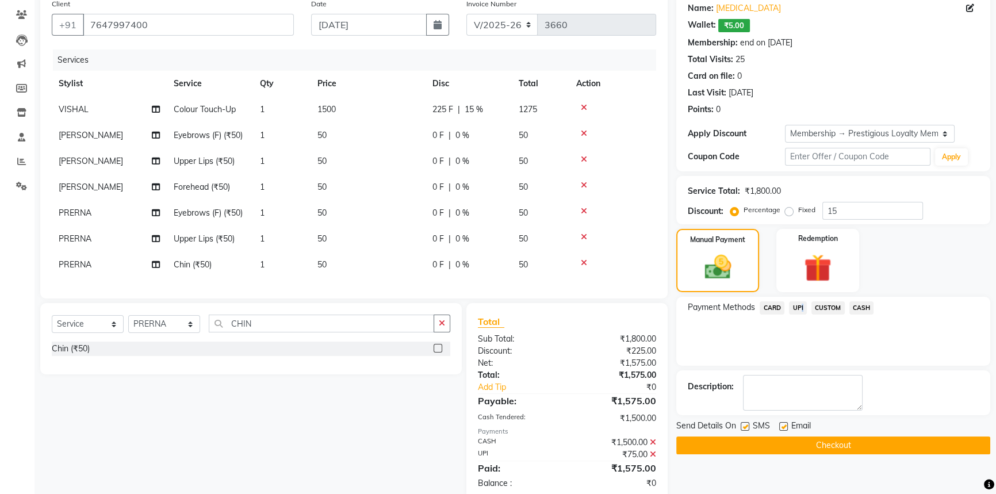
scroll to position [125, 0]
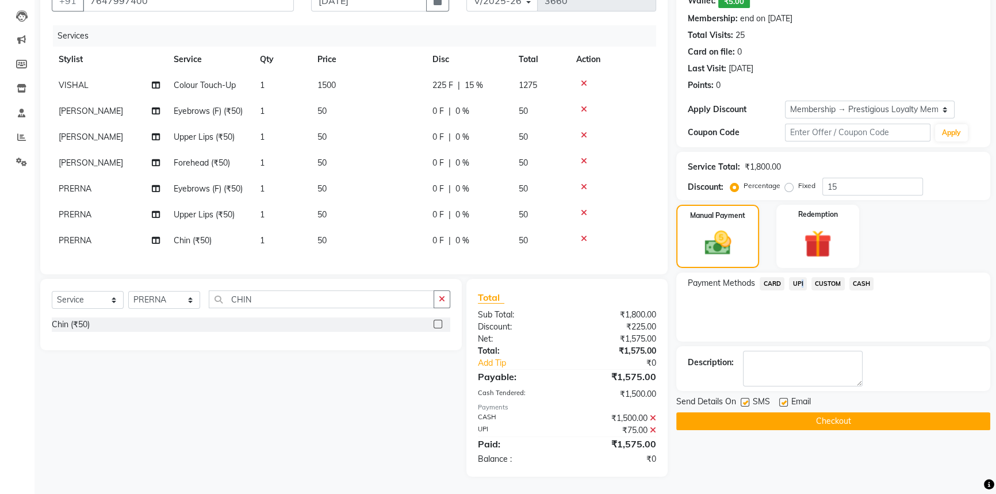
click at [826, 416] on button "Checkout" at bounding box center [833, 421] width 314 height 18
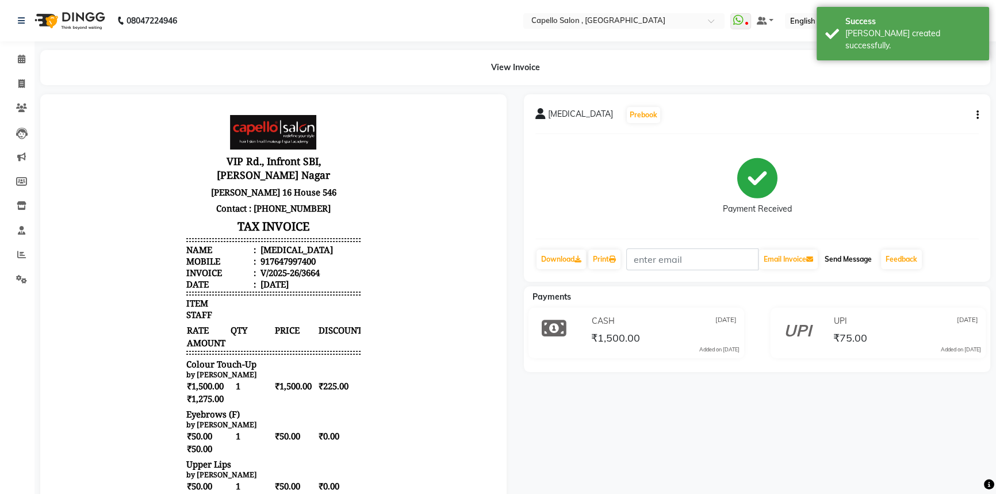
click at [858, 262] on button "Send Message" at bounding box center [848, 259] width 56 height 20
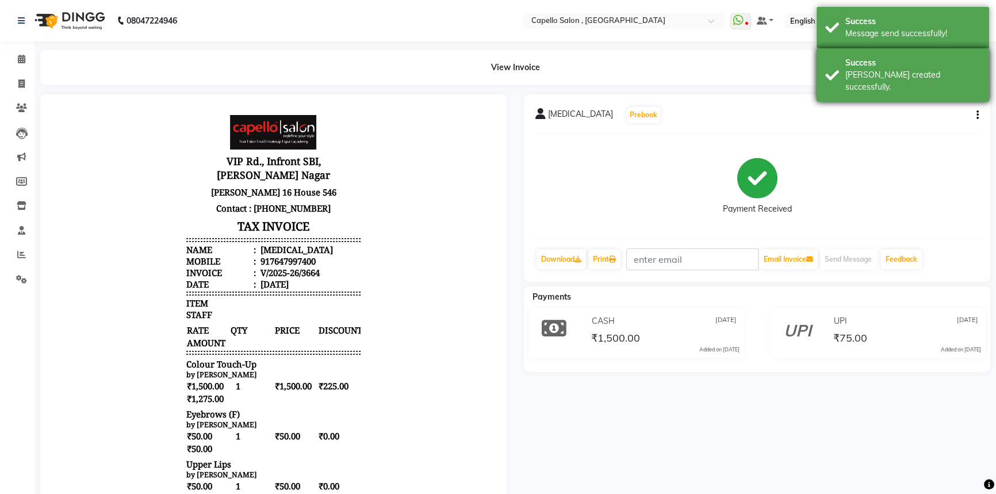
click at [867, 86] on div "Success Bill created successfully." at bounding box center [902, 74] width 172 height 53
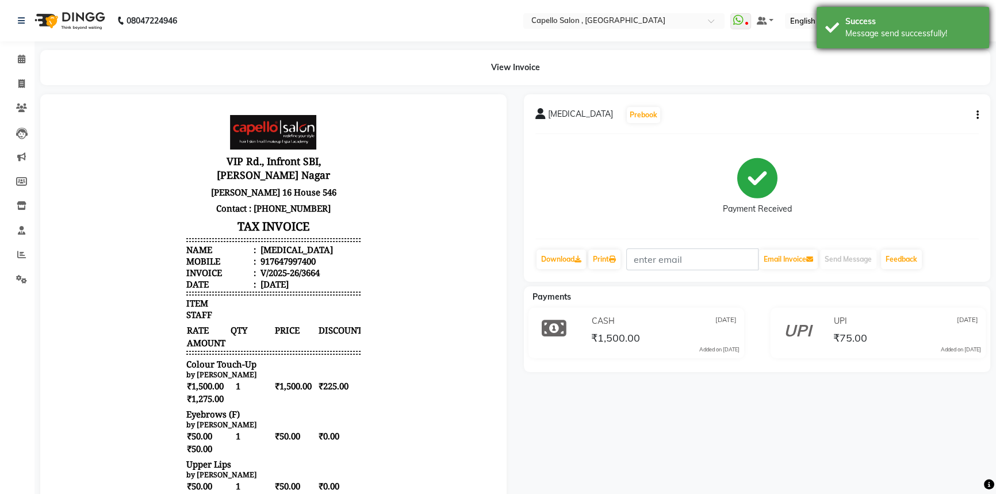
click at [859, 45] on div "Success Message send successfully!" at bounding box center [902, 27] width 172 height 41
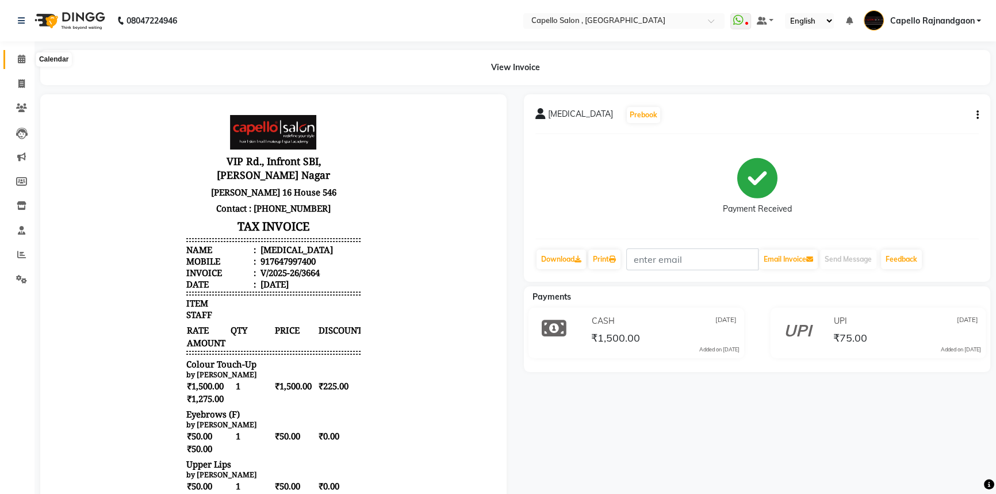
click at [18, 58] on icon at bounding box center [21, 59] width 7 height 9
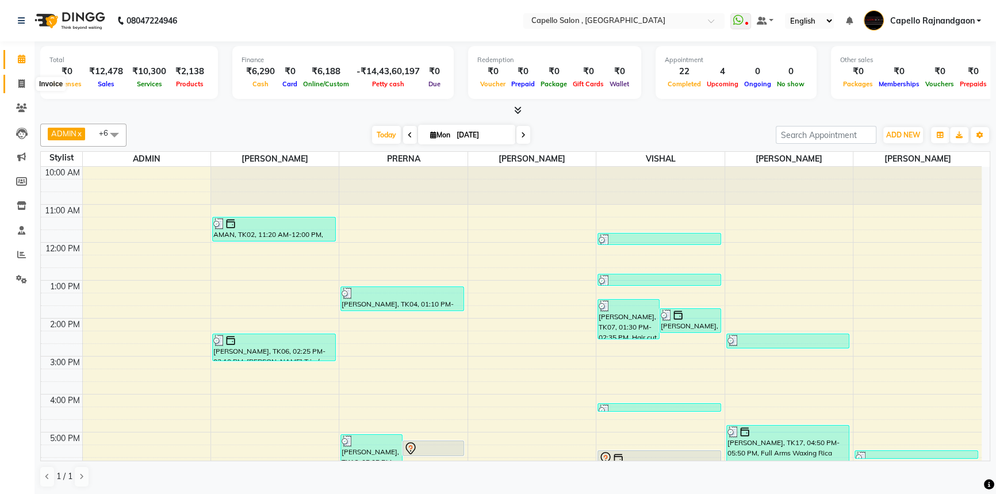
click at [17, 83] on span at bounding box center [21, 84] width 20 height 13
select select "service"
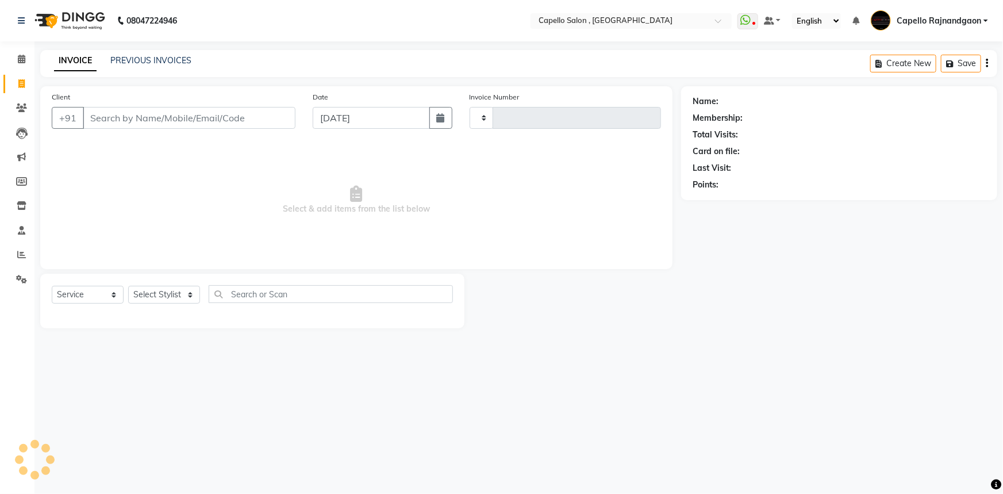
type input "3665"
select select "856"
click at [147, 284] on div "Select Service Product Membership Package Voucher Prepaid Gift Card Select Styl…" at bounding box center [252, 301] width 424 height 55
click at [149, 298] on select "Select Stylist" at bounding box center [164, 295] width 72 height 18
select select "38913"
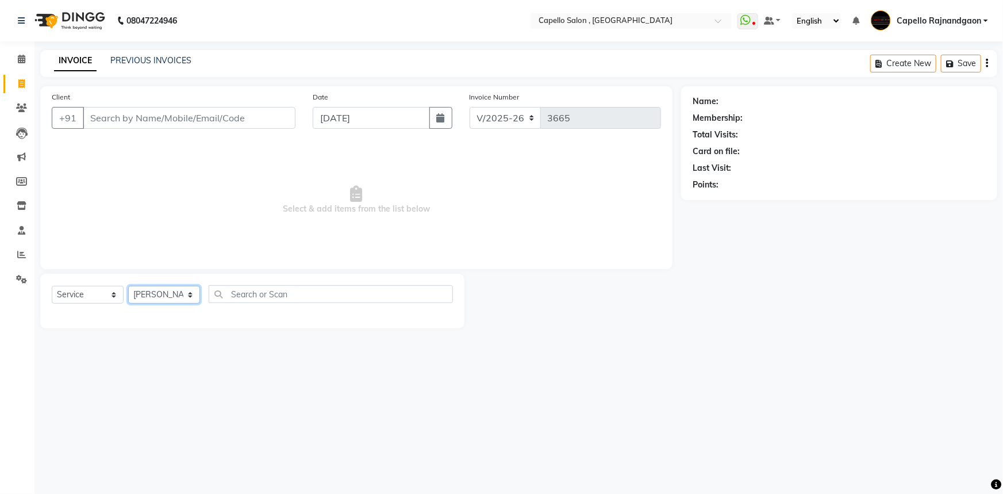
click at [128, 286] on select "Select Stylist ADMIN Capello [GEOGRAPHIC_DATA] [GEOGRAPHIC_DATA] [PERSON_NAME] …" at bounding box center [164, 295] width 72 height 18
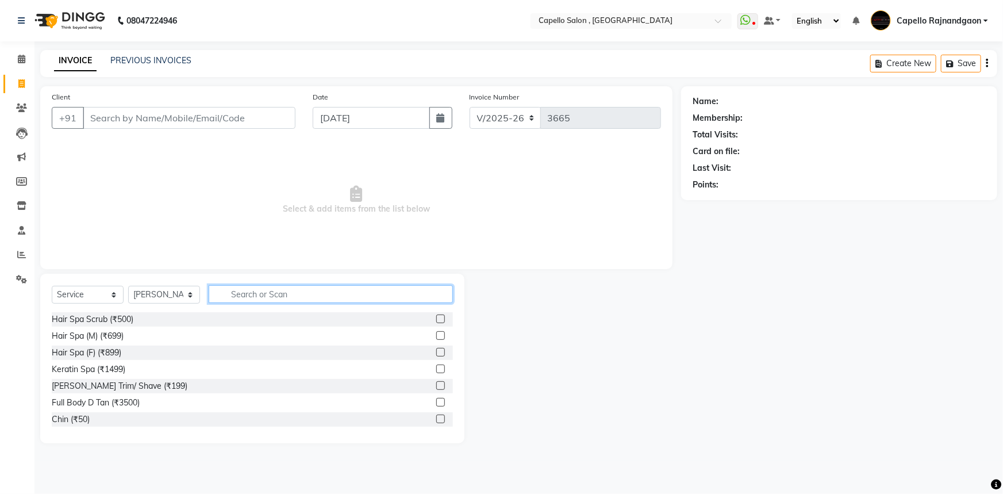
click at [264, 292] on input "text" at bounding box center [331, 294] width 244 height 18
type input "CUT"
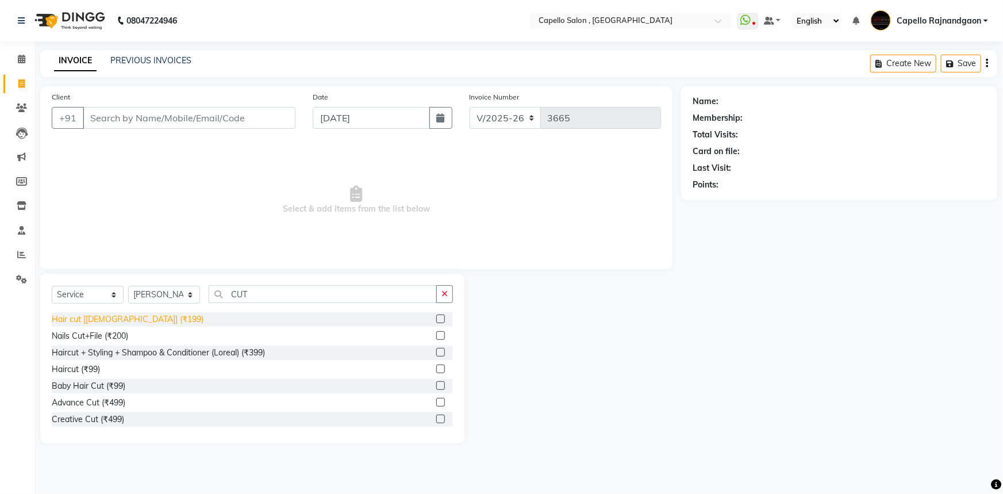
click at [112, 319] on div "Hair cut [[DEMOGRAPHIC_DATA]] (₹199)" at bounding box center [128, 319] width 152 height 12
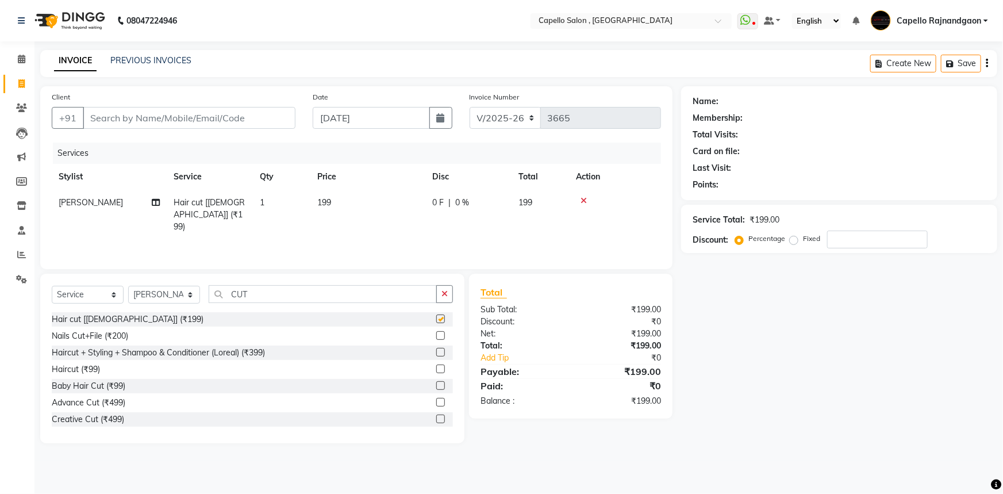
checkbox input "false"
drag, startPoint x: 225, startPoint y: 290, endPoint x: 297, endPoint y: 290, distance: 71.9
click at [298, 293] on input "CUT" at bounding box center [323, 294] width 228 height 18
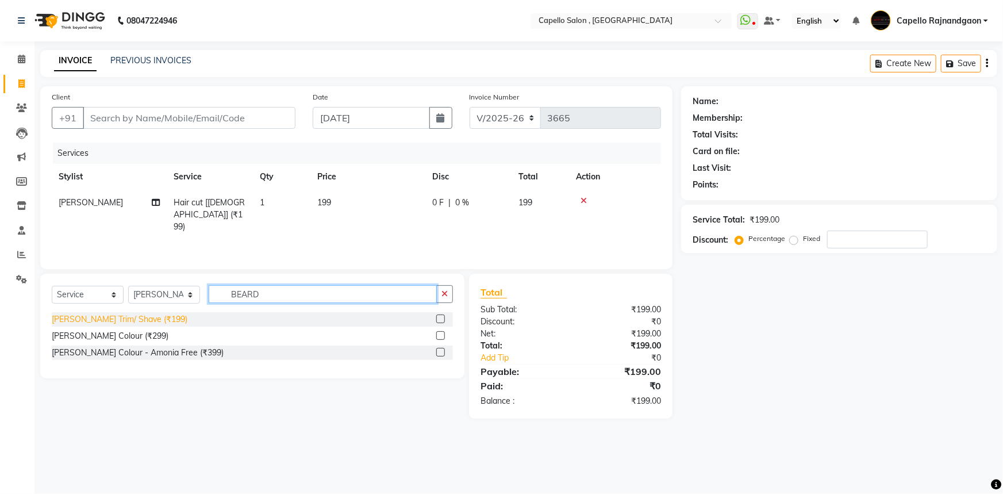
type input "BEARD"
click at [135, 321] on div "[PERSON_NAME] Trim/ Shave (₹199)" at bounding box center [120, 319] width 136 height 12
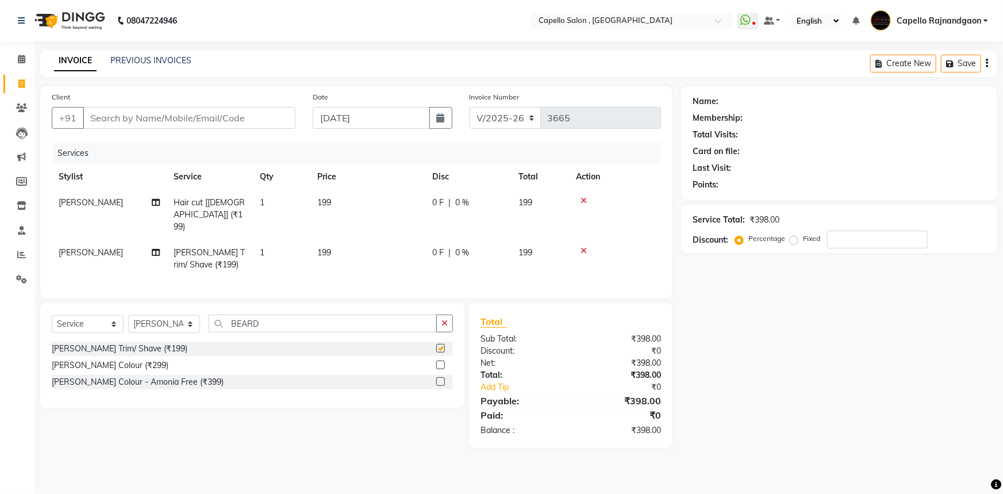
checkbox input "false"
click at [368, 214] on td "199" at bounding box center [367, 215] width 115 height 50
select select "38913"
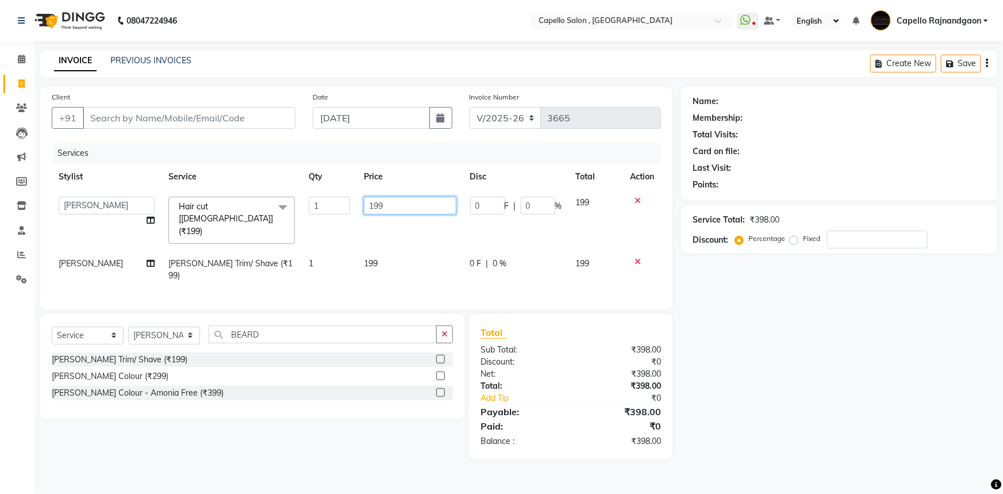
click at [409, 213] on input "199" at bounding box center [410, 206] width 92 height 18
type input "200"
click at [402, 225] on td "200" at bounding box center [410, 220] width 106 height 61
select select "38913"
click at [400, 251] on td "199" at bounding box center [410, 270] width 106 height 38
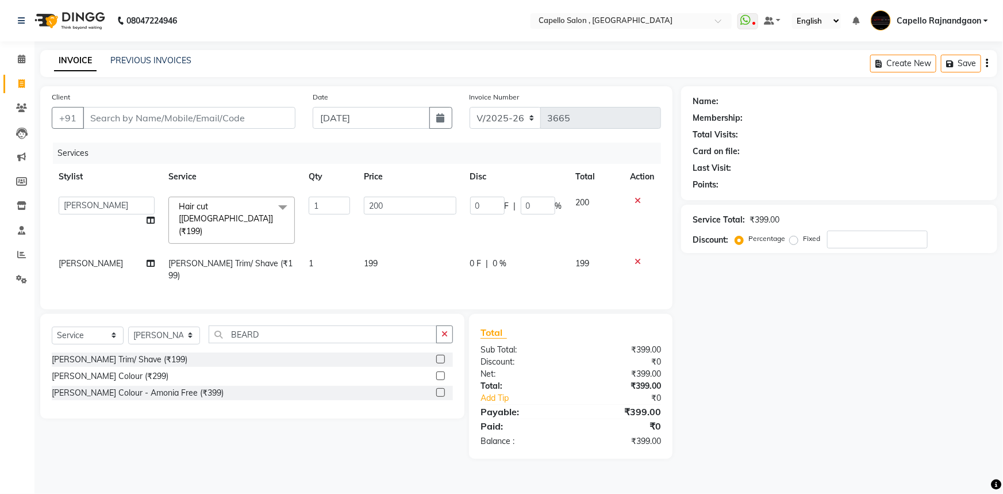
select select "38913"
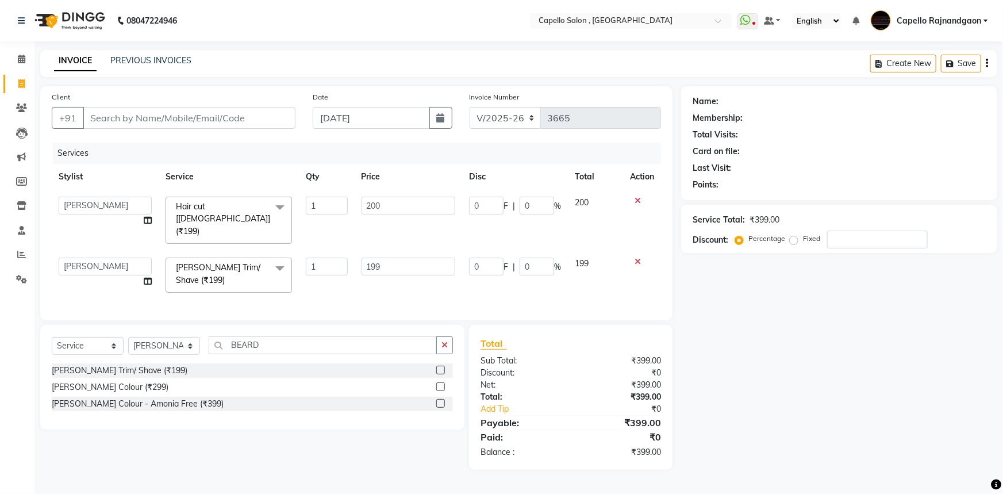
click at [400, 251] on td "199" at bounding box center [409, 275] width 108 height 49
click at [400, 258] on input "199" at bounding box center [409, 267] width 94 height 18
type input "200"
click at [172, 116] on input "Client" at bounding box center [189, 118] width 213 height 22
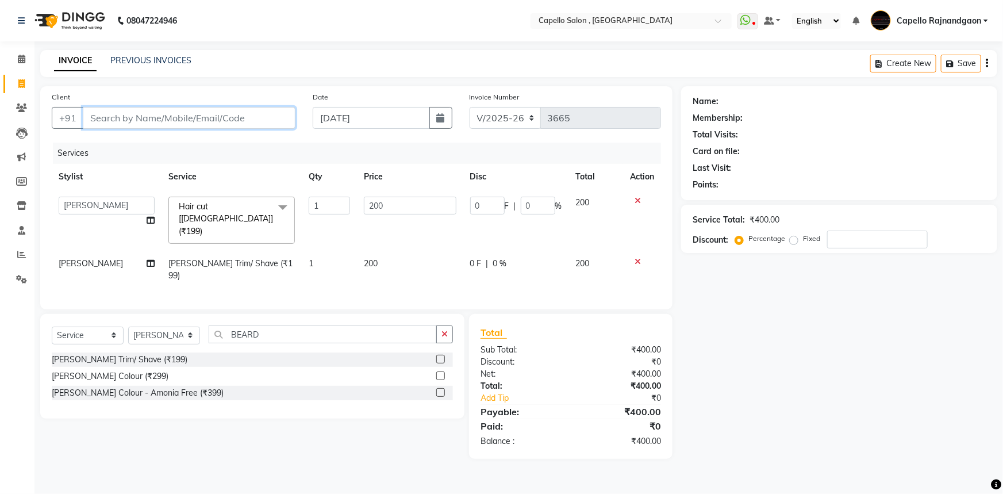
click at [172, 116] on input "Client" at bounding box center [189, 118] width 213 height 22
click at [784, 387] on div "Name: Membership: Total Visits: Card on file: Last Visit: Points: Service Total…" at bounding box center [843, 272] width 325 height 373
click at [213, 119] on input "Client" at bounding box center [189, 118] width 213 height 22
type input "9"
type input "0"
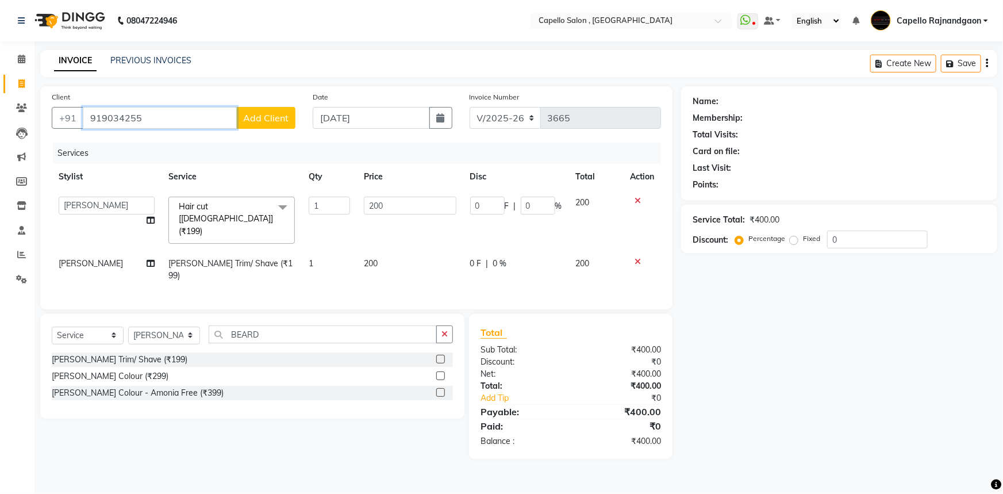
click at [100, 117] on input "919034255" at bounding box center [160, 118] width 154 height 22
type input "9119034255"
click at [258, 115] on span "Add Client" at bounding box center [265, 117] width 45 height 11
select select "7"
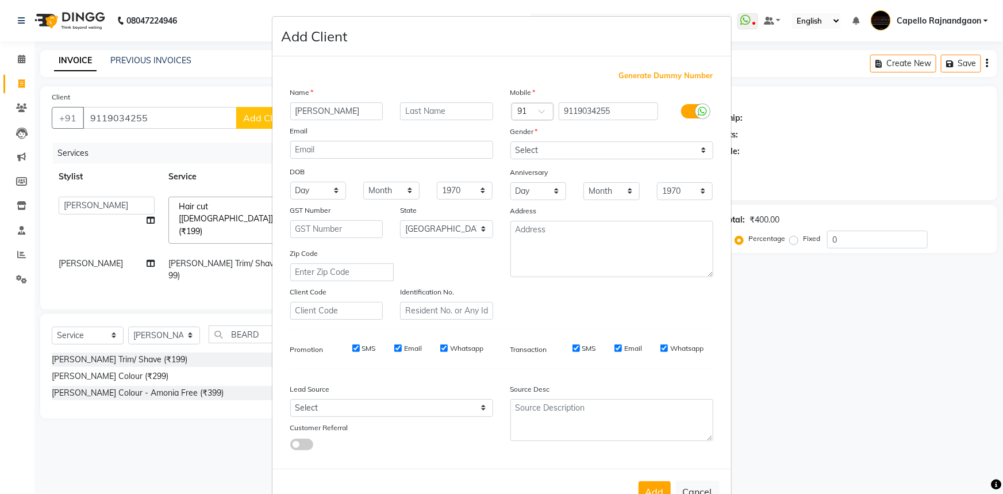
type input "ANKUSH"
click at [520, 155] on select "Select Male Female Other Prefer Not To Say" at bounding box center [611, 150] width 203 height 18
select select "male"
click at [510, 141] on select "Select Male Female Other Prefer Not To Say" at bounding box center [611, 150] width 203 height 18
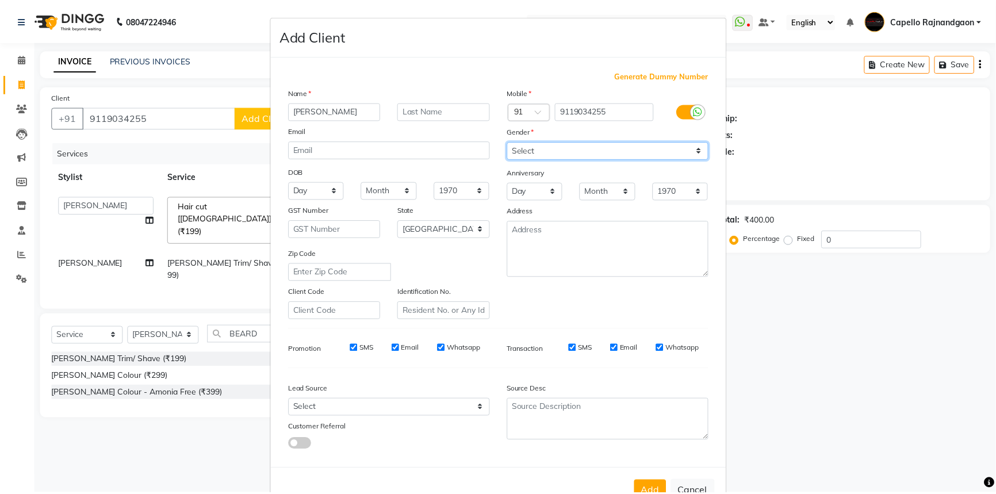
scroll to position [40, 0]
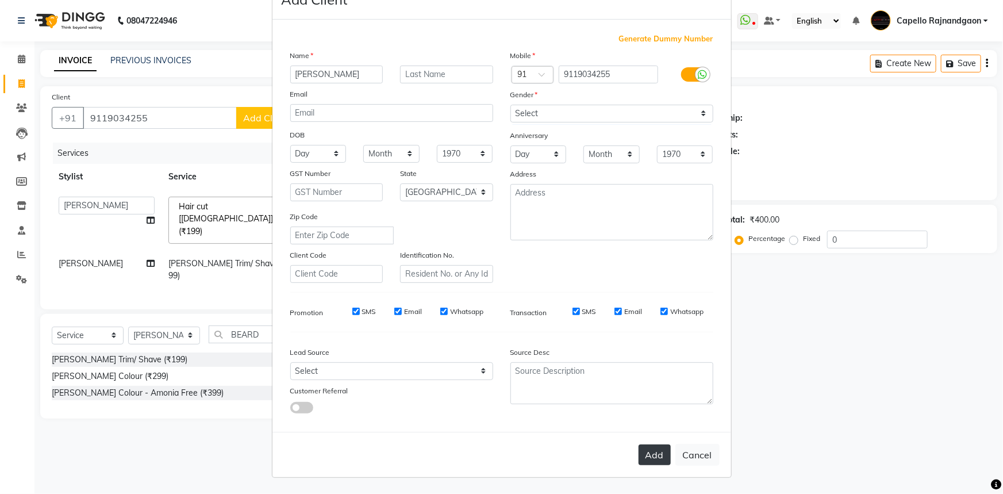
click at [639, 456] on button "Add" at bounding box center [655, 454] width 32 height 21
select select
select select "null"
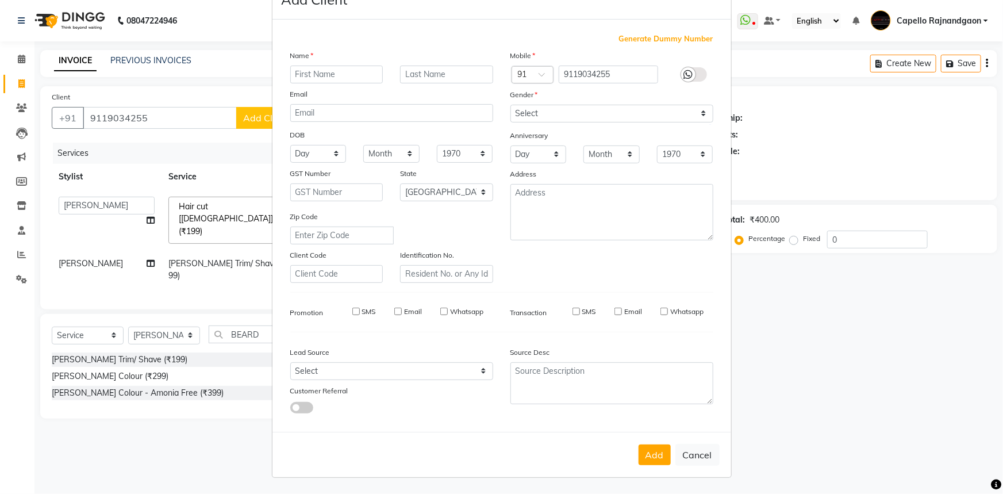
select select
checkbox input "false"
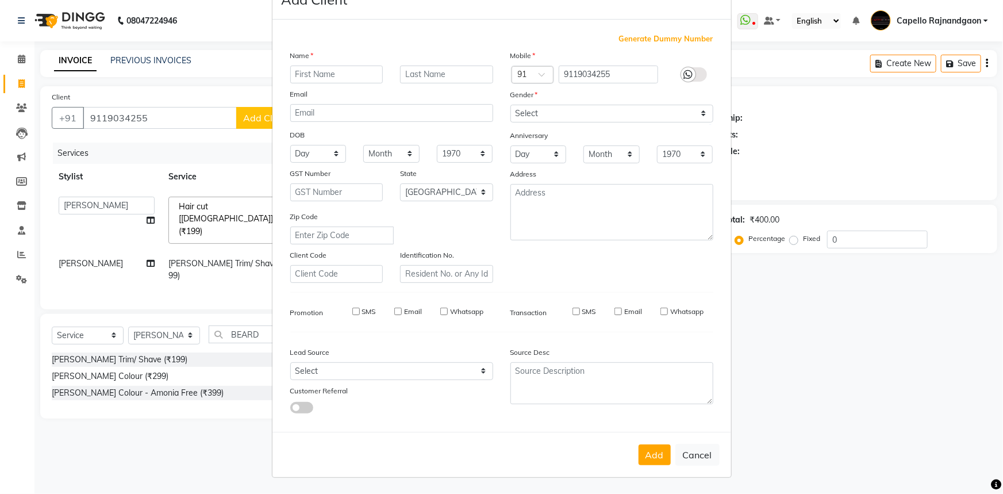
checkbox input "false"
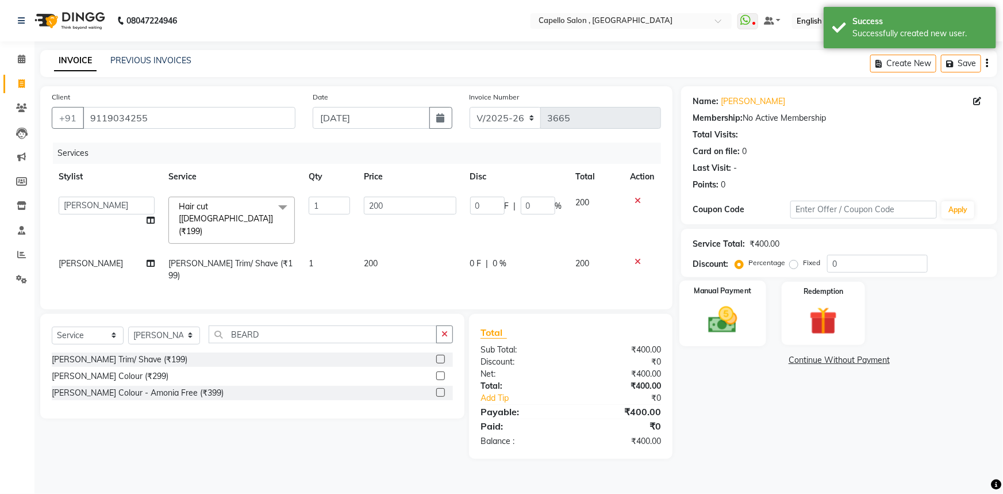
click at [710, 324] on img at bounding box center [723, 319] width 47 height 33
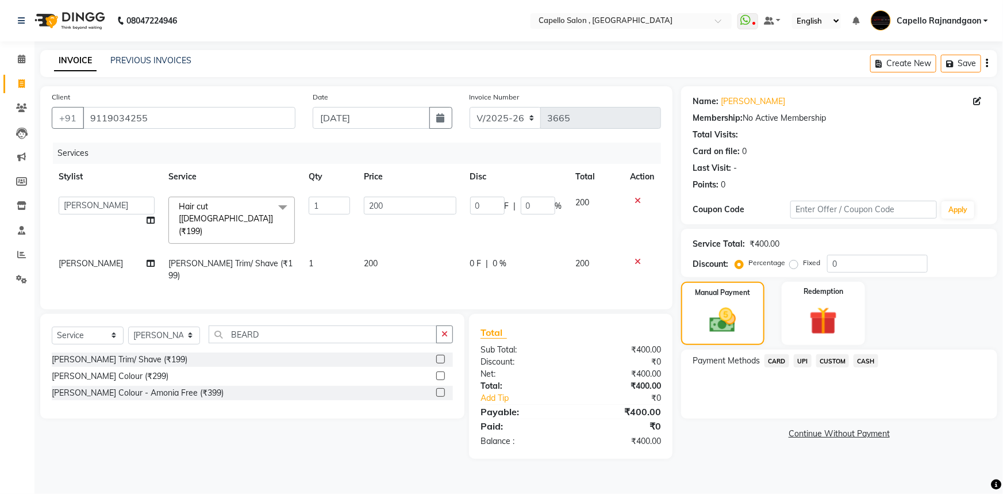
click at [866, 360] on span "CASH" at bounding box center [866, 360] width 25 height 13
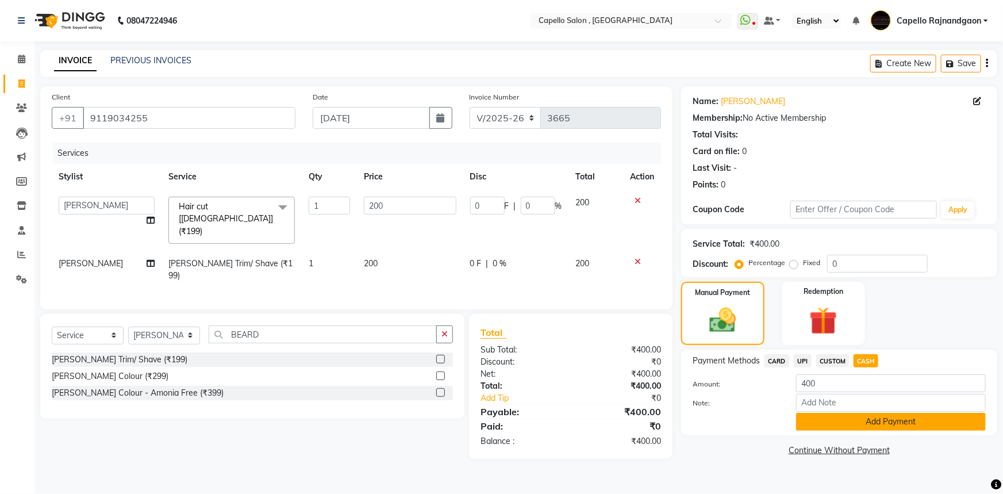
click at [840, 420] on button "Add Payment" at bounding box center [891, 422] width 190 height 18
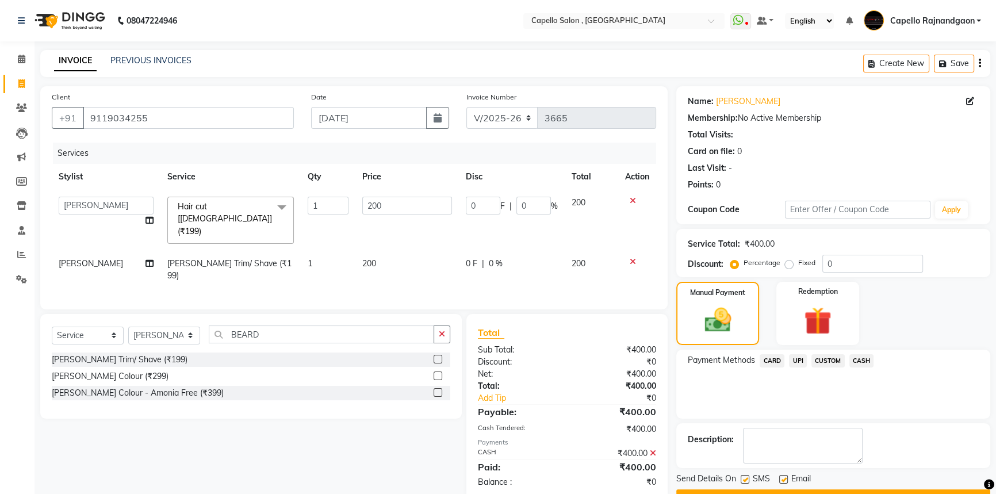
scroll to position [29, 0]
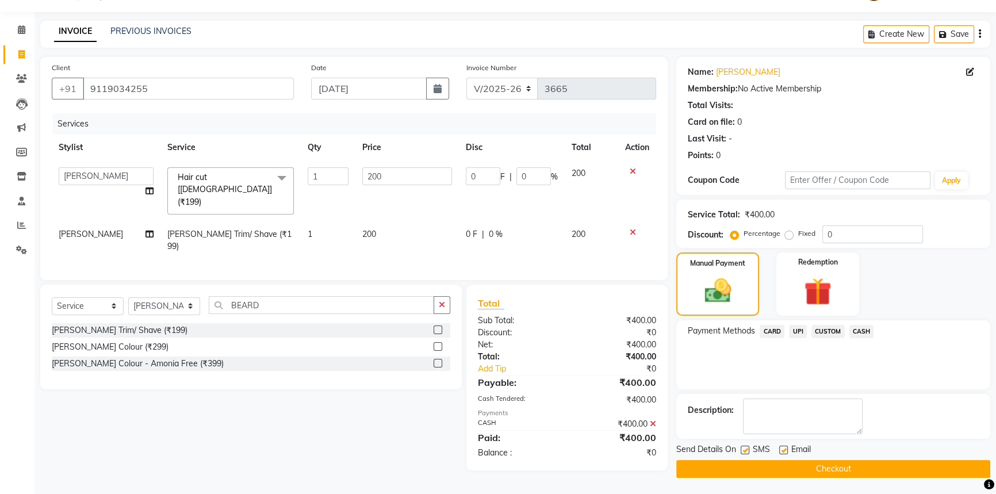
click at [820, 469] on button "Checkout" at bounding box center [833, 469] width 314 height 18
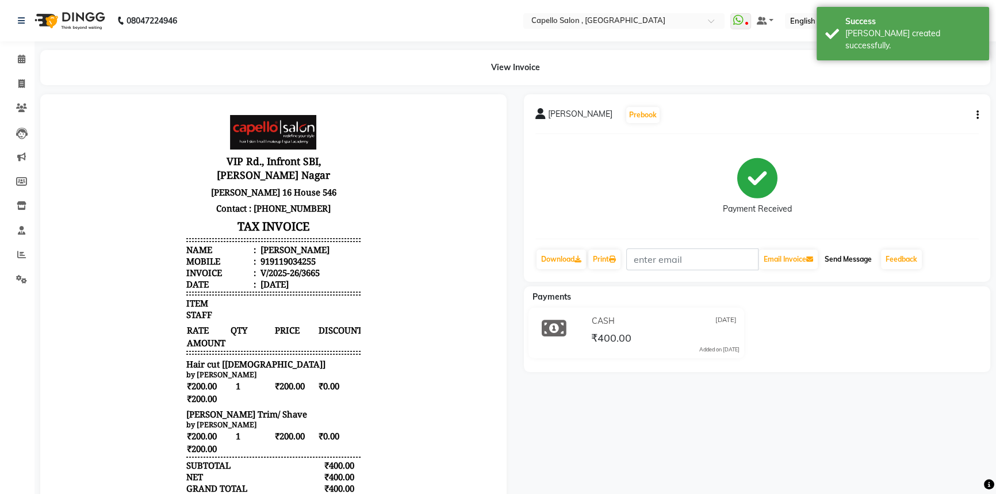
drag, startPoint x: 848, startPoint y: 258, endPoint x: 826, endPoint y: 259, distance: 22.5
click at [847, 258] on button "Send Message" at bounding box center [848, 259] width 56 height 20
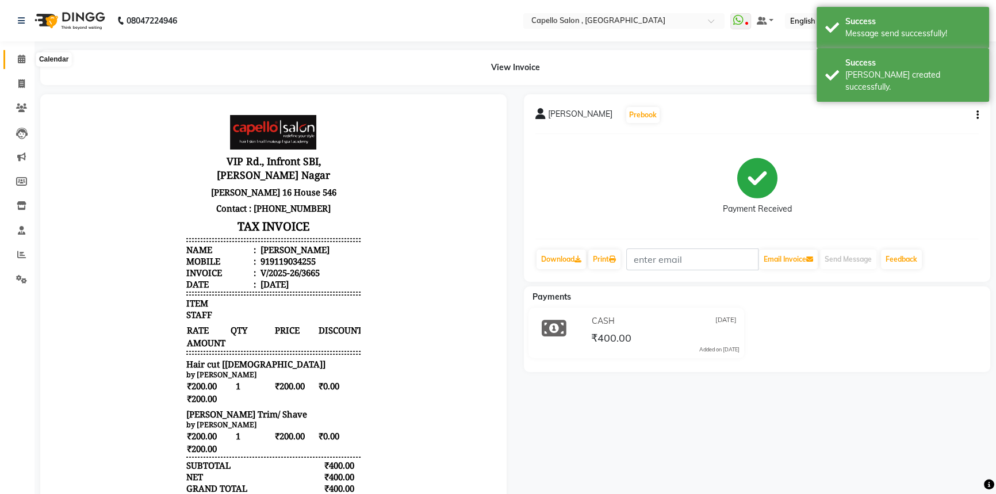
click at [22, 57] on icon at bounding box center [21, 59] width 7 height 9
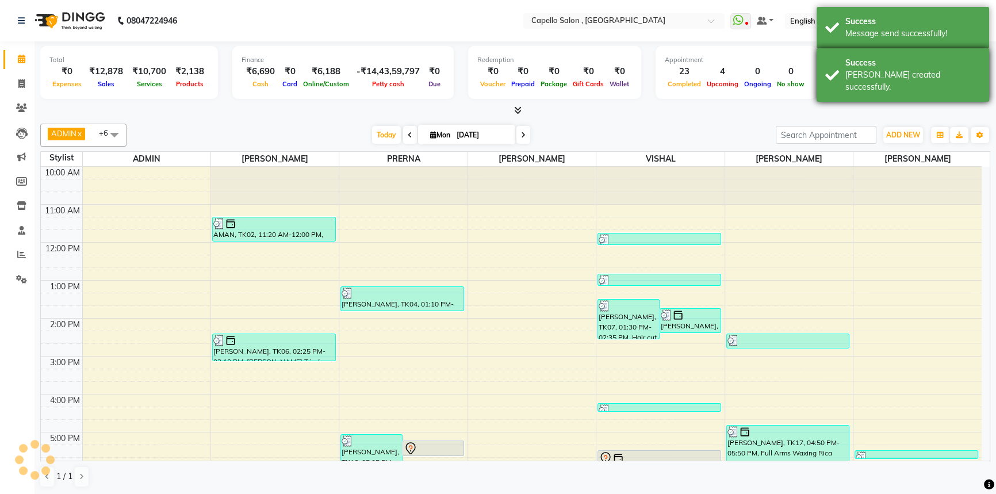
click at [880, 73] on div "[PERSON_NAME] created successfully." at bounding box center [912, 81] width 135 height 24
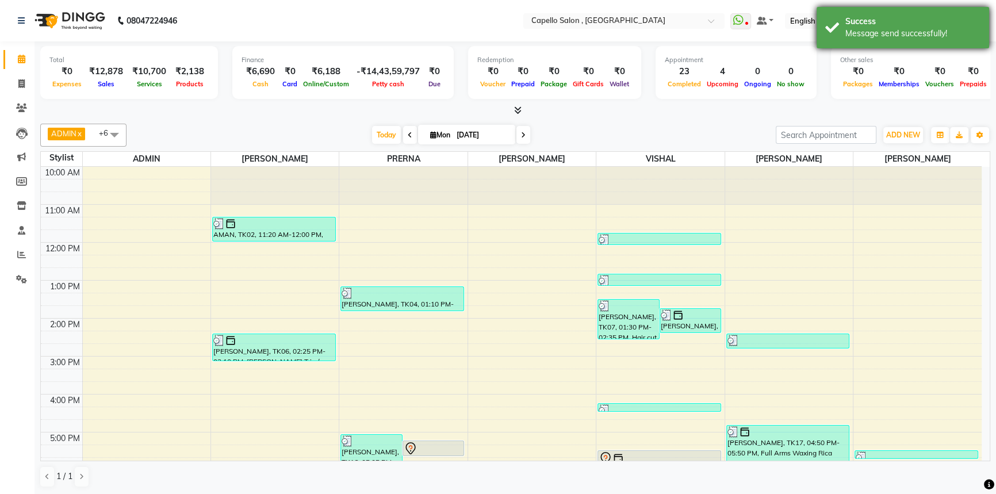
click at [889, 34] on div "Message send successfully!" at bounding box center [912, 34] width 135 height 12
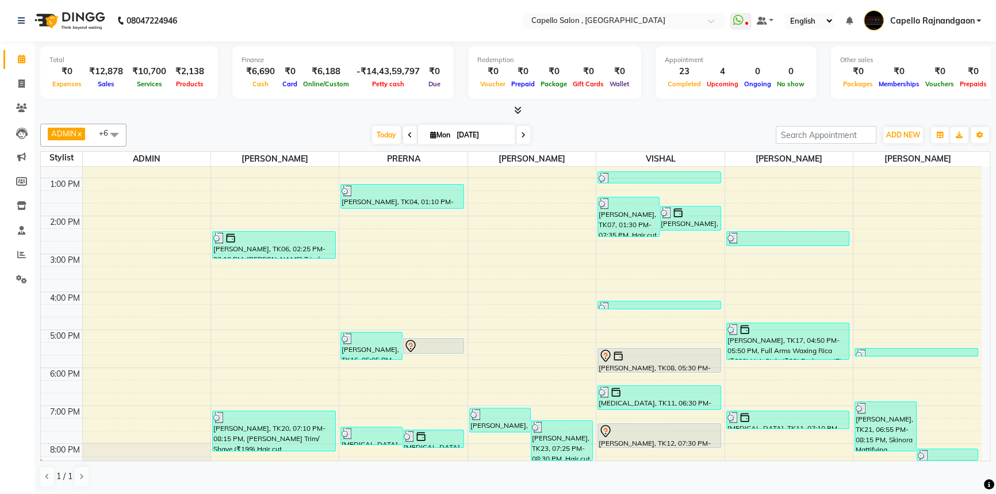
scroll to position [121, 0]
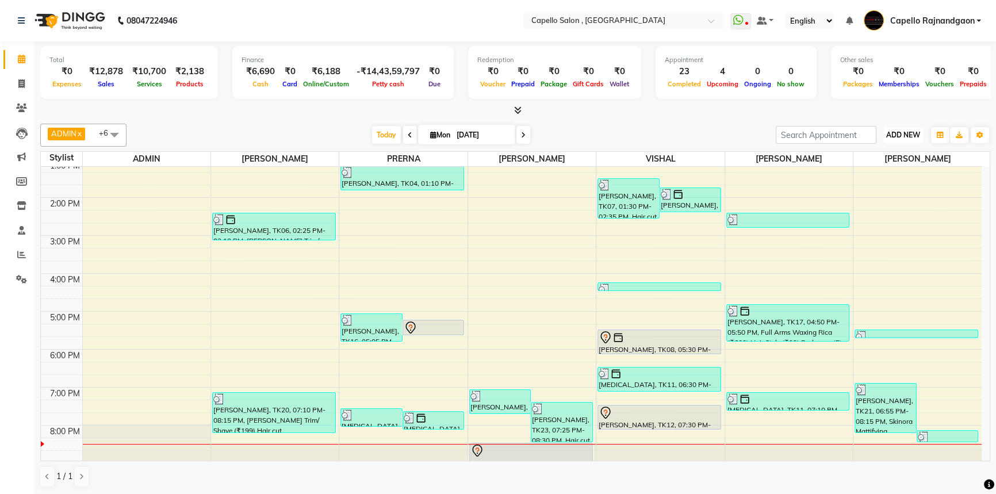
click at [892, 135] on span "ADD NEW" at bounding box center [903, 134] width 34 height 9
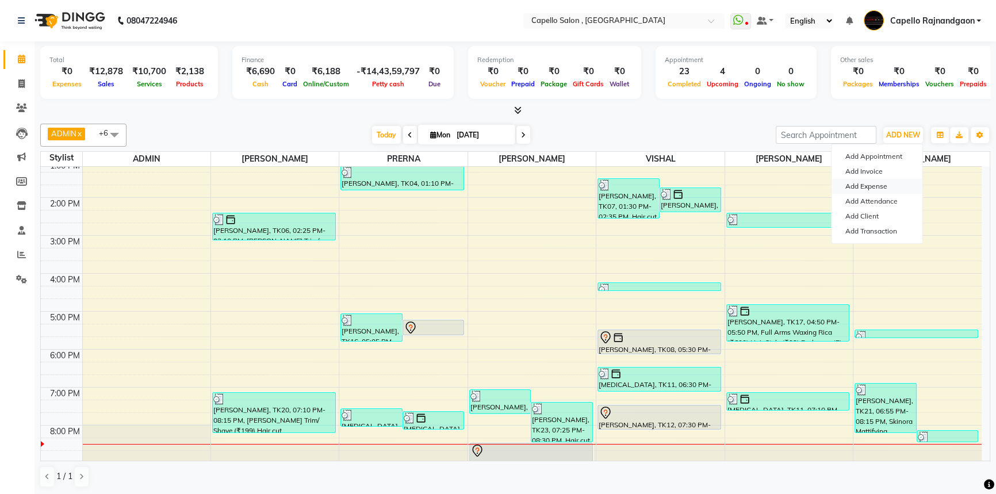
click at [894, 184] on link "Add Expense" at bounding box center [876, 186] width 91 height 15
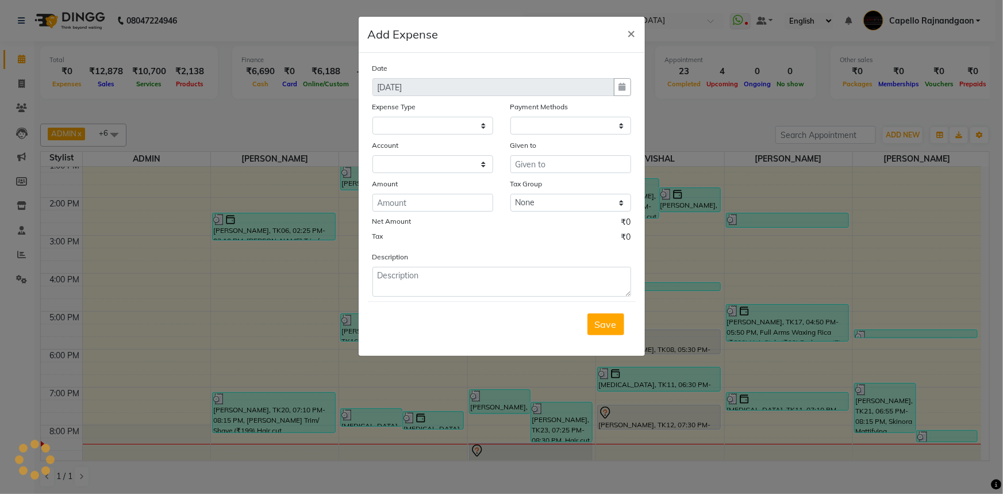
select select
select select "1"
select select "2555"
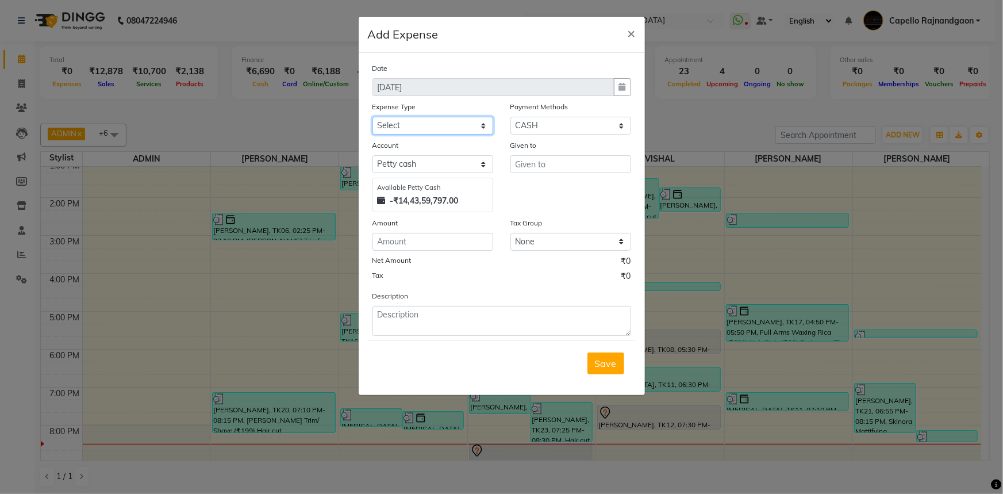
click at [445, 125] on select "Select Advance Salary Annual Lift Maintenance Charges BUILDING MAINTANANCE EXP …" at bounding box center [433, 126] width 121 height 18
select select "2584"
click at [373, 117] on select "Select Advance Salary Annual Lift Maintenance Charges BUILDING MAINTANANCE EXP …" at bounding box center [433, 126] width 121 height 18
click at [581, 160] on input "text" at bounding box center [570, 164] width 121 height 18
type input "ALL STAFFS"
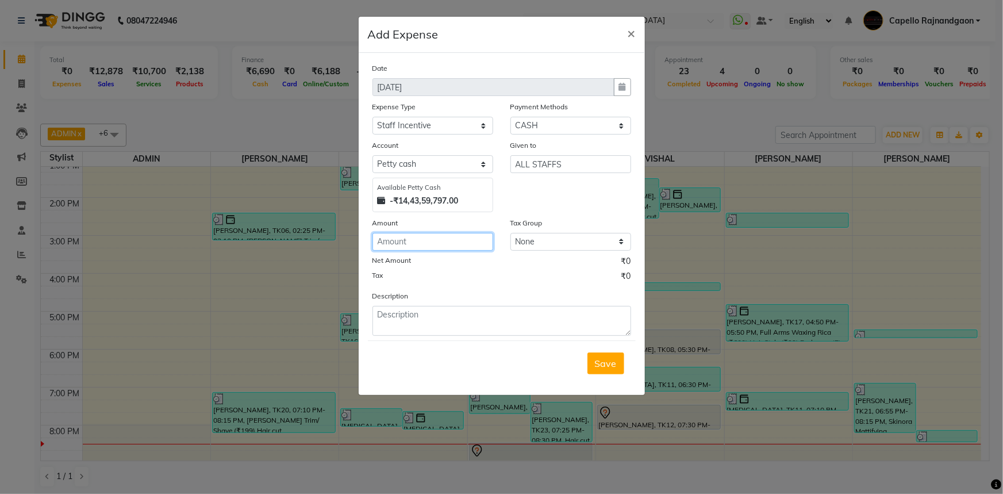
click at [471, 240] on input "number" at bounding box center [433, 242] width 121 height 18
type input "2160"
click at [440, 313] on textarea at bounding box center [502, 321] width 259 height 30
click at [440, 316] on textarea at bounding box center [502, 321] width 259 height 30
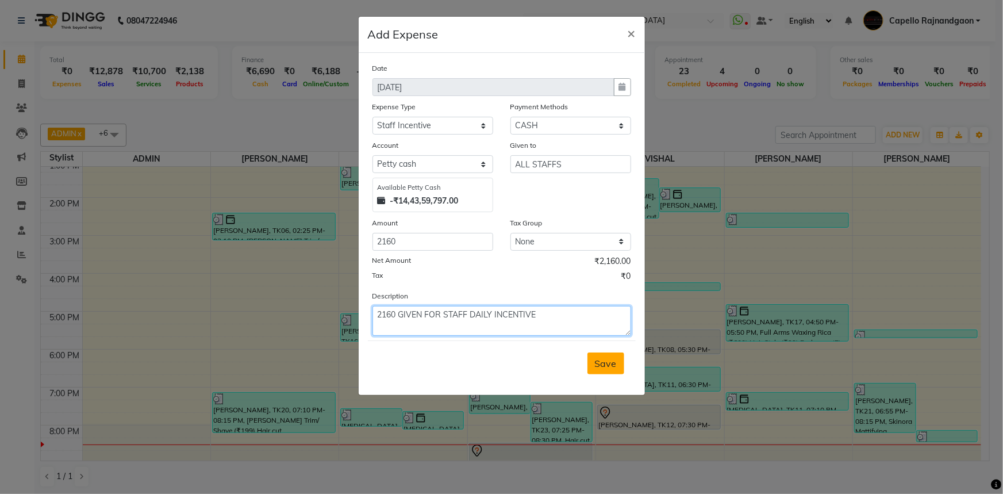
type textarea "2160 GIVEN FOR STAFF DAILY INCENTIVE"
click at [599, 364] on span "Save" at bounding box center [606, 363] width 22 height 11
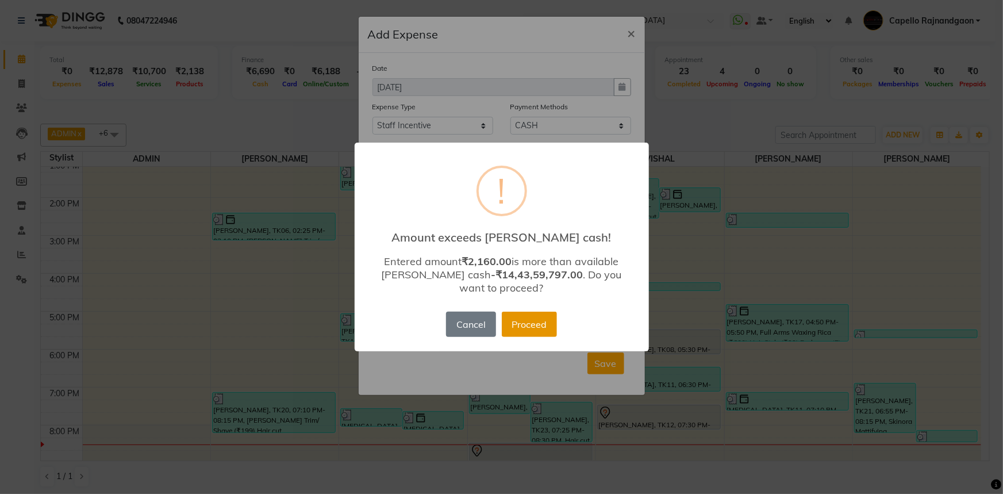
click at [523, 329] on button "Proceed" at bounding box center [529, 324] width 55 height 25
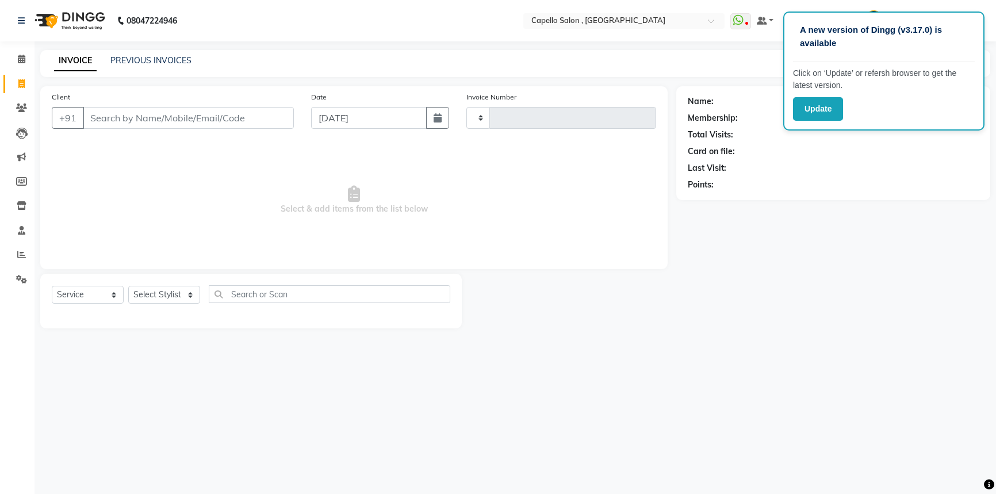
select select "service"
type input "3660"
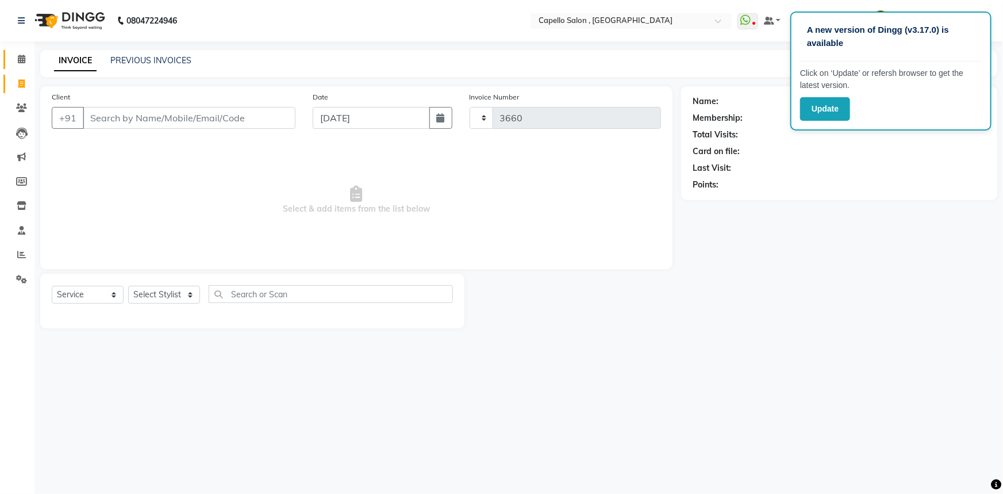
select select "856"
click at [164, 294] on select "Select Stylist" at bounding box center [164, 295] width 72 height 18
click at [128, 286] on select "Select Stylist ADMIN Capello [GEOGRAPHIC_DATA] [GEOGRAPHIC_DATA] [PERSON_NAME] …" at bounding box center [164, 295] width 72 height 18
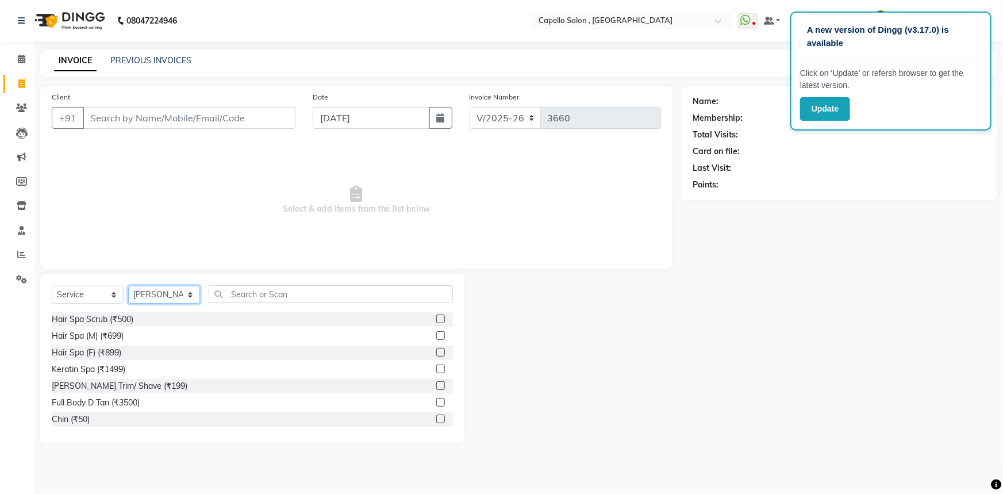
click at [144, 289] on select "Select Stylist ADMIN Capello [GEOGRAPHIC_DATA] [GEOGRAPHIC_DATA] [PERSON_NAME] …" at bounding box center [164, 295] width 72 height 18
select select "19635"
click at [128, 286] on select "Select Stylist ADMIN Capello [GEOGRAPHIC_DATA] [GEOGRAPHIC_DATA] [PERSON_NAME] …" at bounding box center [164, 295] width 72 height 18
click at [241, 299] on input "text" at bounding box center [331, 294] width 244 height 18
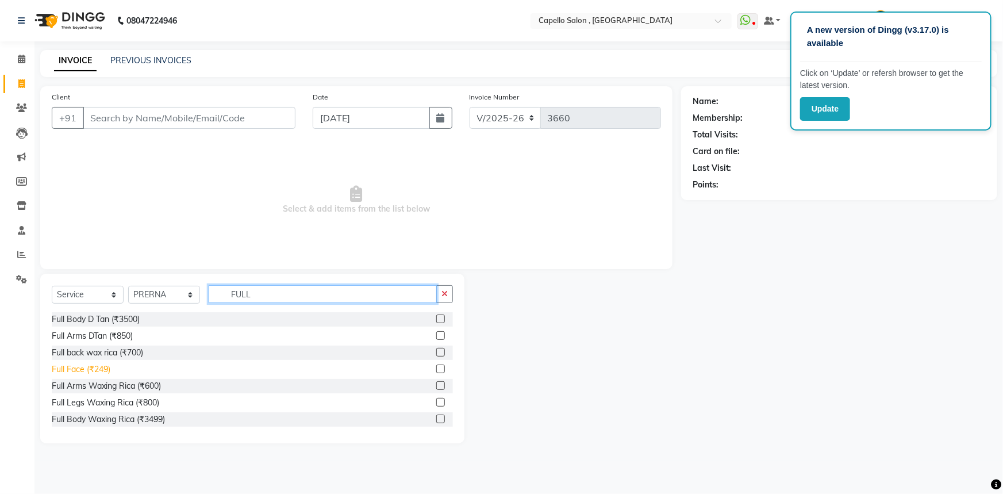
type input "FULL"
click at [91, 368] on div "Full Face (₹249)" at bounding box center [81, 369] width 59 height 12
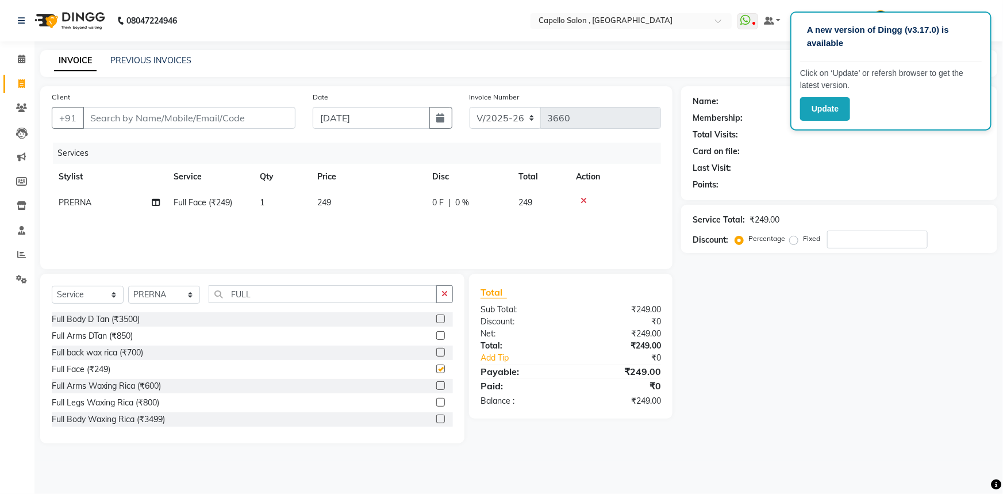
checkbox input "false"
drag, startPoint x: 248, startPoint y: 287, endPoint x: 280, endPoint y: 287, distance: 31.6
click at [280, 287] on input "FULL" at bounding box center [323, 294] width 228 height 18
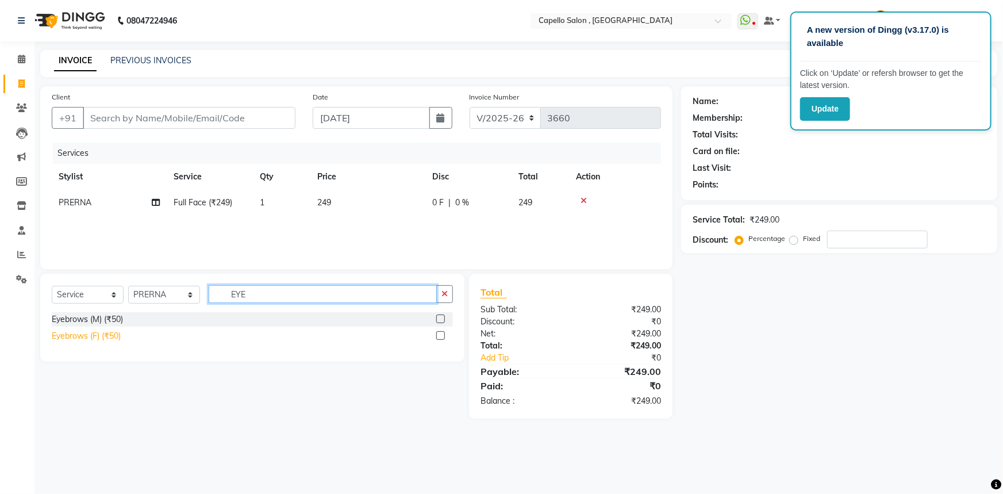
type input "EYE"
click at [112, 339] on div "Eyebrows (F) (₹50)" at bounding box center [86, 336] width 69 height 12
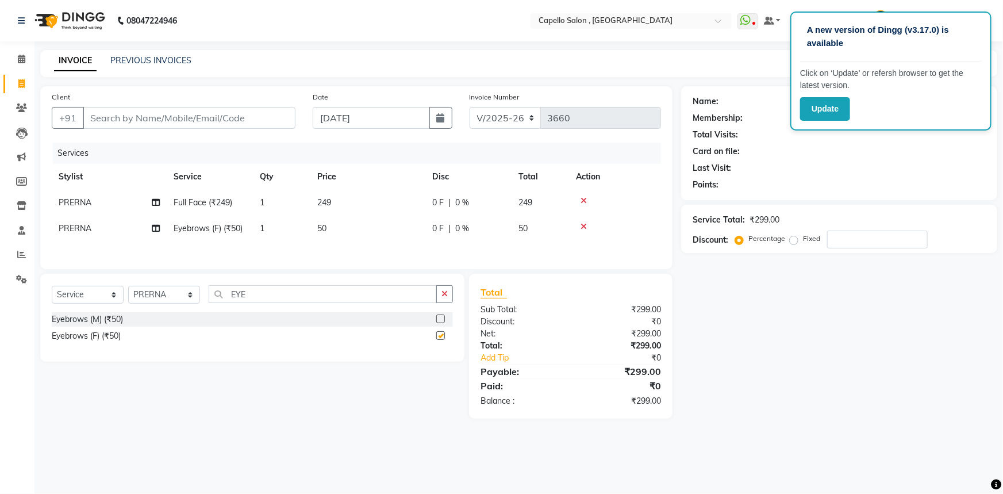
checkbox input "false"
click at [183, 125] on input "Client" at bounding box center [189, 118] width 213 height 22
click at [381, 205] on td "249" at bounding box center [367, 203] width 115 height 26
select select "19635"
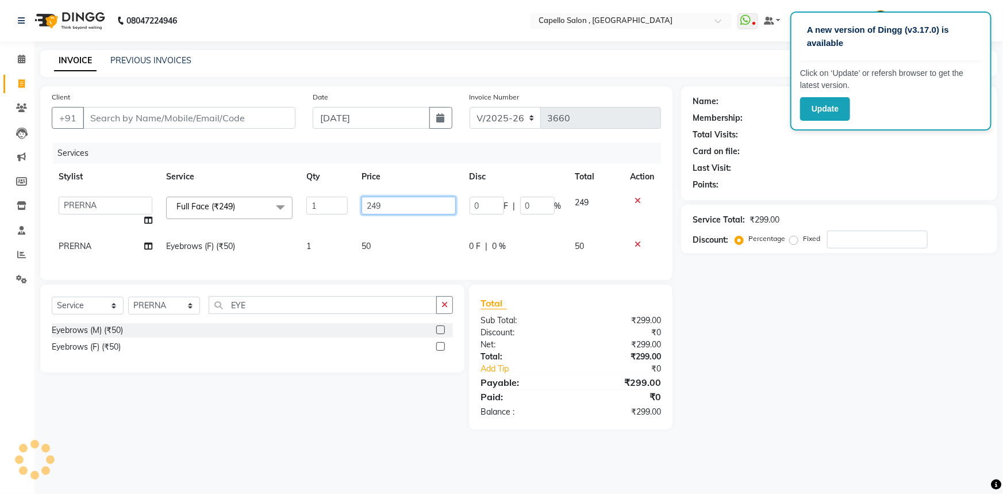
click at [396, 206] on input "249" at bounding box center [409, 206] width 94 height 18
type input "200"
click at [124, 125] on input "Client" at bounding box center [189, 118] width 213 height 22
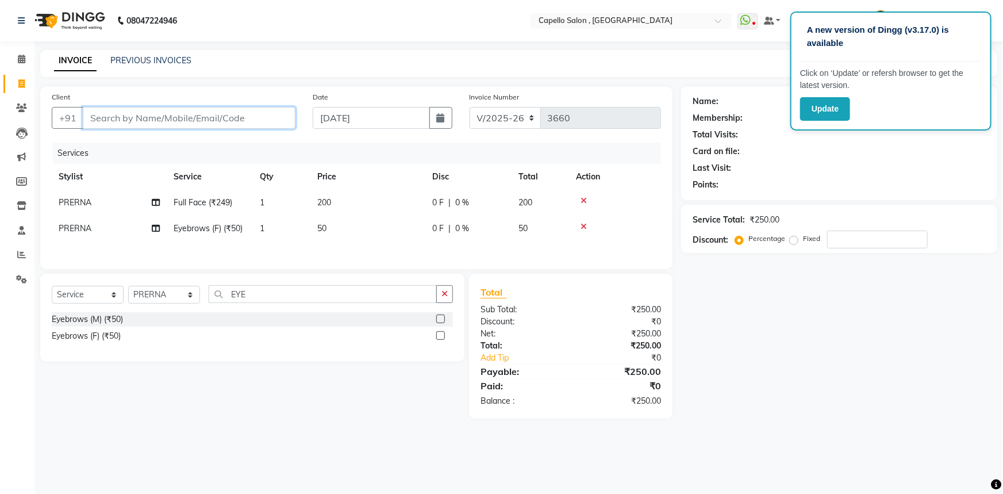
type input "9"
type input "0"
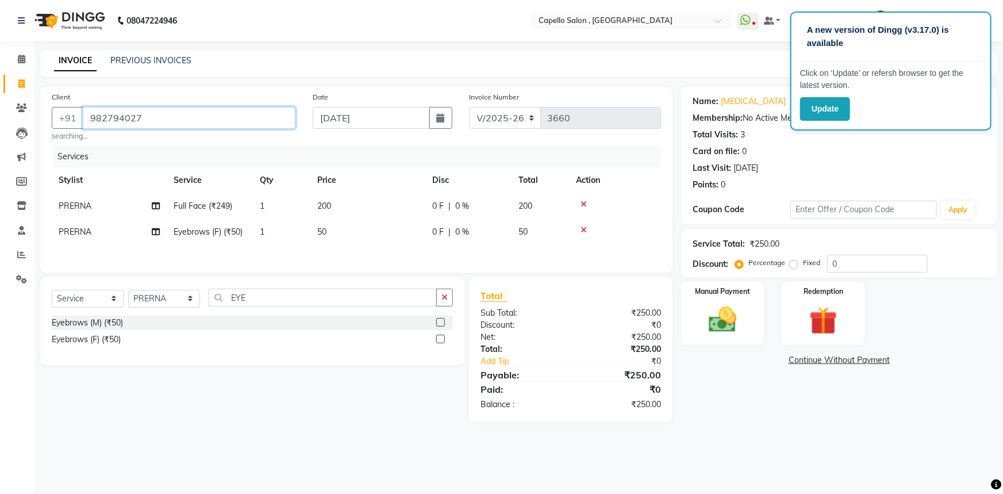
click at [172, 117] on input "982794027" at bounding box center [189, 118] width 213 height 22
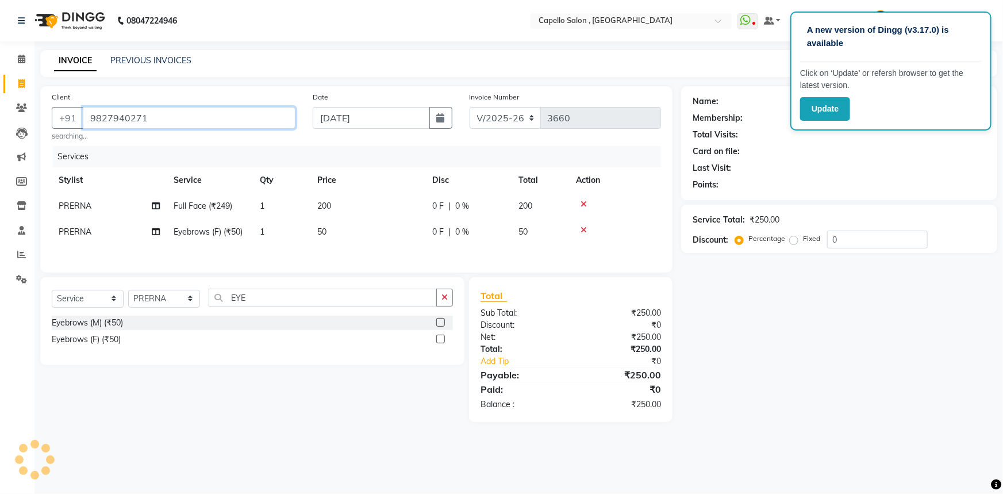
type input "9827940271"
select select "1: Object"
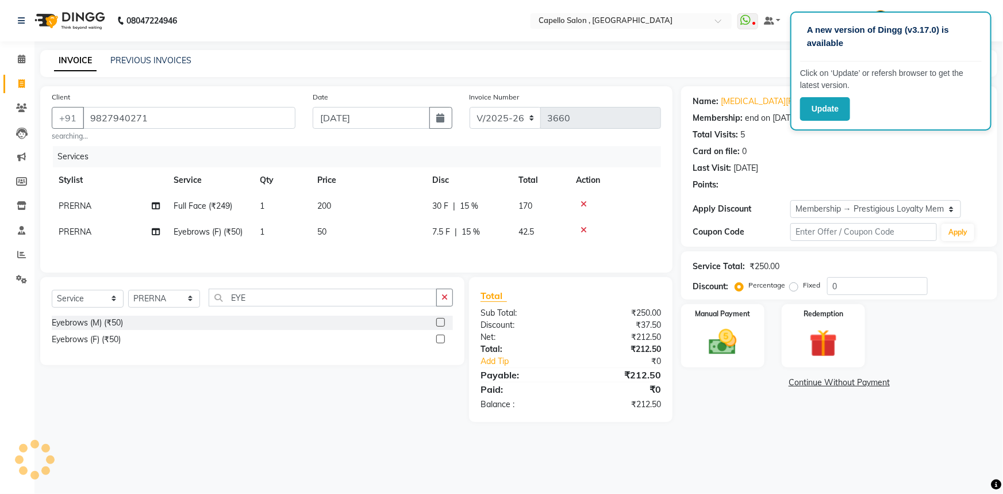
type input "15"
drag, startPoint x: 811, startPoint y: 206, endPoint x: 811, endPoint y: 216, distance: 9.8
click at [811, 206] on select "Select Membership → Prestigious Loyalty Membership" at bounding box center [875, 209] width 171 height 18
select select "0:"
click at [790, 200] on select "Select Membership → Prestigious Loyalty Membership" at bounding box center [875, 209] width 171 height 18
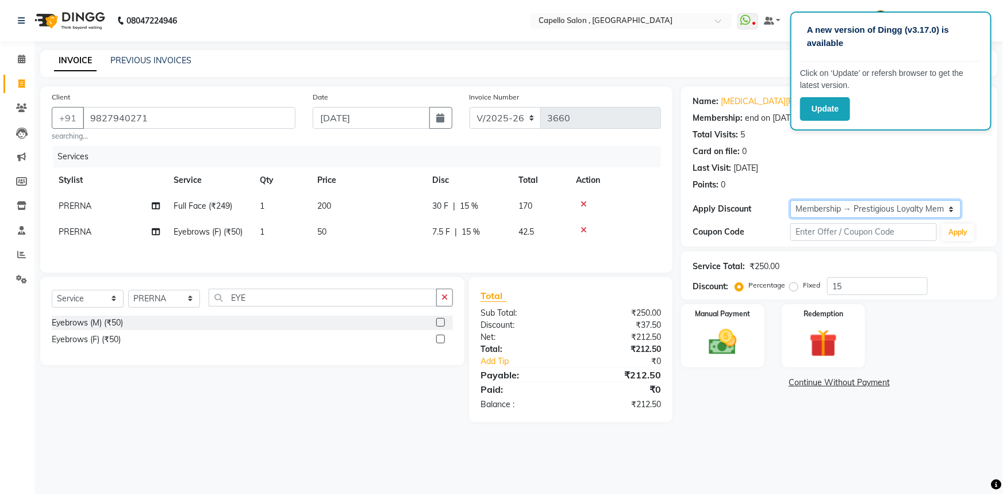
type input "0"
click at [749, 328] on div "Manual Payment" at bounding box center [722, 336] width 87 height 66
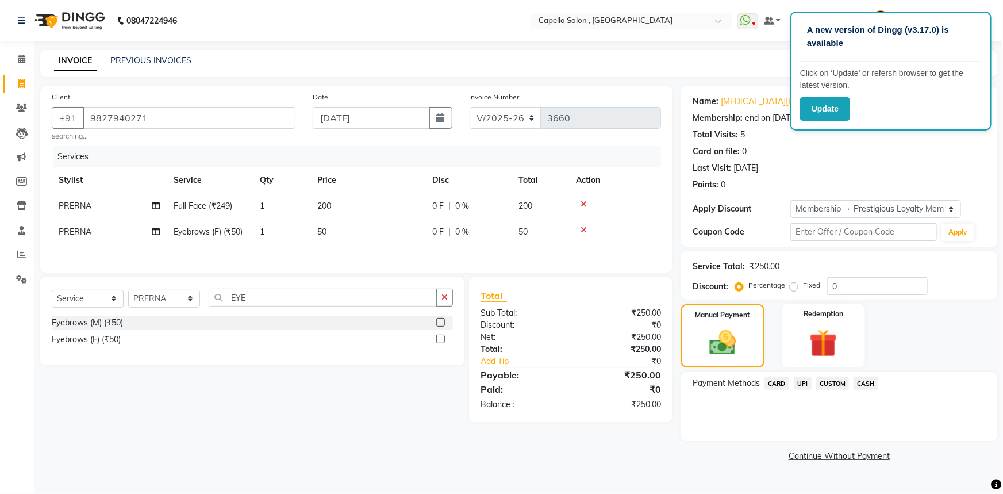
click at [804, 379] on span "UPI" at bounding box center [803, 383] width 18 height 13
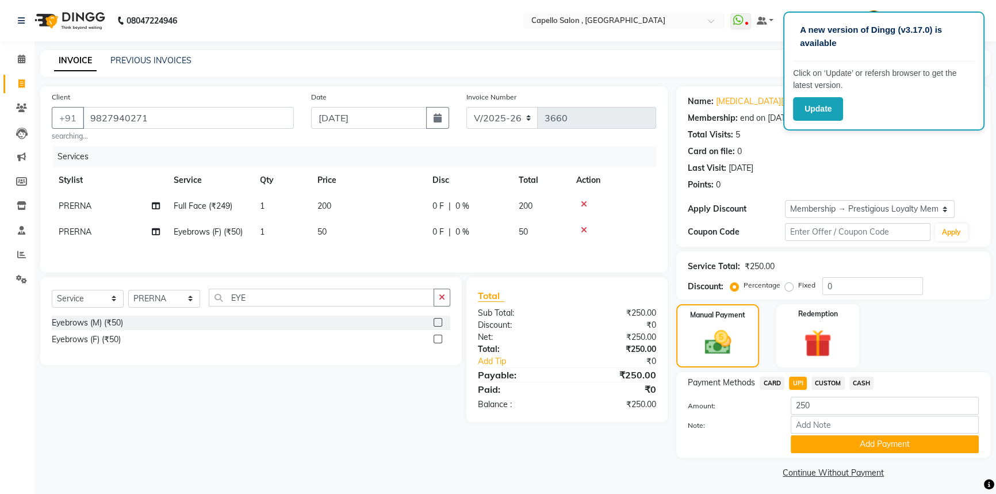
click at [808, 441] on button "Add Payment" at bounding box center [884, 444] width 188 height 18
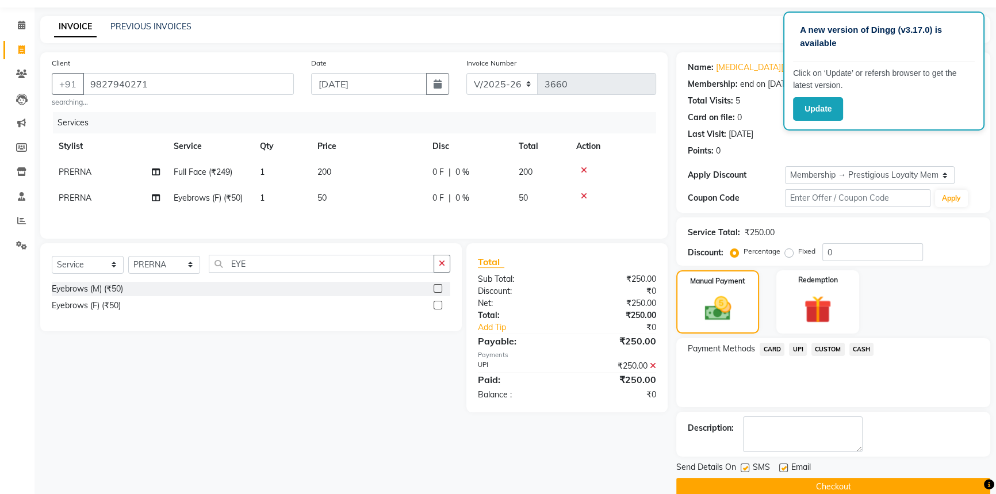
scroll to position [52, 0]
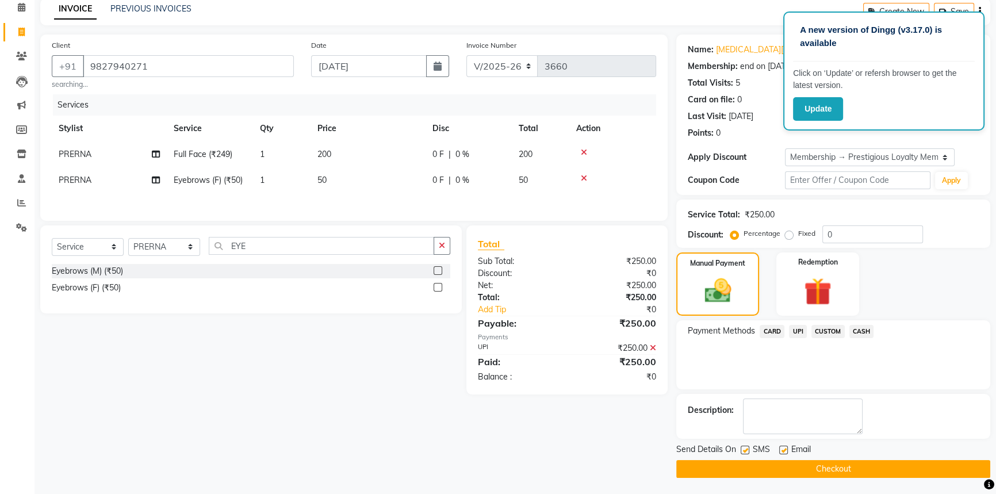
click at [805, 469] on button "Checkout" at bounding box center [833, 469] width 314 height 18
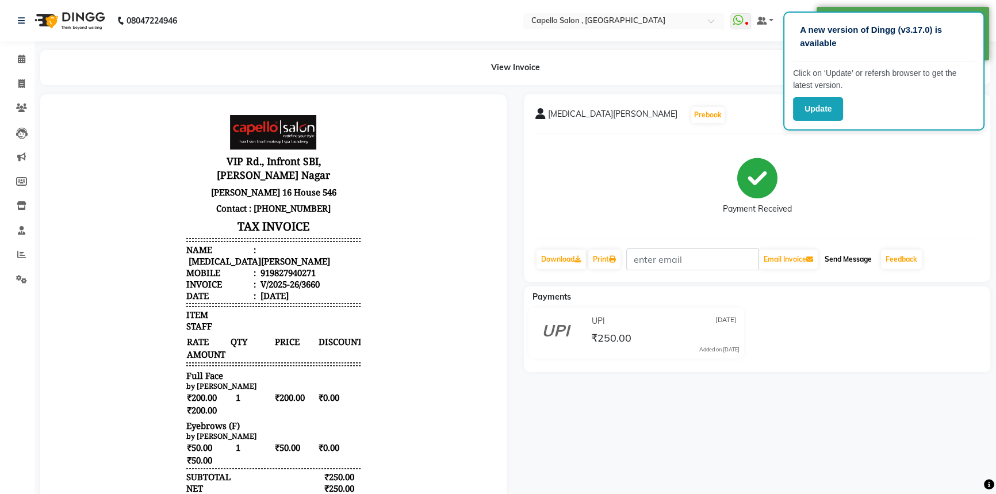
click at [843, 264] on button "Send Message" at bounding box center [848, 259] width 56 height 20
click at [818, 106] on button "Update" at bounding box center [818, 109] width 50 height 24
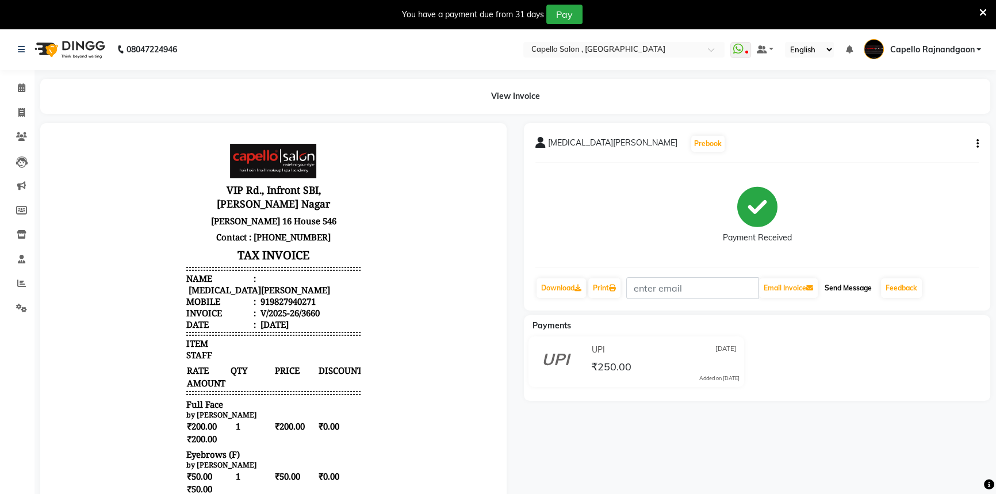
click at [859, 288] on button "Send Message" at bounding box center [848, 288] width 56 height 20
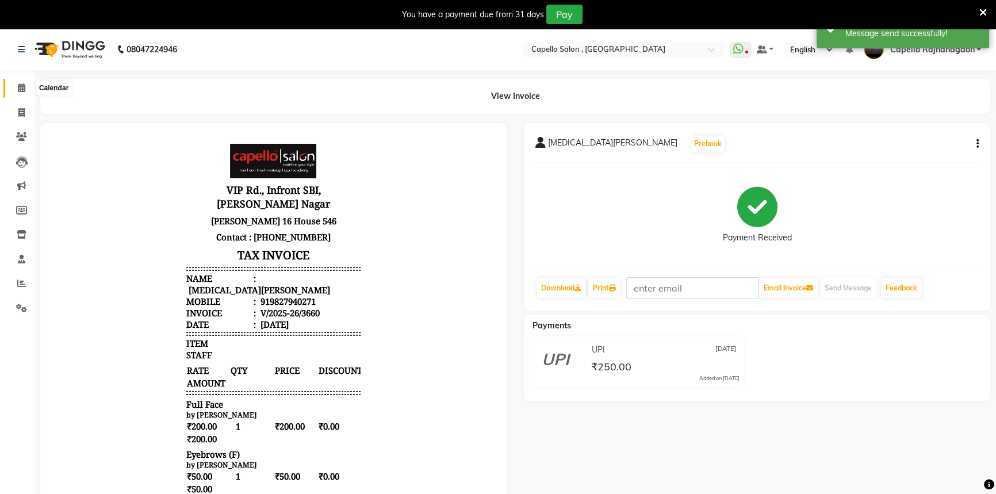
click at [18, 89] on icon at bounding box center [21, 87] width 7 height 9
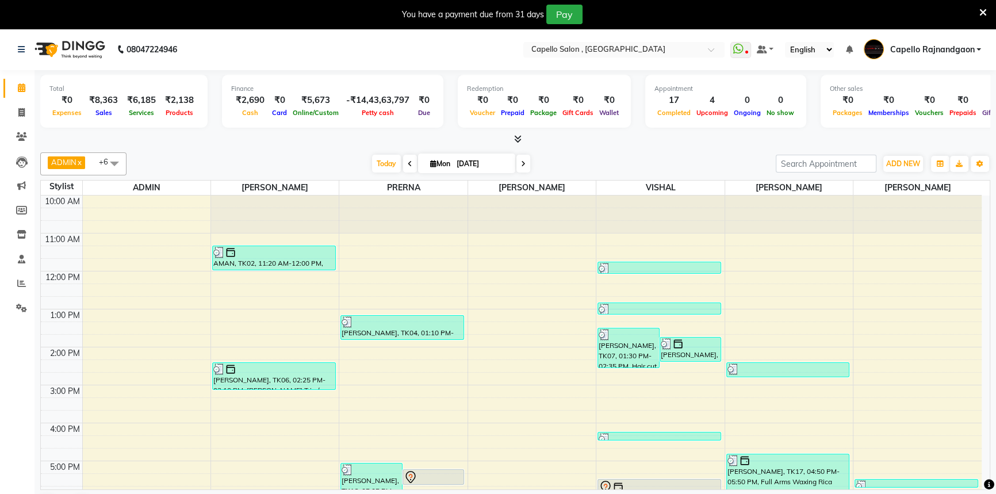
click at [985, 10] on icon at bounding box center [982, 12] width 7 height 10
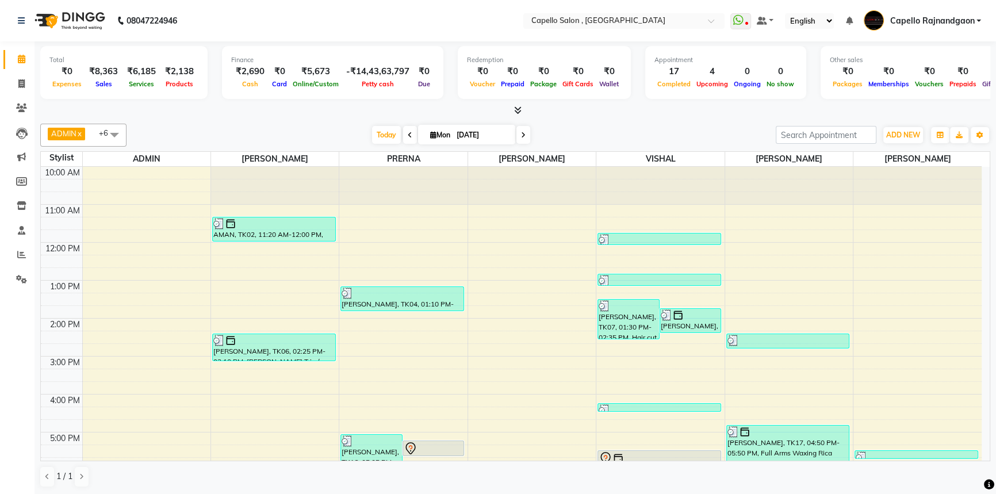
click at [516, 109] on icon at bounding box center [517, 110] width 7 height 9
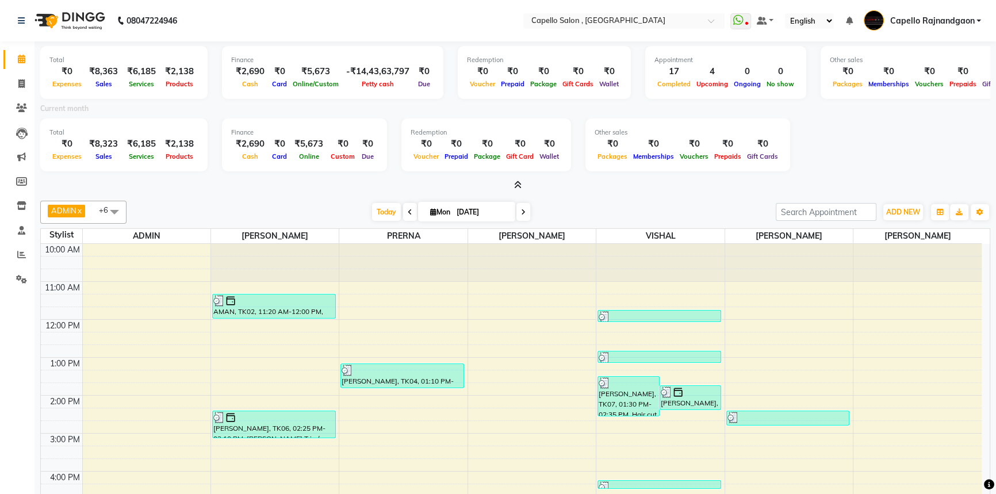
click at [517, 190] on span at bounding box center [515, 185] width 12 height 12
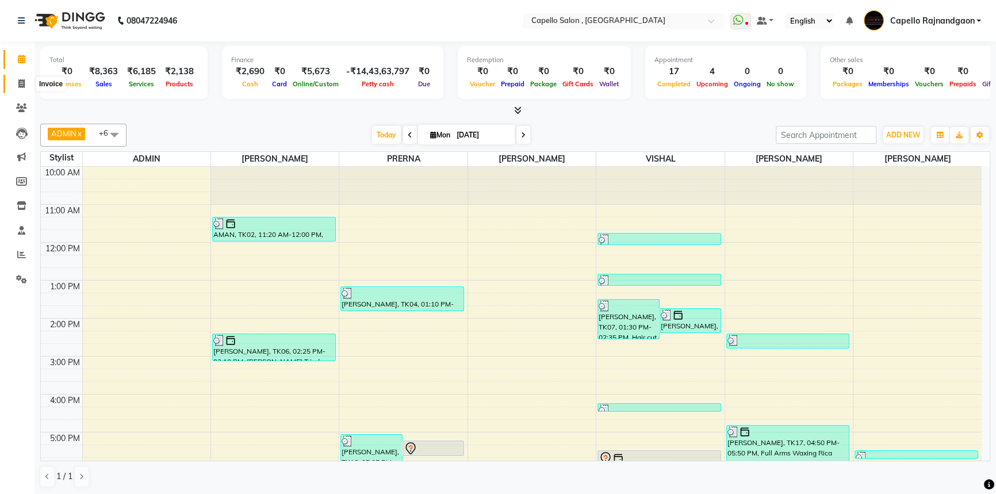
click at [17, 83] on span at bounding box center [21, 84] width 20 height 13
select select "service"
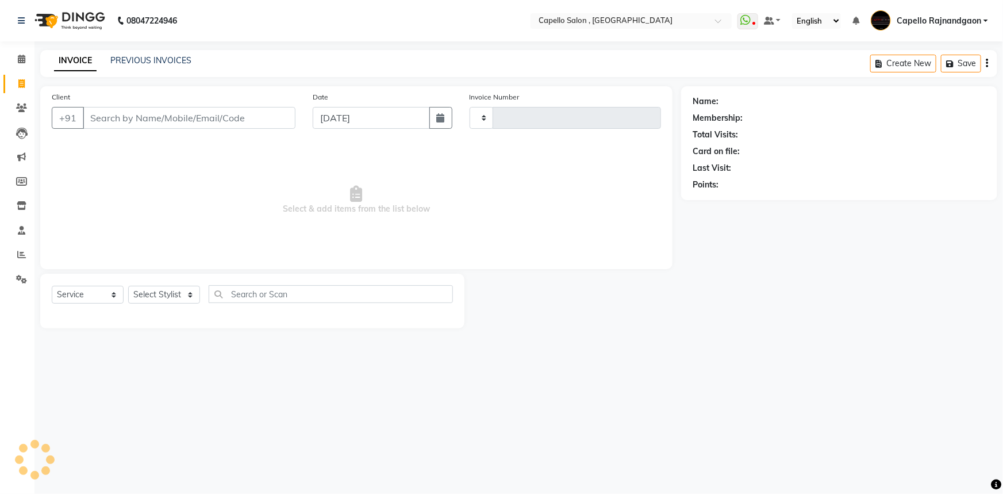
type input "3661"
select select "856"
click at [186, 112] on input "Client" at bounding box center [189, 118] width 213 height 22
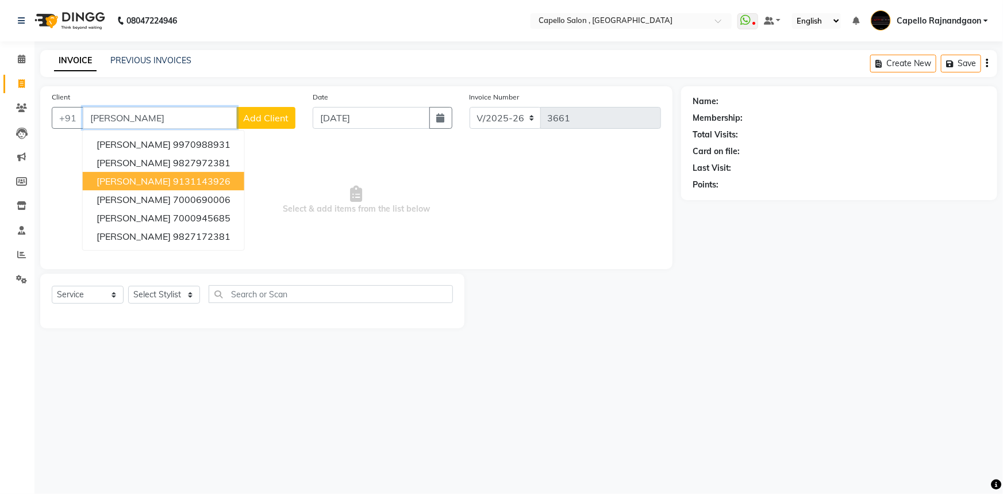
click at [184, 176] on ngb-highlight "9131143926" at bounding box center [201, 180] width 57 height 11
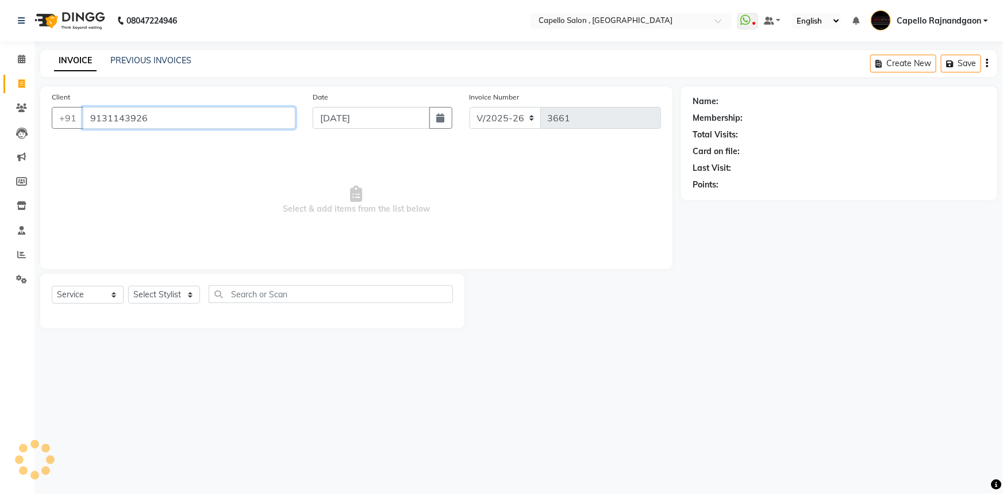
type input "9131143926"
select select "1: Object"
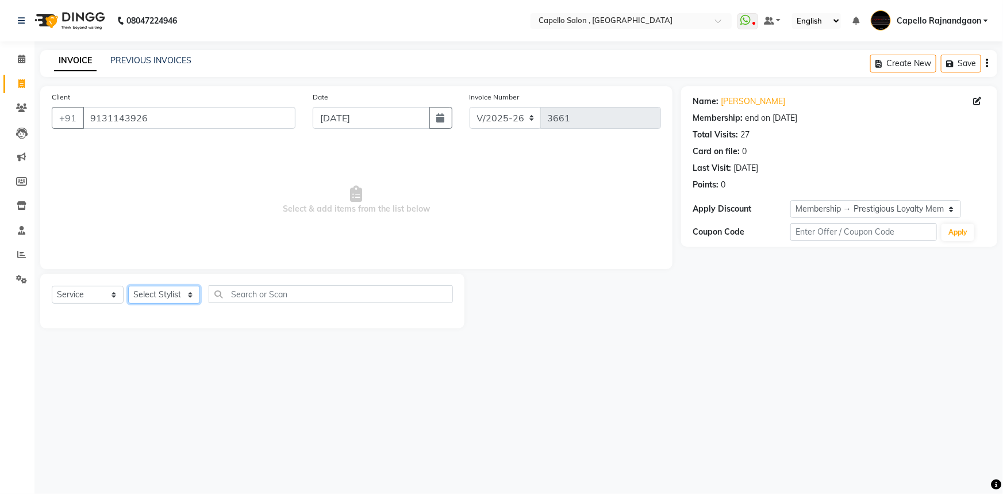
click at [160, 293] on select "Select Stylist ADMIN Capello [GEOGRAPHIC_DATA] [GEOGRAPHIC_DATA] [PERSON_NAME] …" at bounding box center [164, 295] width 72 height 18
select select "53407"
click at [128, 286] on select "Select Stylist ADMIN Capello [GEOGRAPHIC_DATA] [GEOGRAPHIC_DATA] [PERSON_NAME] …" at bounding box center [164, 295] width 72 height 18
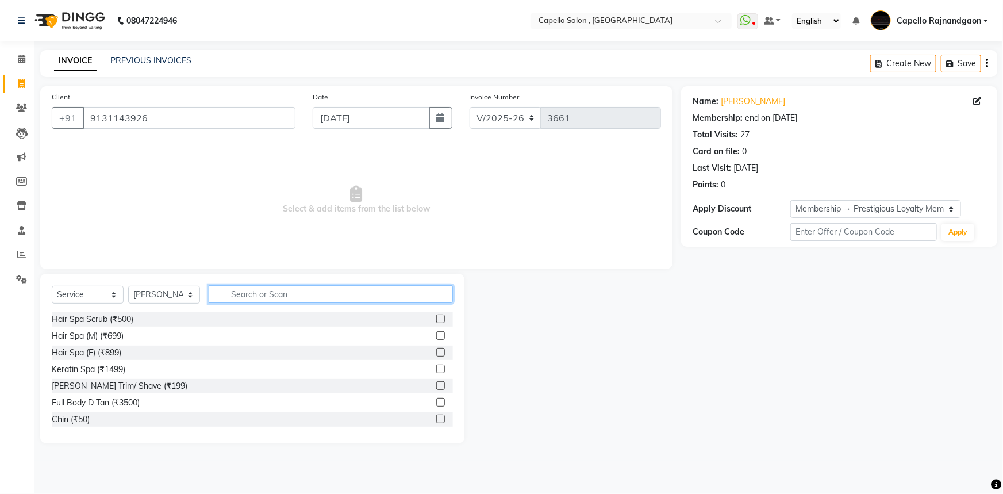
click at [247, 290] on input "text" at bounding box center [331, 294] width 244 height 18
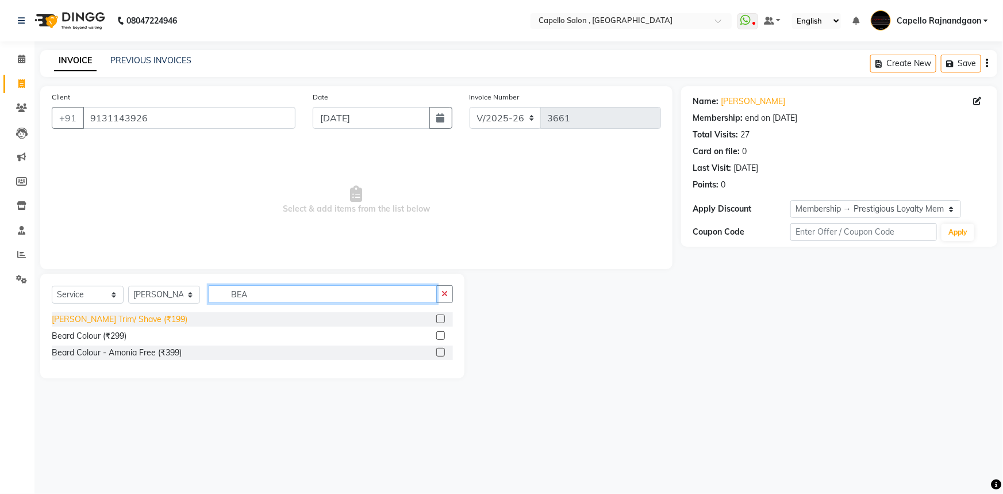
type input "BEA"
click at [130, 320] on div "[PERSON_NAME] Trim/ Shave (₹199)" at bounding box center [120, 319] width 136 height 12
checkbox input "false"
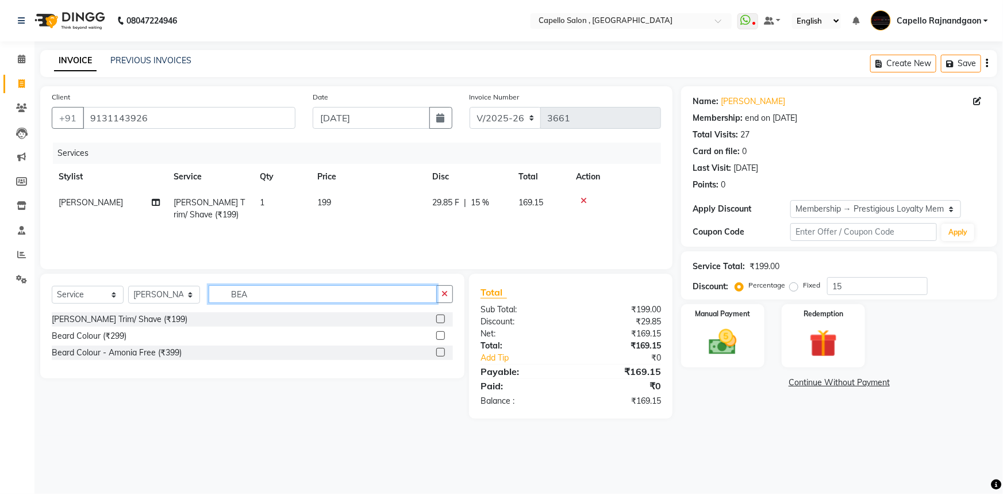
drag, startPoint x: 231, startPoint y: 294, endPoint x: 297, endPoint y: 294, distance: 66.7
click at [297, 294] on input "BEA" at bounding box center [323, 294] width 228 height 18
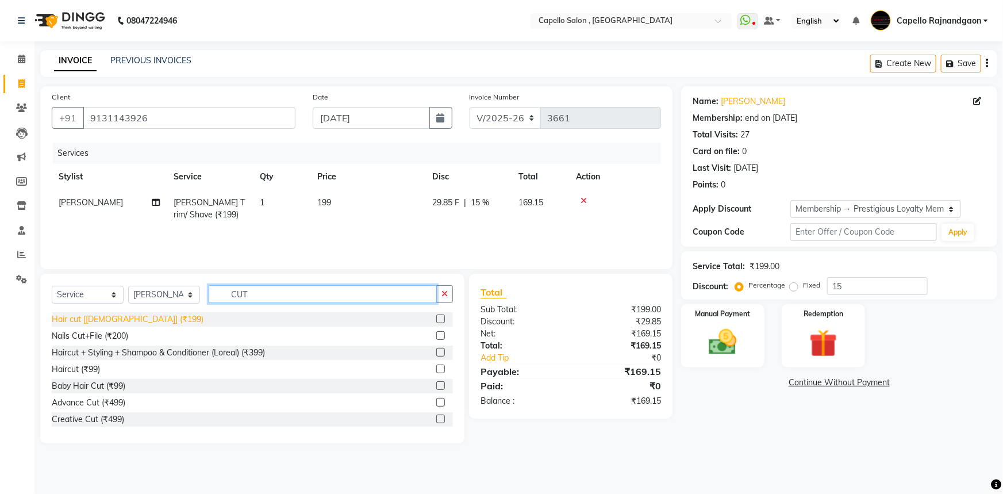
type input "CUT"
drag, startPoint x: 111, startPoint y: 317, endPoint x: 319, endPoint y: 279, distance: 211.6
click at [112, 317] on div "Hair cut [male] (₹199)" at bounding box center [128, 319] width 152 height 12
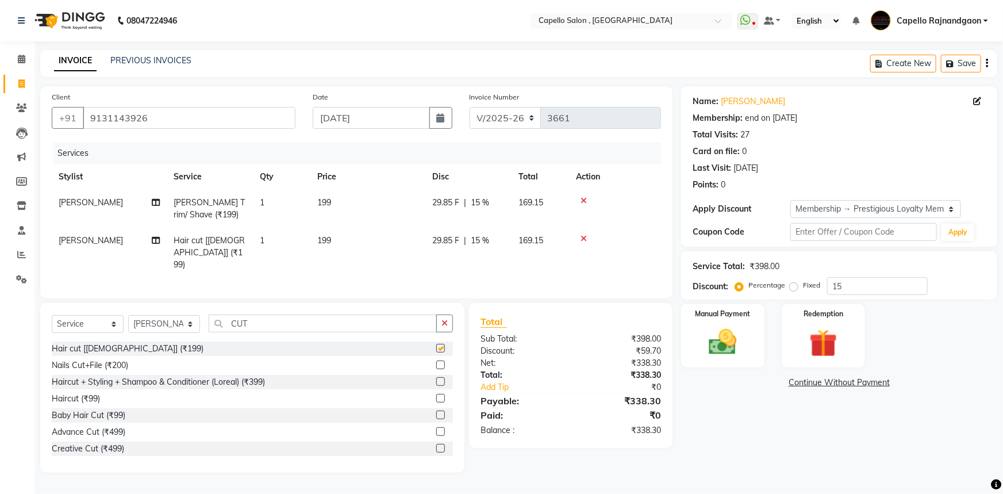
checkbox input "false"
click at [374, 212] on td "199" at bounding box center [367, 209] width 115 height 38
select select "53407"
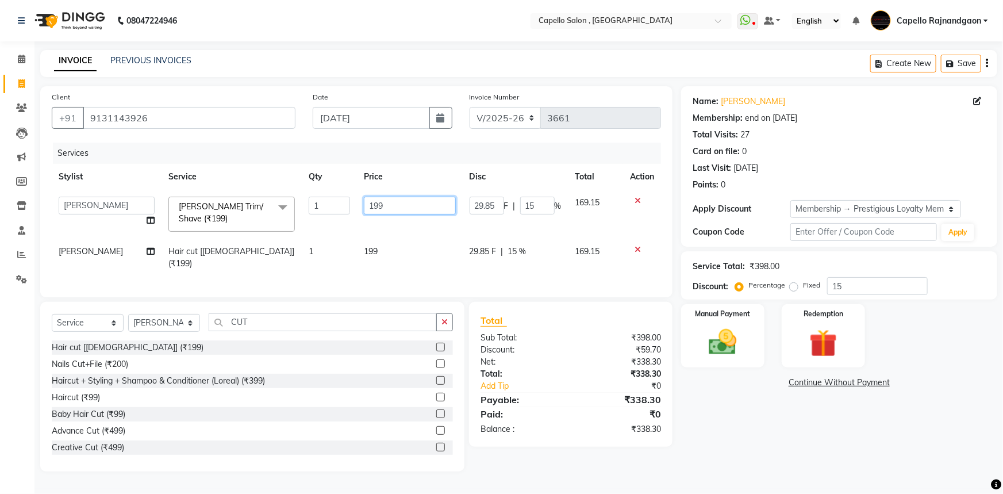
click at [397, 203] on input "199" at bounding box center [410, 206] width 92 height 18
type input "200"
click at [396, 241] on td "199" at bounding box center [410, 258] width 106 height 38
select select "53407"
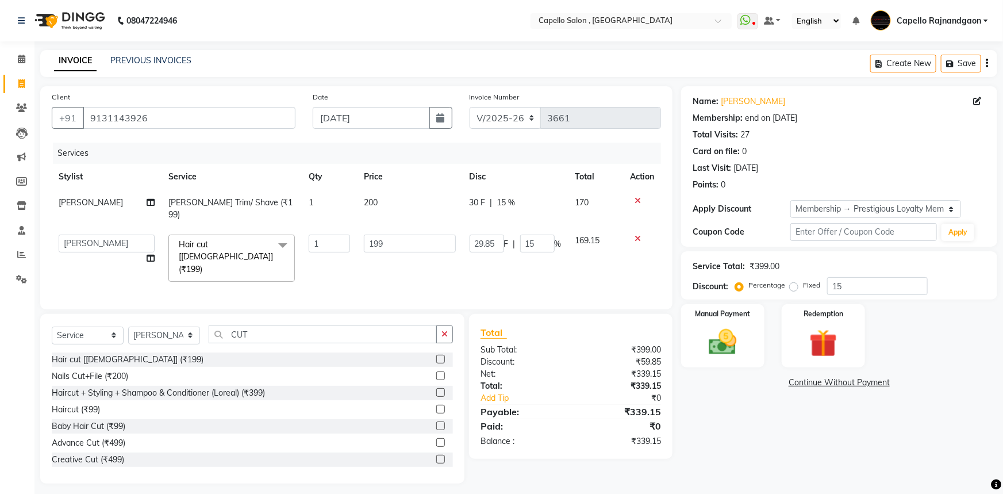
click at [396, 246] on td "199" at bounding box center [410, 258] width 106 height 61
click at [395, 235] on input "199" at bounding box center [410, 244] width 92 height 18
type input "200"
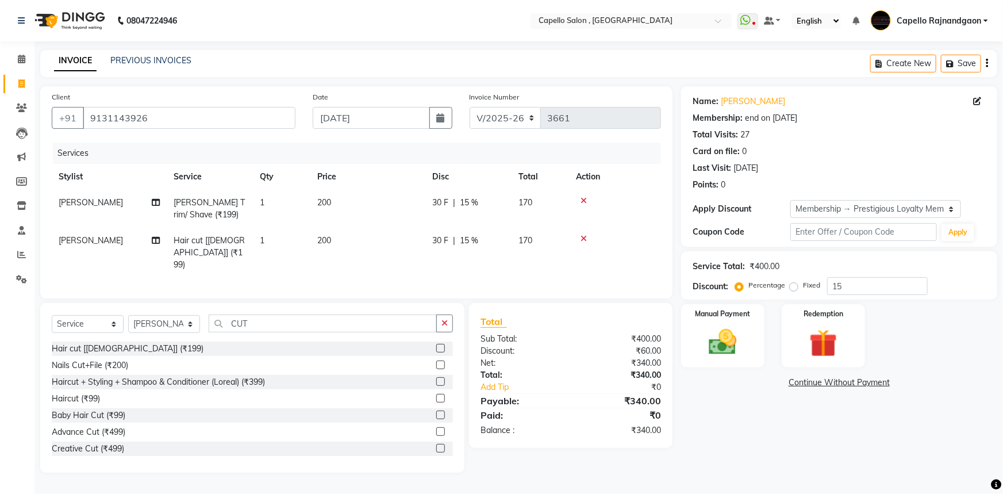
click at [723, 423] on div "Name: Gaurav Jain Membership: end on 19-05-2026 Total Visits: 27 Card on file: …" at bounding box center [843, 279] width 325 height 386
click at [717, 327] on img at bounding box center [723, 341] width 47 height 33
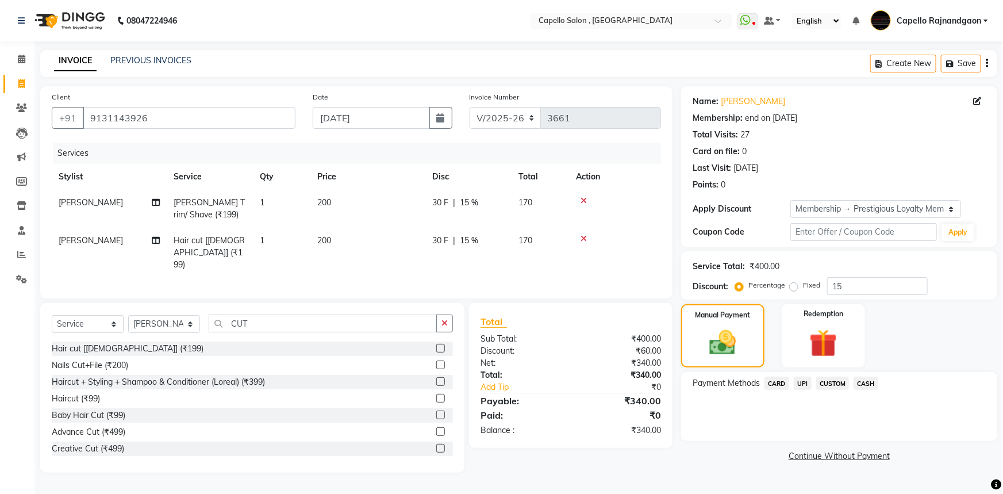
click at [799, 378] on span "UPI" at bounding box center [803, 383] width 18 height 13
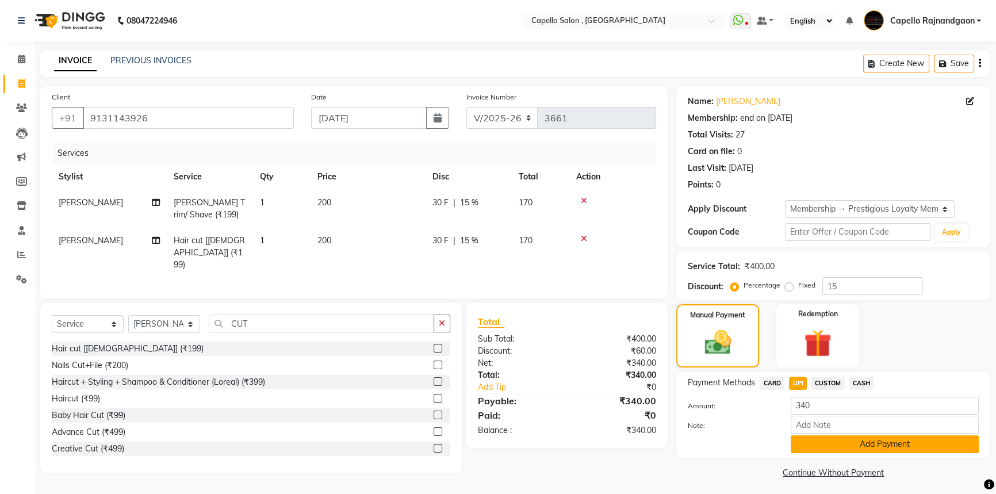
click at [811, 443] on button "Add Payment" at bounding box center [884, 444] width 188 height 18
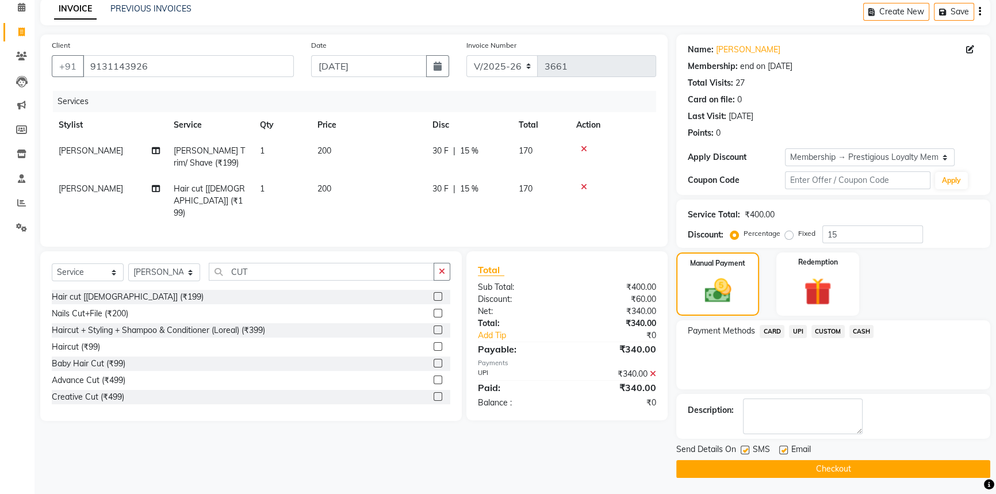
scroll to position [52, 0]
click at [828, 464] on button "Checkout" at bounding box center [833, 469] width 314 height 18
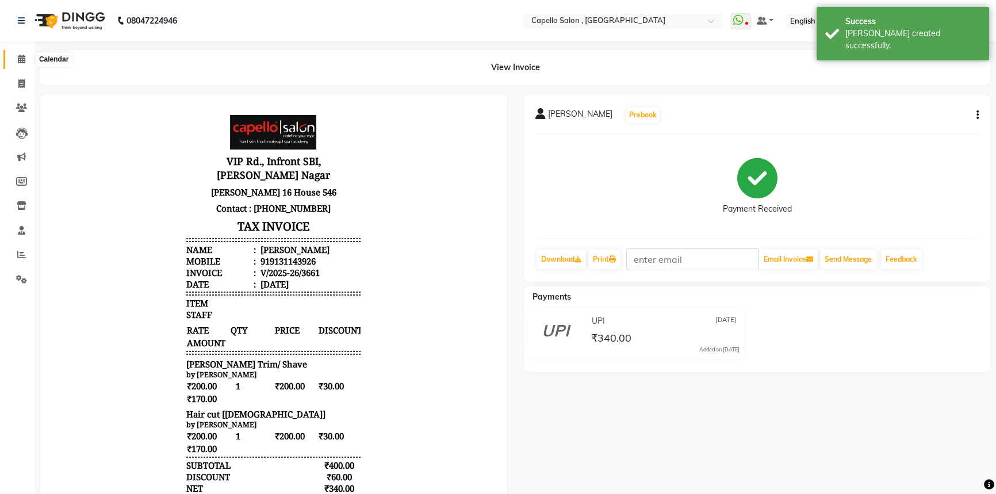
click at [20, 60] on icon at bounding box center [21, 59] width 7 height 9
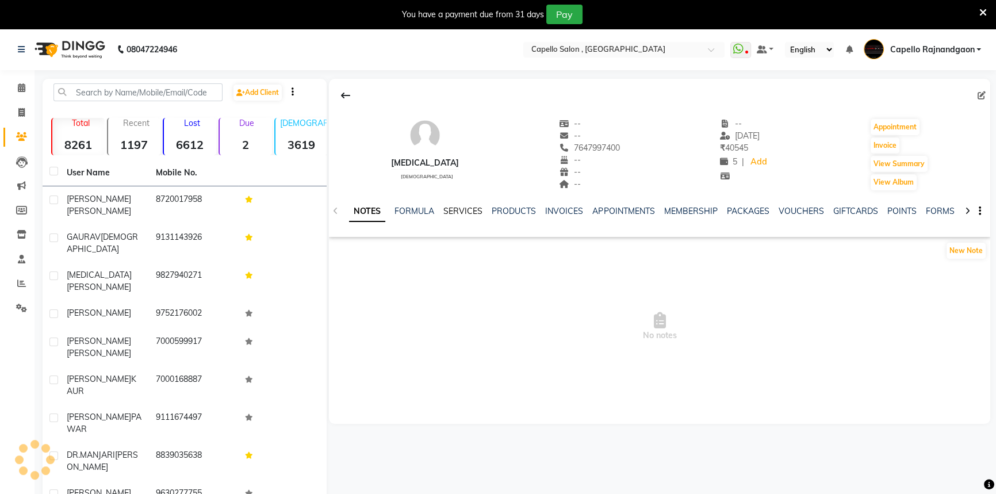
click at [462, 207] on link "SERVICES" at bounding box center [462, 211] width 39 height 10
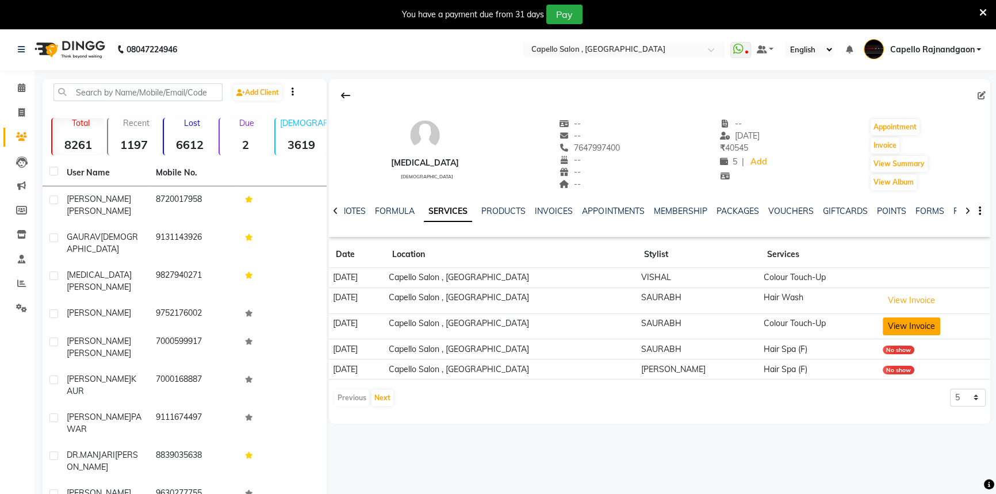
click at [884, 322] on button "View Invoice" at bounding box center [910, 326] width 57 height 18
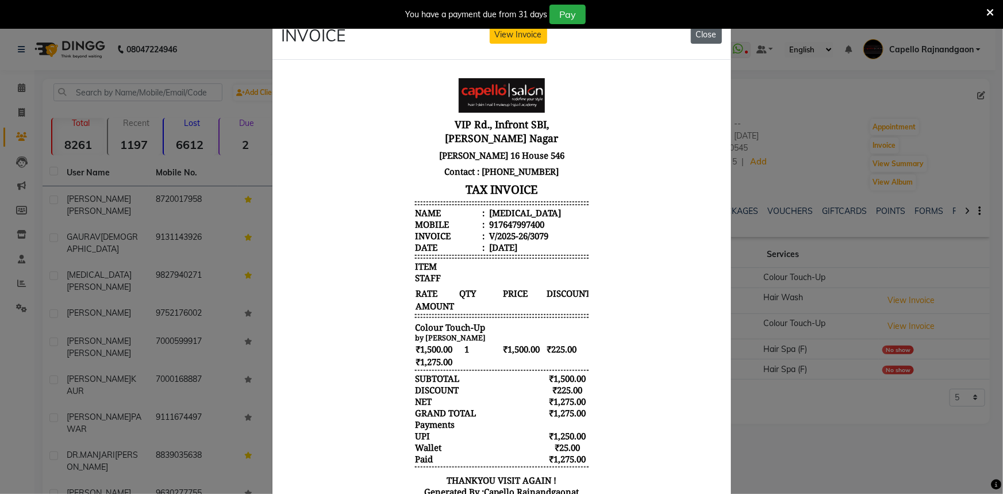
click at [700, 38] on button "Close" at bounding box center [706, 35] width 31 height 18
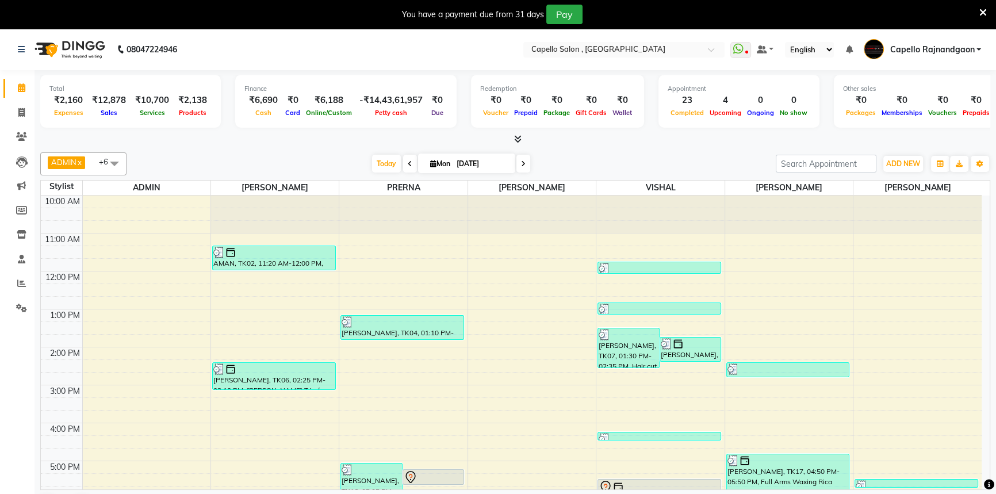
click at [983, 11] on icon at bounding box center [982, 12] width 7 height 10
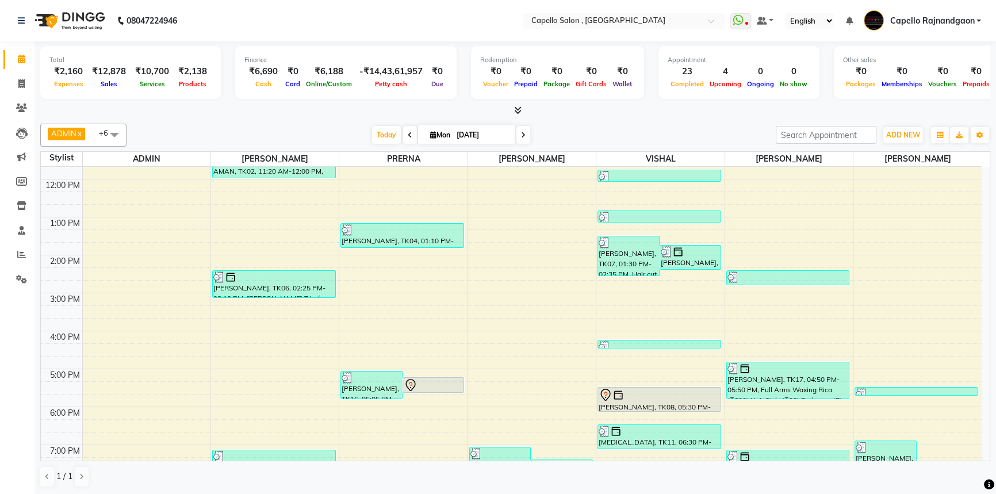
scroll to position [121, 0]
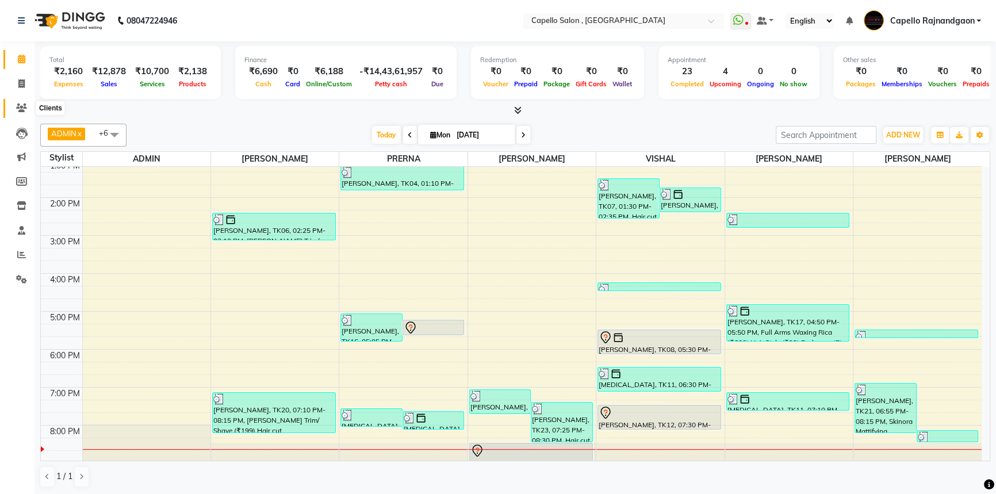
drag, startPoint x: 20, startPoint y: 109, endPoint x: 66, endPoint y: 108, distance: 46.0
click at [20, 109] on icon at bounding box center [21, 107] width 11 height 9
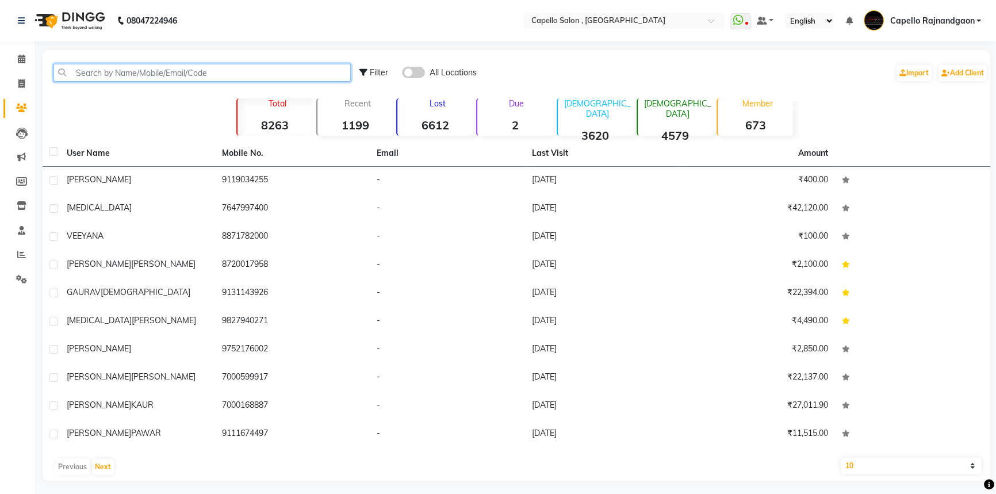
click at [116, 73] on input "text" at bounding box center [201, 73] width 297 height 18
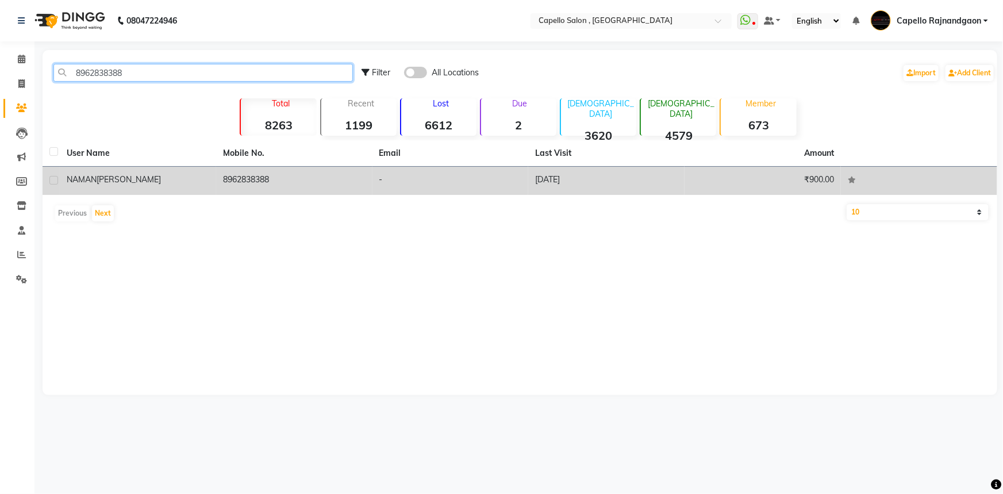
type input "8962838388"
click at [53, 178] on label at bounding box center [53, 180] width 9 height 9
click at [53, 178] on input "checkbox" at bounding box center [52, 180] width 7 height 7
checkbox input "true"
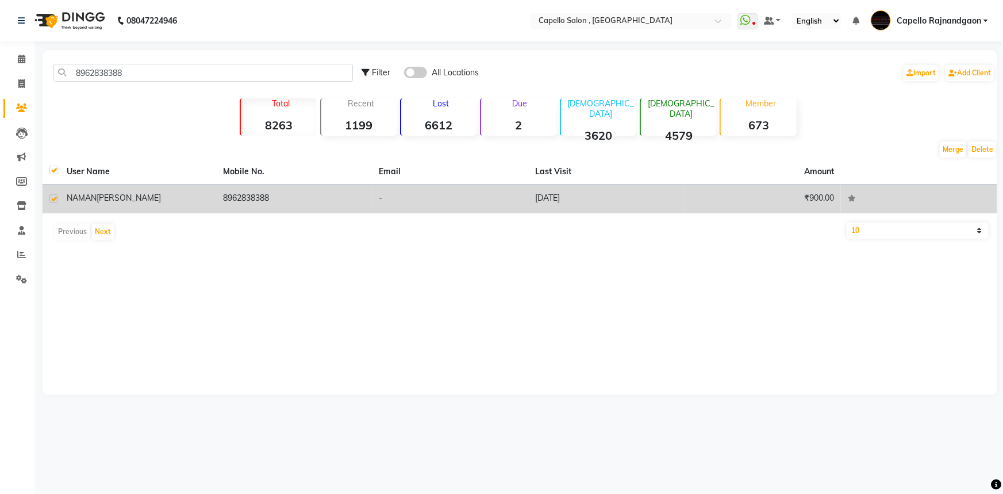
click at [52, 197] on label at bounding box center [53, 198] width 9 height 9
click at [52, 197] on input "checkbox" at bounding box center [52, 198] width 7 height 7
checkbox input "false"
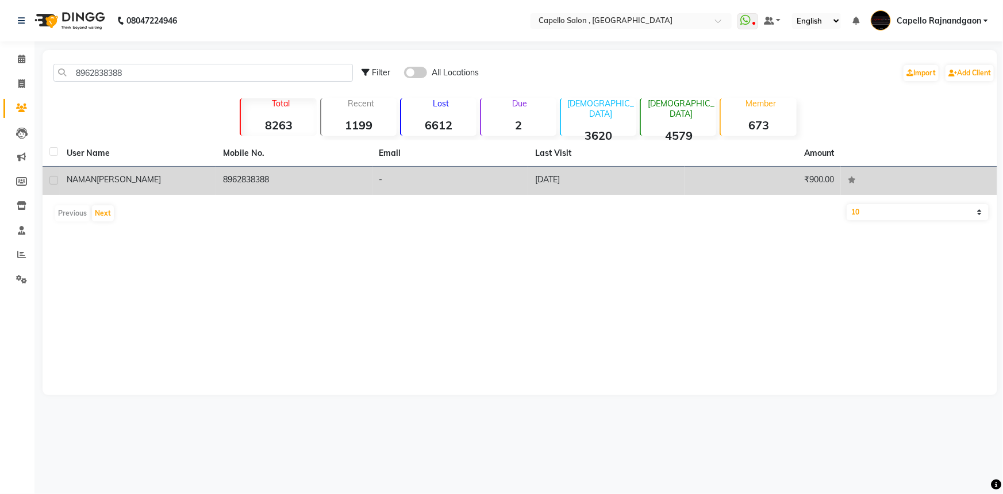
click at [254, 182] on td "8962838388" at bounding box center [294, 181] width 156 height 28
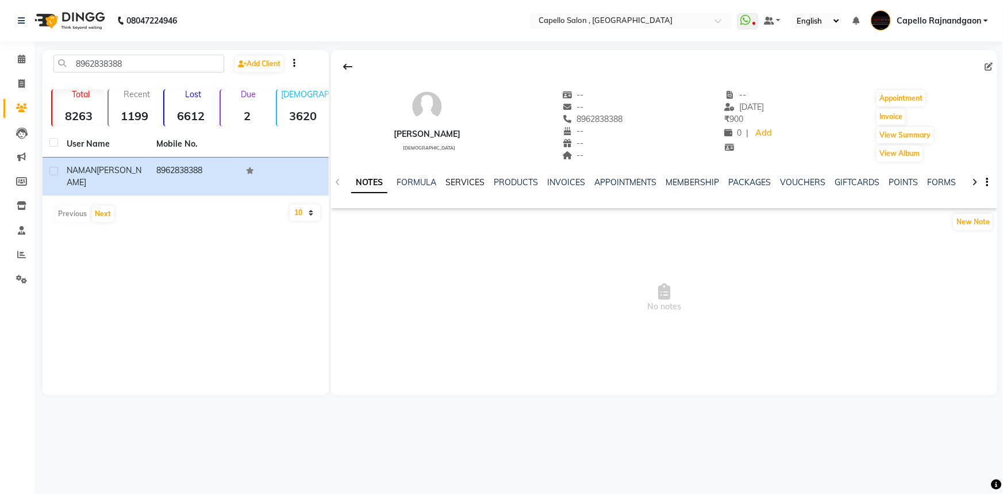
click at [456, 181] on link "SERVICES" at bounding box center [465, 182] width 39 height 10
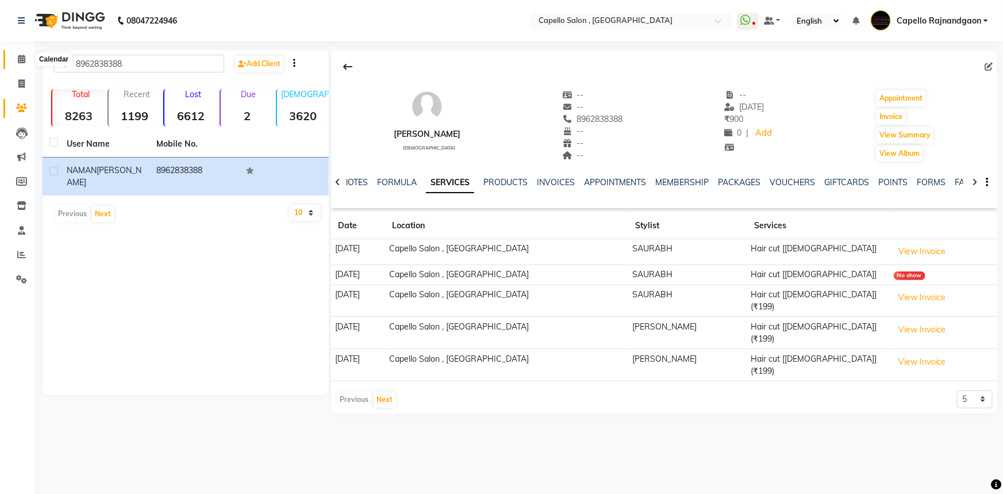
click at [22, 62] on icon at bounding box center [21, 59] width 7 height 9
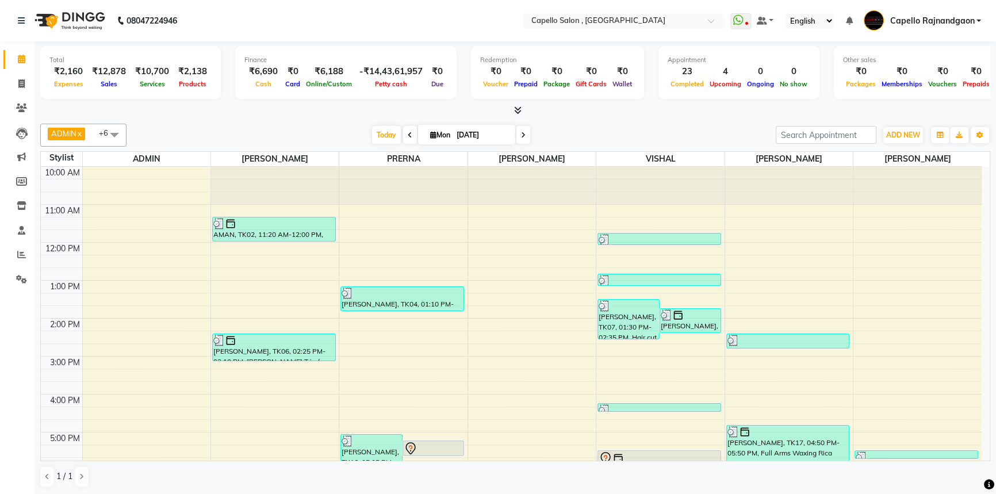
click at [515, 113] on icon at bounding box center [517, 110] width 7 height 9
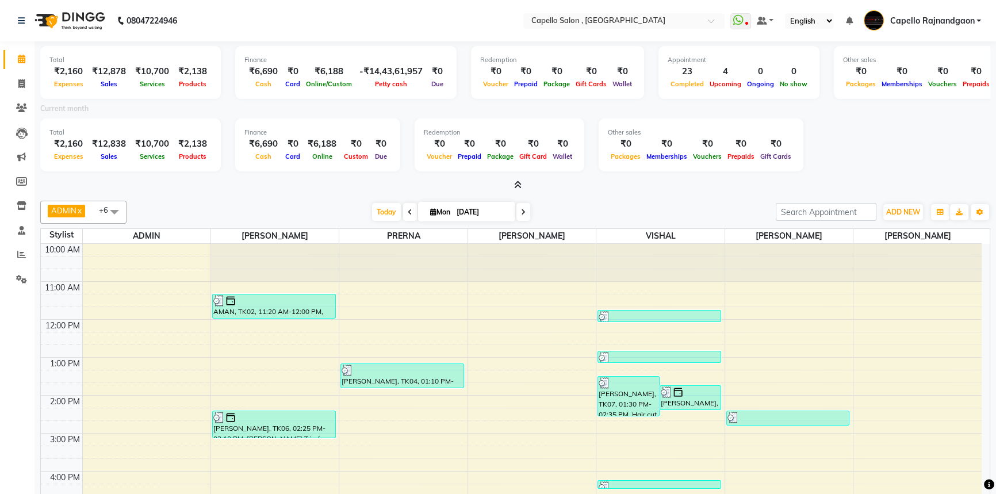
click at [519, 183] on icon at bounding box center [517, 185] width 7 height 9
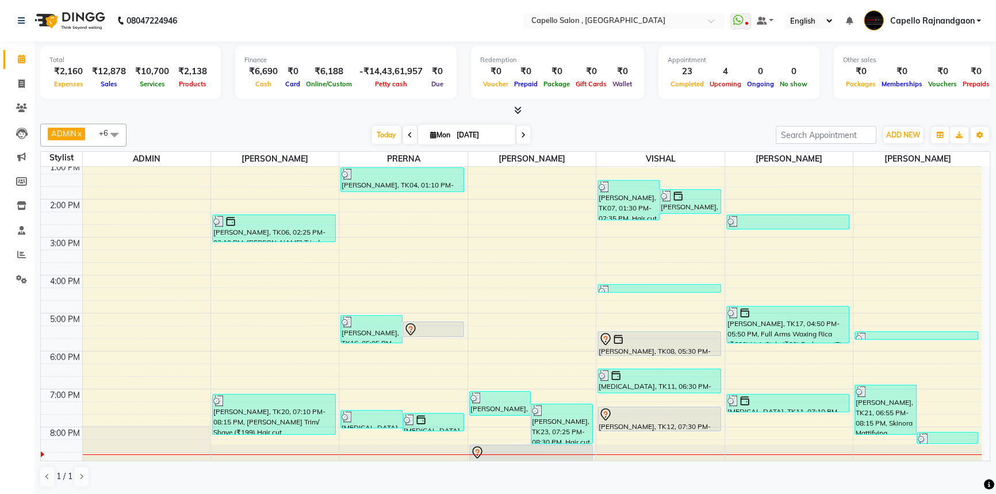
scroll to position [121, 0]
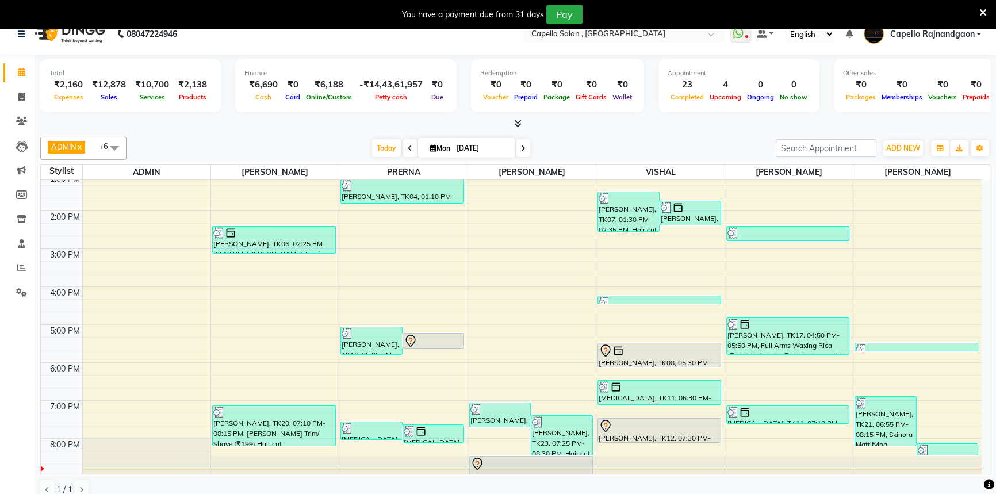
scroll to position [29, 0]
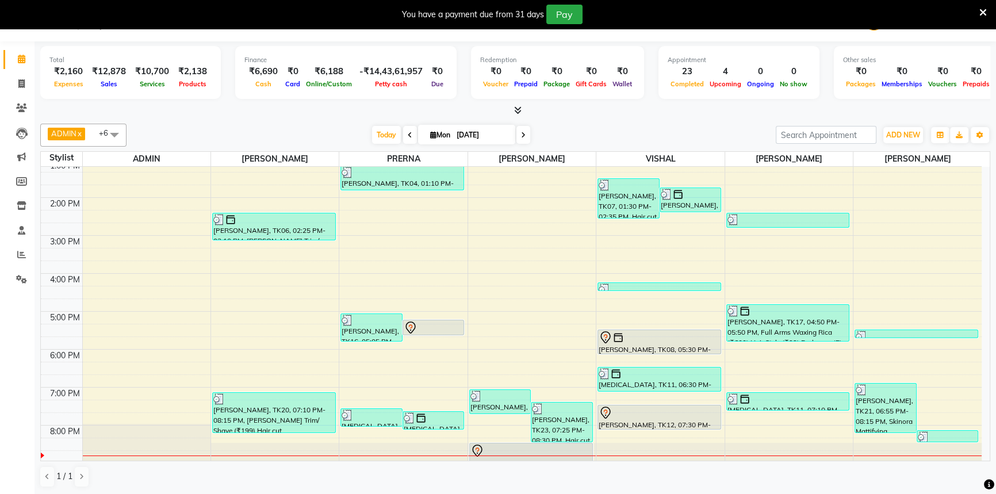
click at [981, 11] on icon at bounding box center [982, 12] width 7 height 10
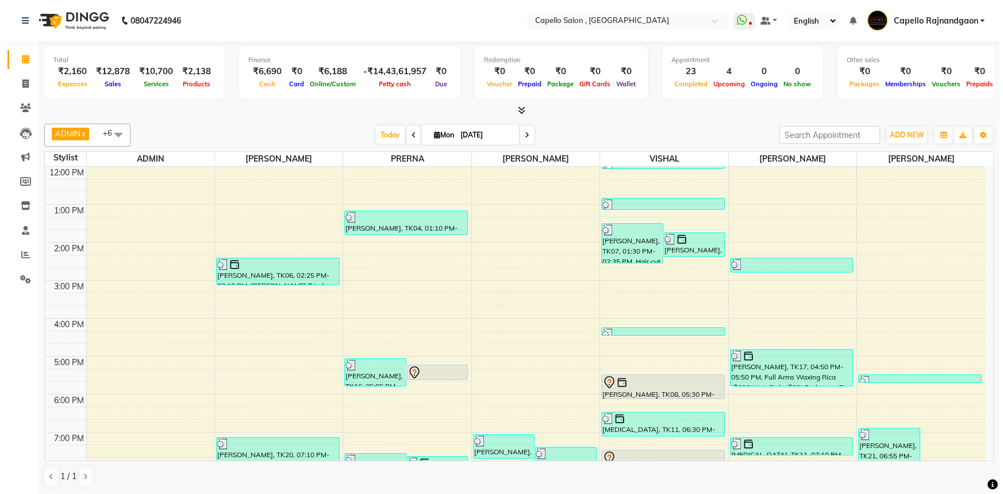
scroll to position [121, 0]
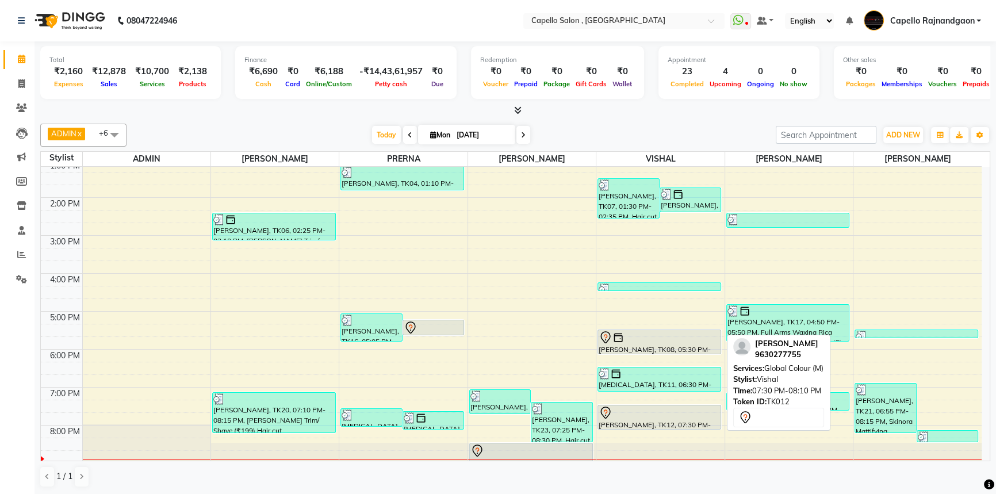
click at [640, 427] on div at bounding box center [659, 429] width 122 height 5
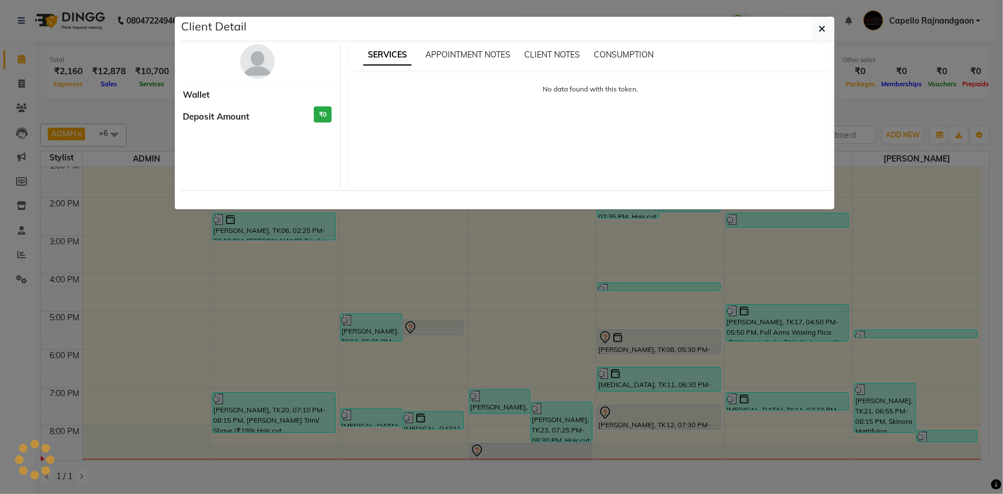
select select "7"
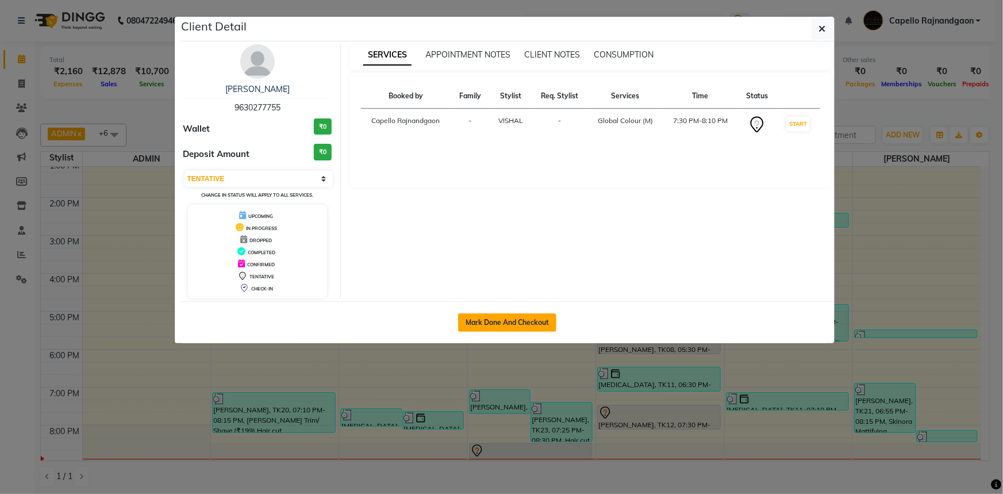
click at [513, 324] on button "Mark Done And Checkout" at bounding box center [507, 322] width 98 height 18
select select "service"
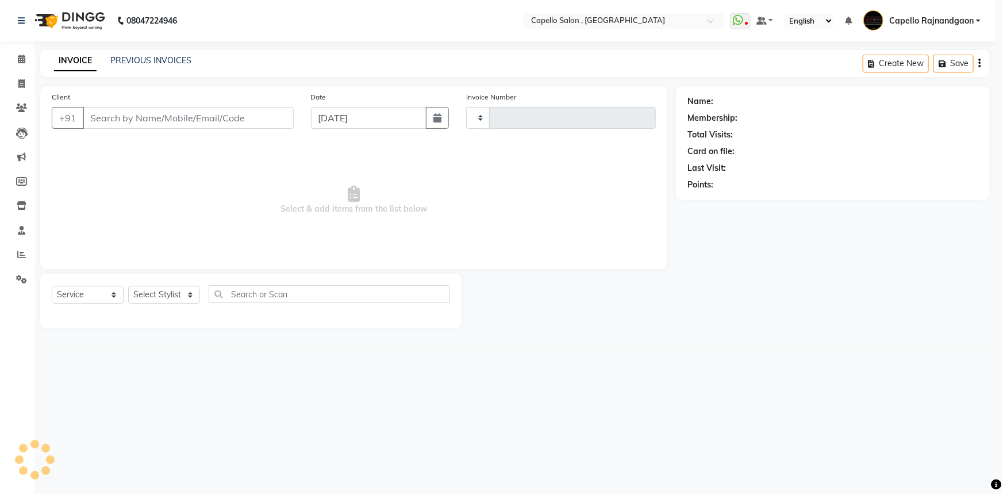
type input "3666"
select select "856"
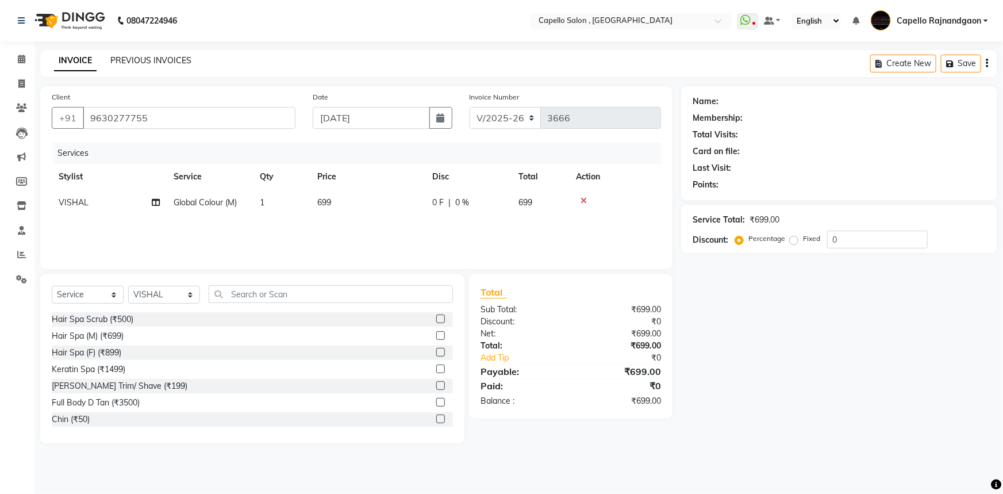
click at [168, 59] on link "PREVIOUS INVOICES" at bounding box center [150, 60] width 81 height 10
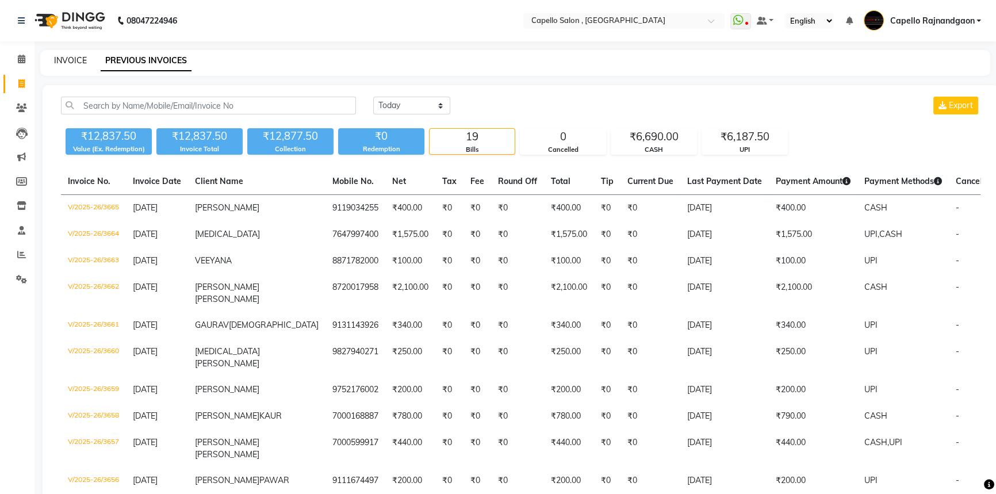
click at [63, 62] on link "INVOICE" at bounding box center [70, 60] width 33 height 10
select select "service"
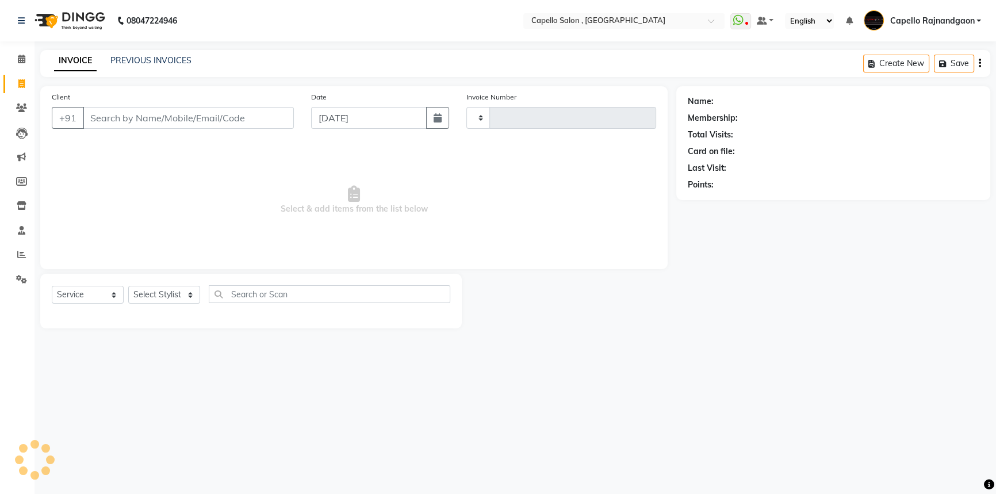
type input "3666"
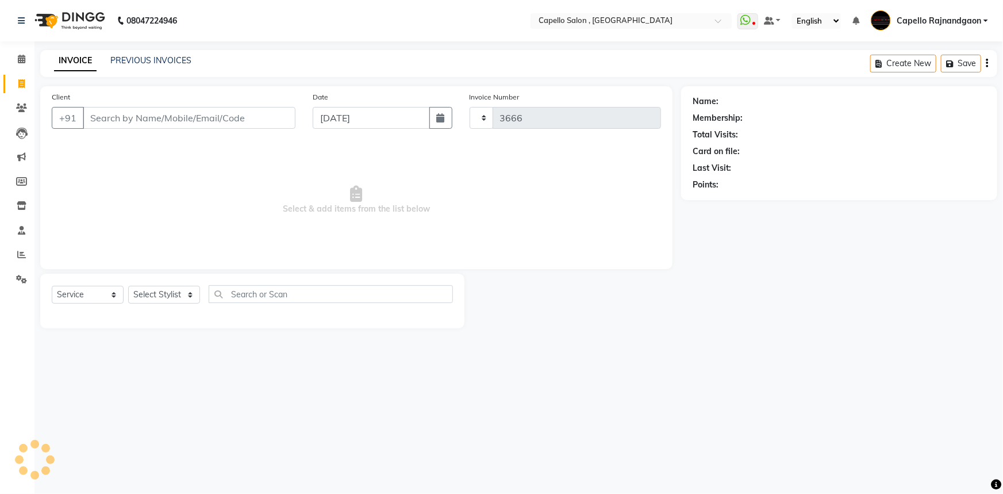
select select "856"
click at [21, 57] on icon at bounding box center [21, 59] width 7 height 9
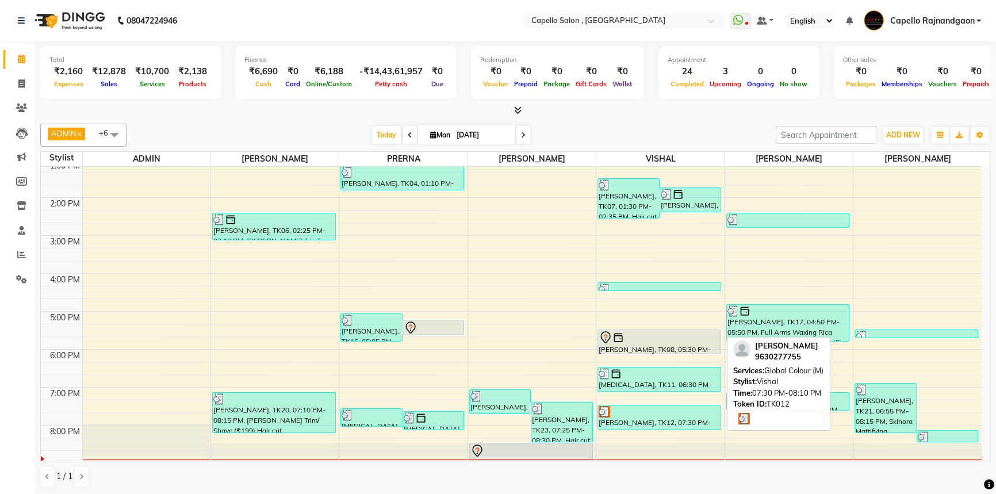
click at [629, 416] on div "[PERSON_NAME], TK12, 07:30 PM-08:10 PM, Global Colour (M)" at bounding box center [659, 417] width 122 height 24
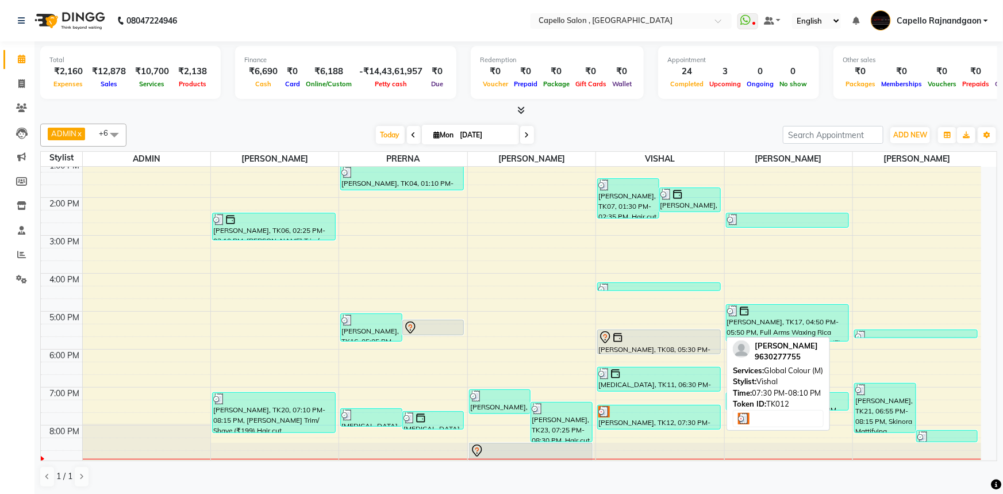
select select "3"
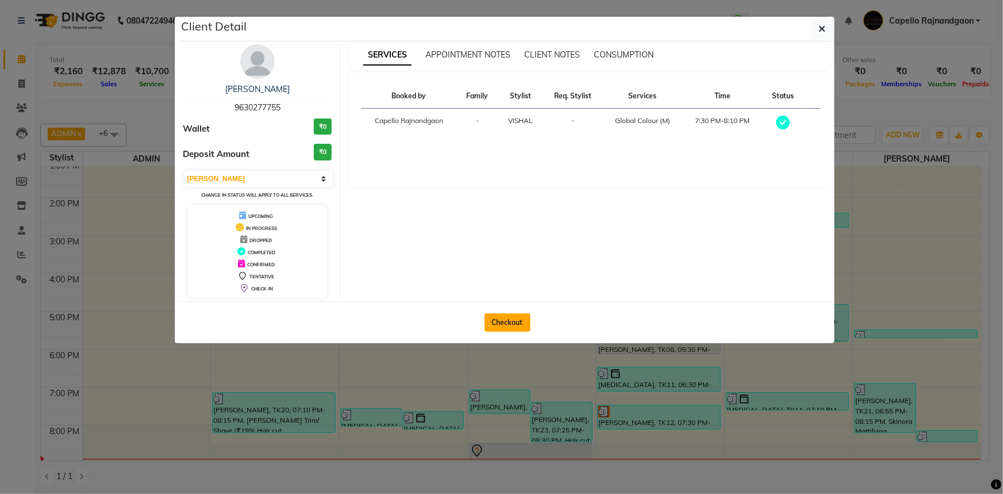
click at [500, 321] on button "Checkout" at bounding box center [508, 322] width 46 height 18
select select "service"
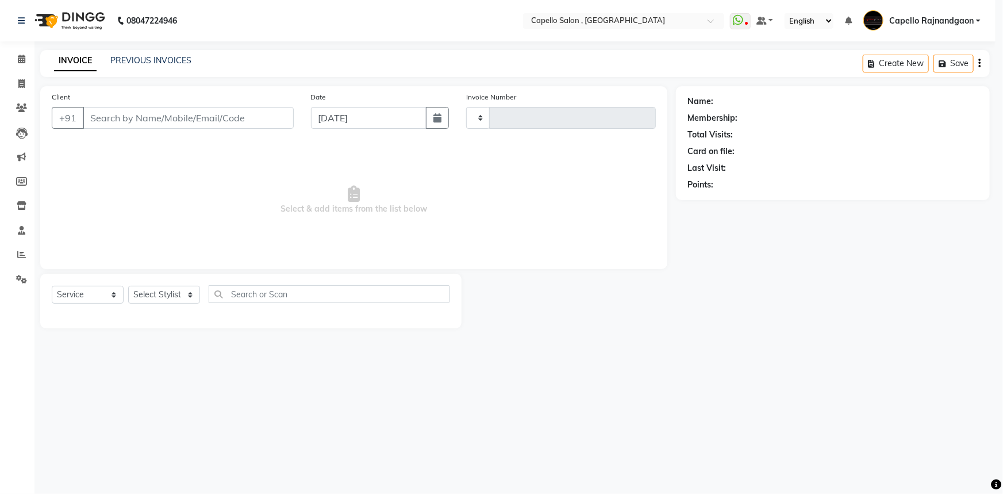
type input "3666"
select select "856"
type input "9630277755"
select select "34173"
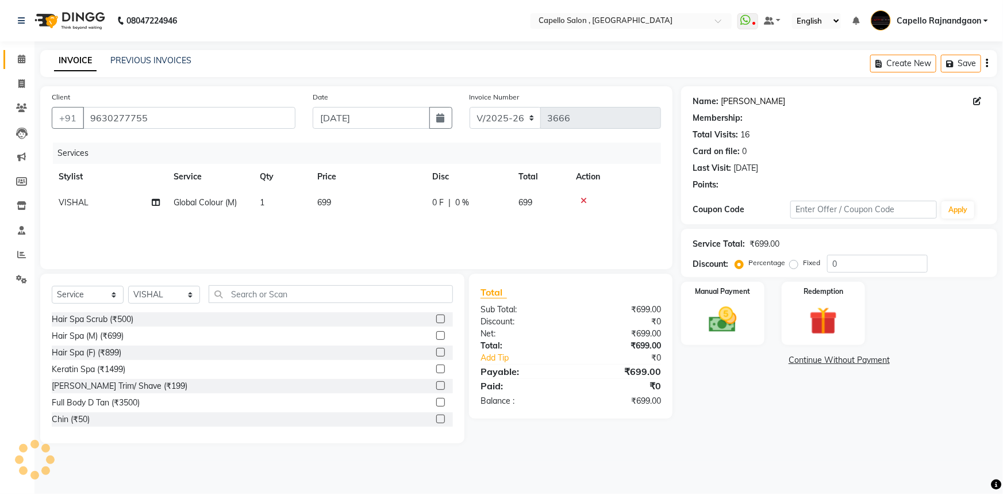
select select "1: Object"
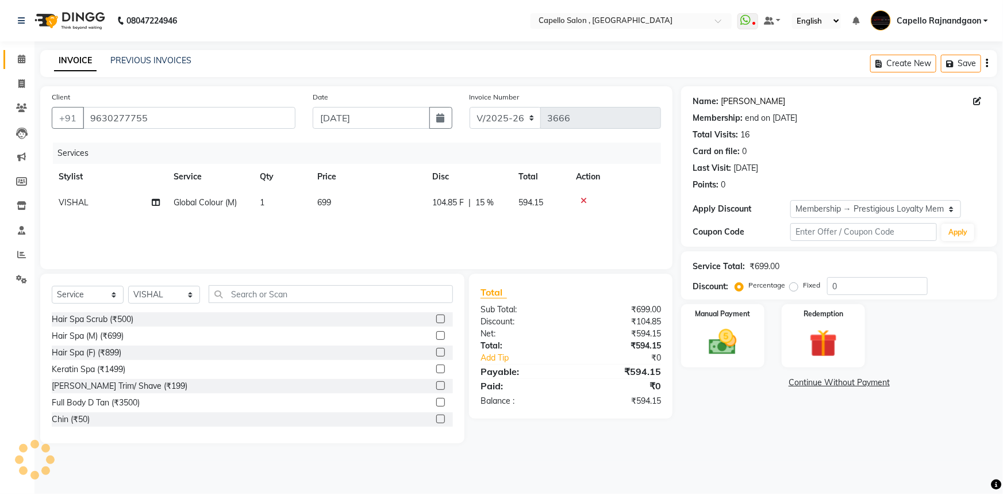
type input "15"
click at [742, 100] on link "[PERSON_NAME]" at bounding box center [753, 101] width 64 height 12
click at [345, 211] on td "699" at bounding box center [367, 203] width 115 height 26
select select "34173"
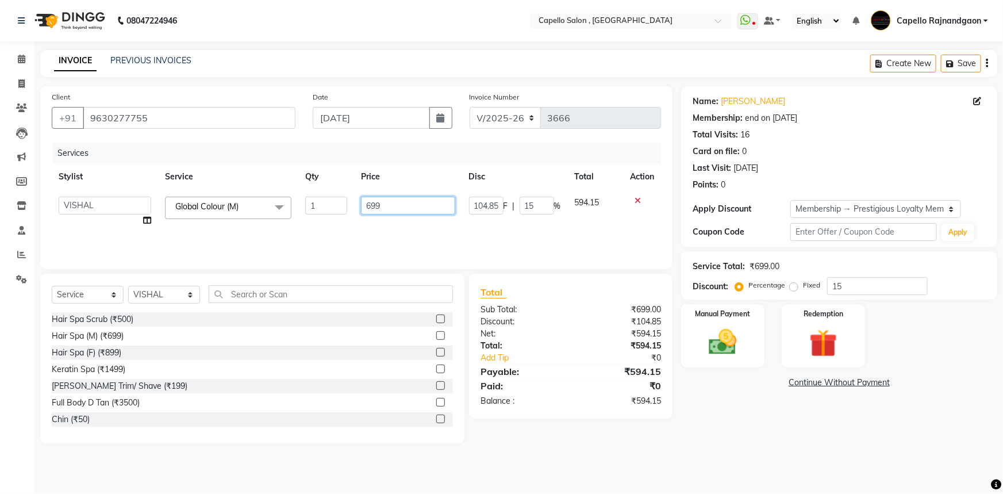
drag, startPoint x: 364, startPoint y: 202, endPoint x: 441, endPoint y: 202, distance: 77.6
click at [441, 202] on input "699" at bounding box center [408, 206] width 94 height 18
type input "1"
type input "900"
click at [737, 418] on div "Name: [PERSON_NAME] Membership: end on [DATE] Total Visits: 16 Card on file: 0 …" at bounding box center [843, 264] width 325 height 357
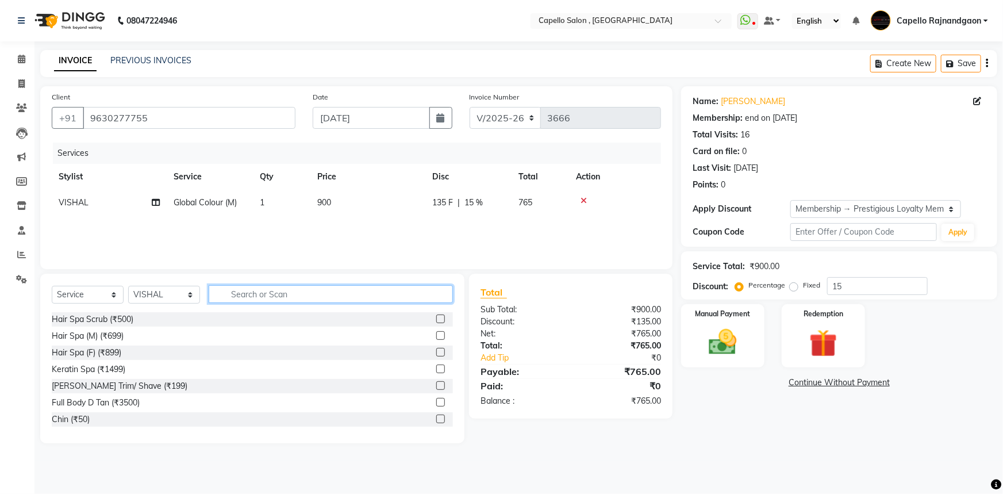
click at [235, 297] on input "text" at bounding box center [331, 294] width 244 height 18
type input "CUT"
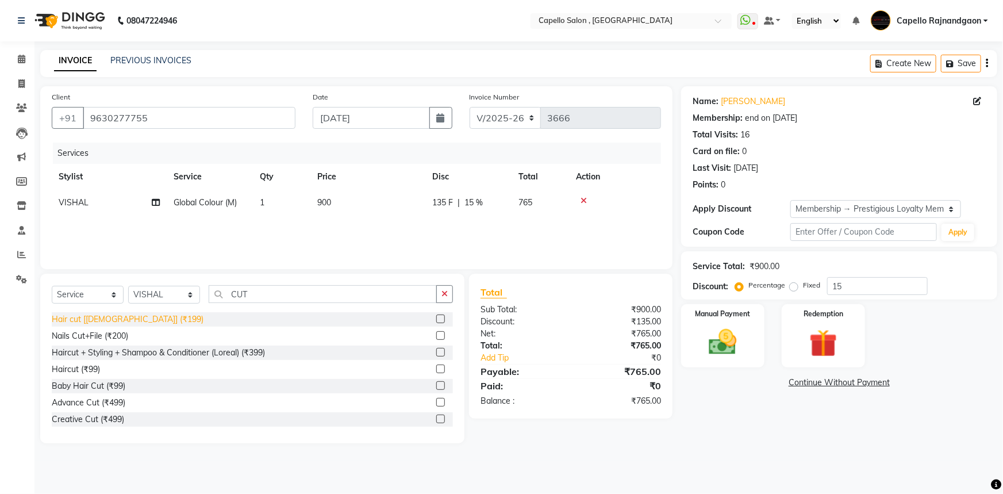
click at [103, 324] on div "Hair cut [[DEMOGRAPHIC_DATA]] (₹199)" at bounding box center [128, 319] width 152 height 12
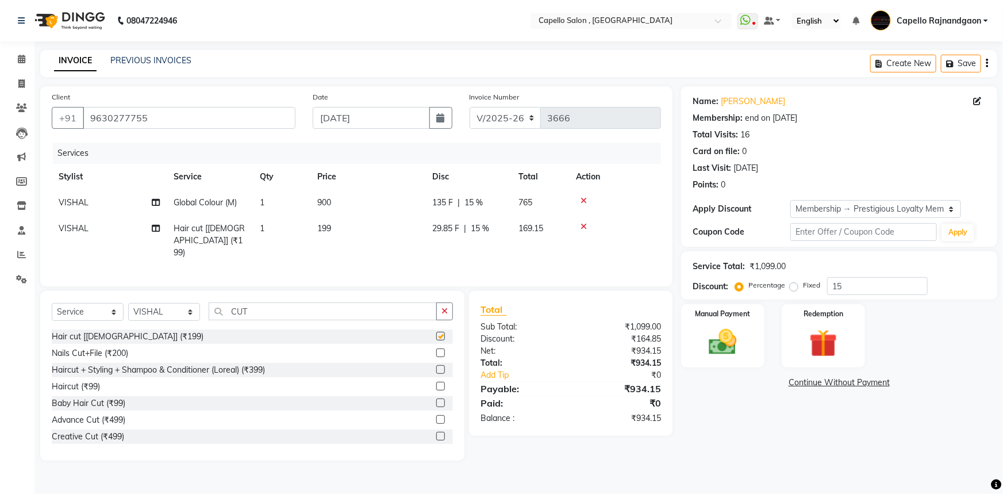
checkbox input "false"
click at [408, 233] on td "199" at bounding box center [367, 241] width 115 height 50
select select "34173"
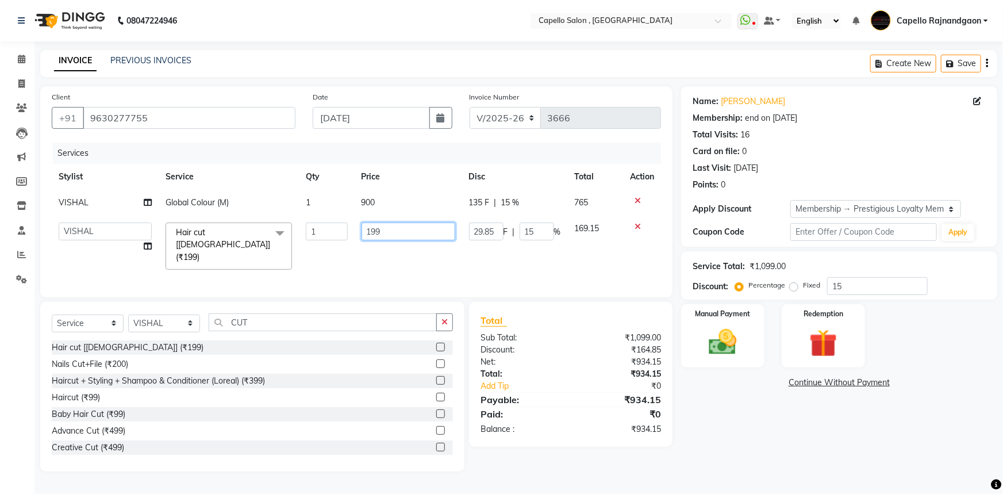
click at [411, 226] on input "199" at bounding box center [409, 231] width 94 height 18
type input "200"
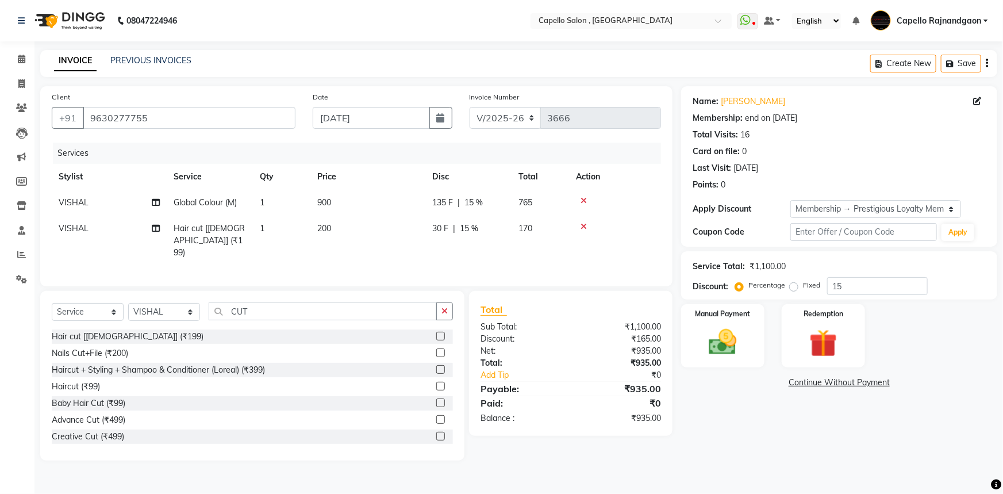
click at [759, 410] on div "Name: [PERSON_NAME] Membership: end on [DATE] Total Visits: 16 Card on file: 0 …" at bounding box center [843, 273] width 325 height 374
click at [724, 420] on div "Name: [PERSON_NAME] Membership: end on [DATE] Total Visits: 16 Card on file: 0 …" at bounding box center [843, 273] width 325 height 374
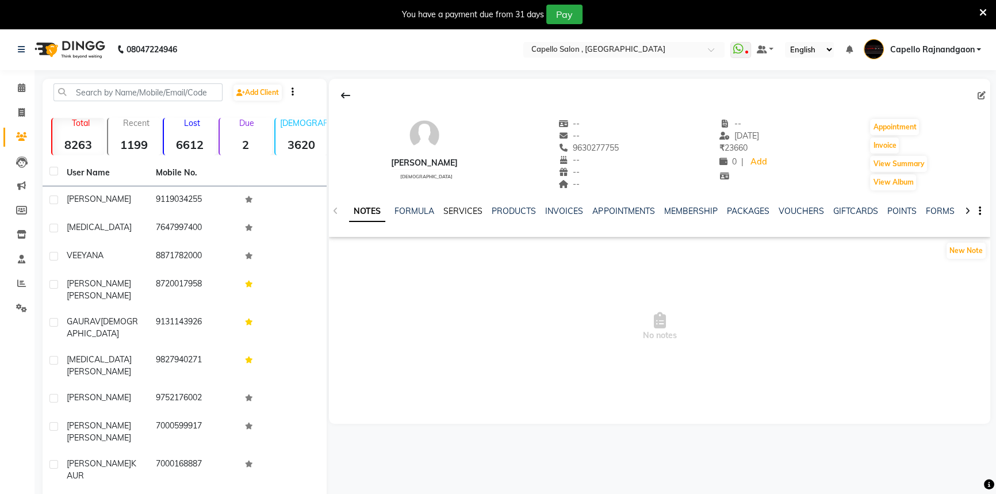
click at [459, 207] on link "SERVICES" at bounding box center [462, 211] width 39 height 10
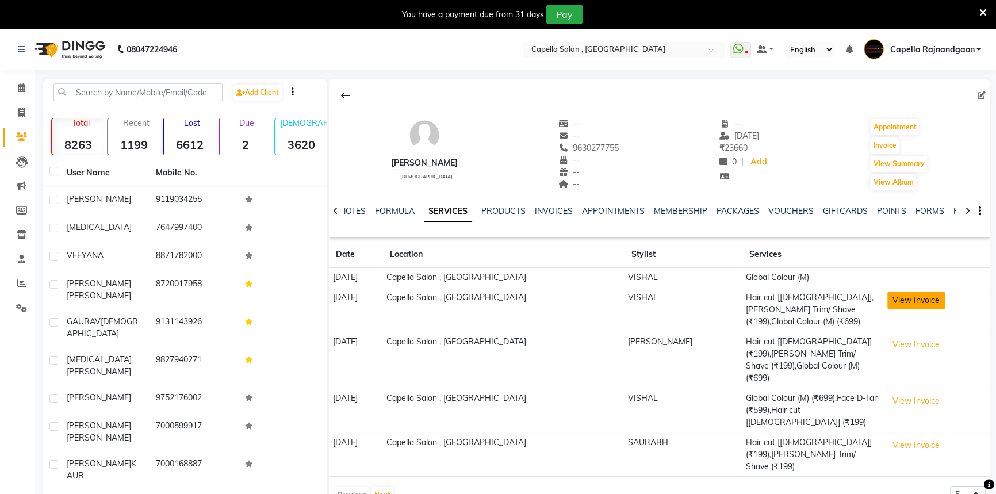
click at [897, 300] on button "View Invoice" at bounding box center [915, 300] width 57 height 18
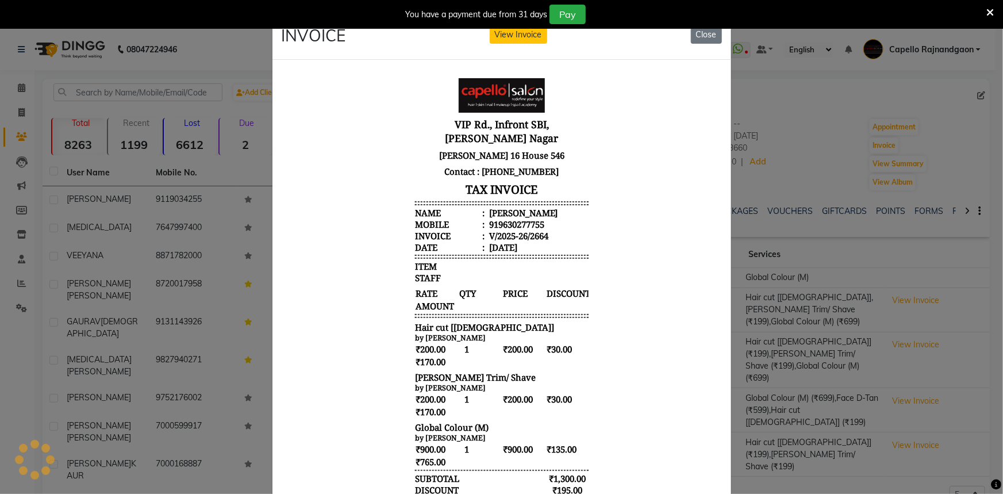
click at [989, 10] on icon at bounding box center [989, 12] width 7 height 10
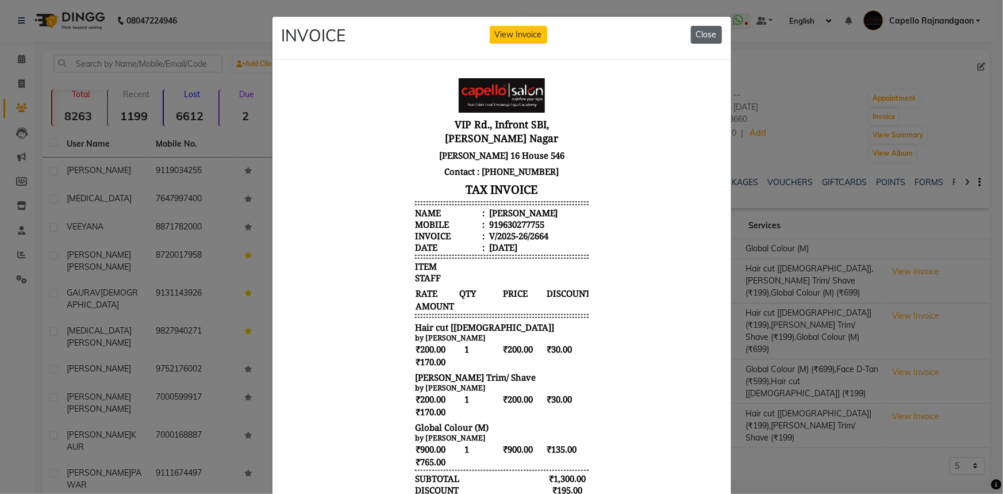
drag, startPoint x: 703, startPoint y: 30, endPoint x: 273, endPoint y: 47, distance: 430.3
click at [703, 30] on button "Close" at bounding box center [706, 35] width 31 height 18
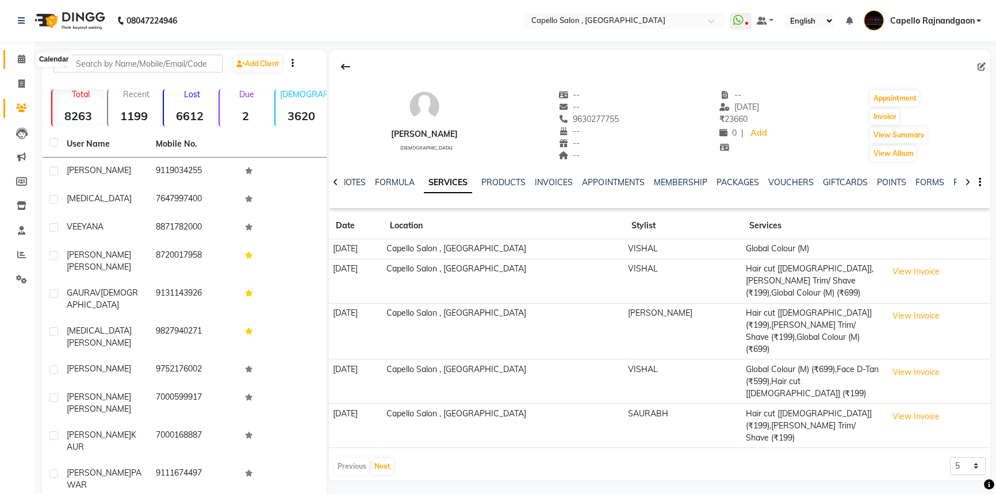
click at [25, 60] on span at bounding box center [21, 59] width 20 height 13
